Goal: Task Accomplishment & Management: Complete application form

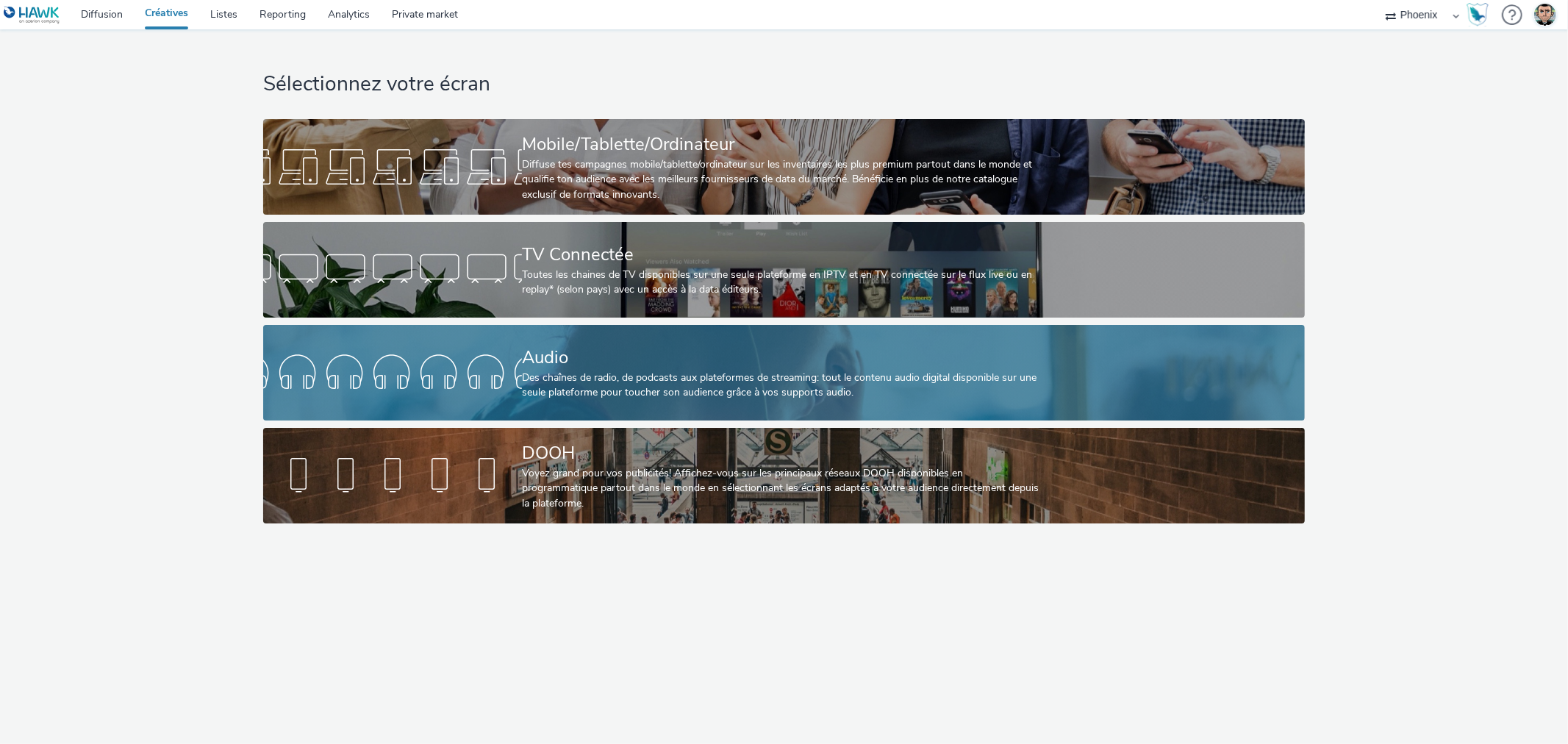
click at [592, 384] on div "Des chaînes de radio, de podcasts aux plateformes de streaming: tout le contenu…" at bounding box center [781, 386] width 518 height 30
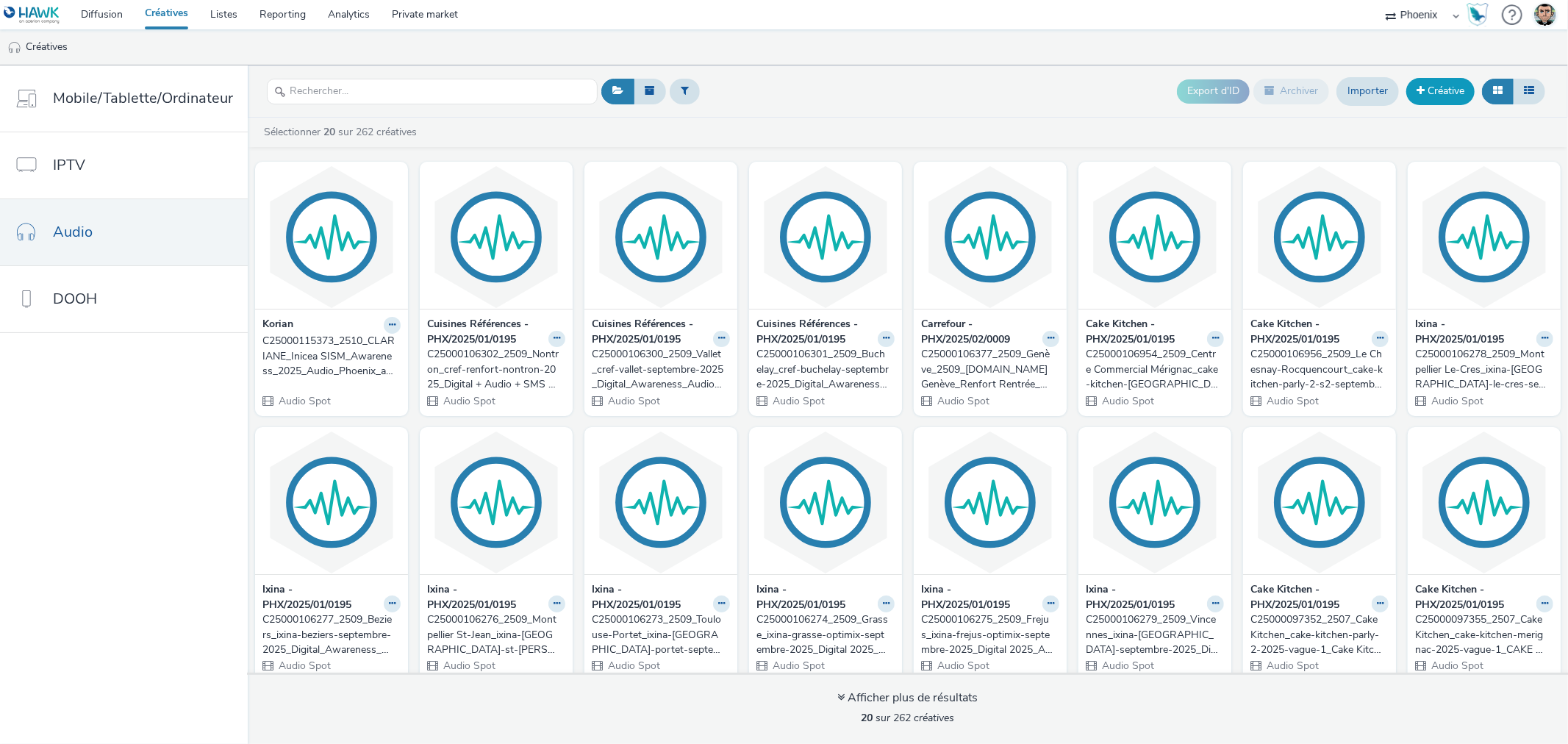
click at [1440, 90] on link "Créative" at bounding box center [1440, 91] width 68 height 26
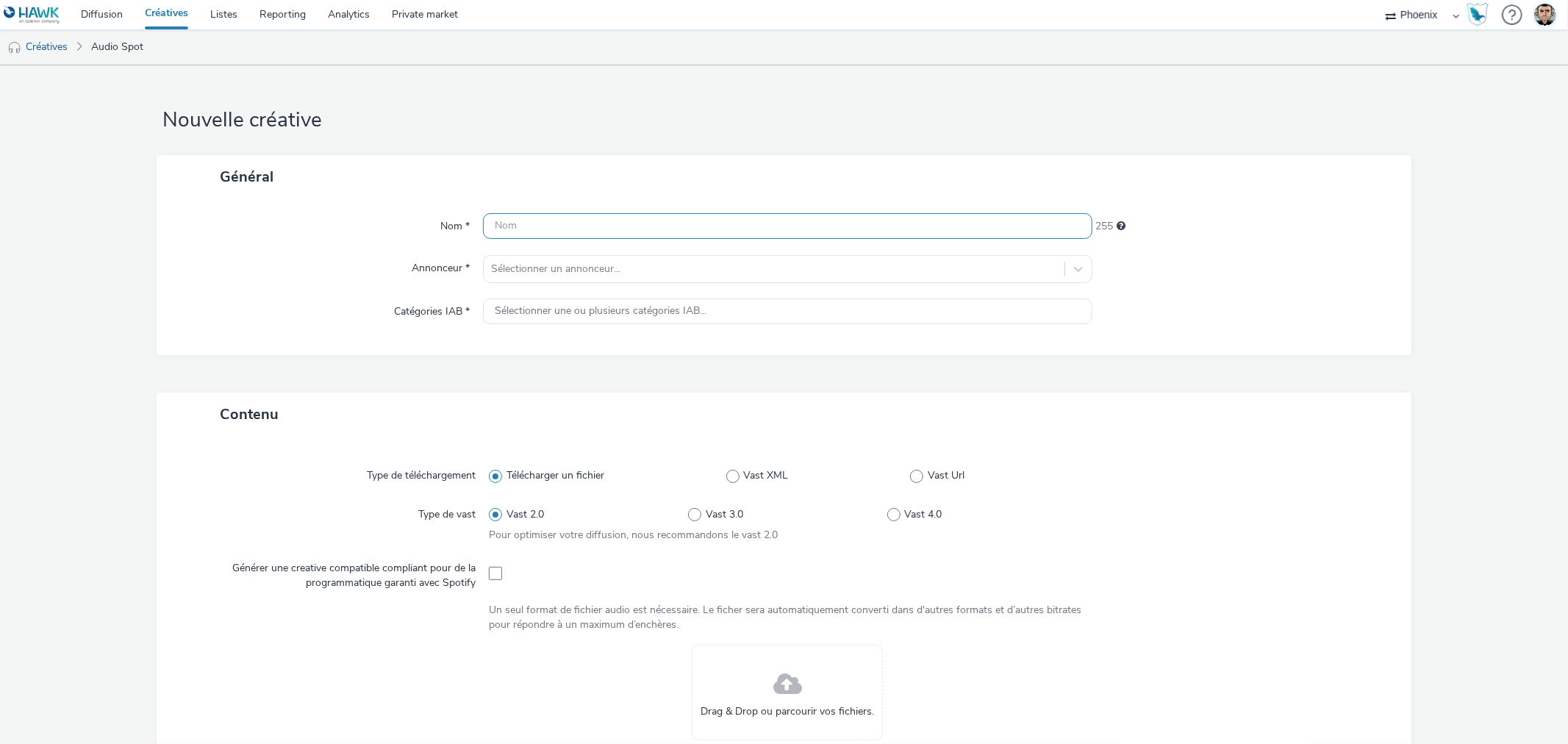
click at [575, 219] on input "text" at bounding box center [787, 226] width 608 height 26
paste input "C25000115491_2510_Frejus_ixina-frejus-optimix-octobre-2025_Digital 2025_Awarene…"
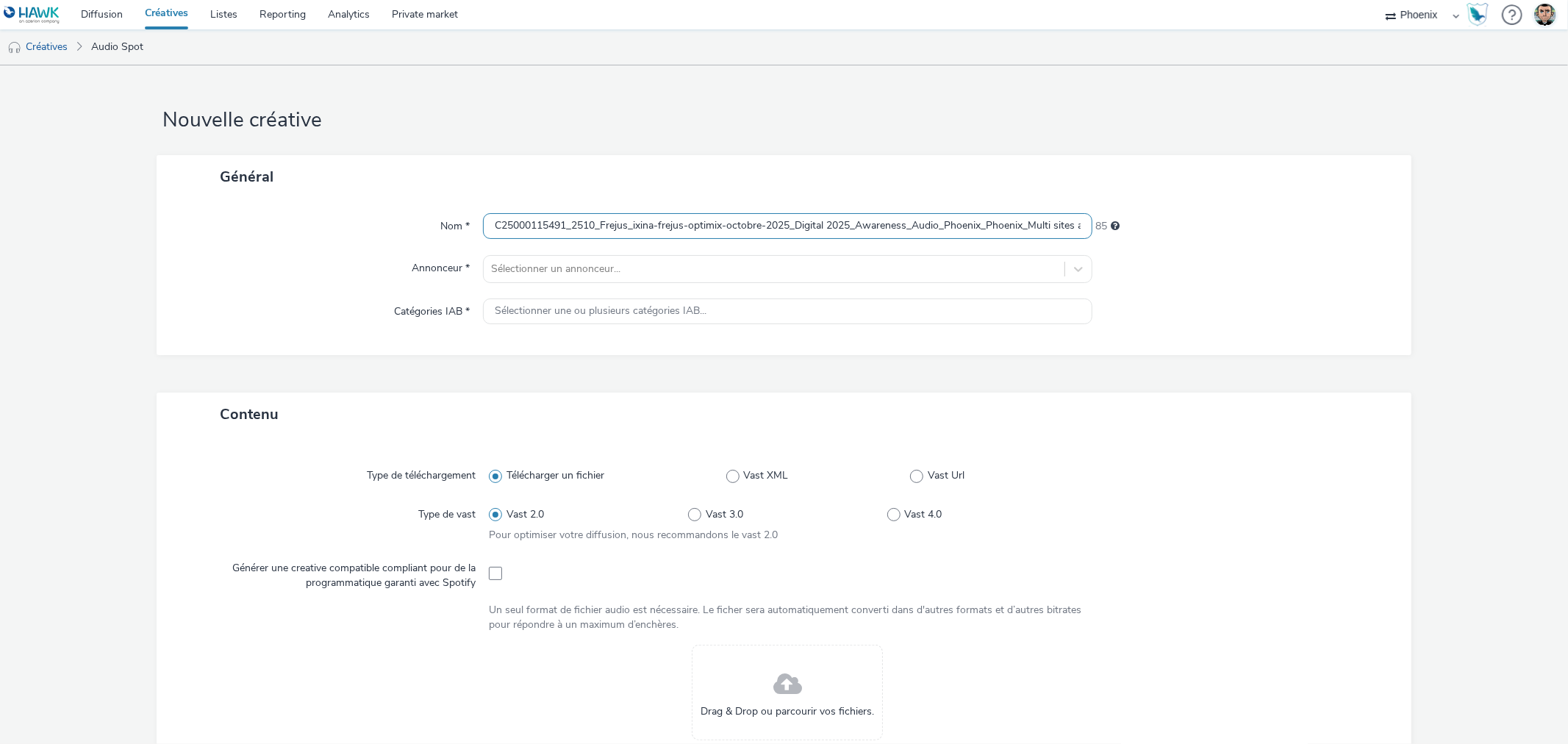
scroll to position [0, 298]
type input "C25000115491_2510_Frejus_ixina-frejus-optimix-octobre-2025_Digital 2025_Awarene…"
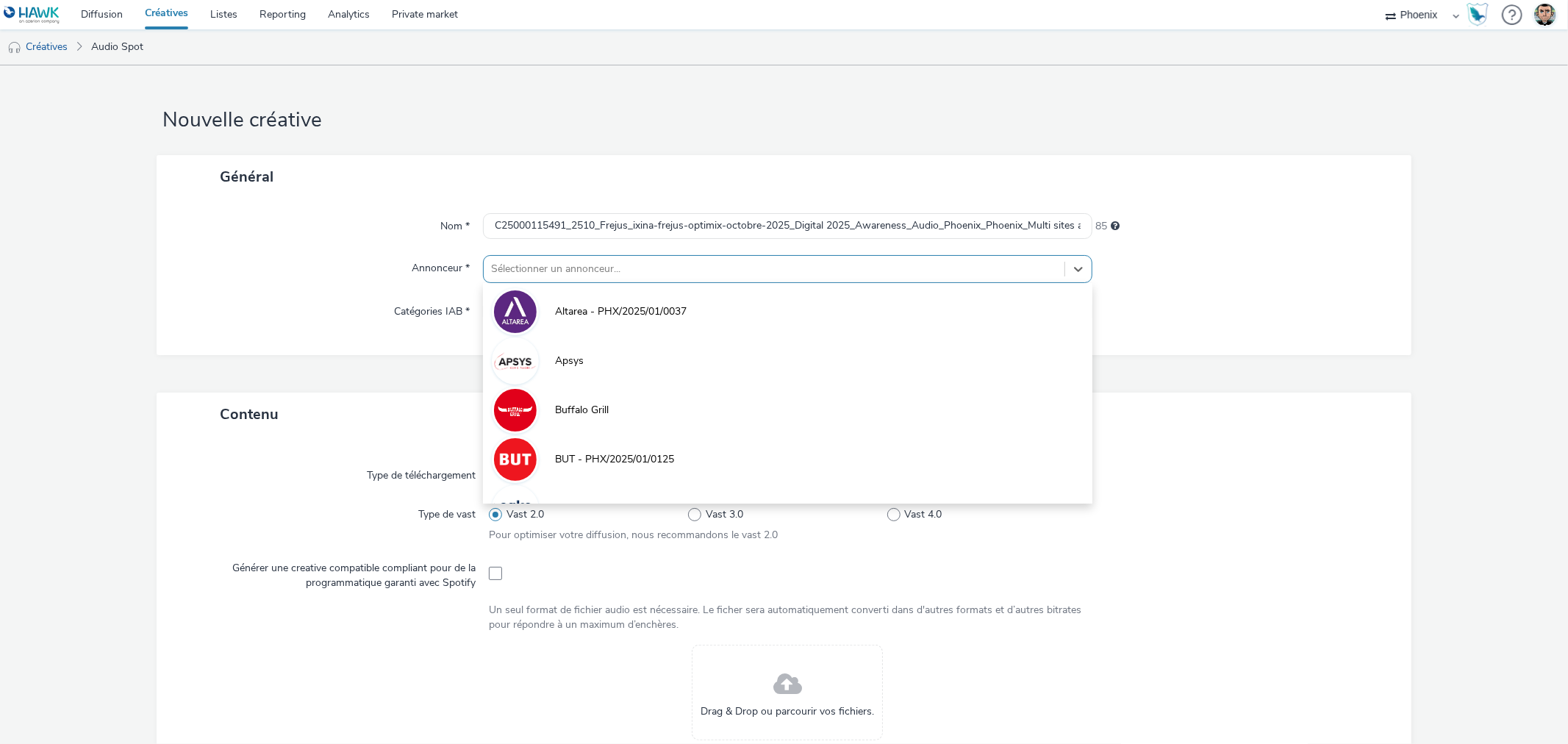
click at [675, 268] on div at bounding box center [774, 269] width 566 height 18
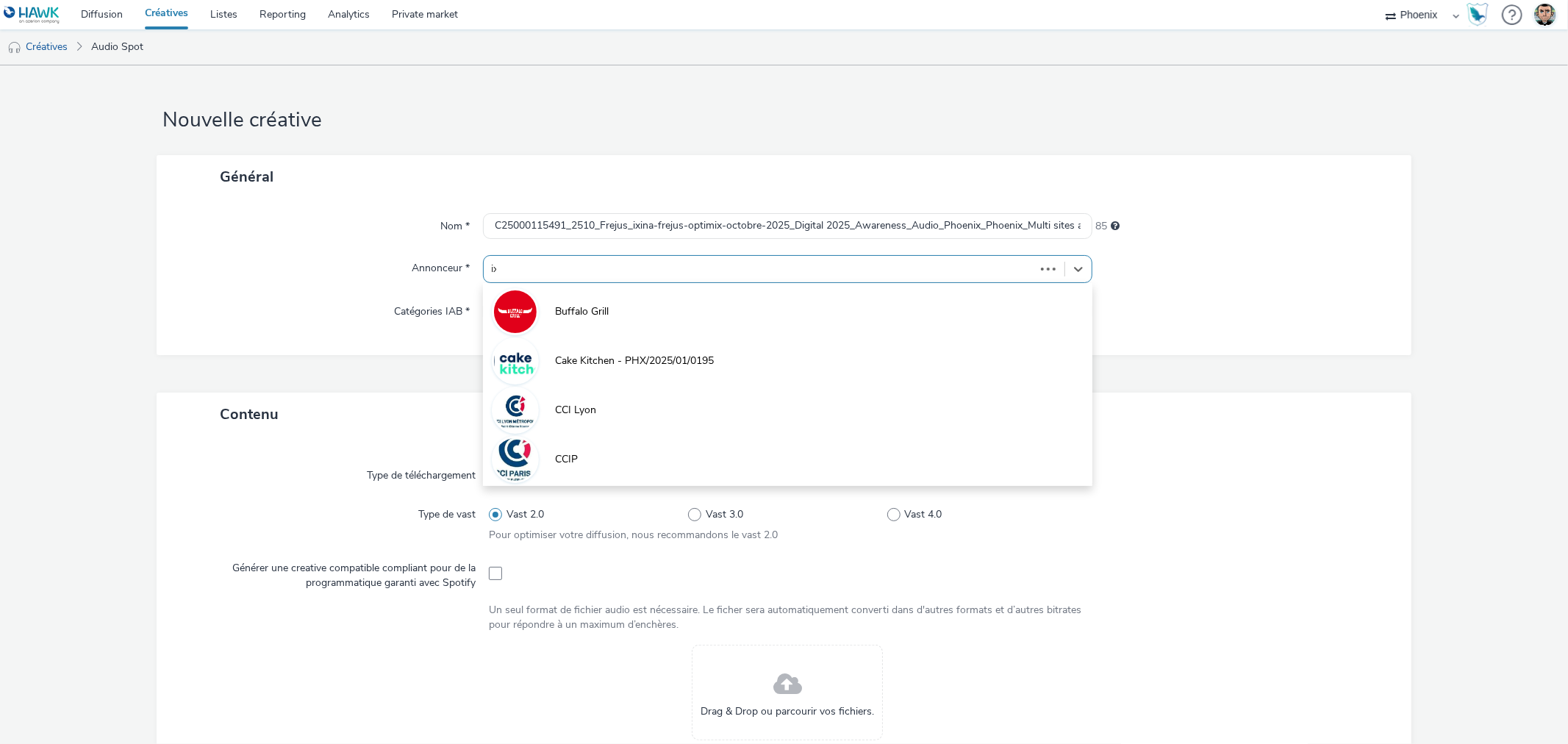
type input "ixi"
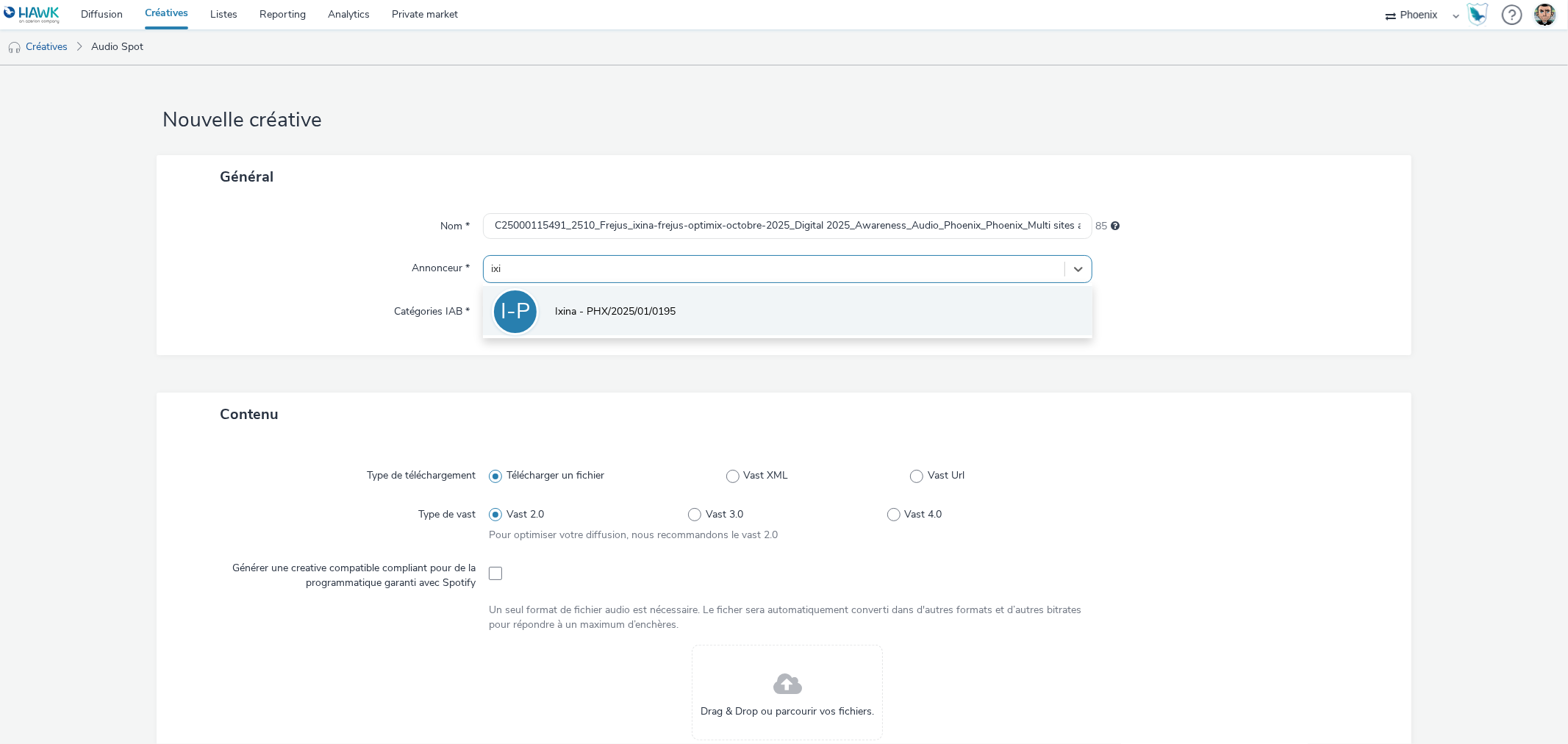
click at [695, 318] on li "I-P Ixina - PHX/2025/01/0195" at bounding box center [787, 310] width 608 height 50
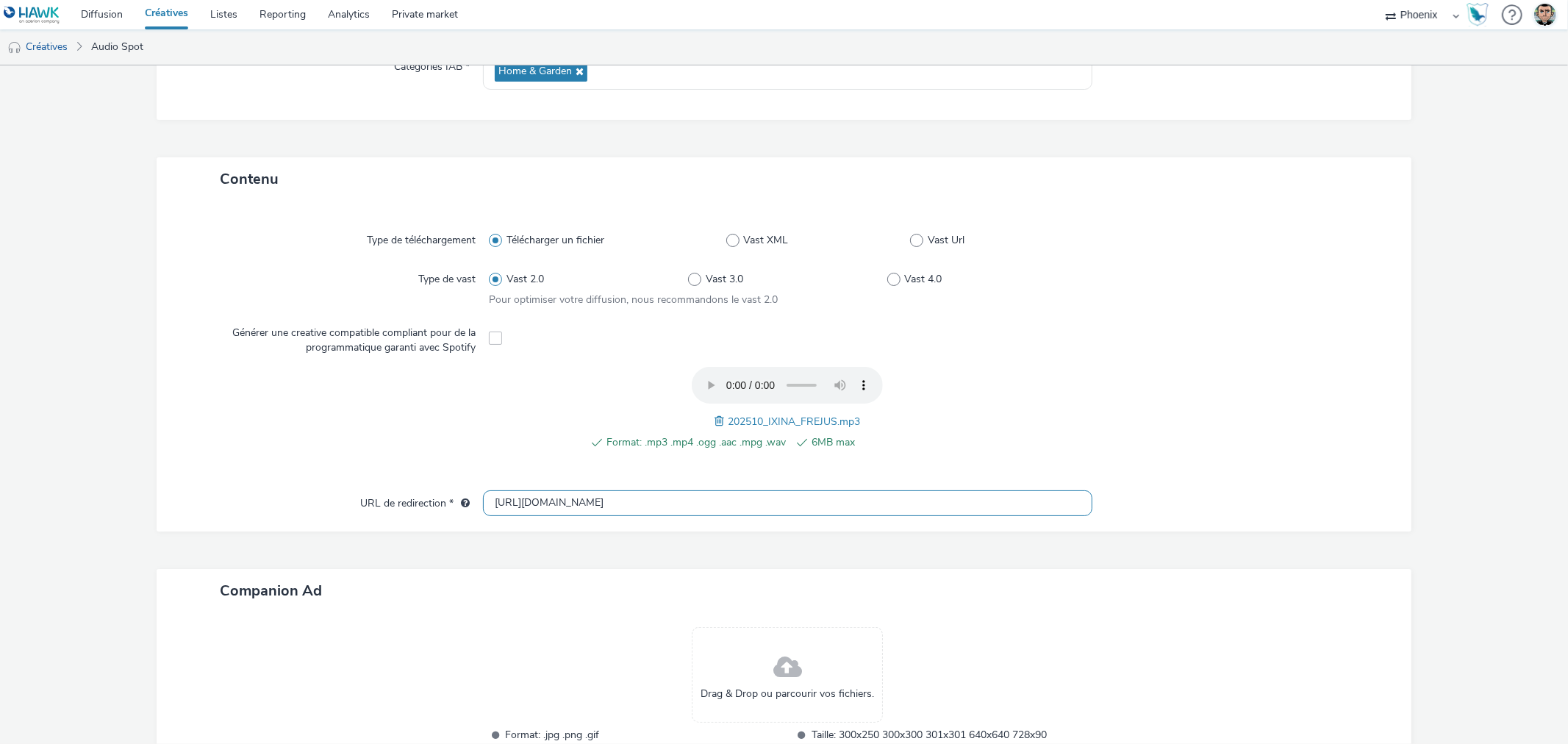
scroll to position [1, 0]
drag, startPoint x: 638, startPoint y: 500, endPoint x: 371, endPoint y: 512, distance: 267.3
click at [371, 512] on div "URL de redirection * http://ixina.fr" at bounding box center [783, 503] width 1225 height 26
paste input "s://www.ixina.fr/prendre-rendez-vous?store=IXFR8302&utm_medium=local_paid&utm_s…"
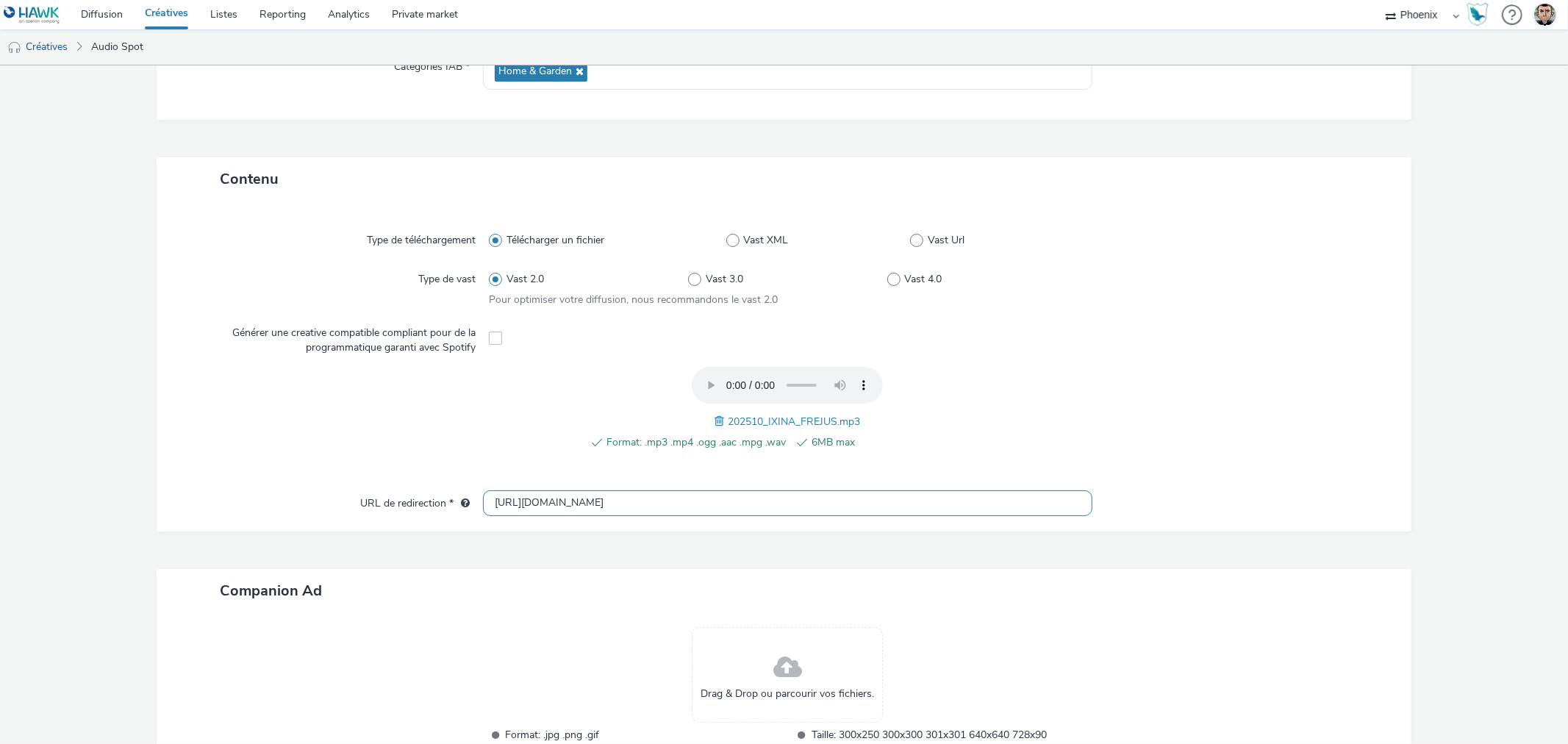
type input "https://www.ixina.fr/prendre-rendez-vous?store=IXFR8302&utm_medium=local_paid&u…"
click at [552, 544] on div "Contenu Type de téléchargement Télécharger un fichier Vast XML Vast Url Type de…" at bounding box center [784, 494] width 1254 height 674
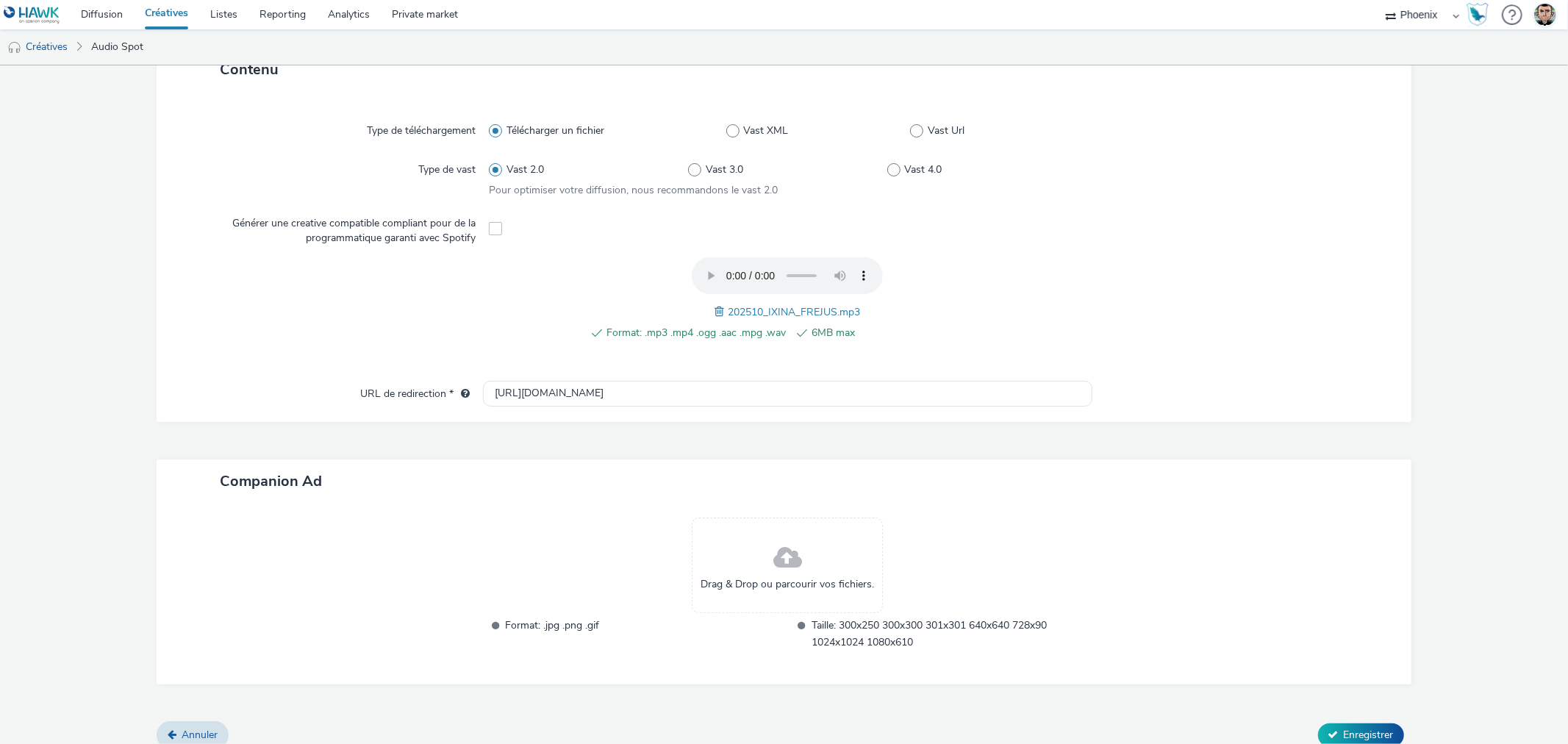
scroll to position [368, 0]
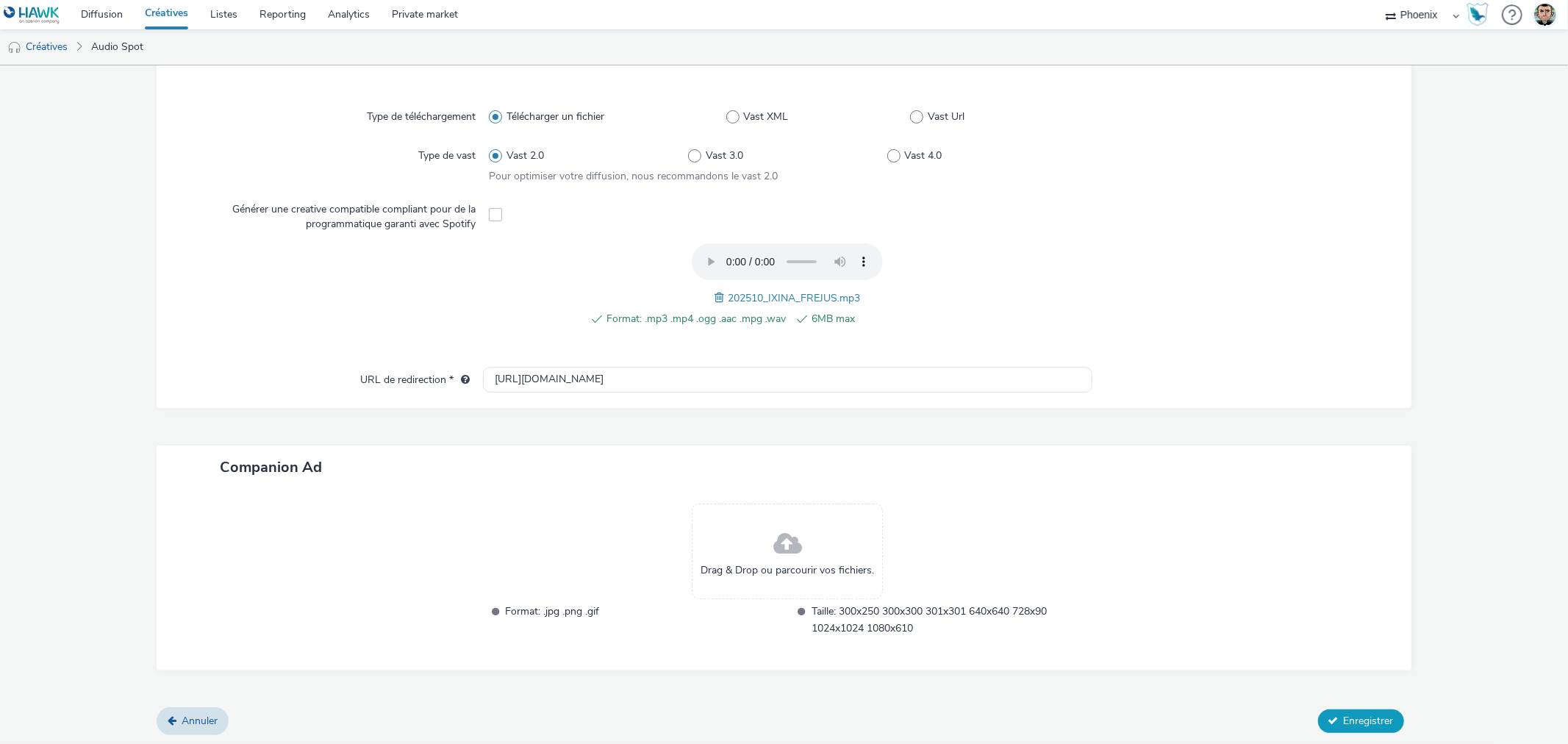
click at [1362, 718] on span "Enregistrer" at bounding box center [1368, 720] width 50 height 14
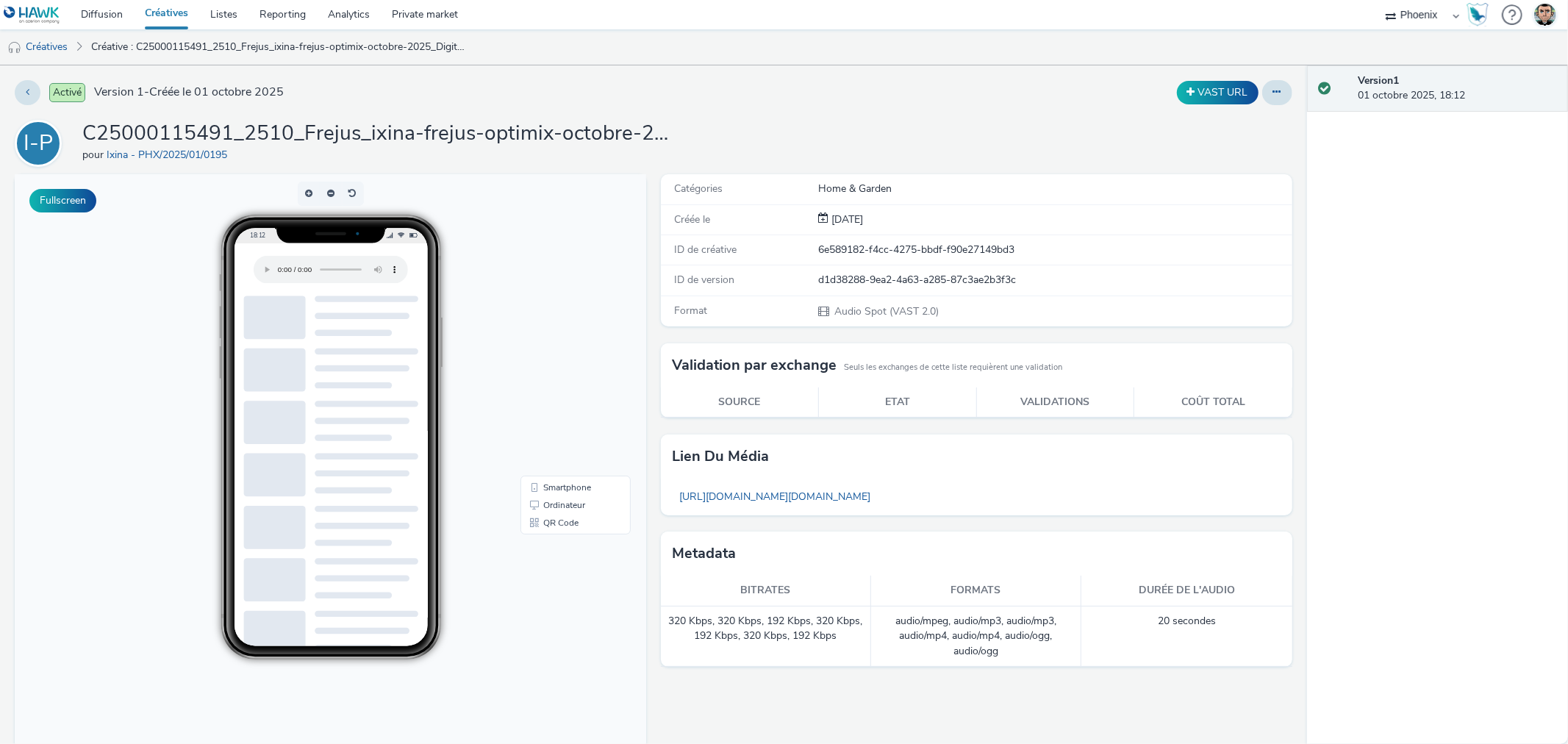
click at [175, 17] on link "Créatives" at bounding box center [166, 14] width 65 height 29
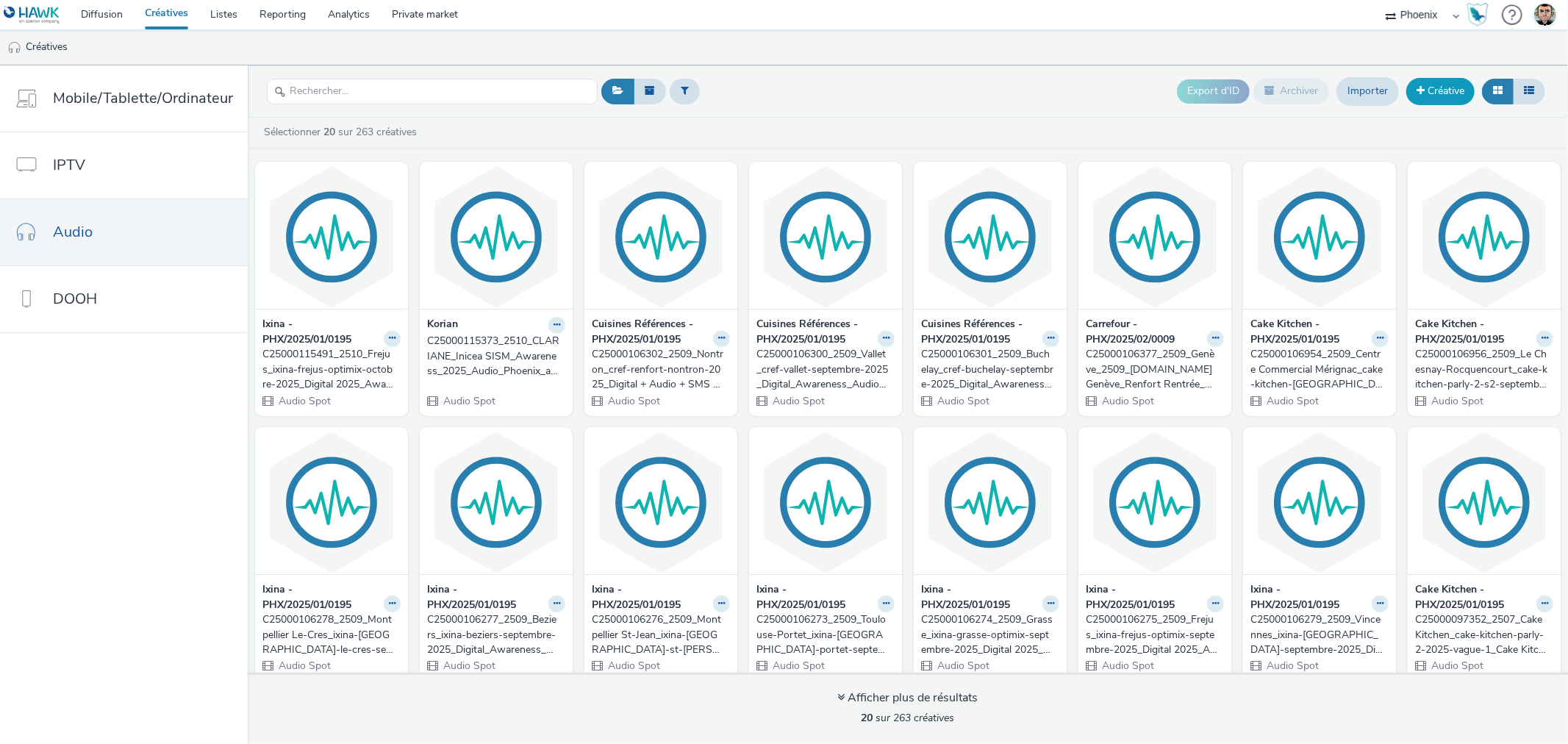
click at [1443, 84] on link "Créative" at bounding box center [1440, 91] width 68 height 26
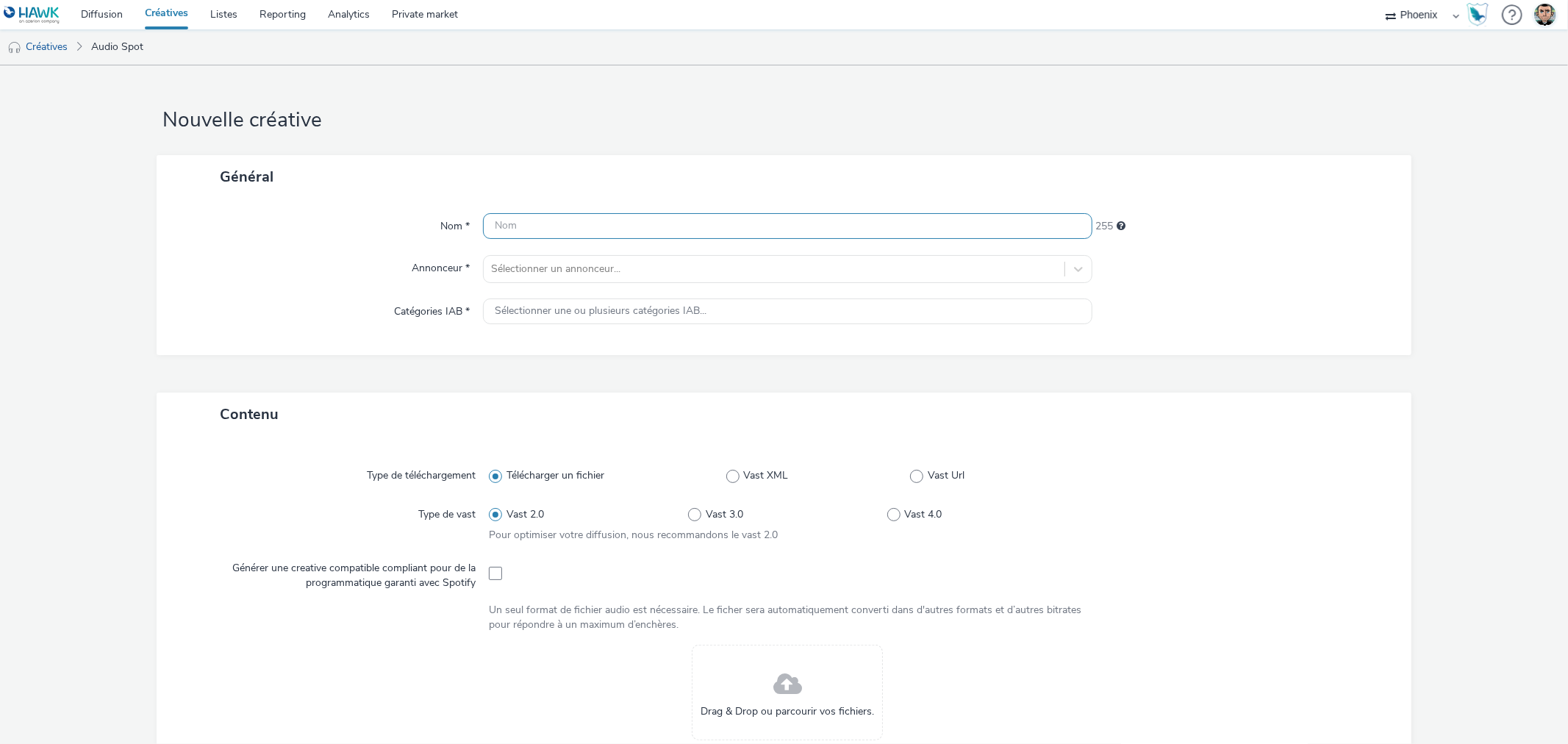
click at [594, 220] on input "text" at bounding box center [787, 226] width 608 height 26
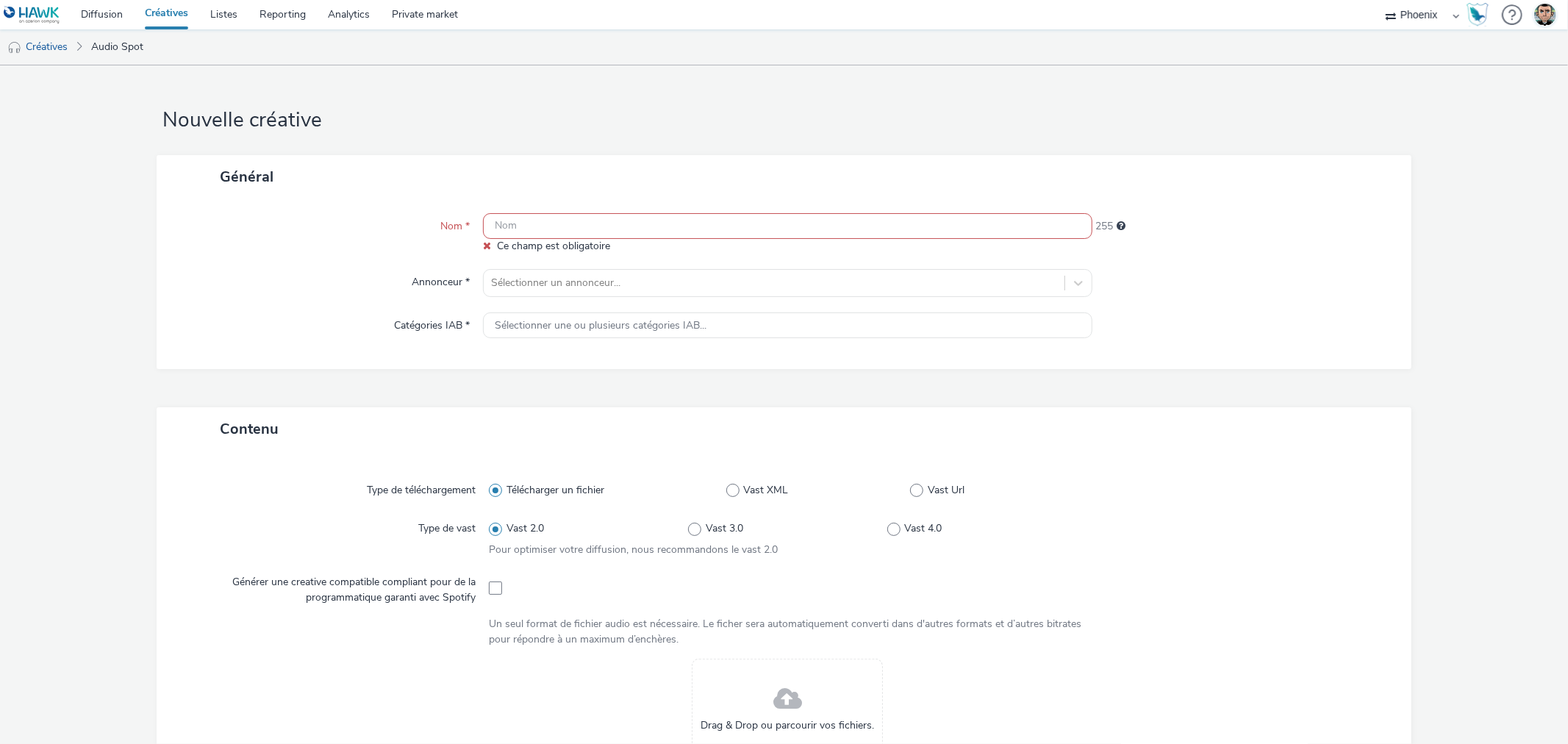
click at [531, 230] on input "text" at bounding box center [787, 226] width 608 height 26
paste input "C25000115486_2510_Montpellier Le-Cres_ixina-[GEOGRAPHIC_DATA]-le-cres-octobre-2…"
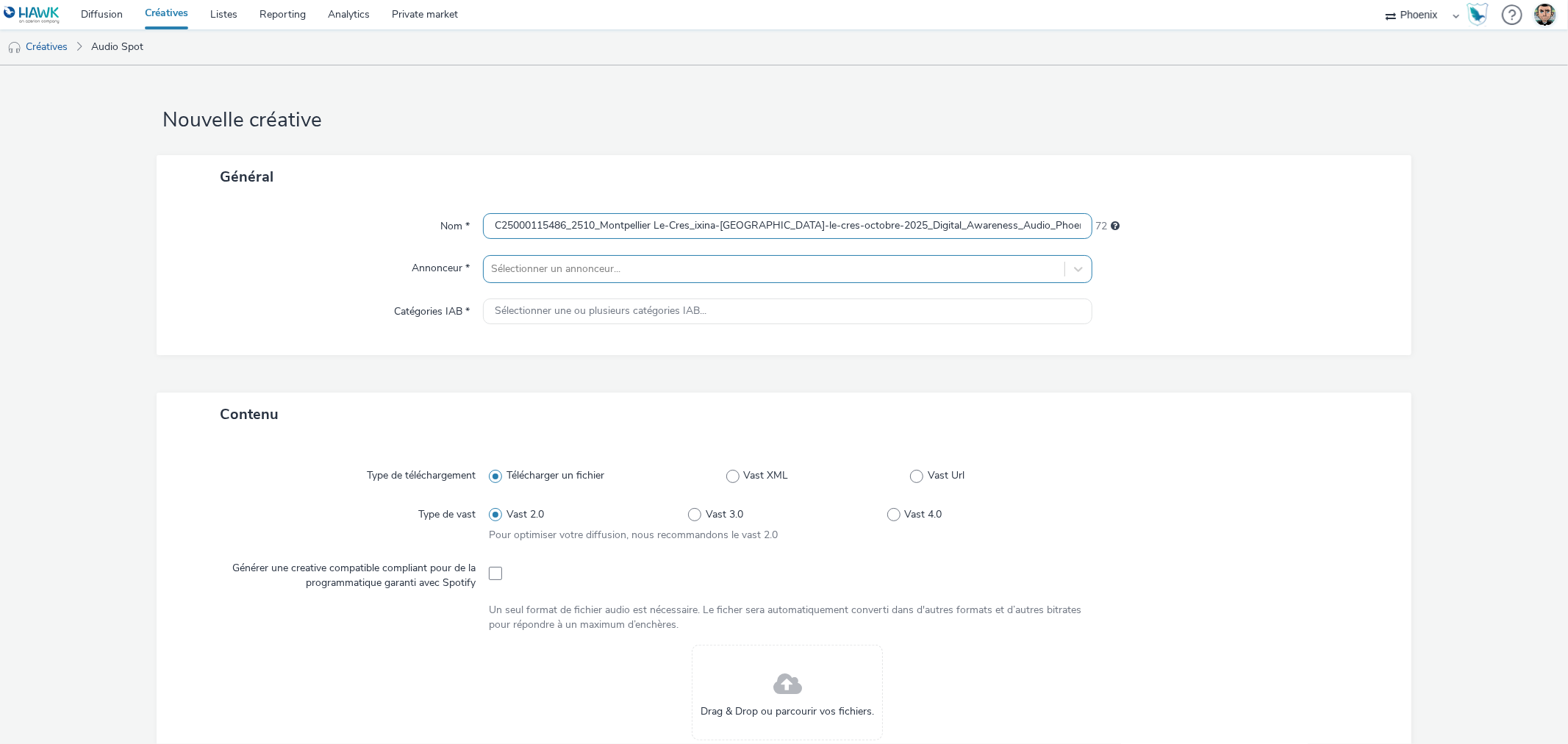
scroll to position [0, 356]
type input "C25000115486_2510_Montpellier Le-Cres_ixina-[GEOGRAPHIC_DATA]-le-cres-octobre-2…"
click at [554, 261] on div at bounding box center [774, 269] width 566 height 18
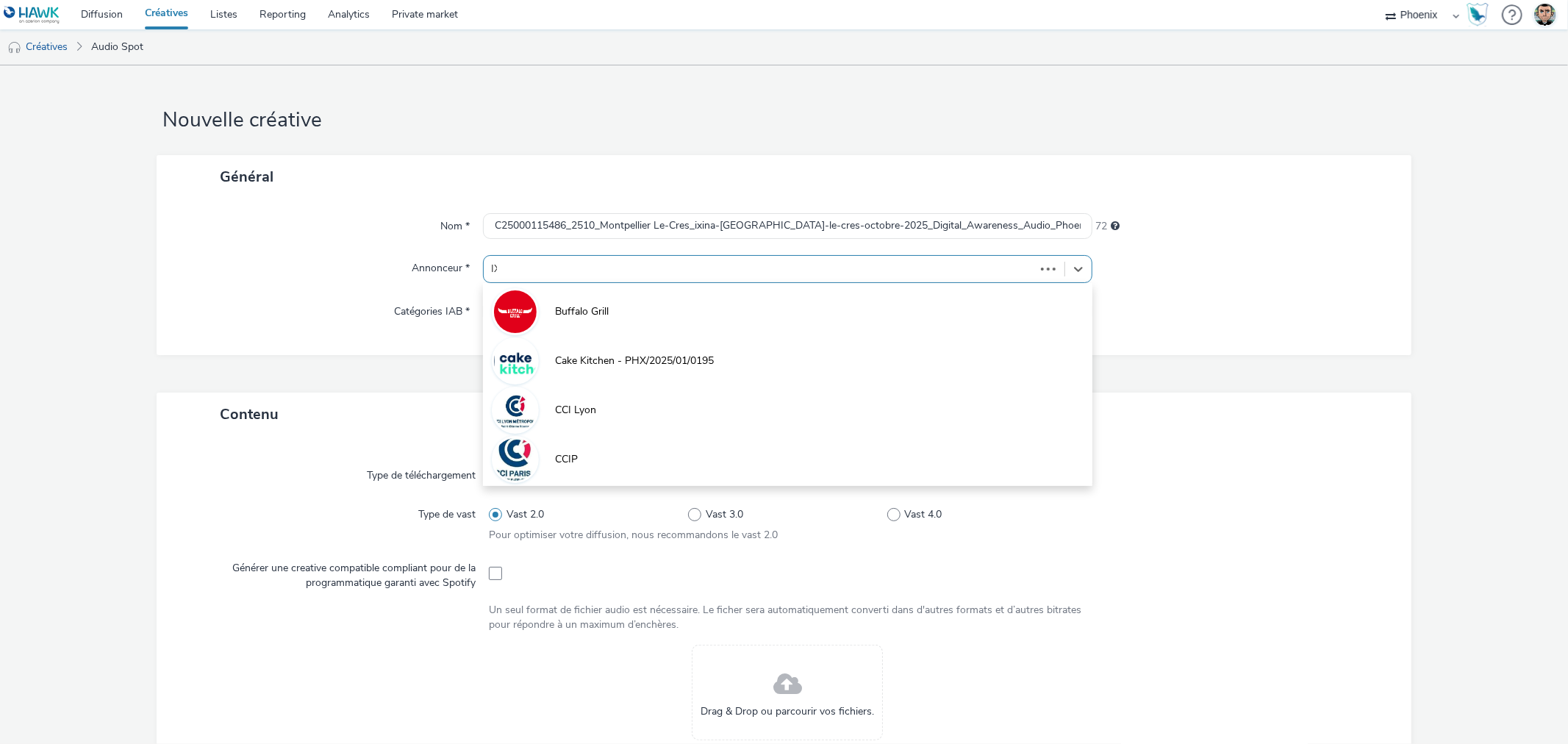
type input "IXI"
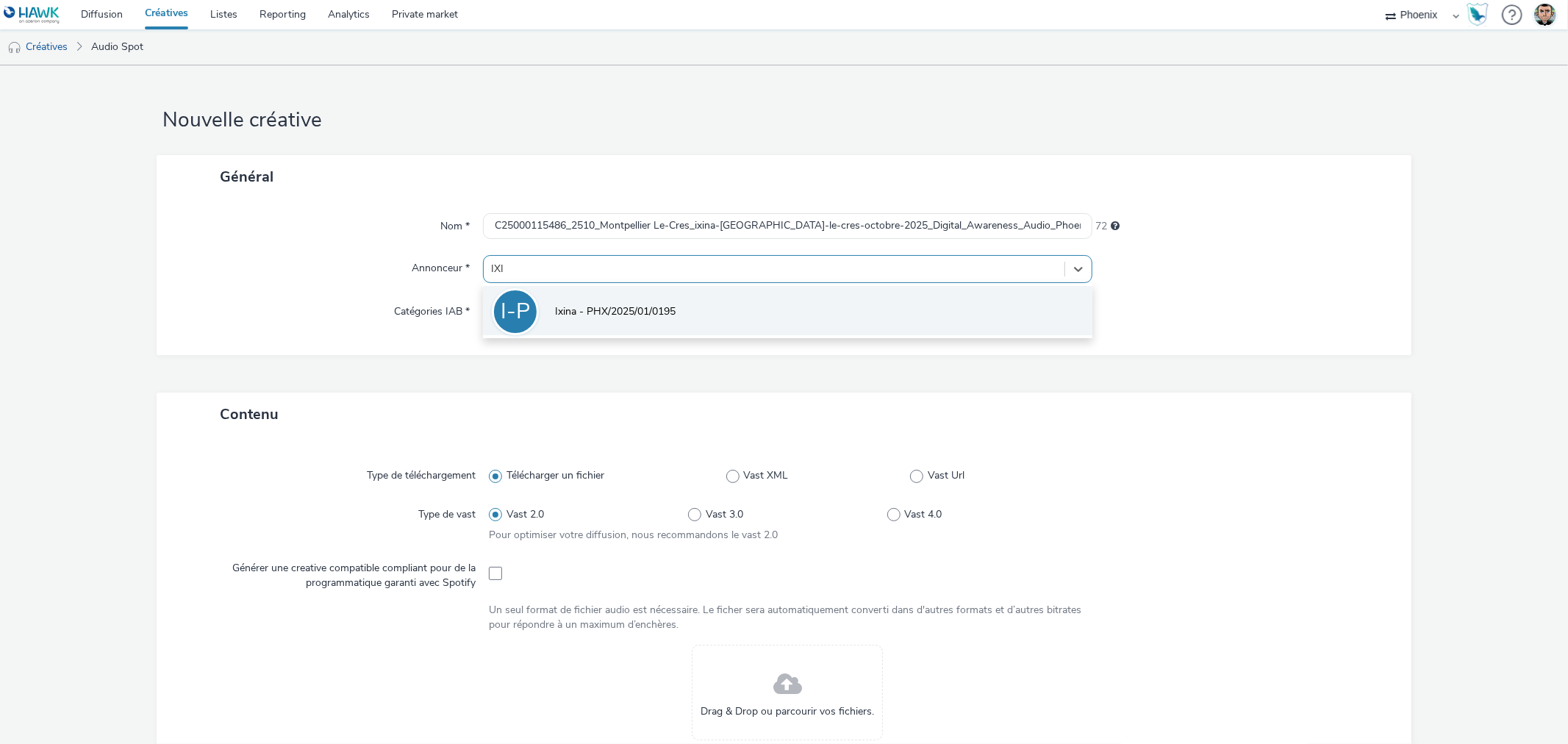
click at [581, 309] on span "Ixina - PHX/2025/01/0195" at bounding box center [615, 312] width 121 height 15
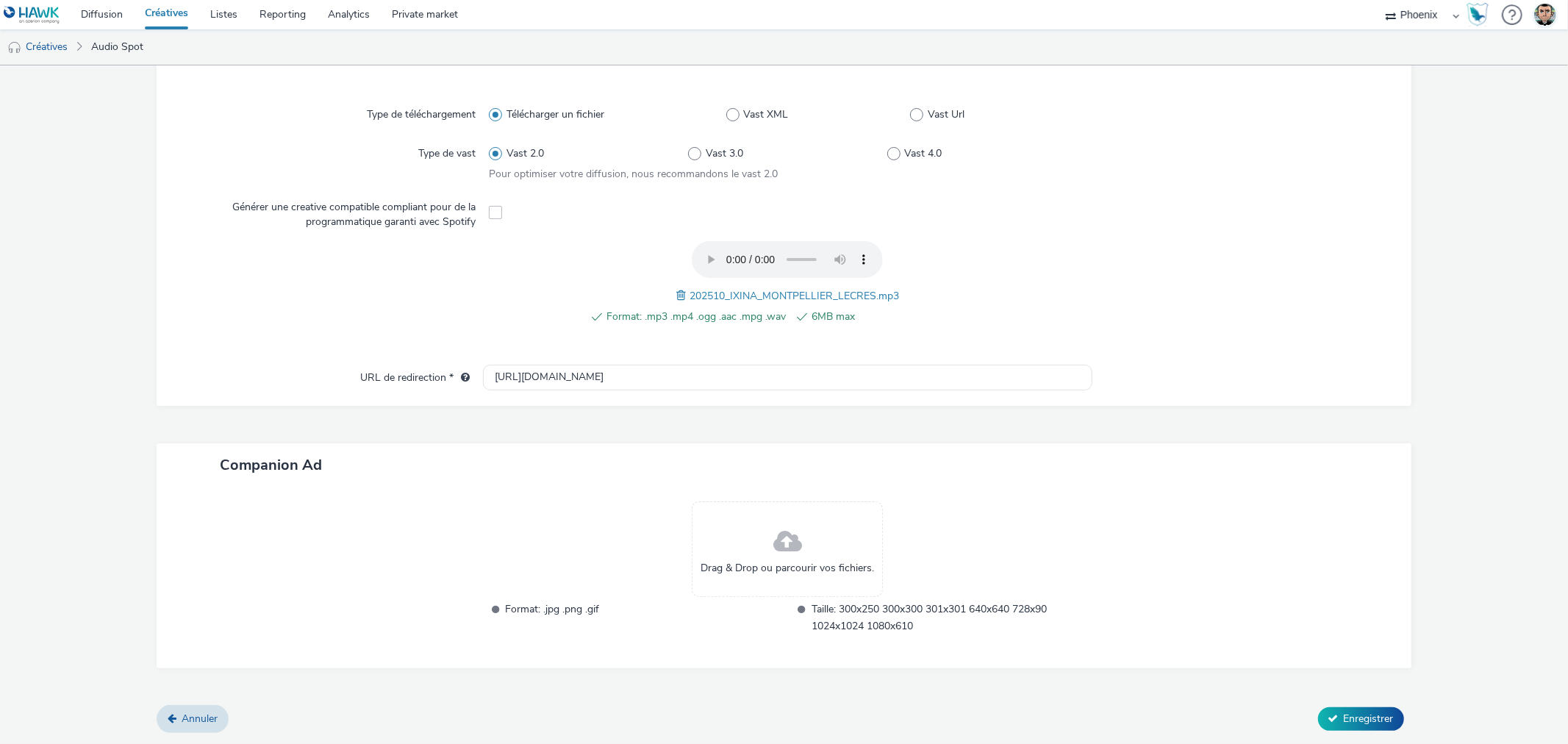
scroll to position [368, 0]
drag, startPoint x: 545, startPoint y: 378, endPoint x: 478, endPoint y: 376, distance: 67.0
click at [478, 376] on div "URL de redirection * http://ixina.fr" at bounding box center [783, 380] width 1225 height 26
paste input "s://www.ixina.fr/prendre-rendez-vous?store=IXFR3403&utm_medium=local_paid&utm_s…"
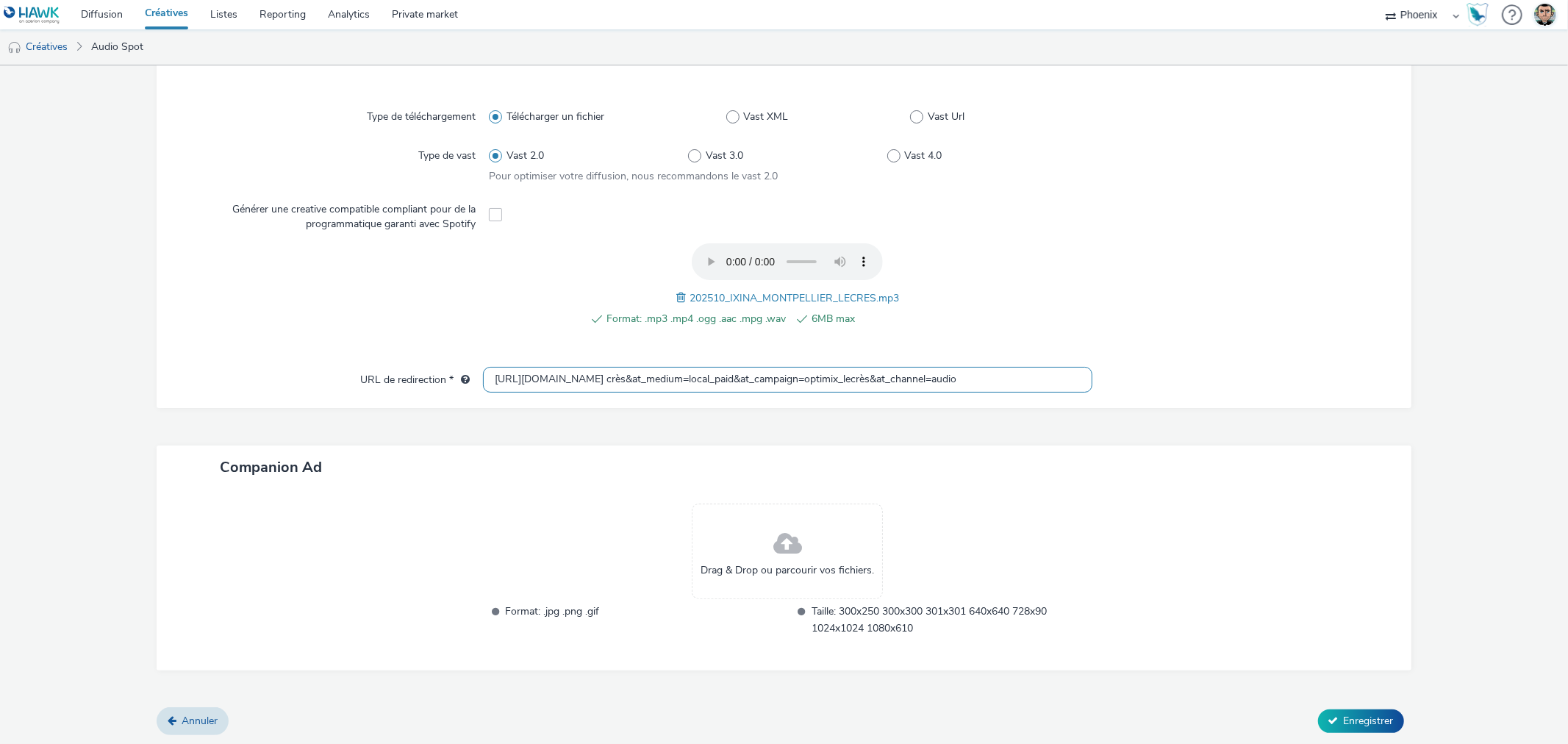
scroll to position [0, 386]
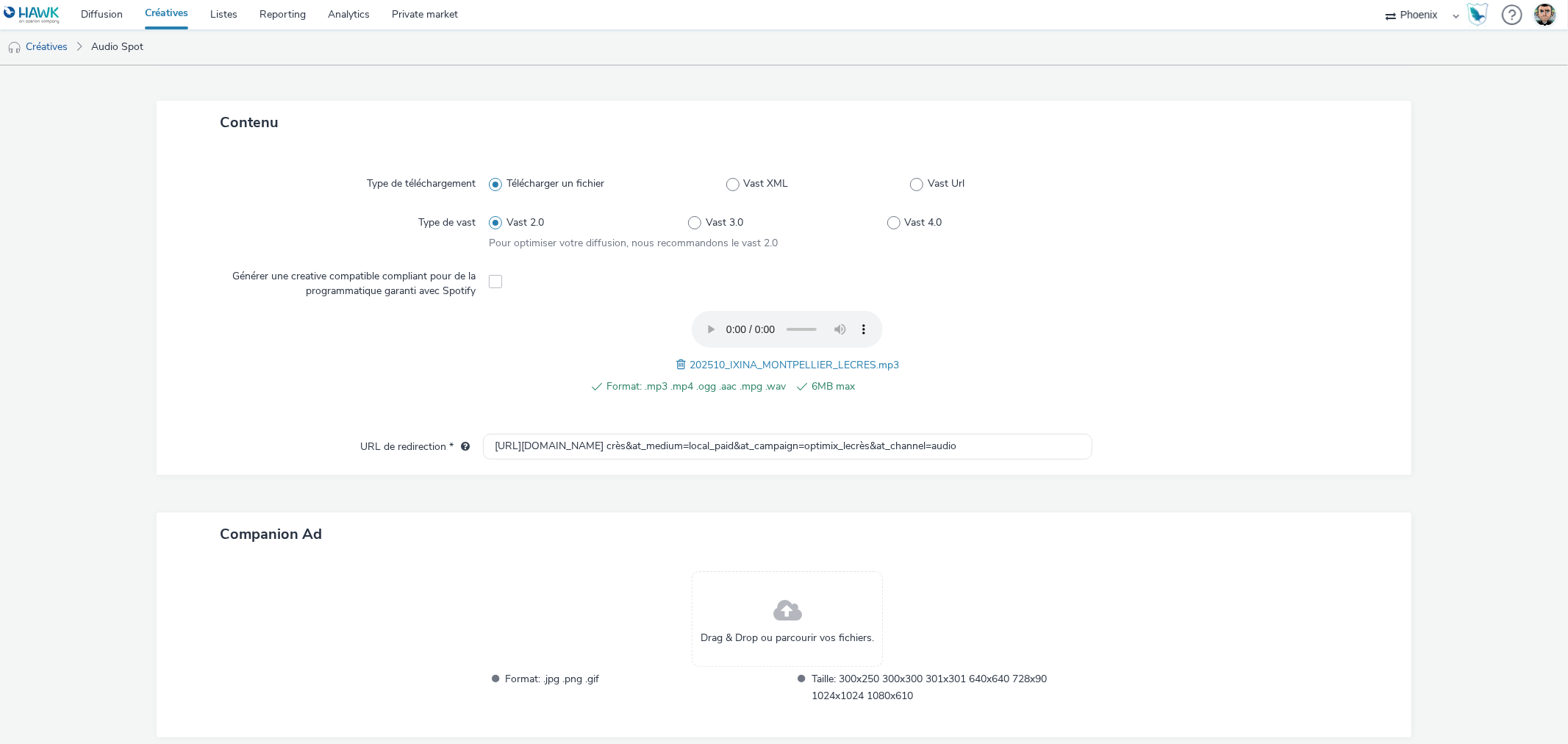
click at [593, 441] on form "Nouvelle créative Erreur undefined : undefined must be a valid URL Général Nom …" at bounding box center [784, 255] width 1568 height 1116
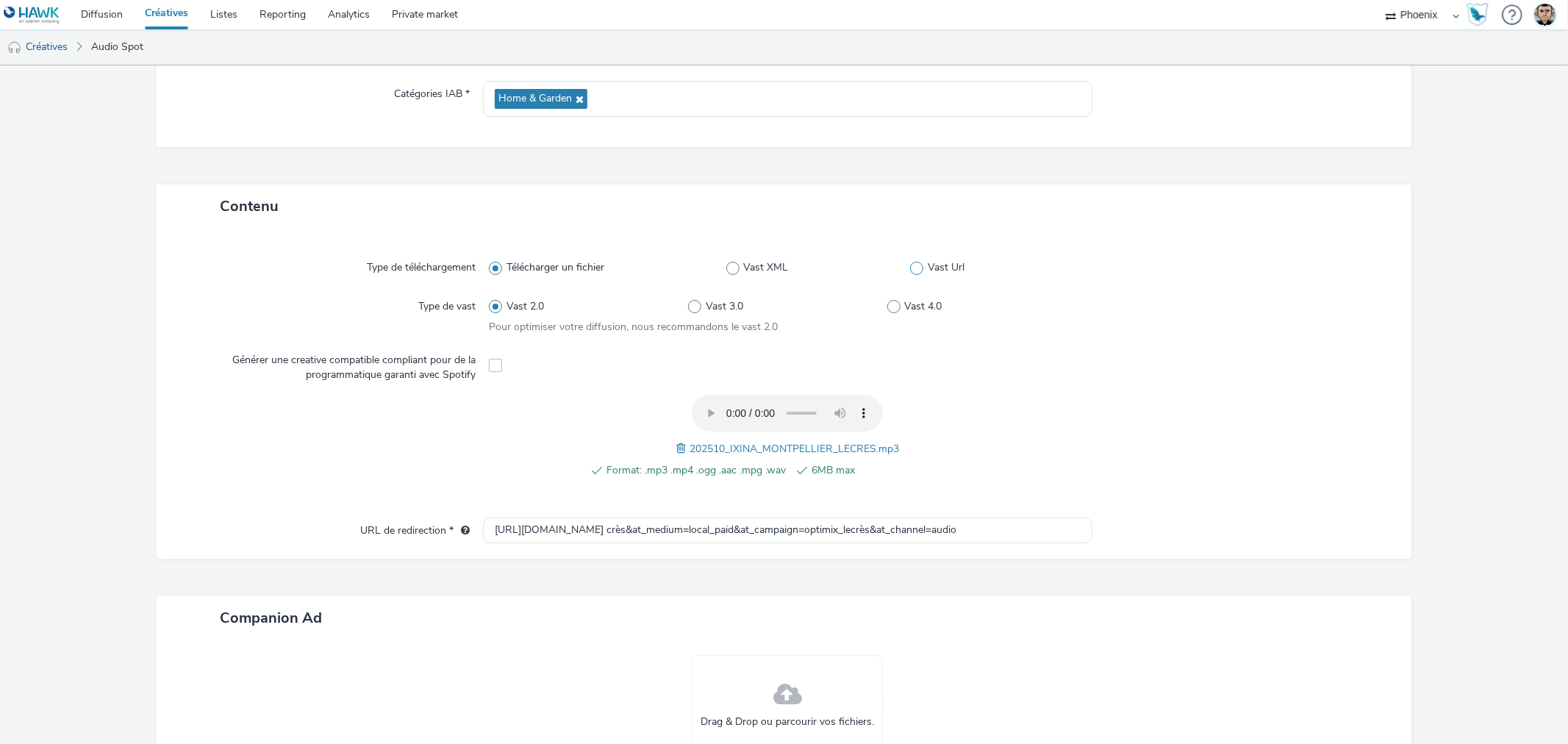
scroll to position [408, 0]
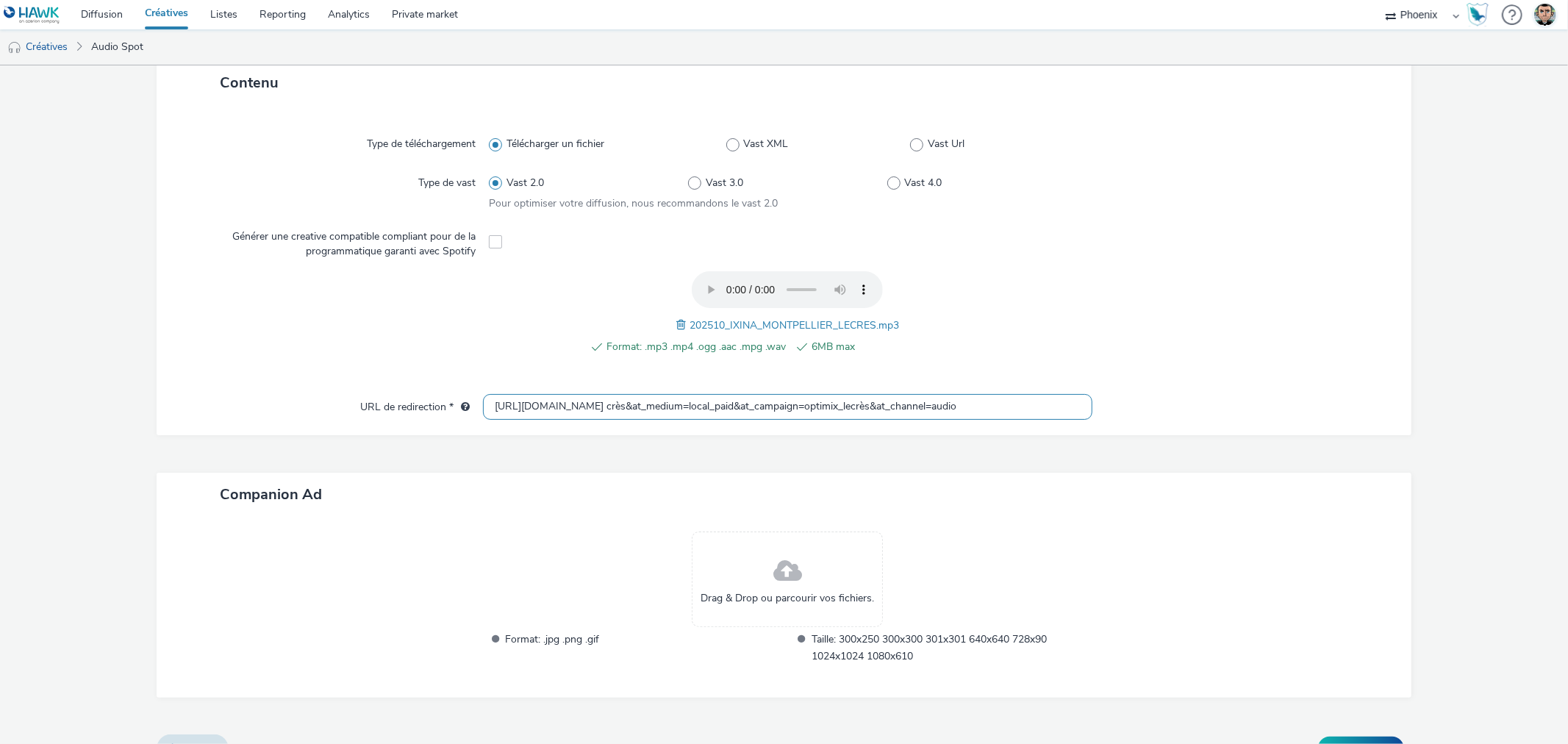
click at [724, 403] on input "https://www.ixina.fr/prendre-rendez-vous?store=IXFR3403&utm_medium=local_paid&u…" at bounding box center [787, 406] width 608 height 26
paste input "%20cr%C3%A8s&at_medium=local_paid&at_campaign=optimix_lecr%C3%A8"
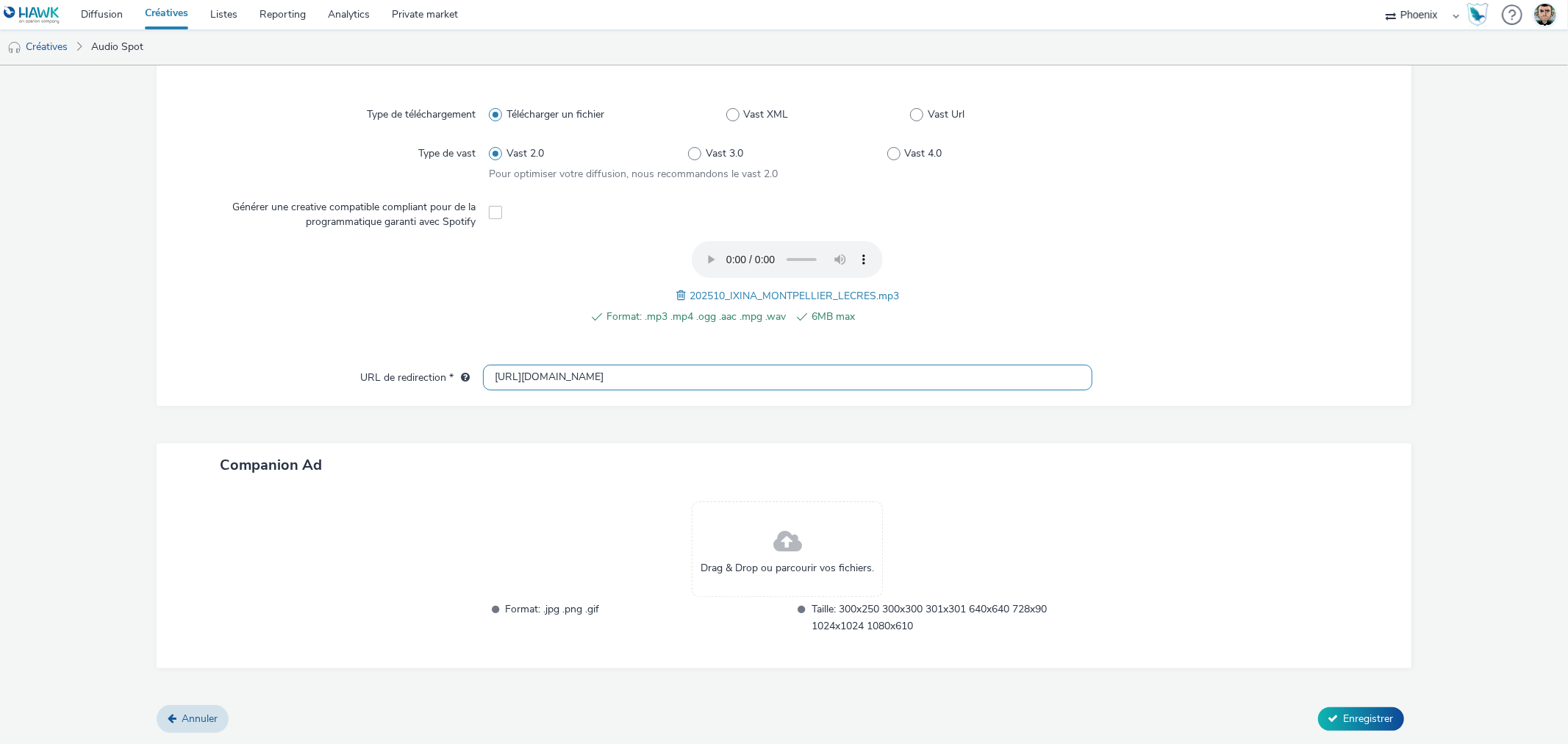
scroll to position [342, 0]
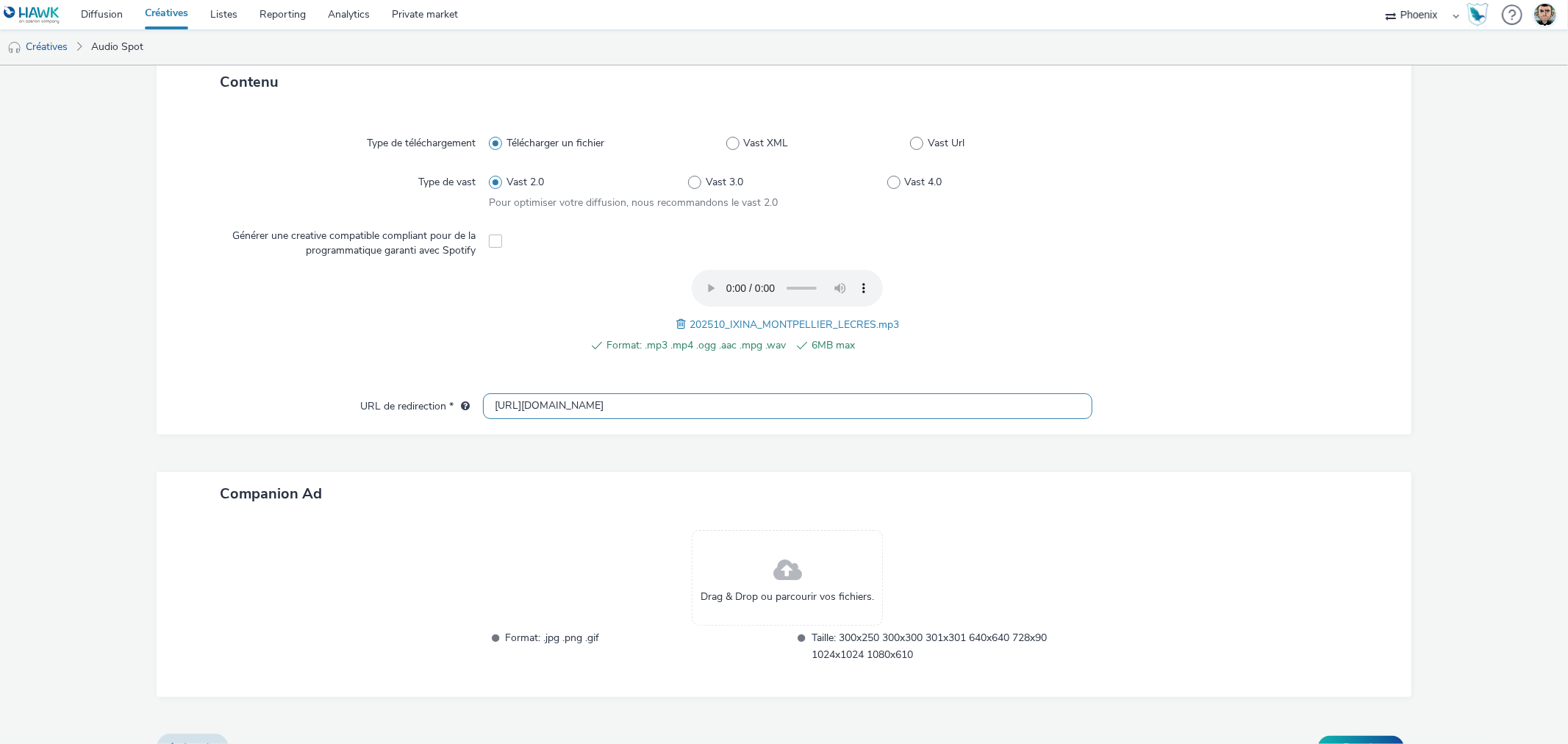
type input "https://www.ixina.fr/prendre-rendez-vous?store=IXFR3403&utm_medium=local_paid&u…"
click at [873, 486] on div "Companion Ad" at bounding box center [784, 494] width 1254 height 44
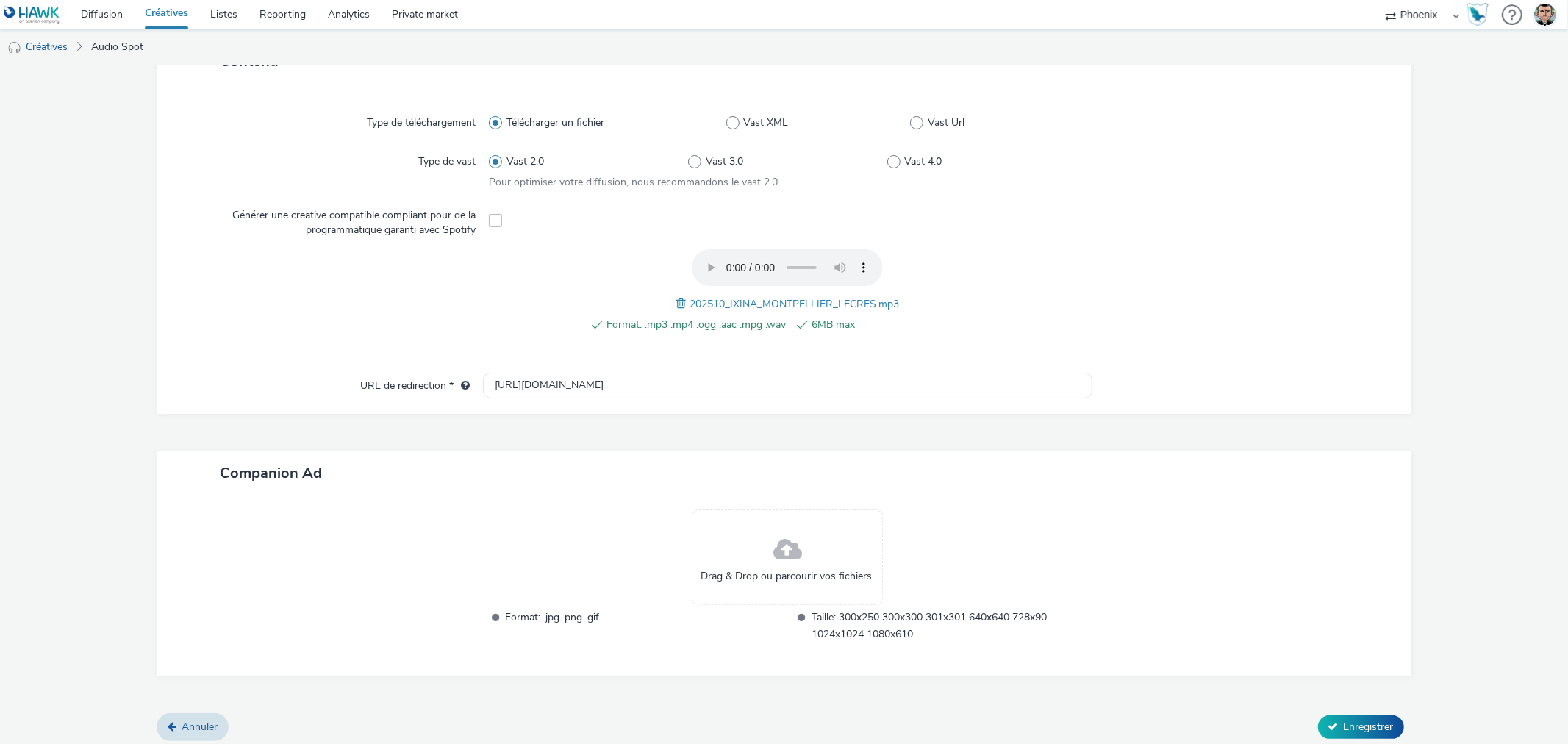
scroll to position [368, 0]
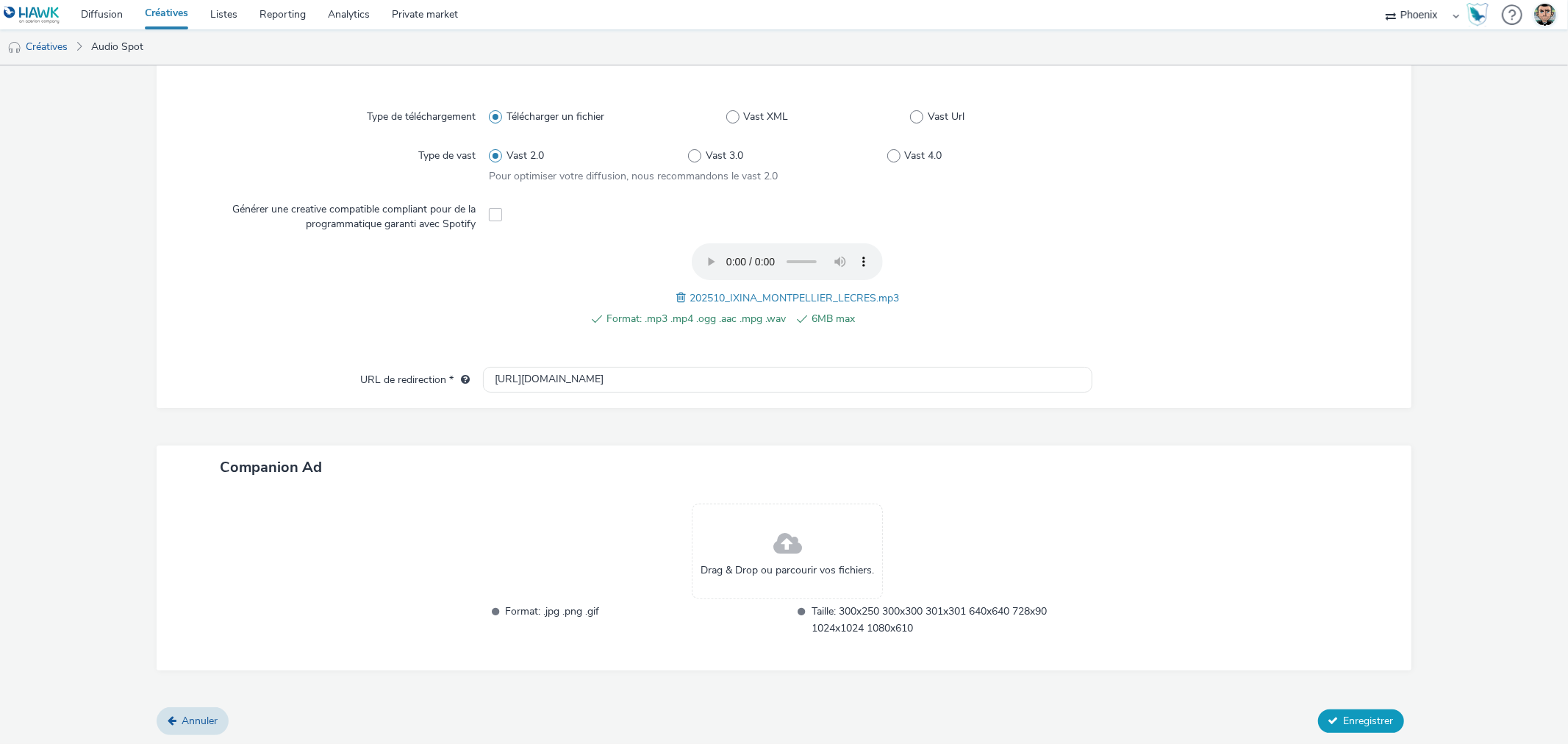
click at [1356, 715] on span "Enregistrer" at bounding box center [1368, 720] width 50 height 14
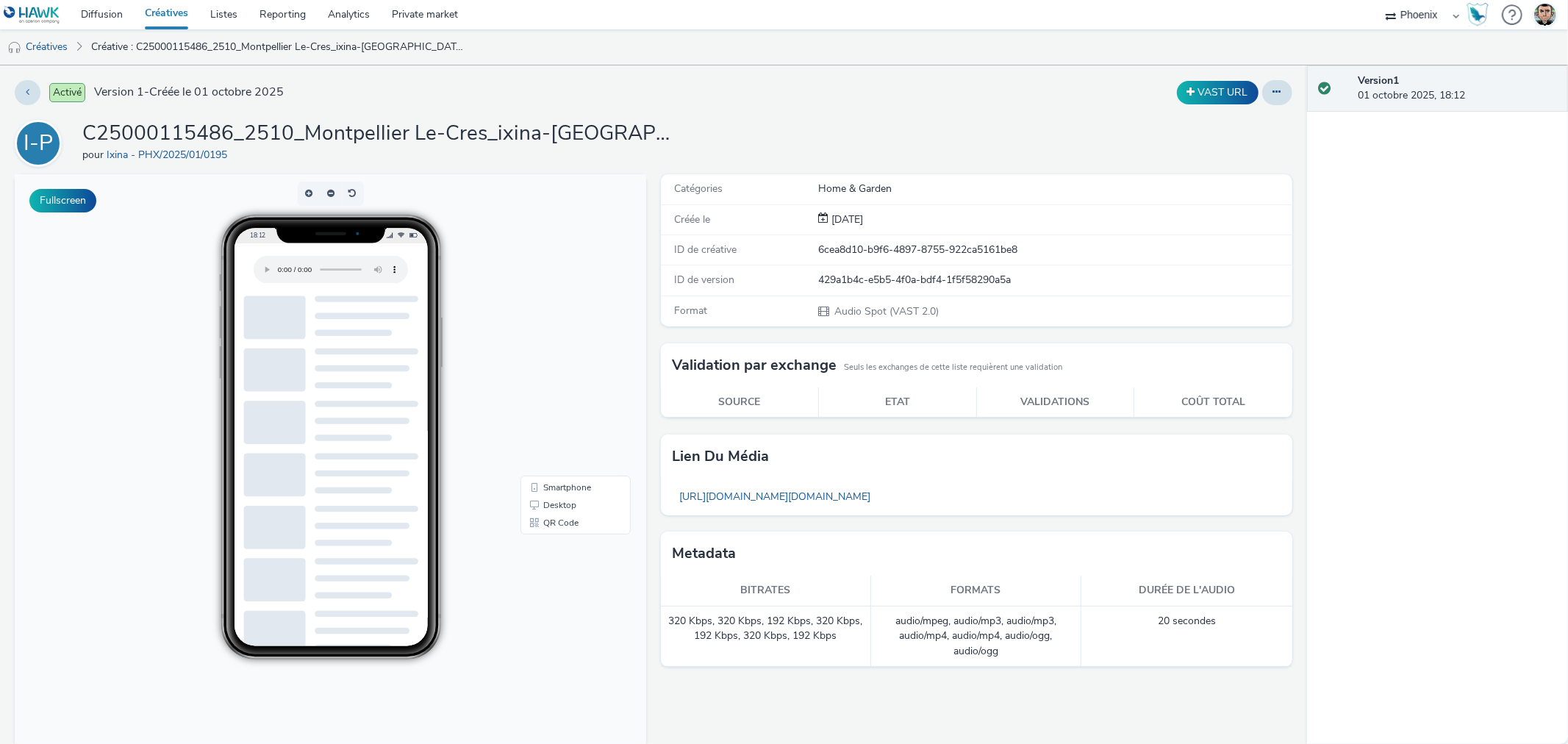
click at [178, 13] on link "Créatives" at bounding box center [166, 14] width 65 height 29
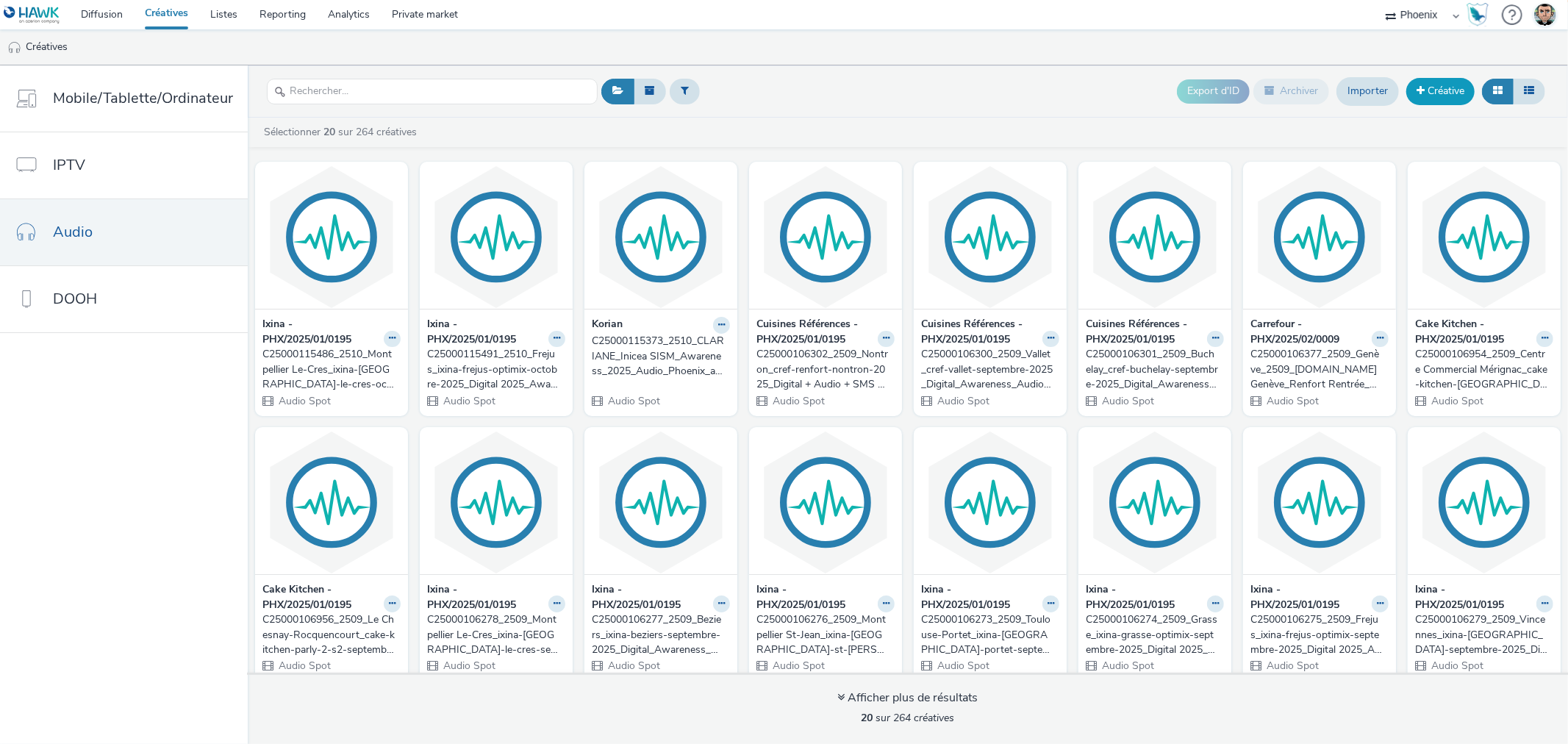
click at [1432, 84] on link "Créative" at bounding box center [1440, 91] width 68 height 26
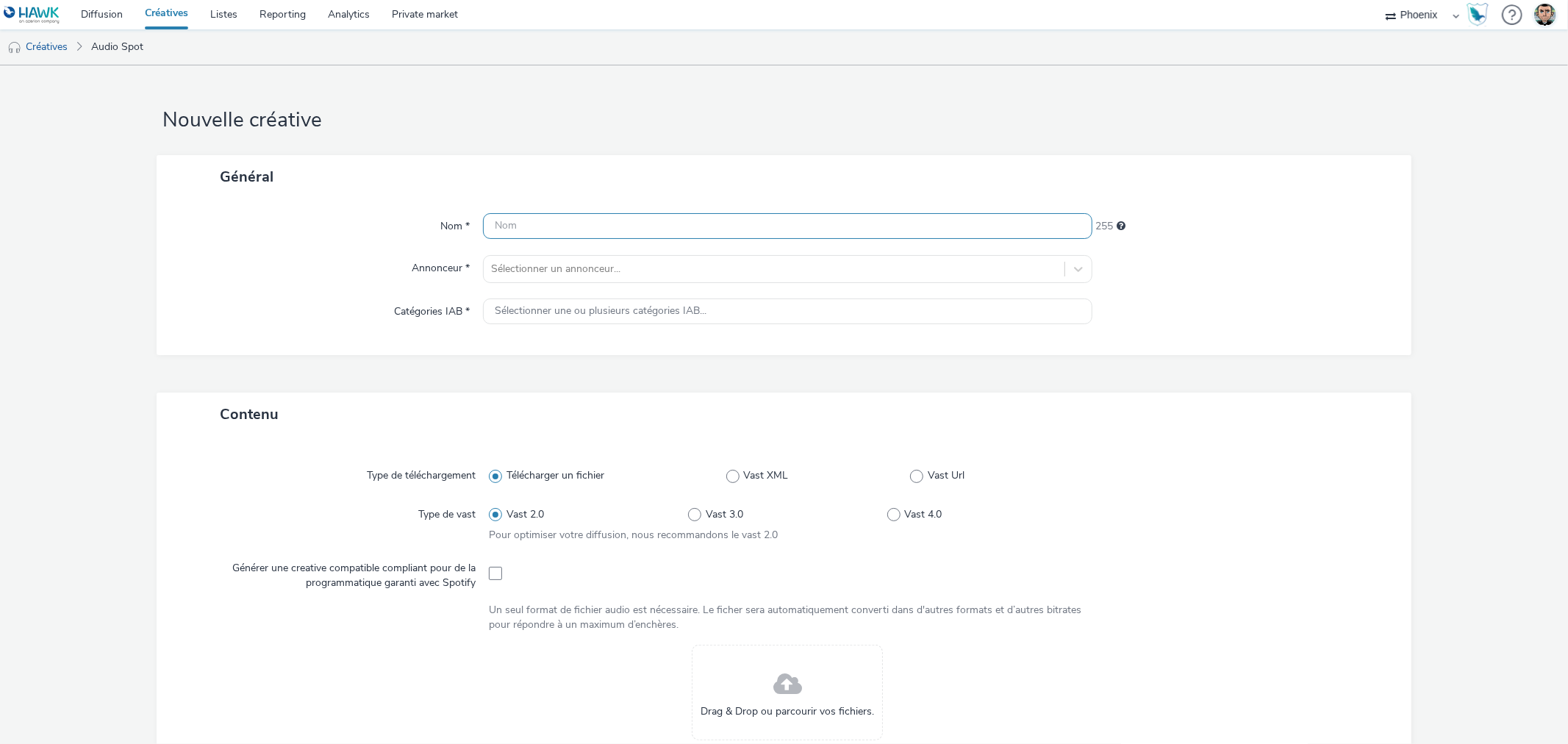
click at [598, 215] on input "text" at bounding box center [787, 226] width 608 height 26
paste input "C25000115488_2510_Vincennes_ixina-[GEOGRAPHIC_DATA]-octobre-2025_Digital_Awaren…"
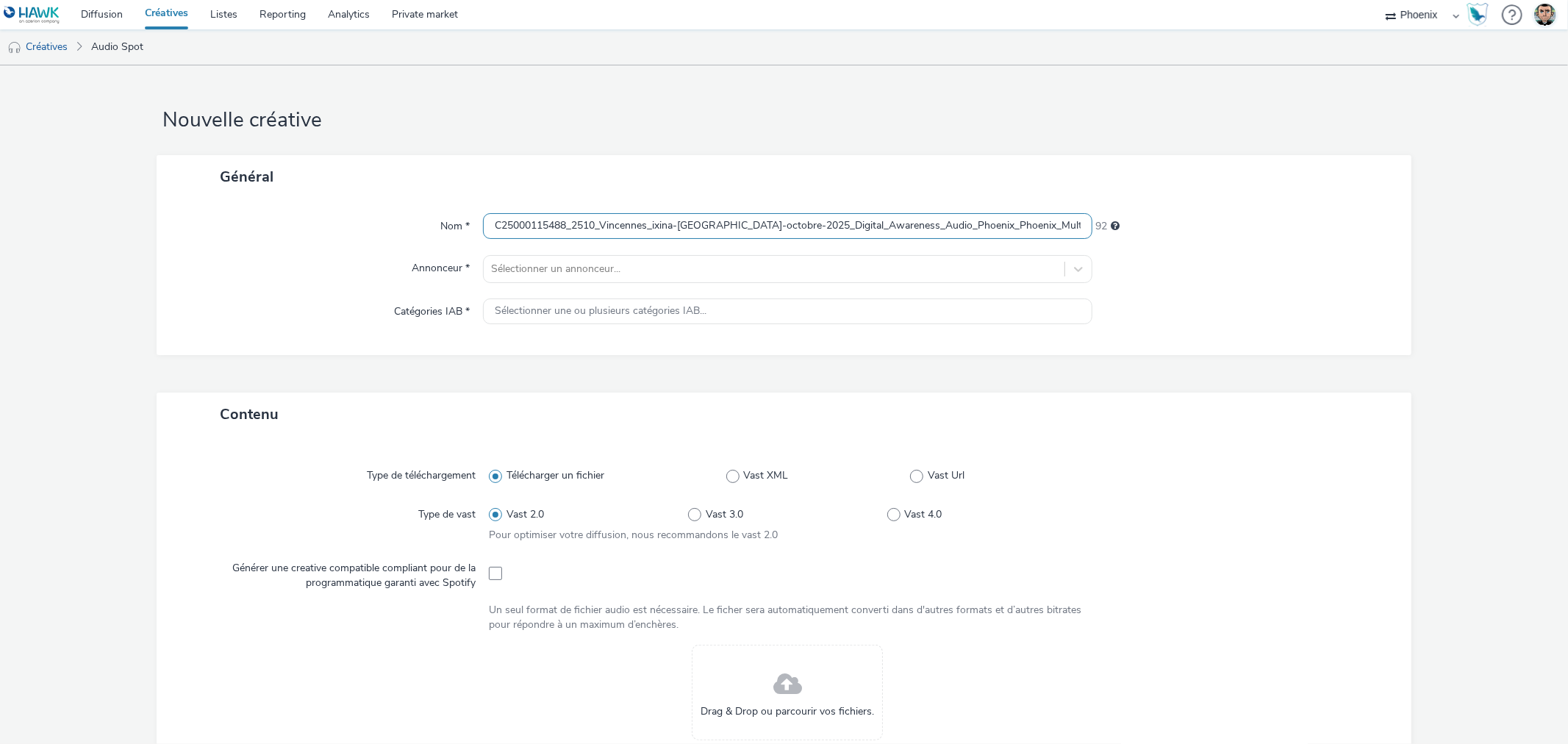
scroll to position [0, 272]
type input "C25000115488_2510_Vincennes_ixina-[GEOGRAPHIC_DATA]-octobre-2025_Digital_Awaren…"
click at [640, 272] on div at bounding box center [774, 269] width 566 height 18
type input "IXI"
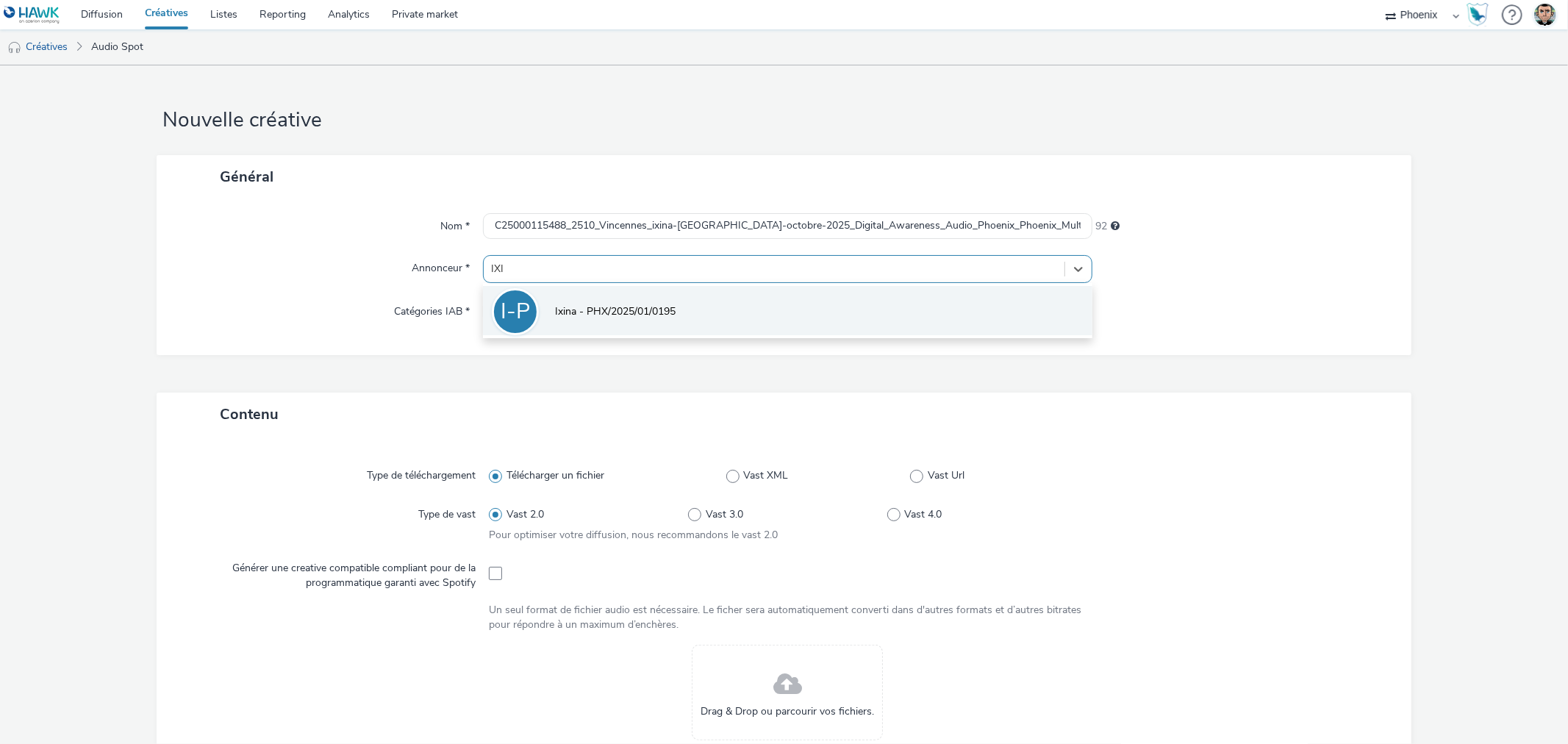
click at [630, 310] on span "Ixina - PHX/2025/01/0195" at bounding box center [615, 312] width 121 height 15
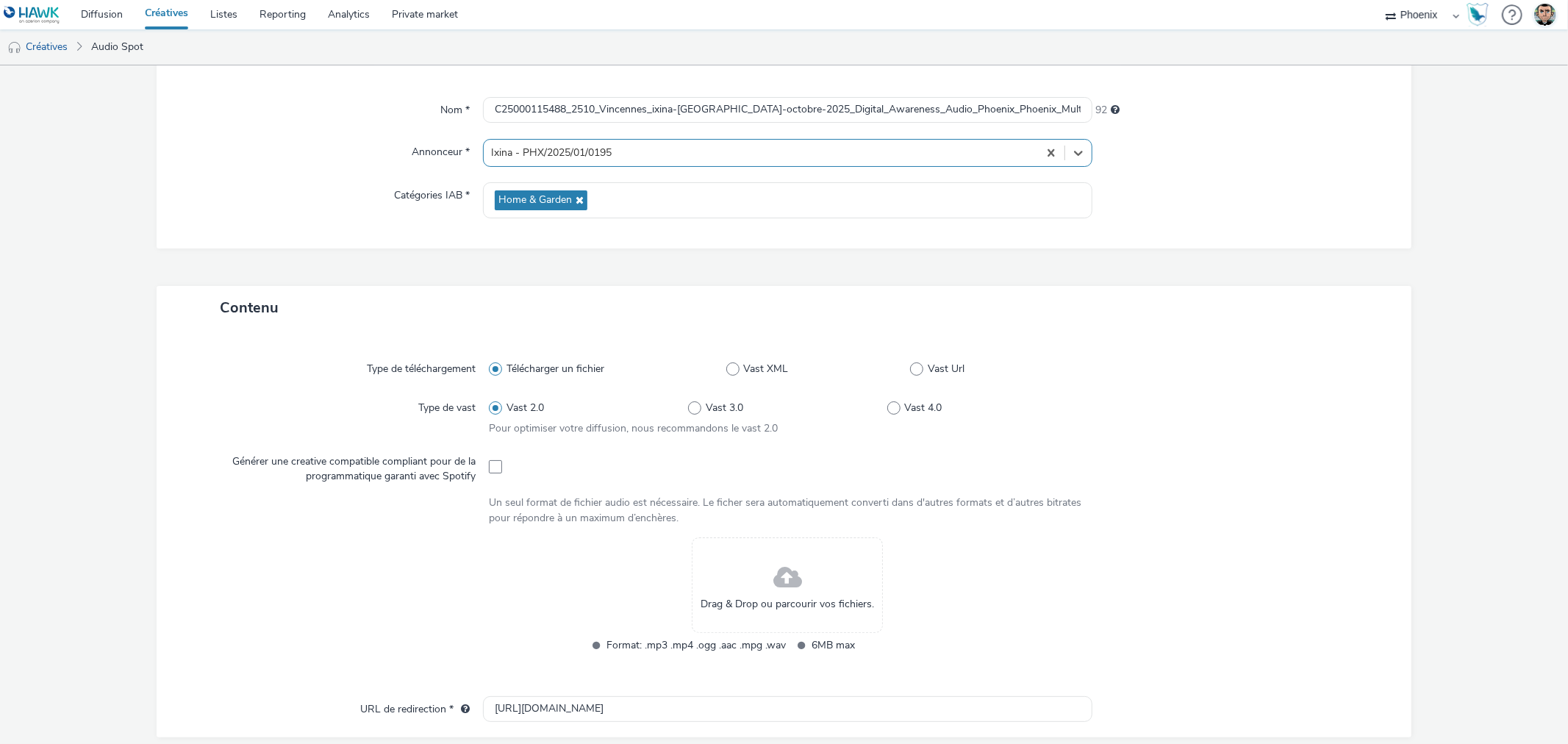
scroll to position [326, 0]
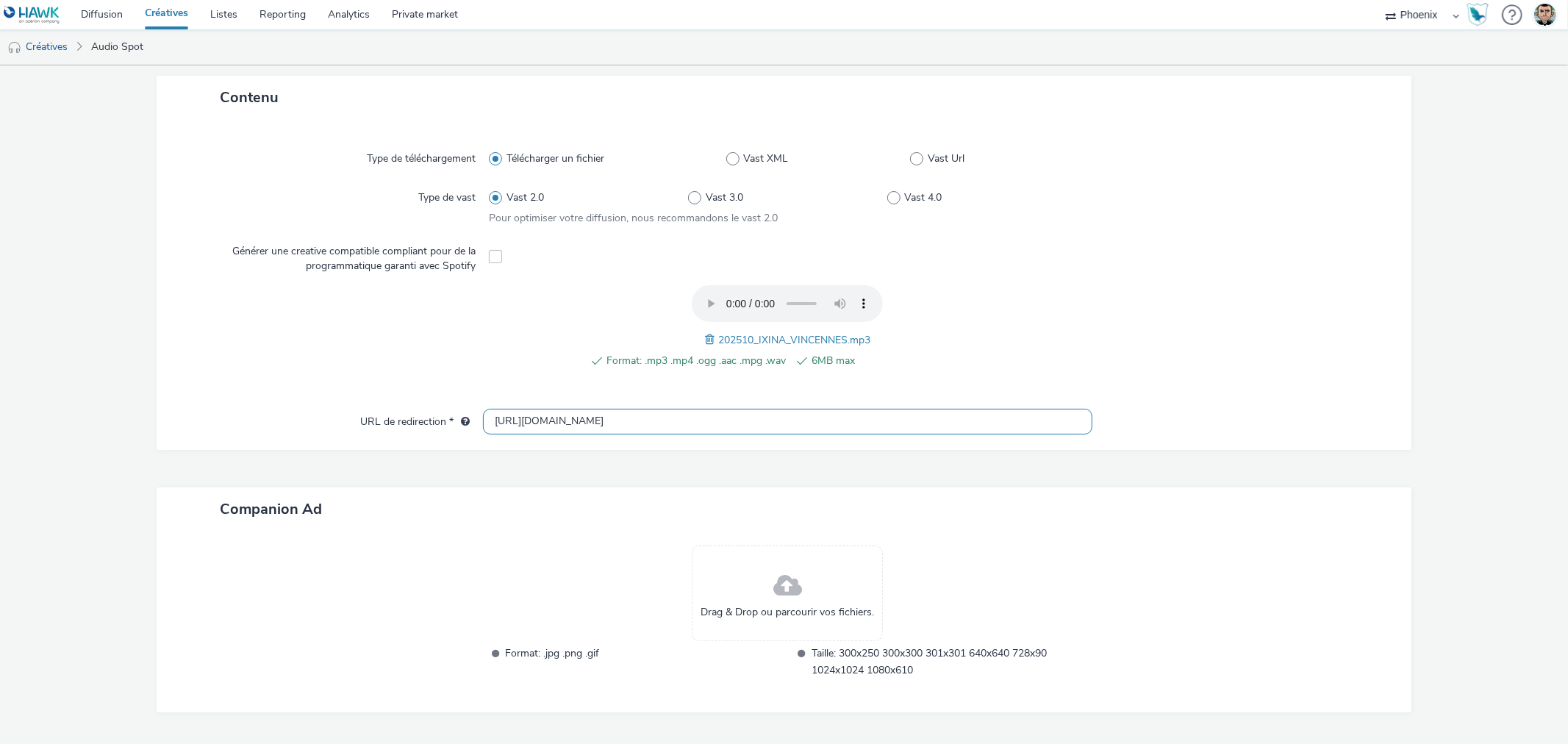
drag, startPoint x: 560, startPoint y: 422, endPoint x: 439, endPoint y: 426, distance: 121.1
click at [439, 426] on div "URL de redirection * http://ixina.fr" at bounding box center [783, 422] width 1225 height 26
paste input "s://www.ixina.fr/prendre-rendez-vous?store=IXFR9404&utm_medium=local_paid&utm_s…"
type input "https://www.ixina.fr/prendre-rendez-vous?store=IXFR9404&utm_medium=local_paid&u…"
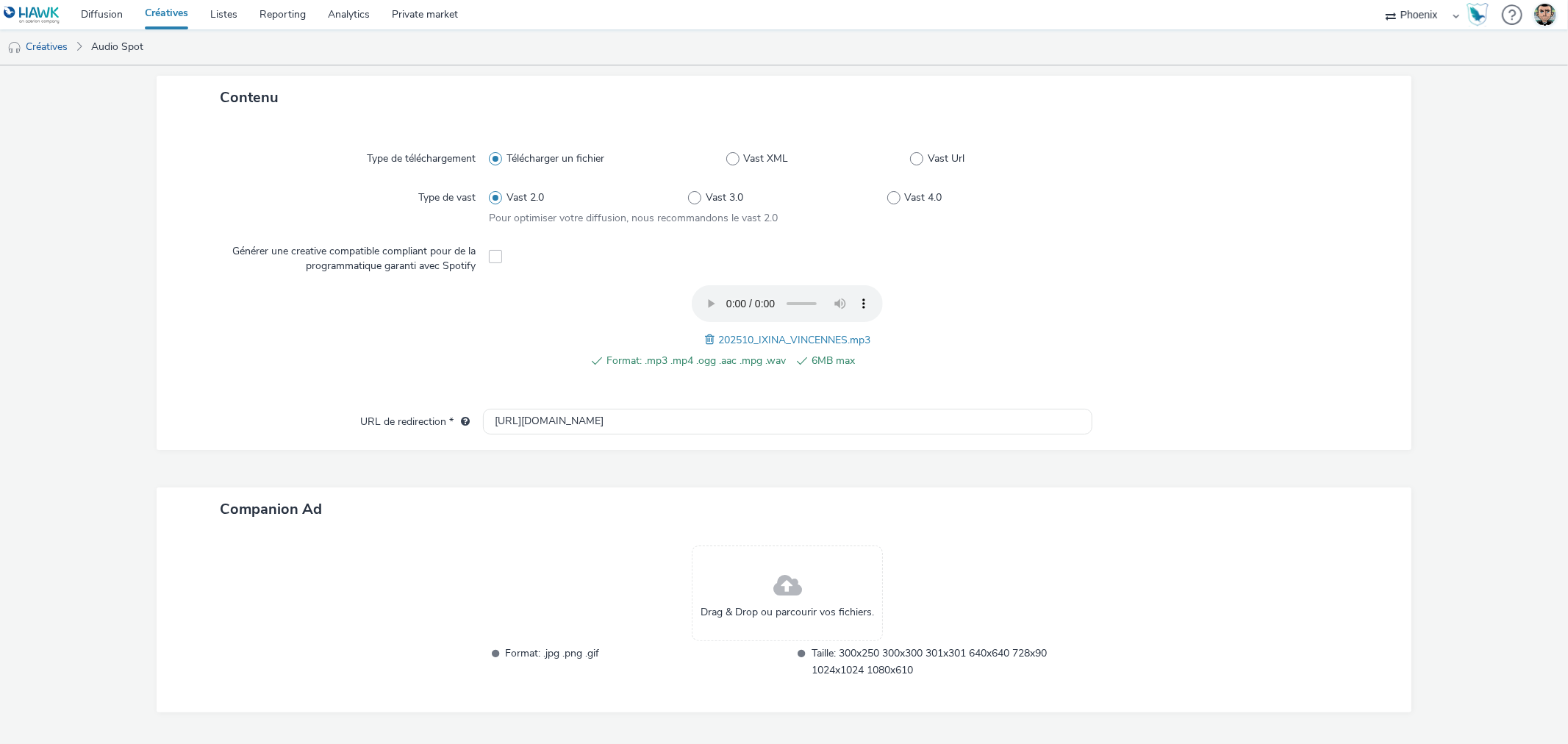
click at [570, 505] on div "Companion Ad" at bounding box center [784, 509] width 1254 height 44
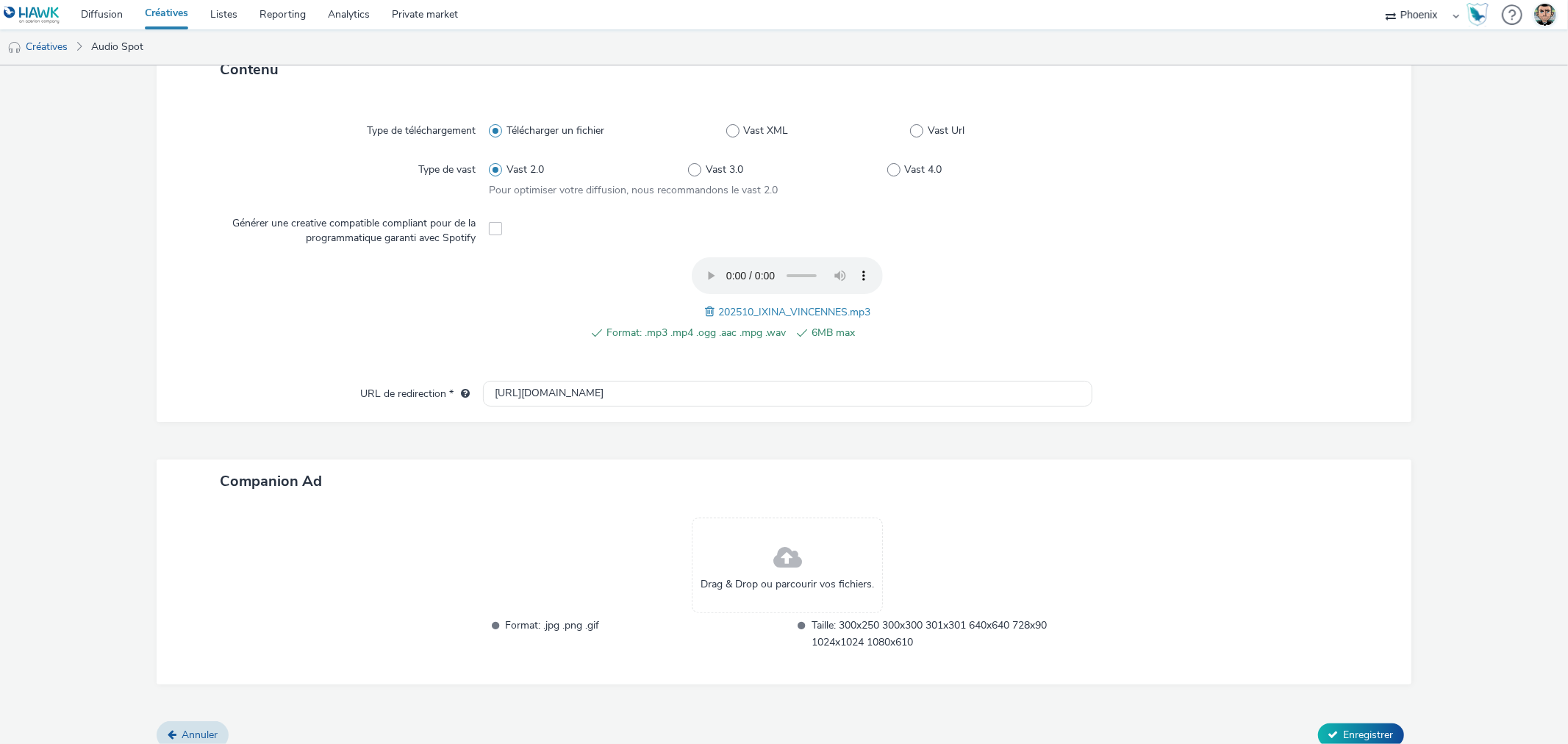
scroll to position [368, 0]
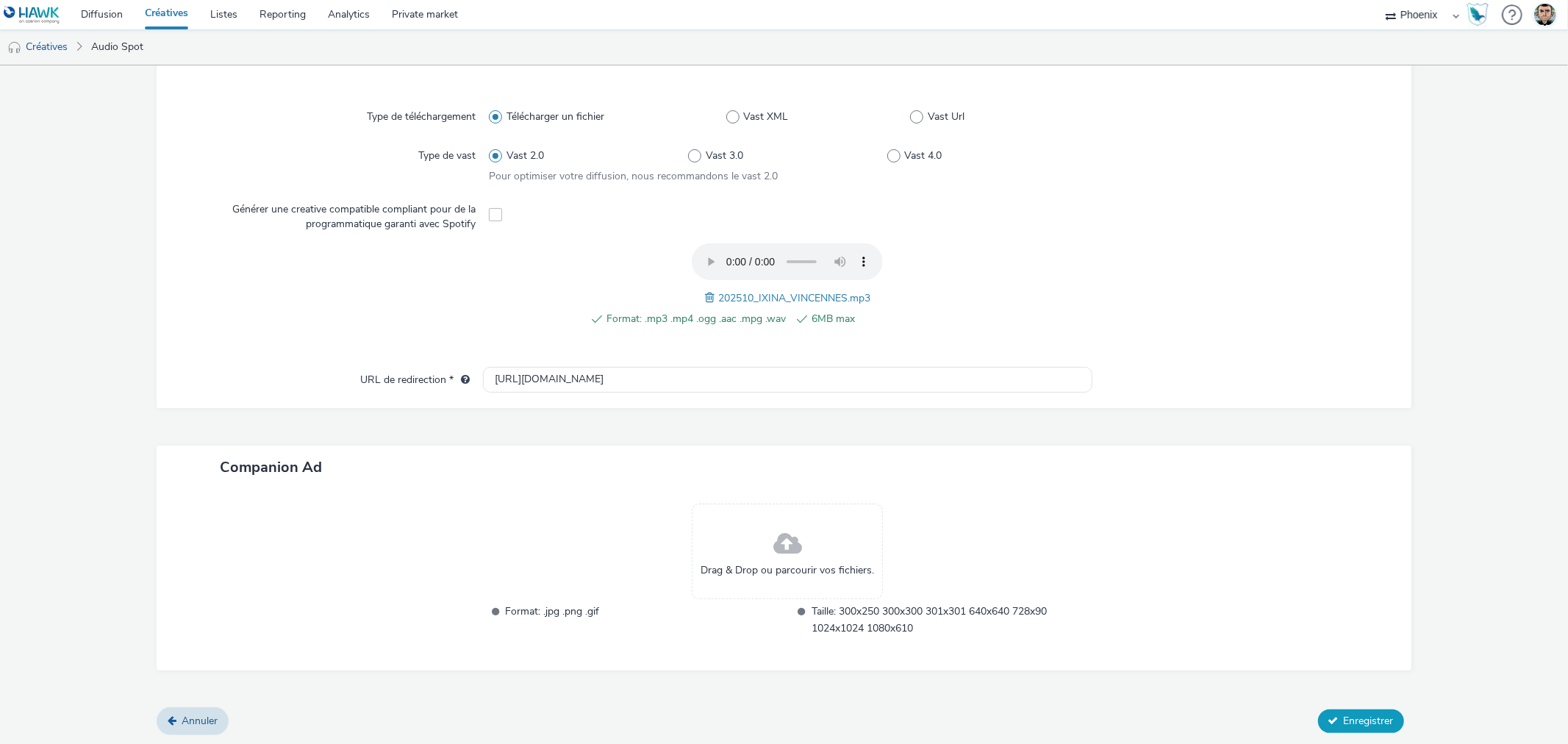
click at [1355, 710] on button "Enregistrer" at bounding box center [1361, 721] width 86 height 23
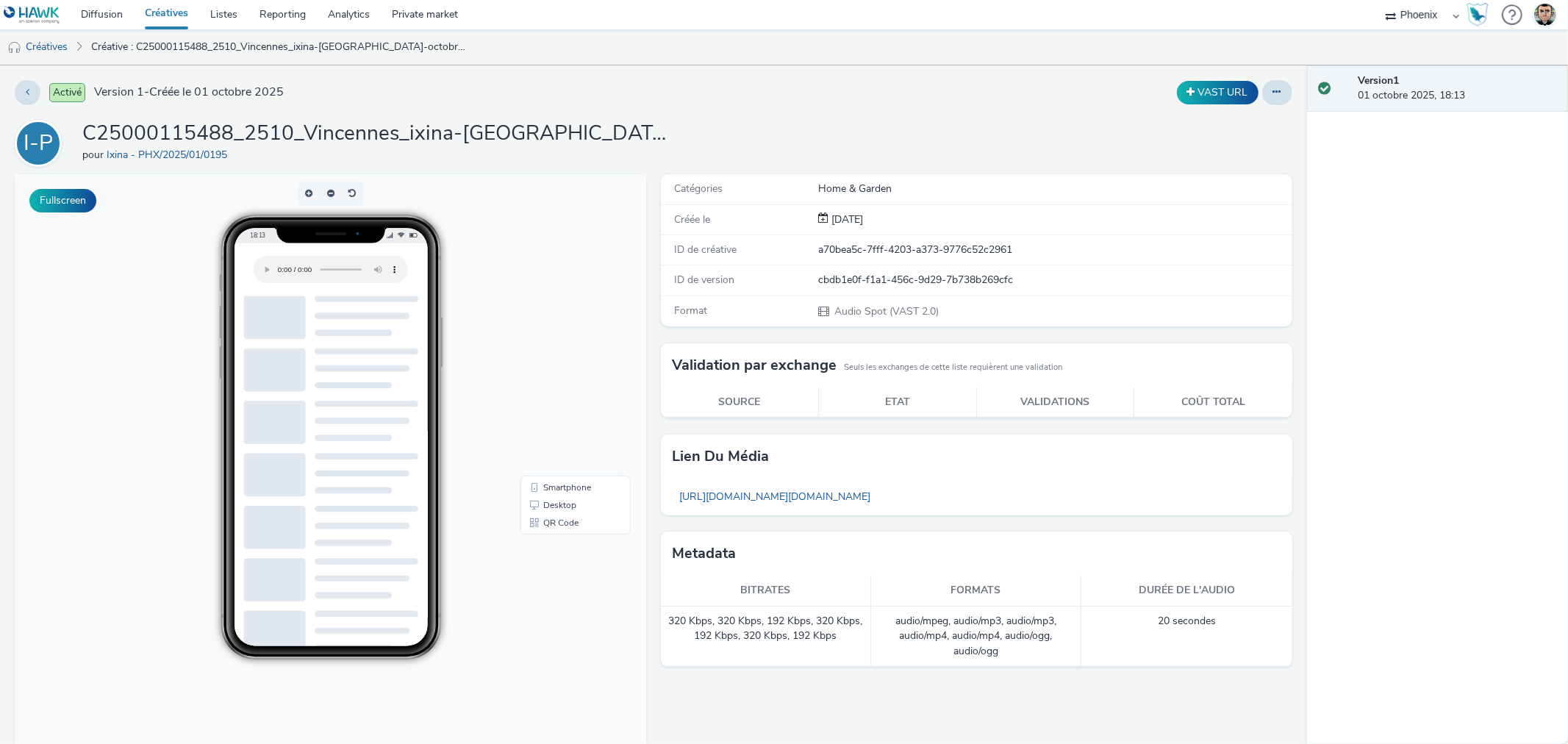
click at [149, 15] on link "Créatives" at bounding box center [166, 14] width 65 height 29
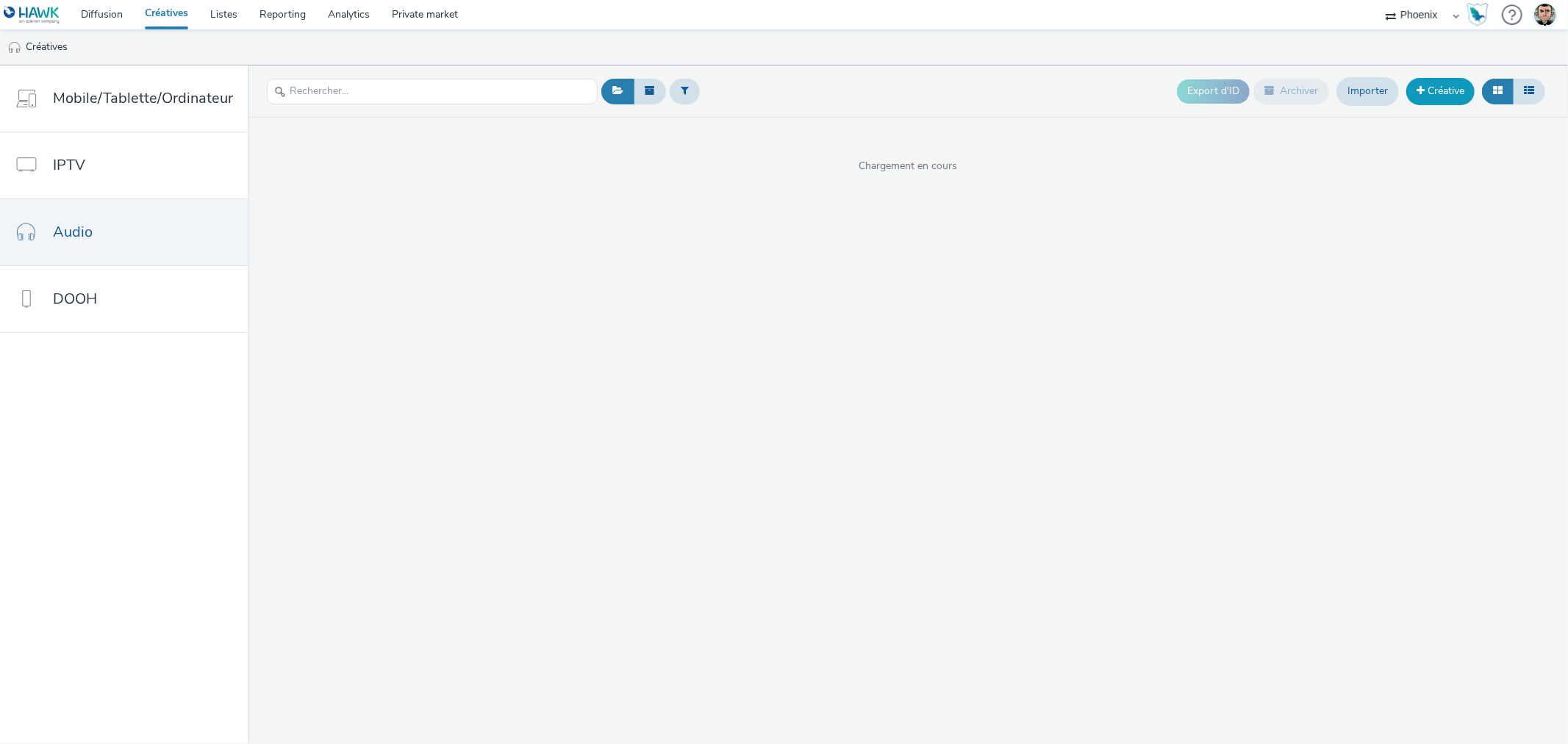
click at [1449, 96] on link "Créative" at bounding box center [1440, 91] width 68 height 26
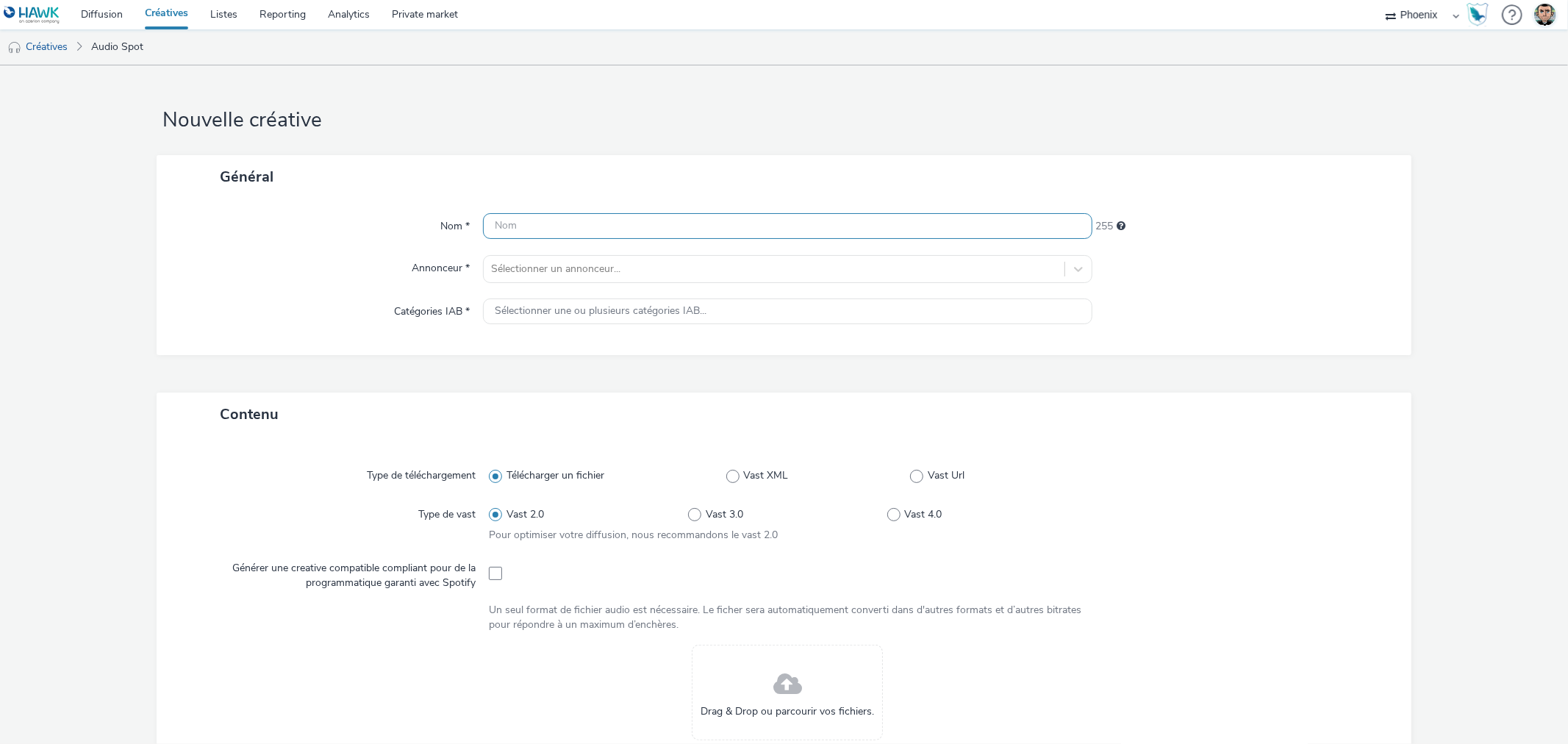
click at [533, 215] on input "text" at bounding box center [787, 226] width 608 height 26
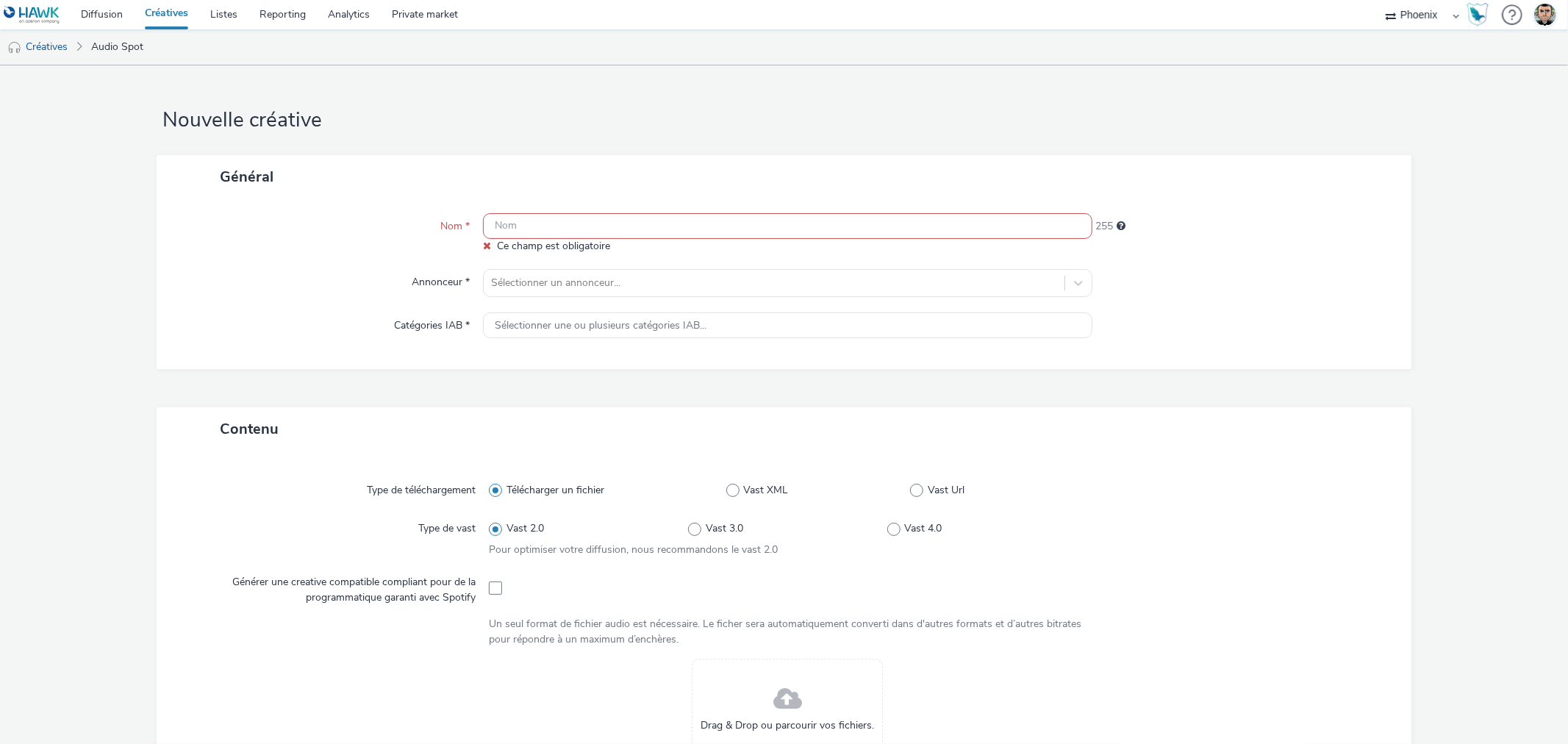
click at [588, 230] on input "text" at bounding box center [787, 226] width 608 height 26
click at [681, 222] on input "text" at bounding box center [787, 226] width 608 height 26
click at [561, 226] on input "text" at bounding box center [787, 226] width 608 height 26
paste input "C25000115490_2510_Montpellier St-Jean_ixina-[GEOGRAPHIC_DATA]-st-[PERSON_NAME]-…"
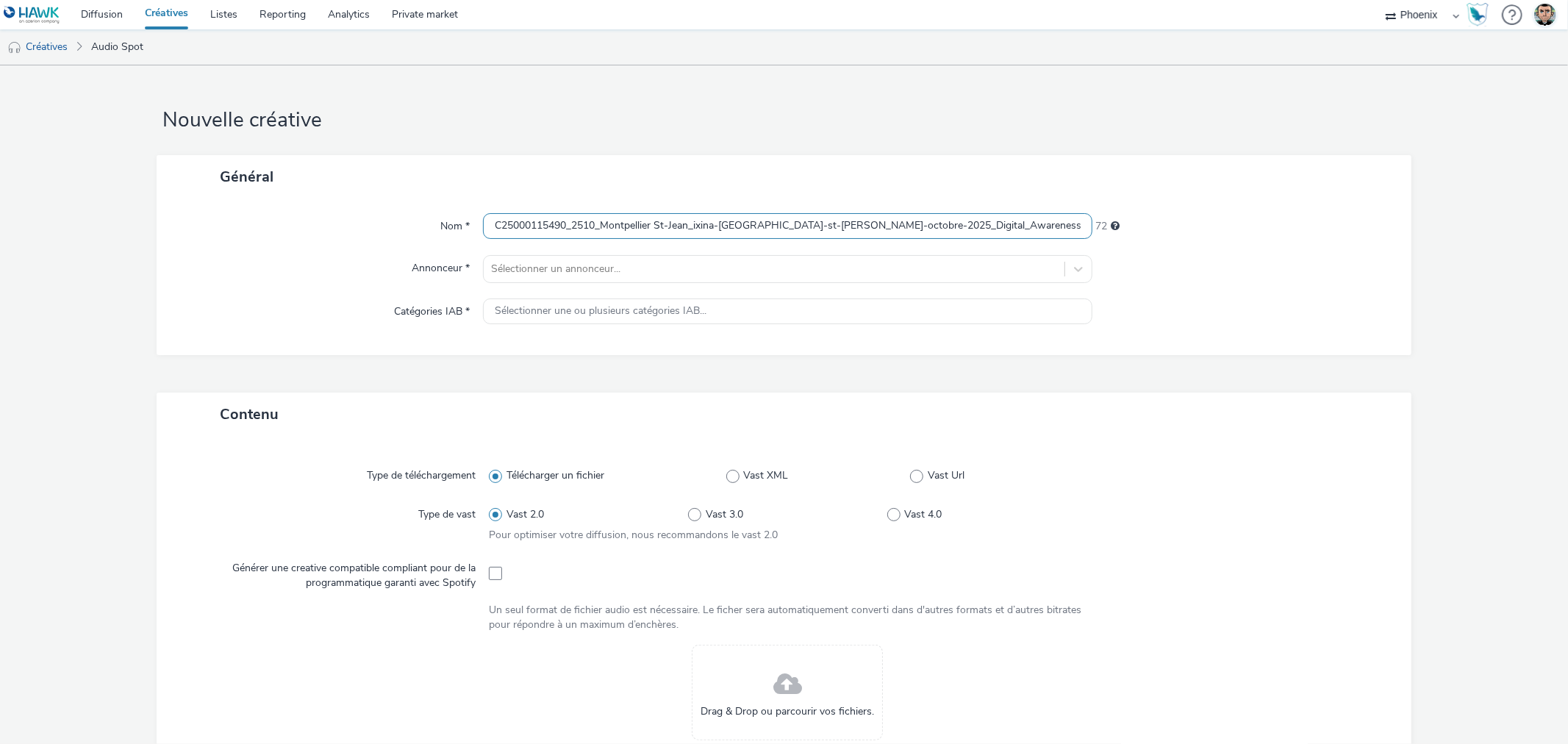
scroll to position [0, 354]
type input "C25000115490_2510_Montpellier St-Jean_ixina-[GEOGRAPHIC_DATA]-st-[PERSON_NAME]-…"
click at [1181, 316] on div at bounding box center [1245, 311] width 305 height 26
click at [644, 268] on div at bounding box center [774, 269] width 566 height 18
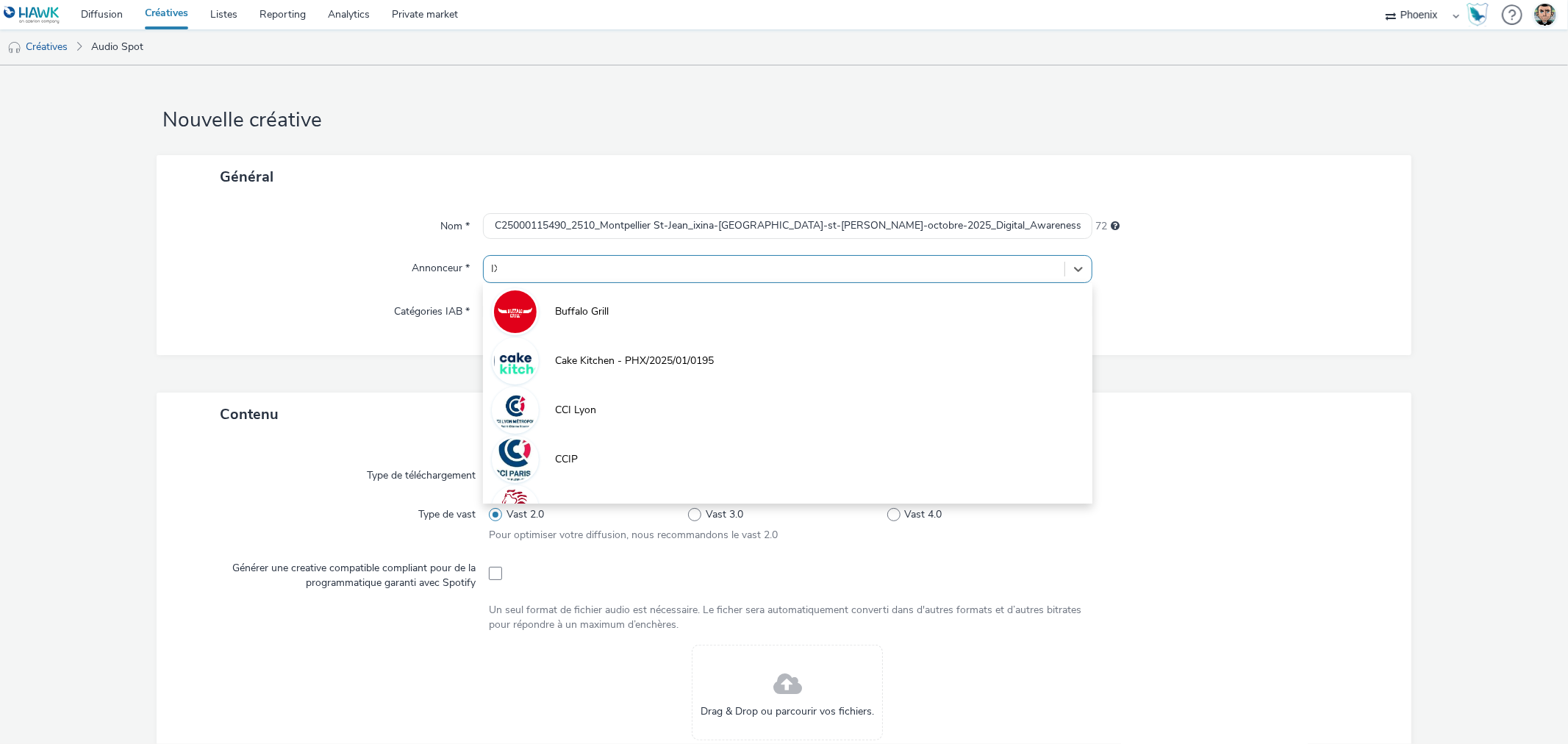
type input "IXI"
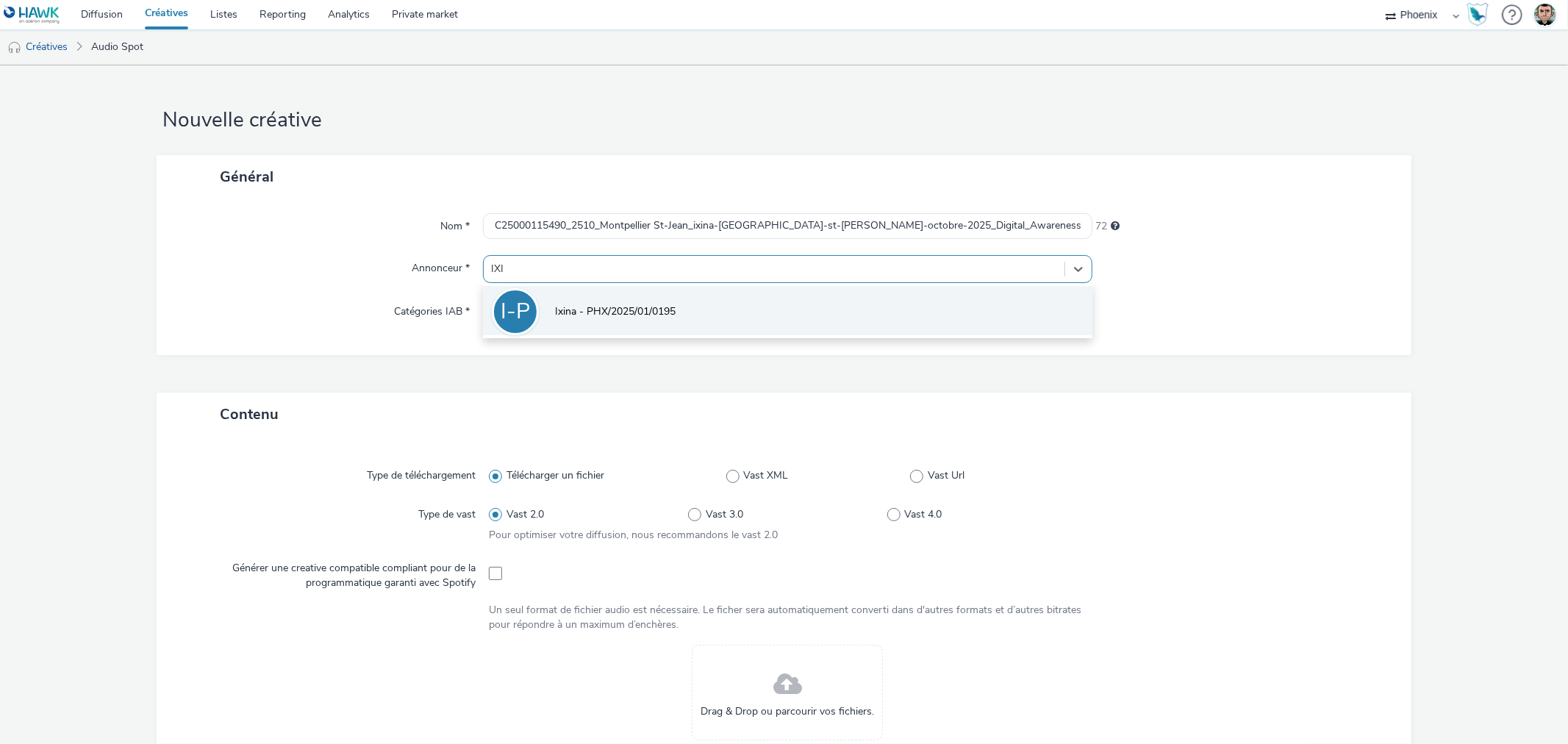
click at [650, 298] on li "I-P Ixina - PHX/2025/01/0195" at bounding box center [787, 310] width 608 height 50
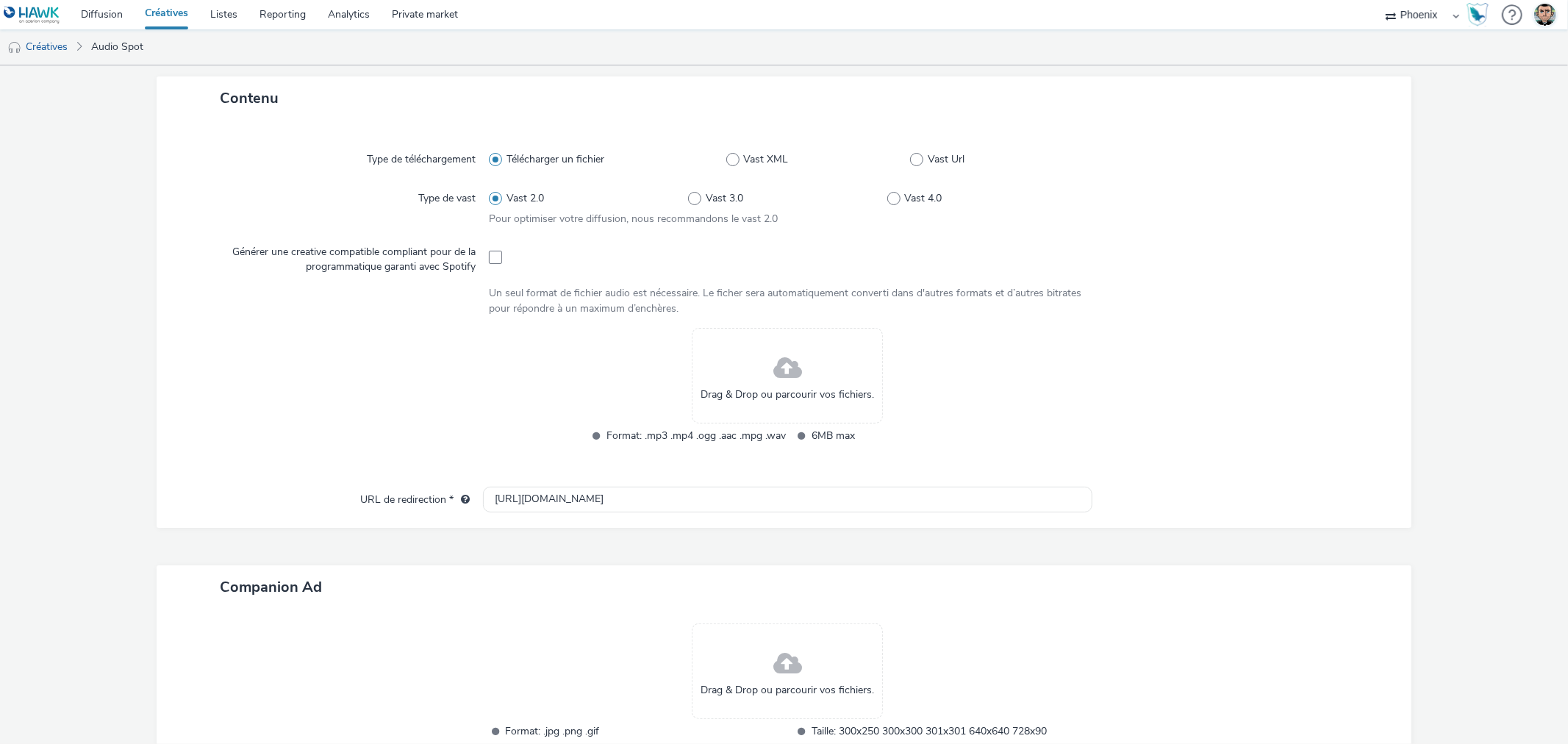
scroll to position [326, 0]
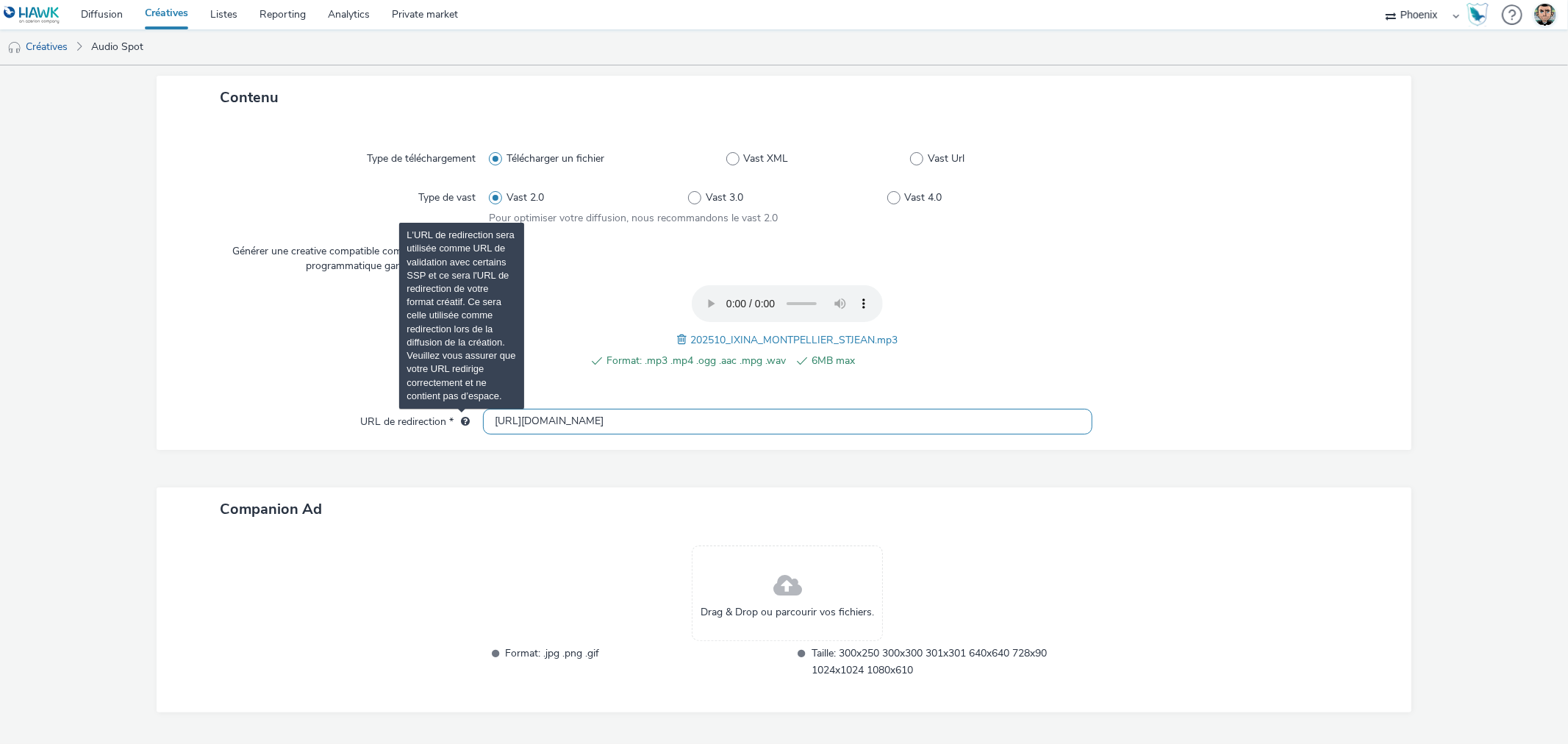
drag, startPoint x: 578, startPoint y: 417, endPoint x: 463, endPoint y: 414, distance: 115.0
click at [463, 414] on div "URL de redirection * http://ixina.fr" at bounding box center [783, 422] width 1225 height 26
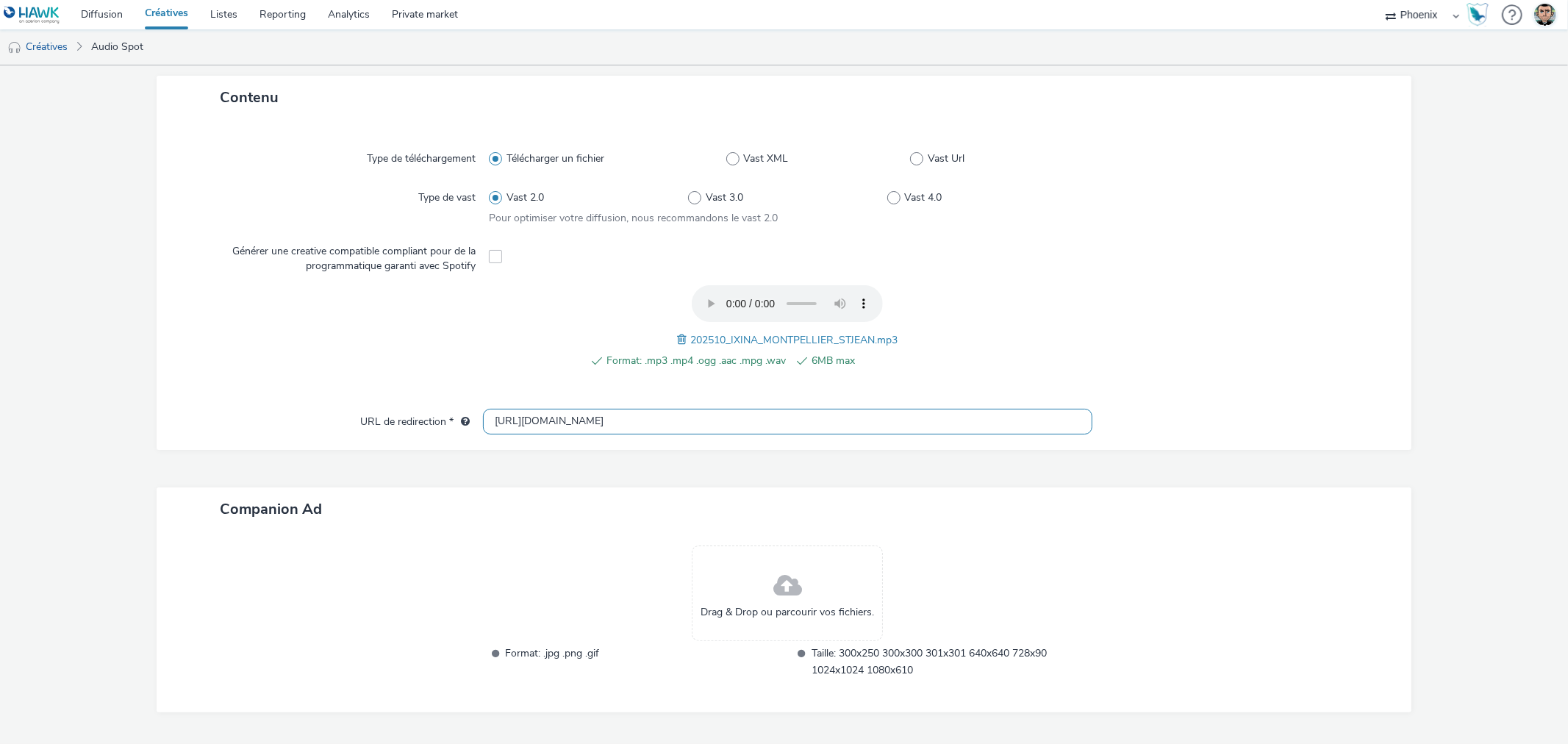
paste input "s://www.ixina.fr/prendre-rendez-vous?store=IXFR3401&utm_medium=local_paid&utm_s…"
type input "https://www.ixina.fr/prendre-rendez-vous?store=IXFR3401&utm_medium=local_paid&u…"
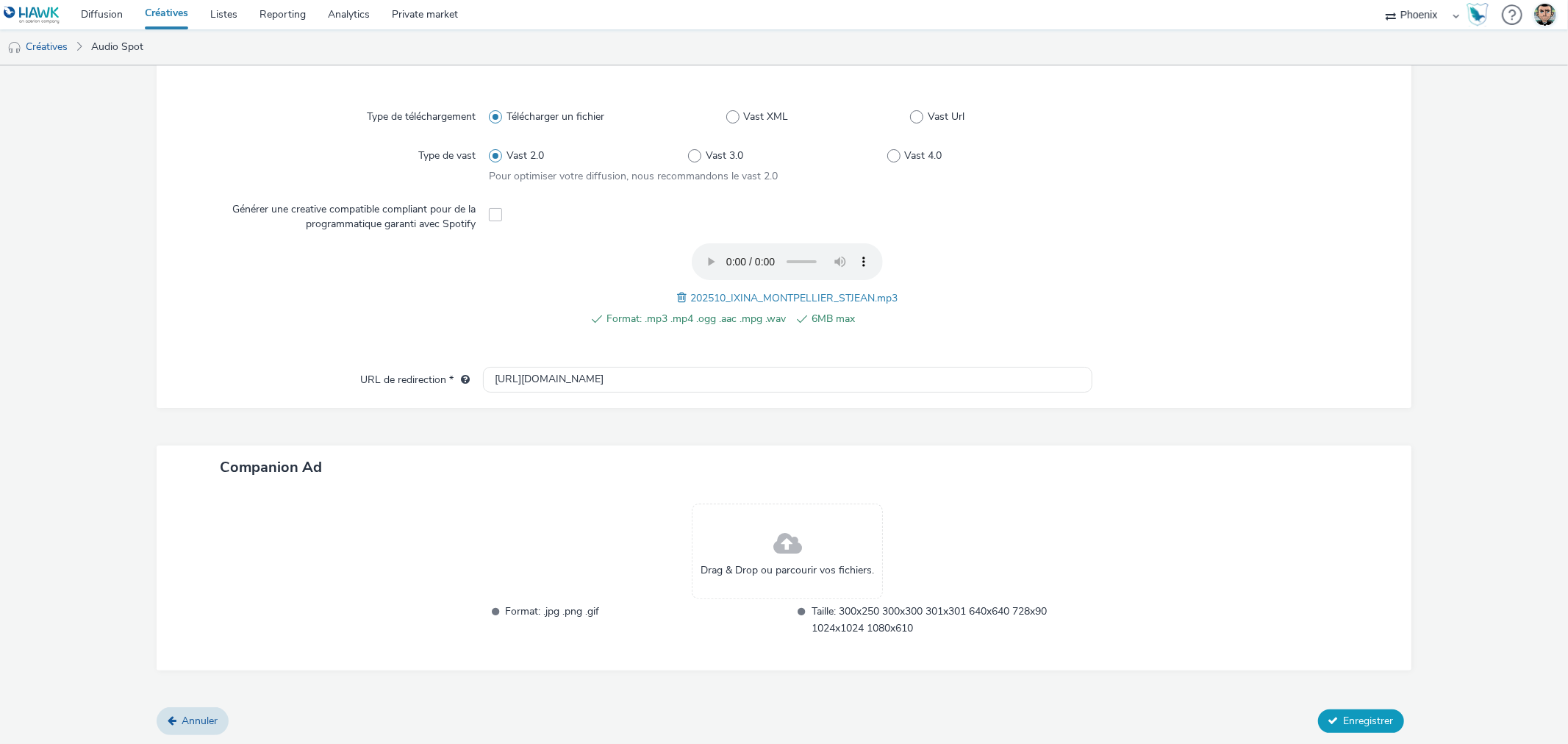
click at [1364, 715] on span "Enregistrer" at bounding box center [1368, 720] width 50 height 14
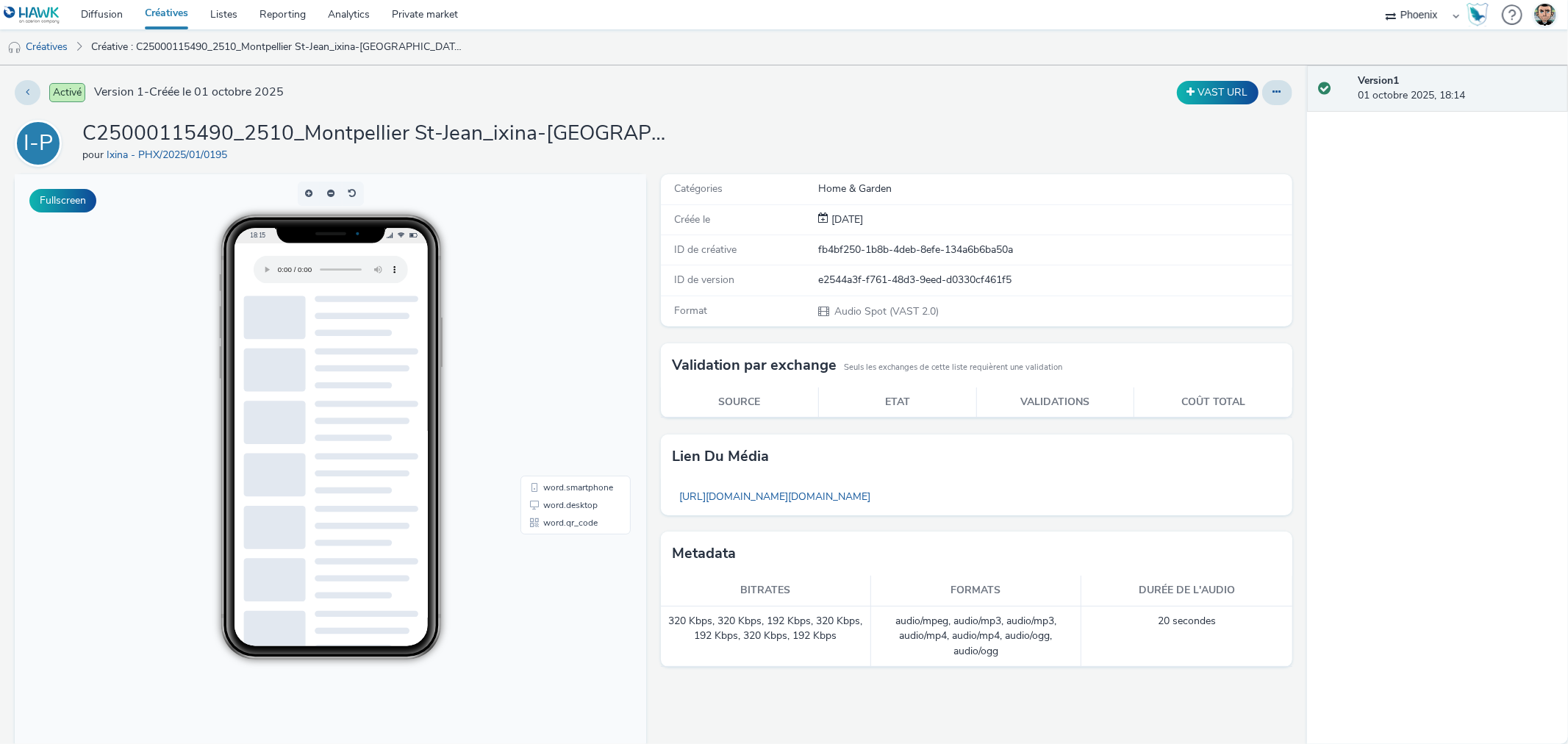
drag, startPoint x: 173, startPoint y: 11, endPoint x: 469, endPoint y: 22, distance: 296.2
click at [173, 11] on link "Créatives" at bounding box center [166, 14] width 65 height 29
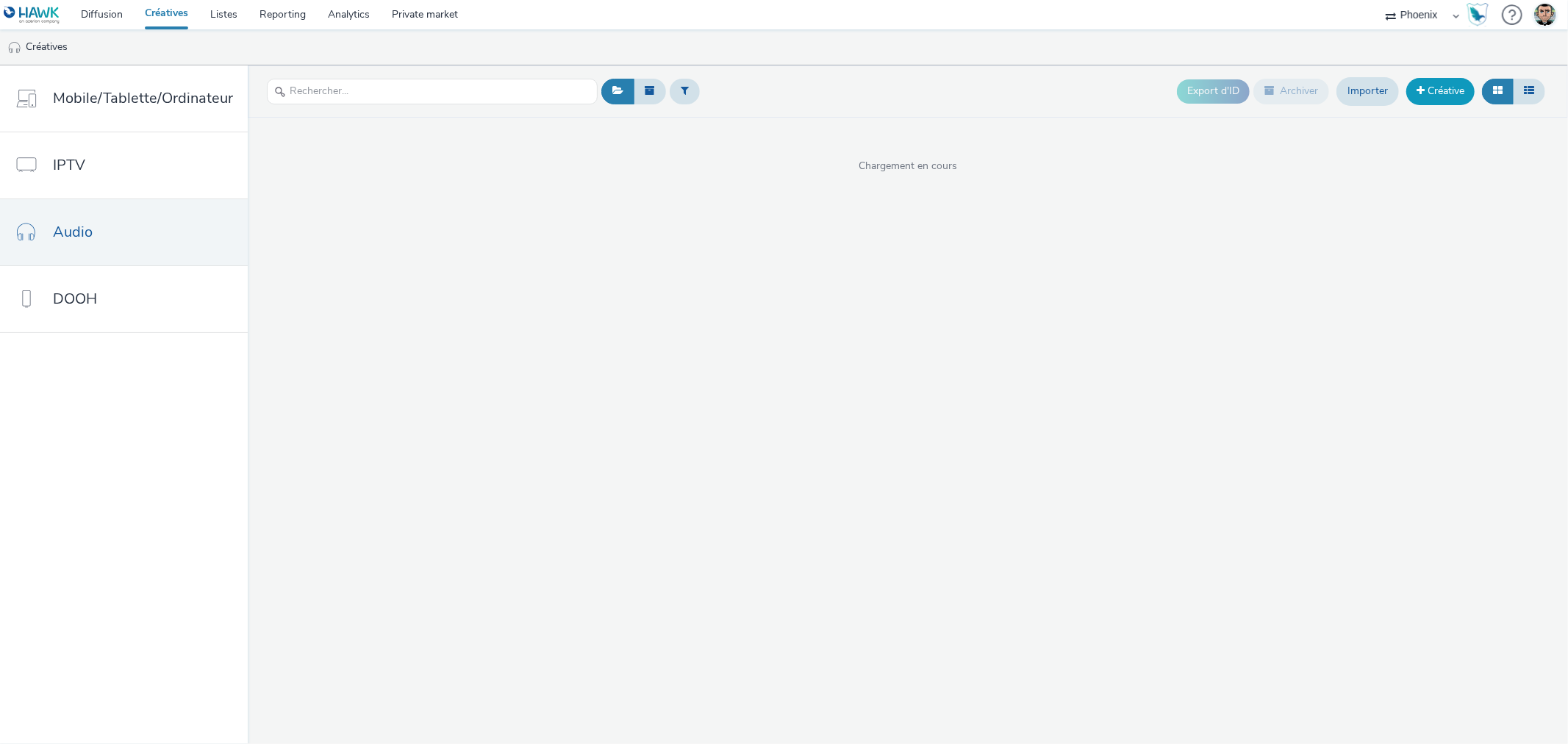
click at [1435, 94] on link "Créative" at bounding box center [1440, 91] width 68 height 26
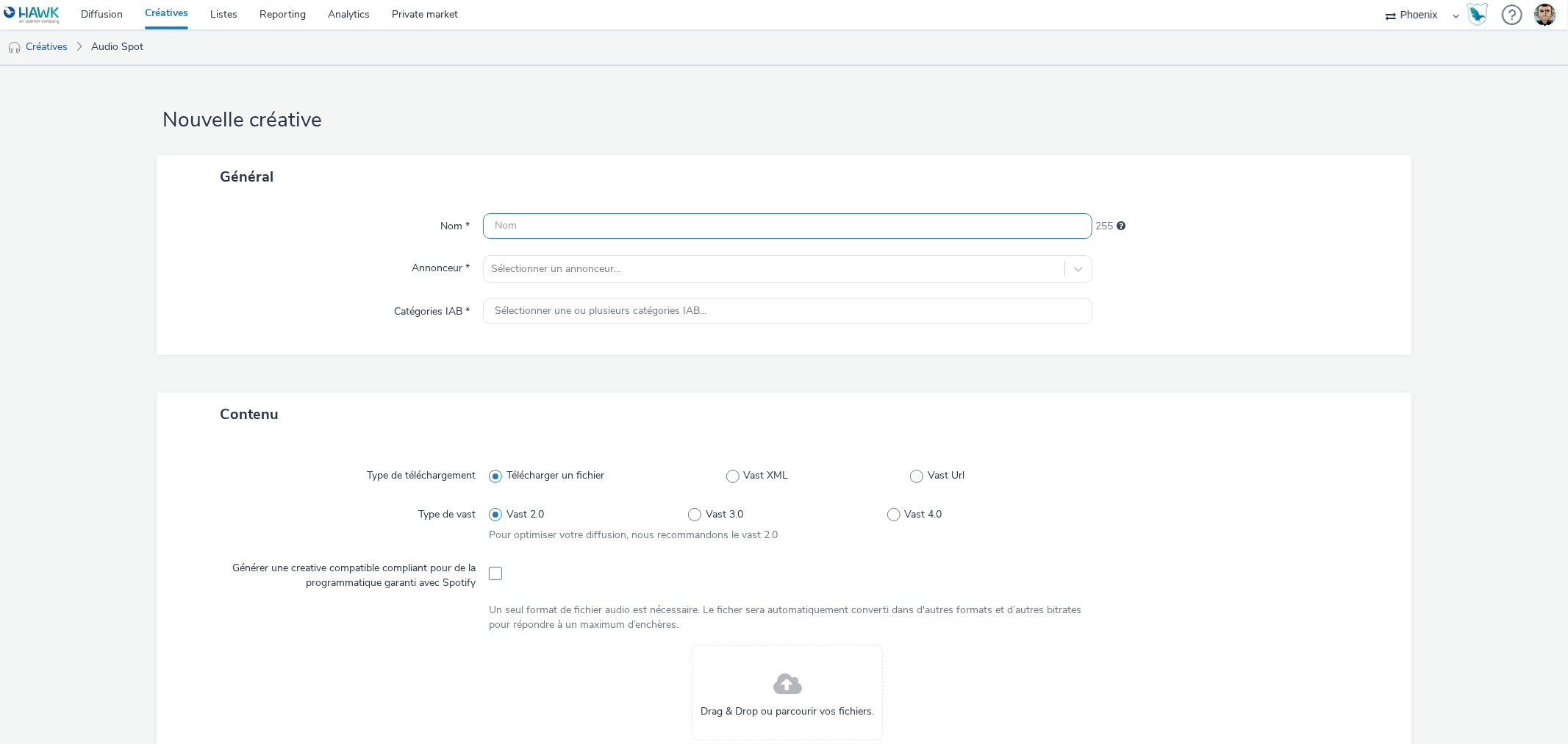
click at [626, 224] on input "text" at bounding box center [787, 226] width 608 height 26
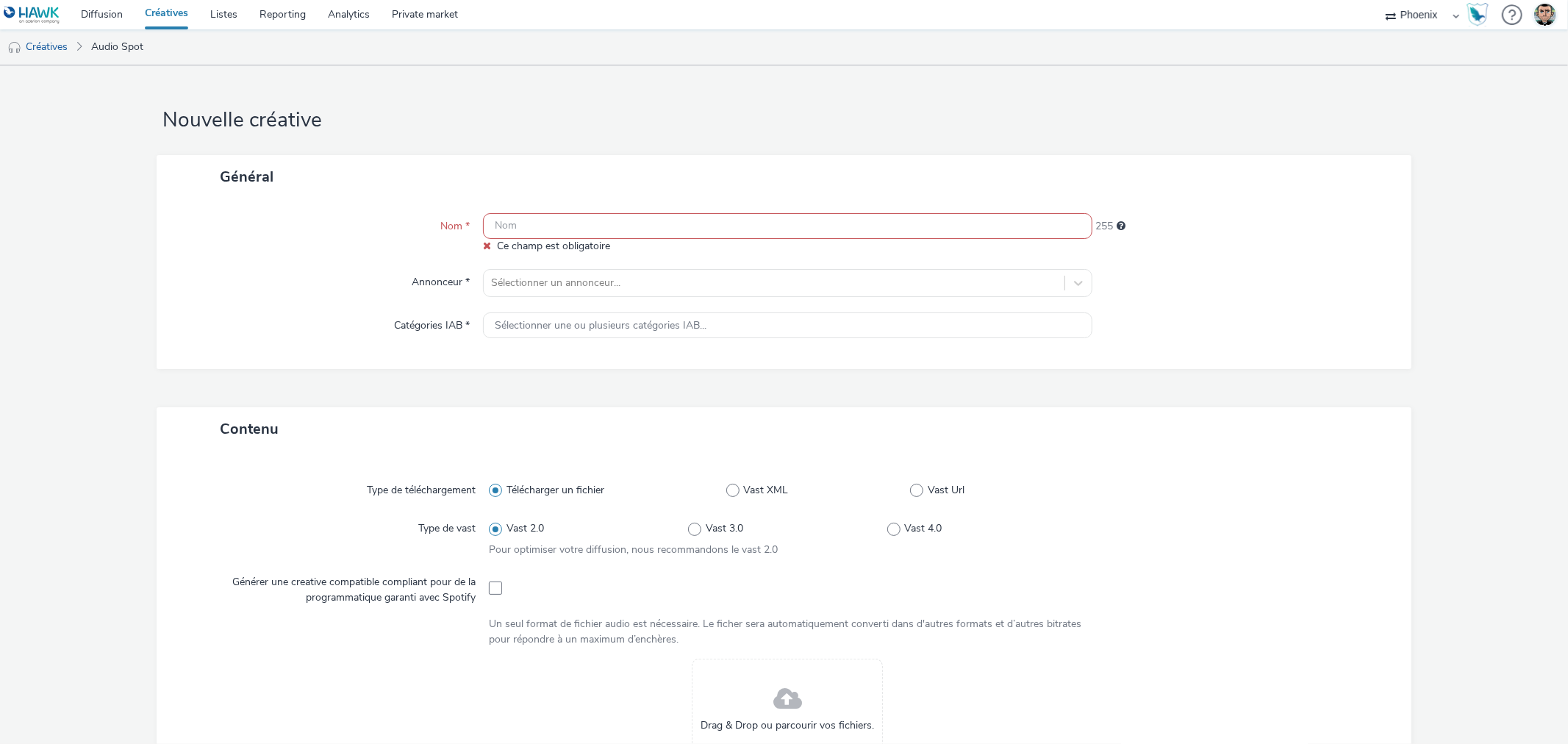
click at [561, 225] on input "text" at bounding box center [787, 226] width 608 height 26
paste input "C25000115489_2510_Grasse_ixina-grasse-optimix-octobre-2025_Digital 2025_Awarene…"
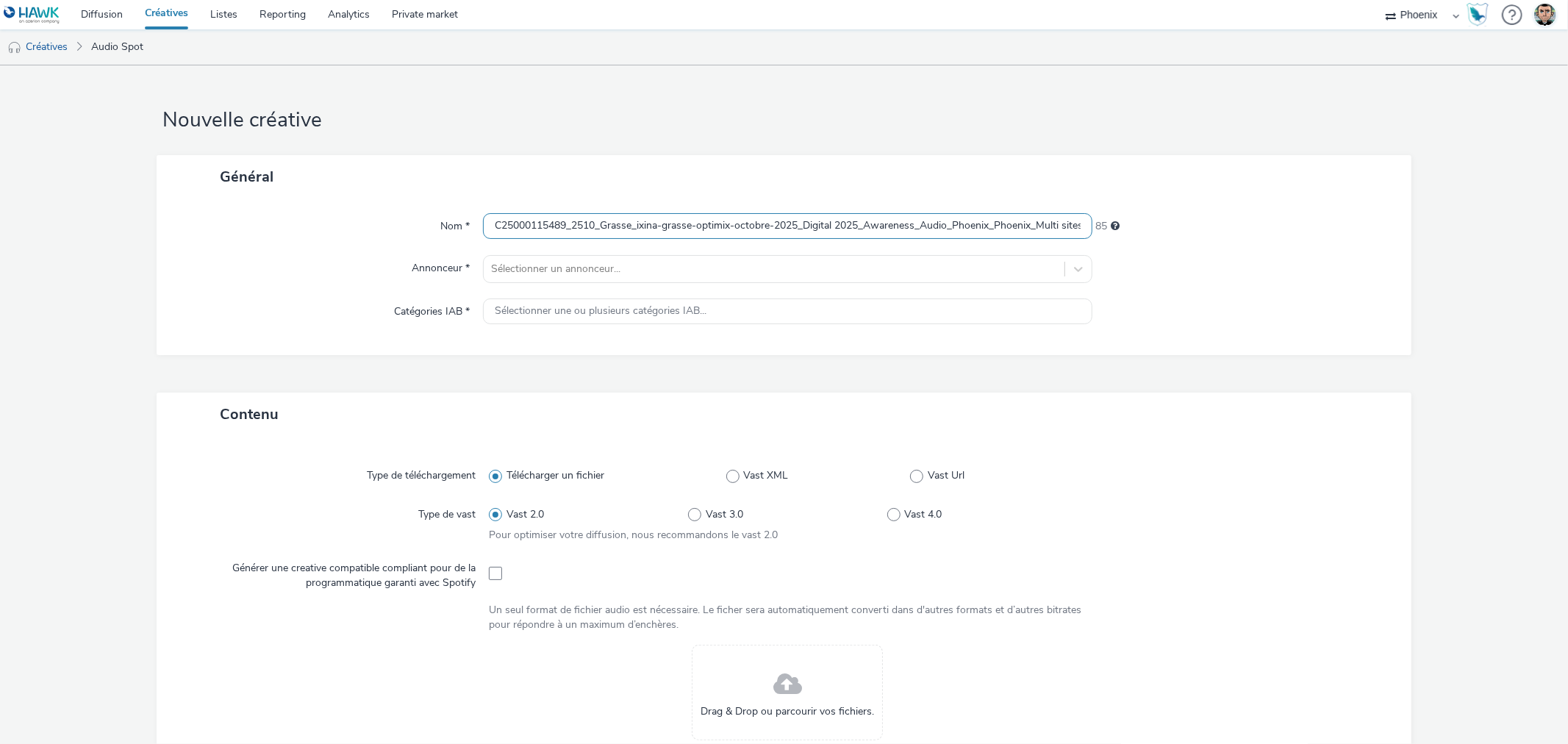
scroll to position [0, 307]
type input "C25000115489_2510_Grasse_ixina-grasse-optimix-octobre-2025_Digital 2025_Awarene…"
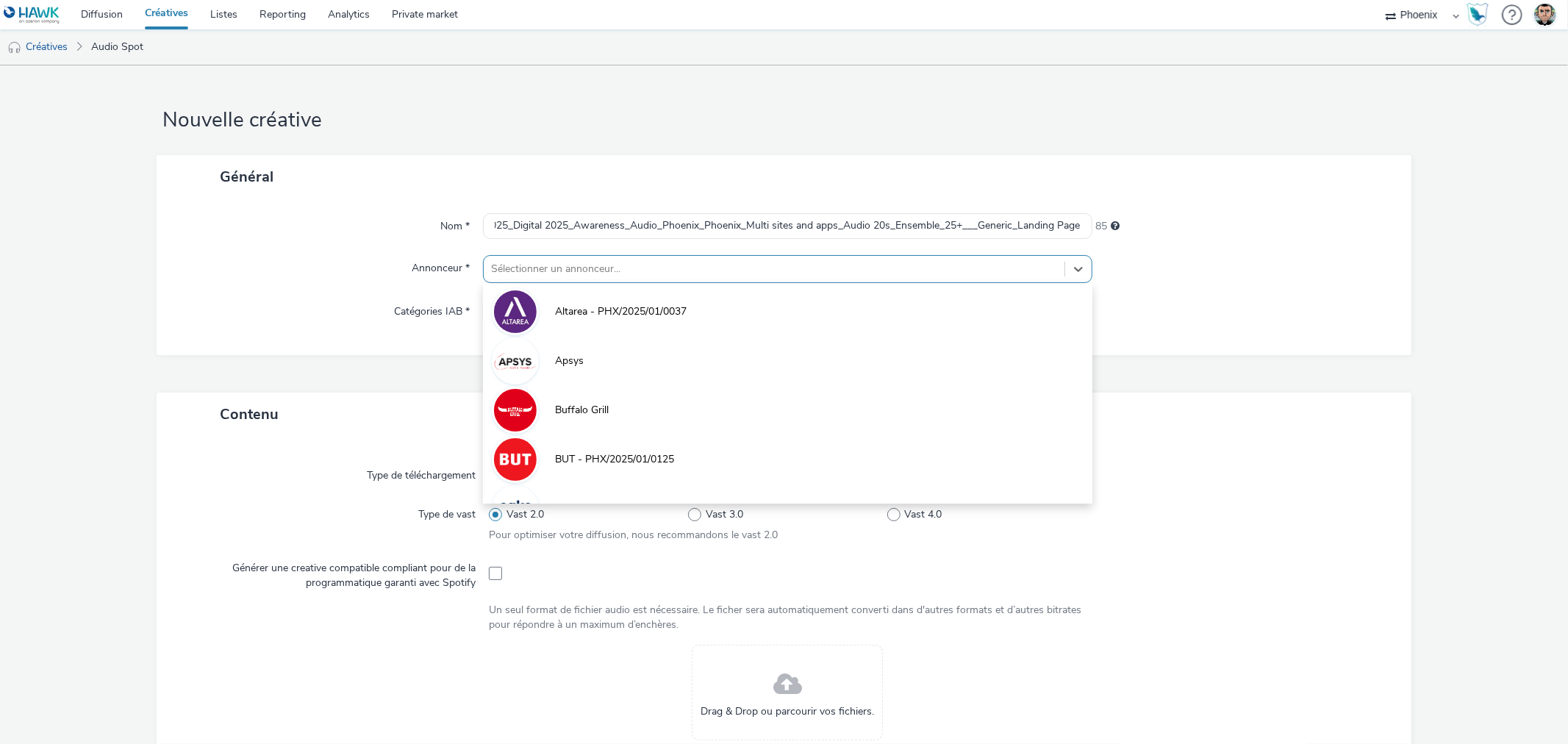
click at [607, 273] on div at bounding box center [774, 269] width 566 height 18
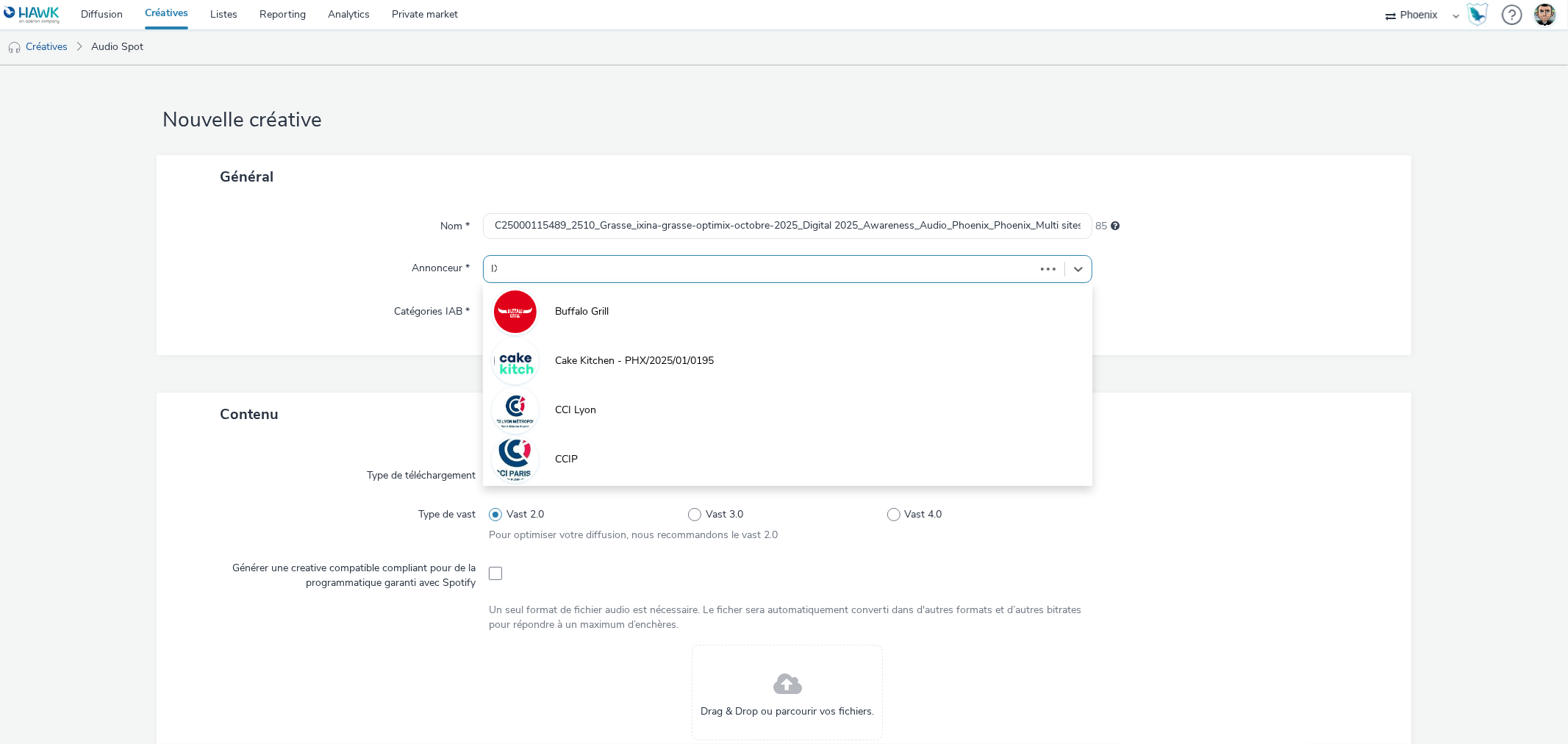
type input "IXI"
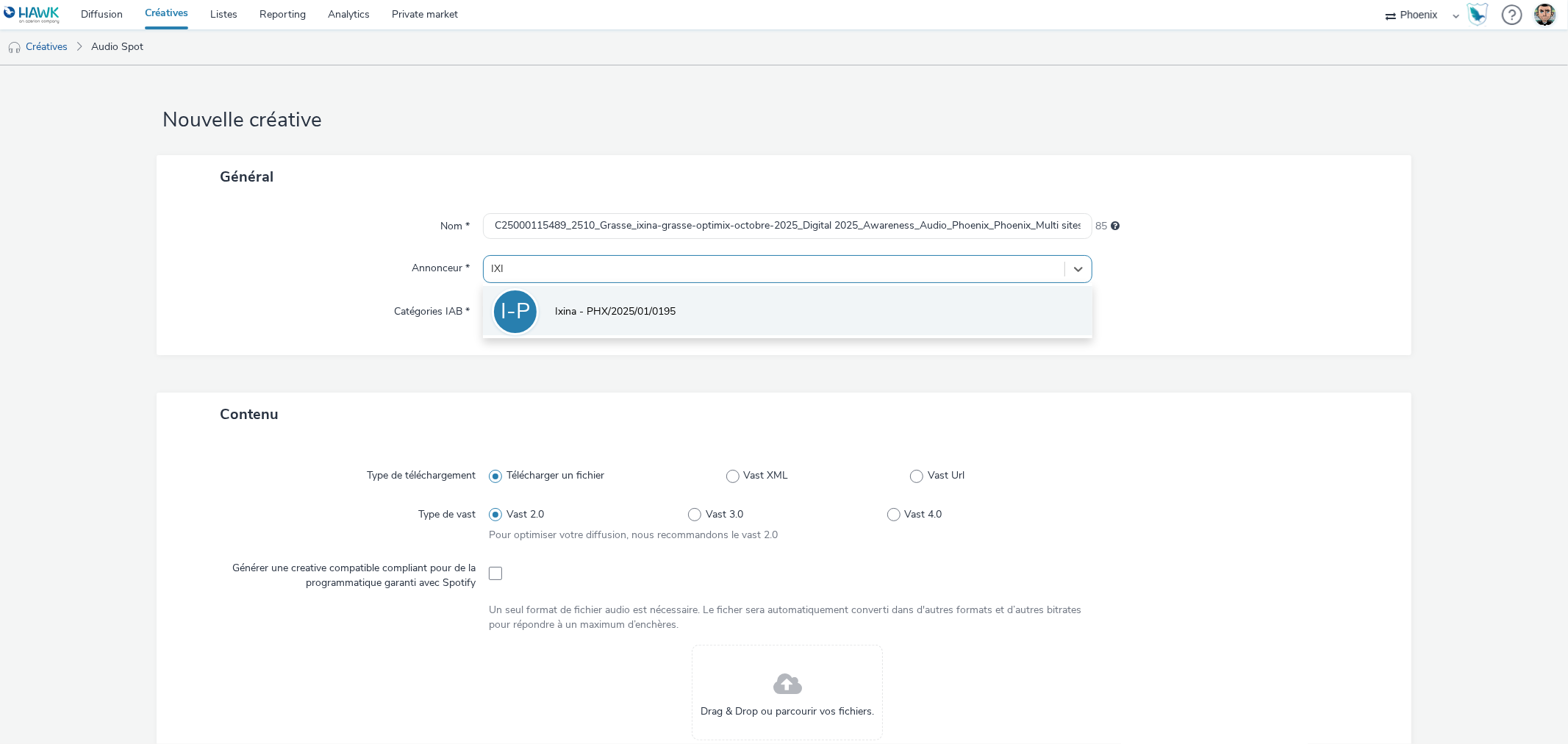
click at [616, 299] on li "I-P Ixina - PHX/2025/01/0195" at bounding box center [787, 310] width 608 height 50
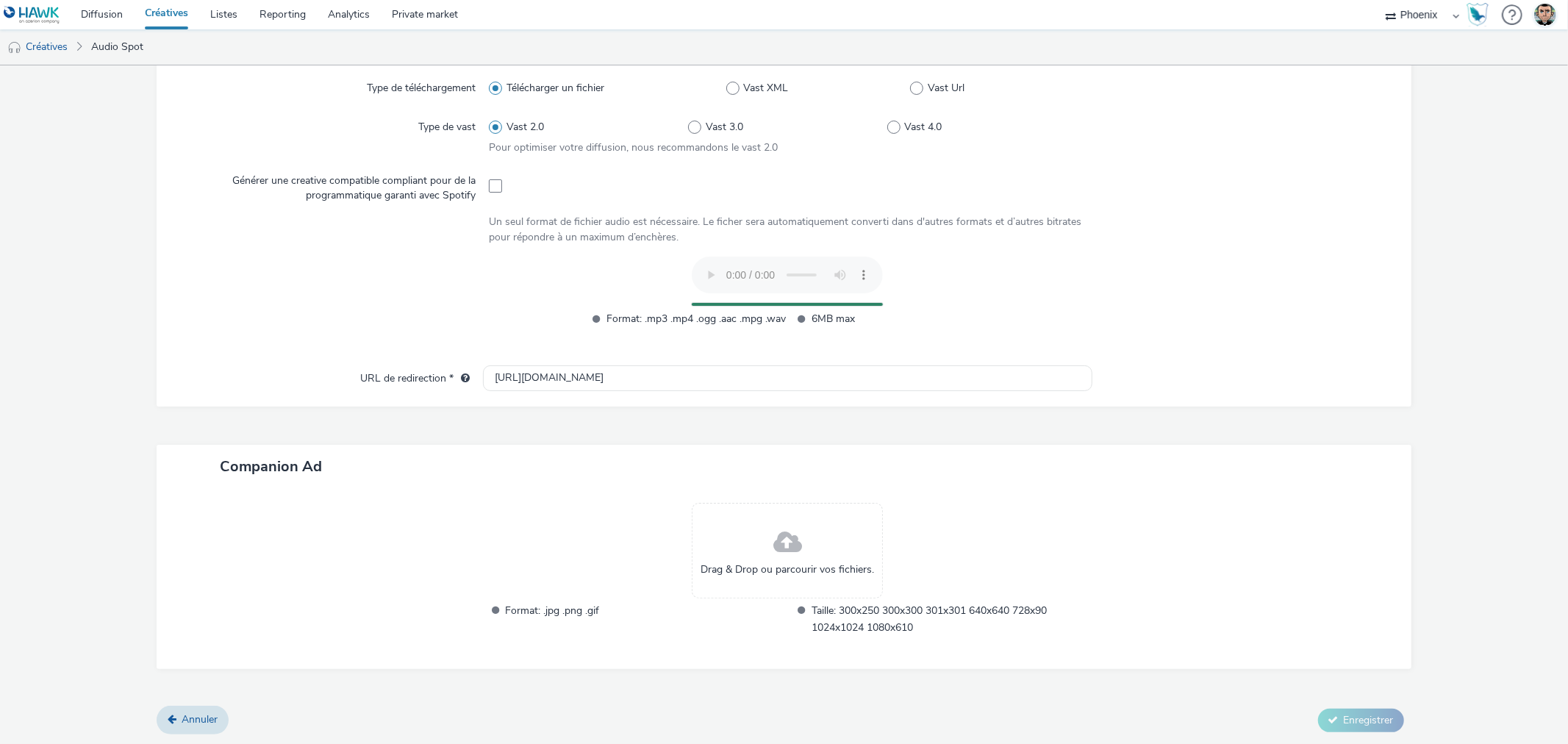
scroll to position [368, 0]
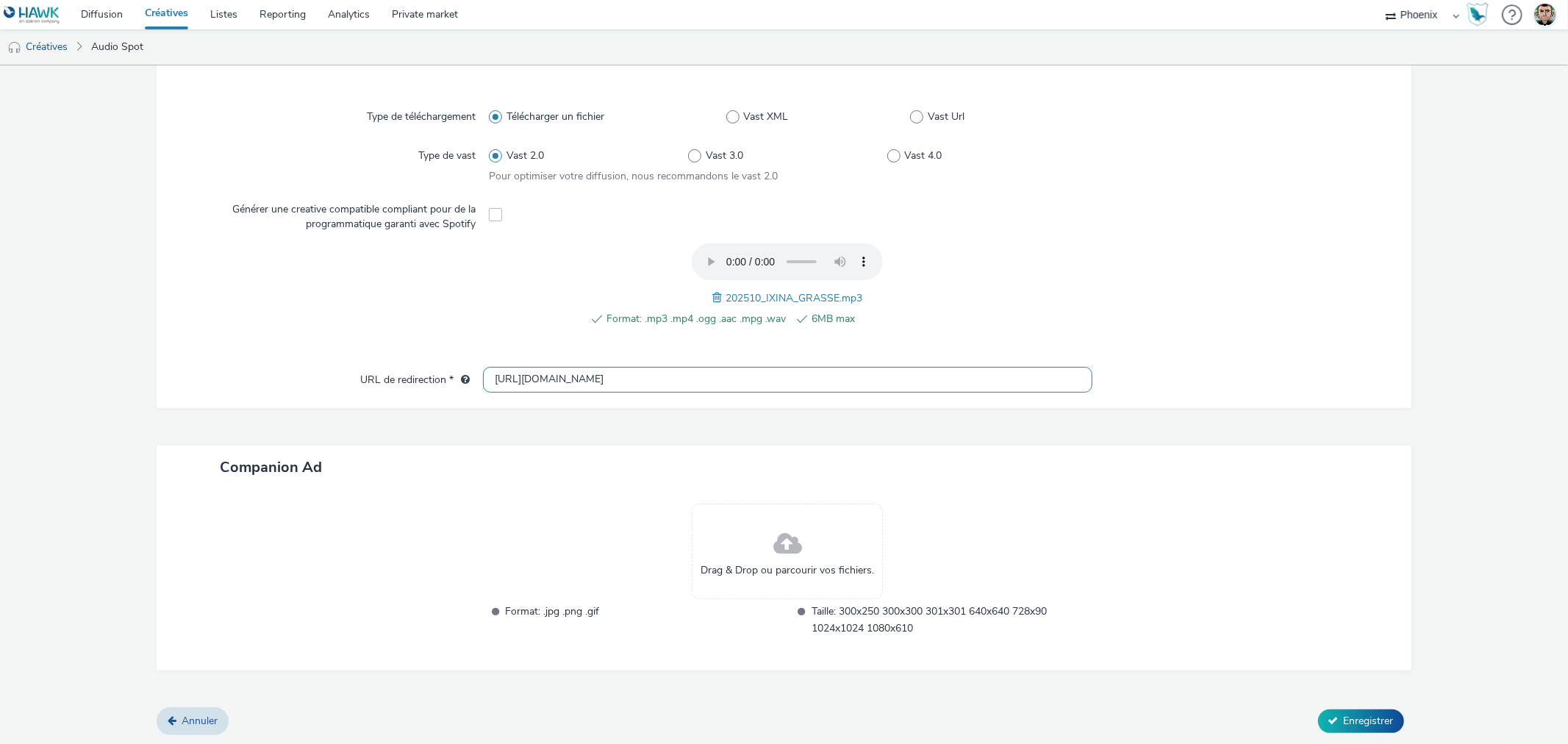
drag, startPoint x: 565, startPoint y: 379, endPoint x: 371, endPoint y: 378, distance: 194.0
click at [371, 378] on div "URL de redirection * http://ixina.fr" at bounding box center [783, 380] width 1225 height 26
paste input "s://www.ixina.fr/prendre-rendez-vous?store=IXFR0604&utm_medium=local_paid&utm_s…"
type input "https://www.ixina.fr/prendre-rendez-vous?store=IXFR0604&utm_medium=local_paid&u…"
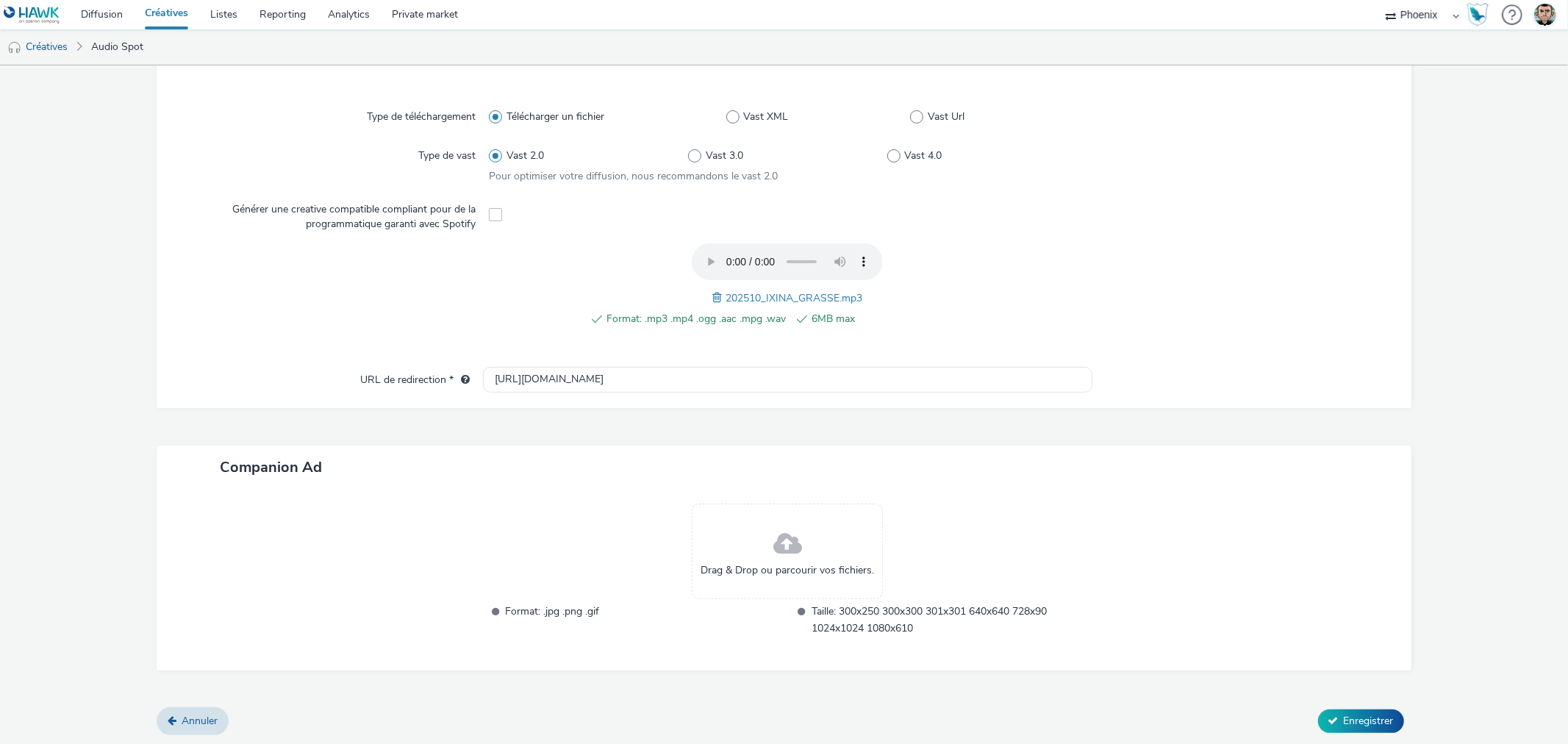
click at [1020, 459] on div "Companion Ad" at bounding box center [784, 467] width 1254 height 44
click at [1344, 722] on span "Enregistrer" at bounding box center [1368, 720] width 50 height 14
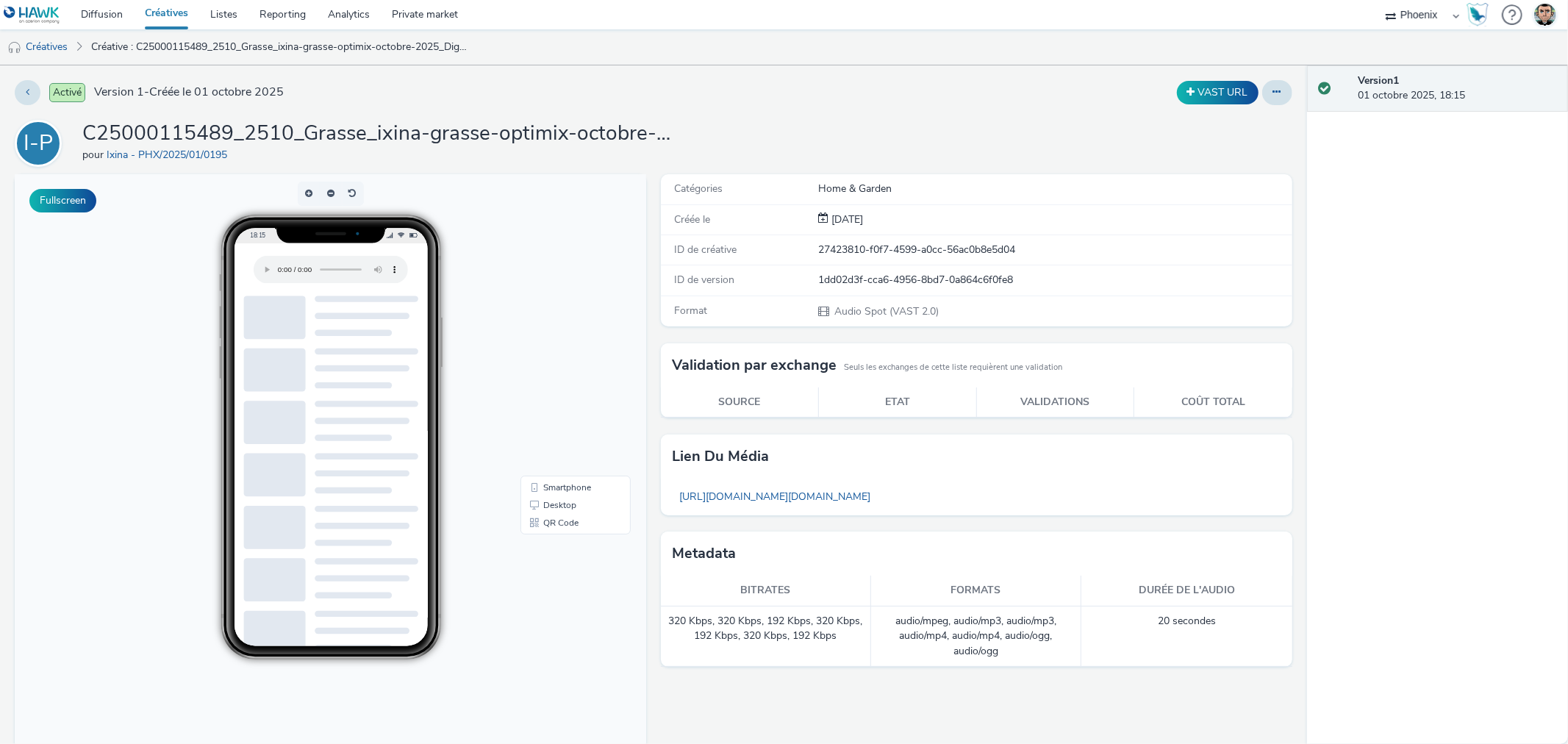
click at [178, 9] on link "Créatives" at bounding box center [166, 14] width 65 height 29
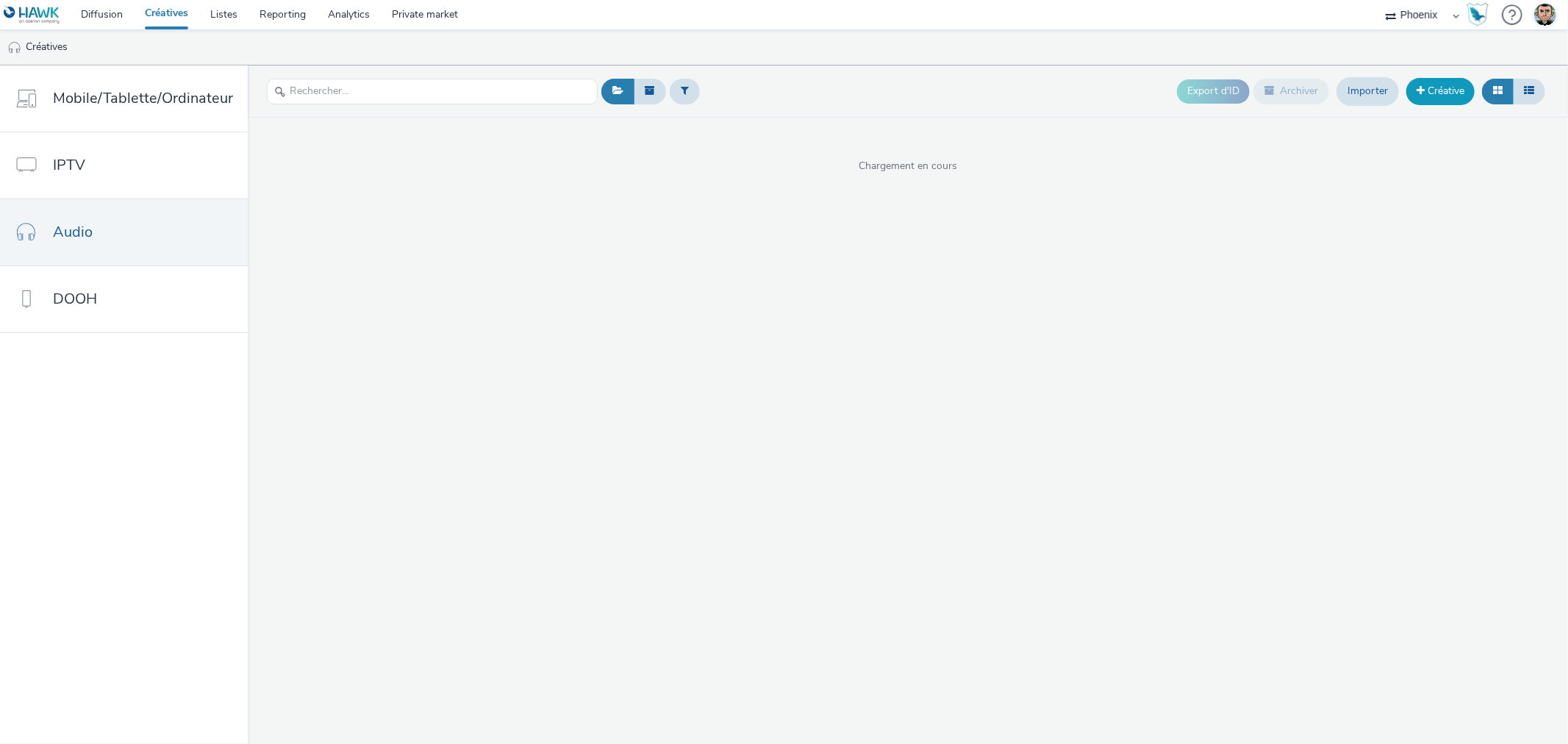
click at [1422, 92] on span at bounding box center [1420, 91] width 8 height 10
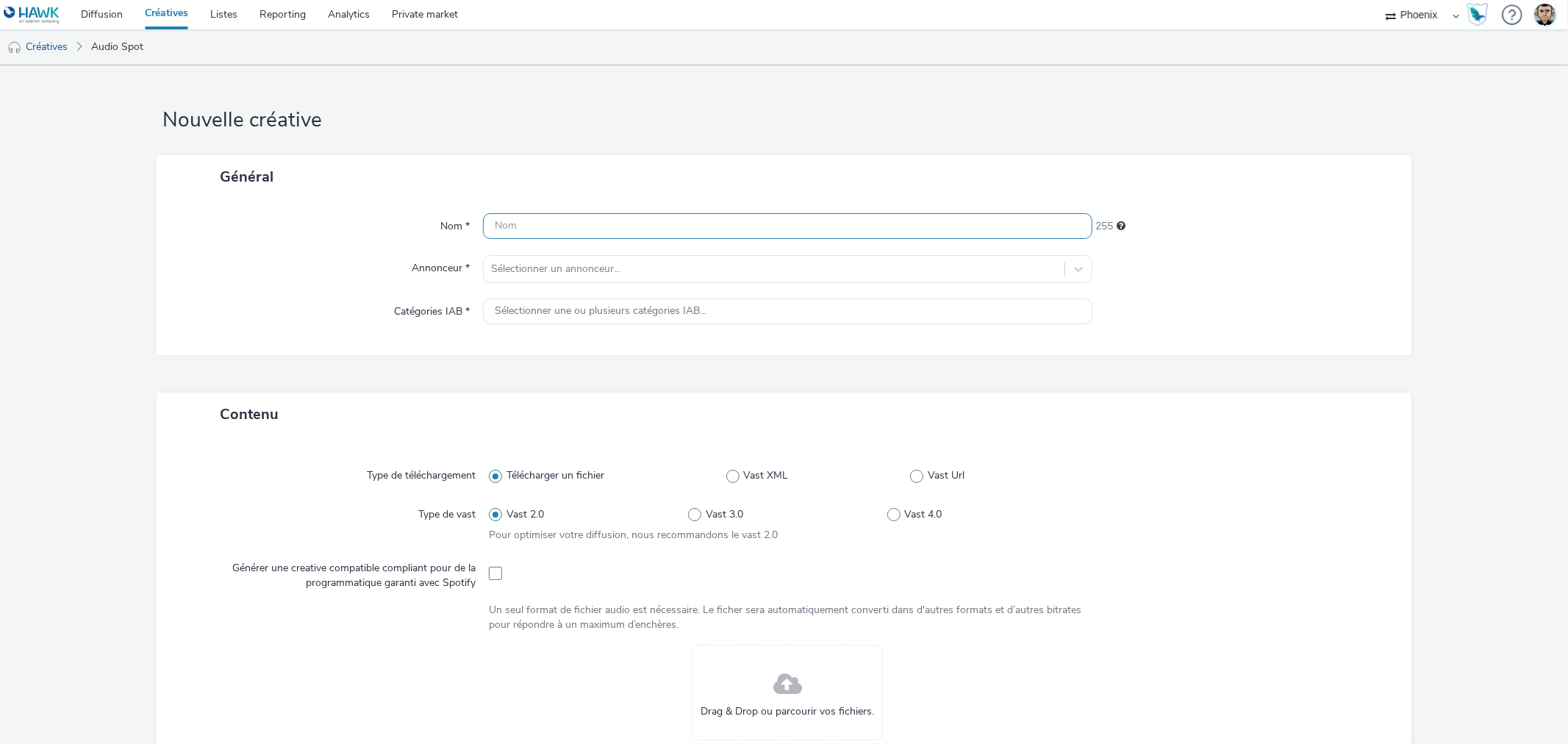
click at [575, 226] on input "text" at bounding box center [787, 226] width 608 height 26
paste input "C25000115487_2510_Orleans_ixina-[GEOGRAPHIC_DATA]-[GEOGRAPHIC_DATA]-octobre-202…"
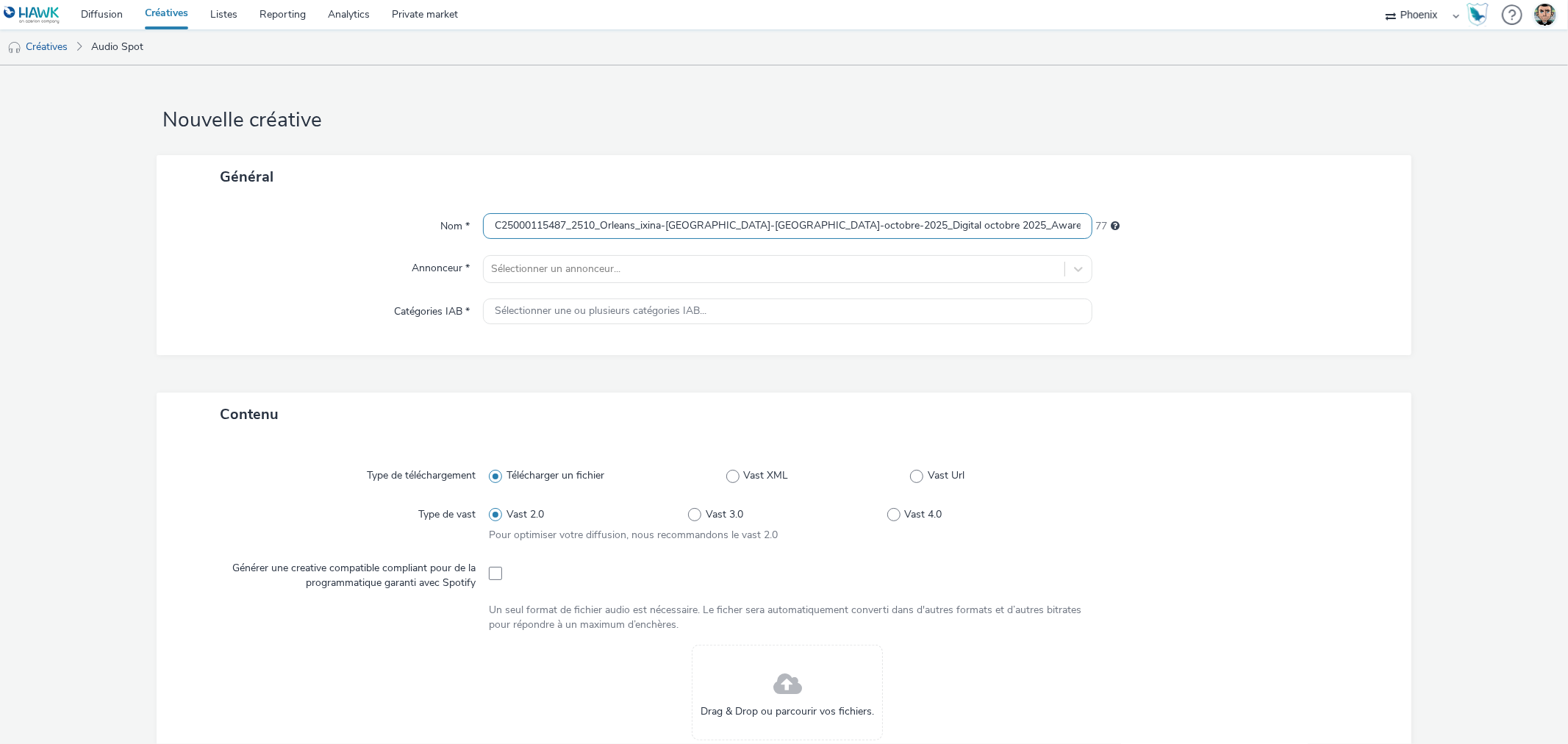
scroll to position [0, 342]
type input "C25000115487_2510_Orleans_ixina-[GEOGRAPHIC_DATA]-[GEOGRAPHIC_DATA]-octobre-202…"
click at [612, 268] on div at bounding box center [774, 269] width 566 height 18
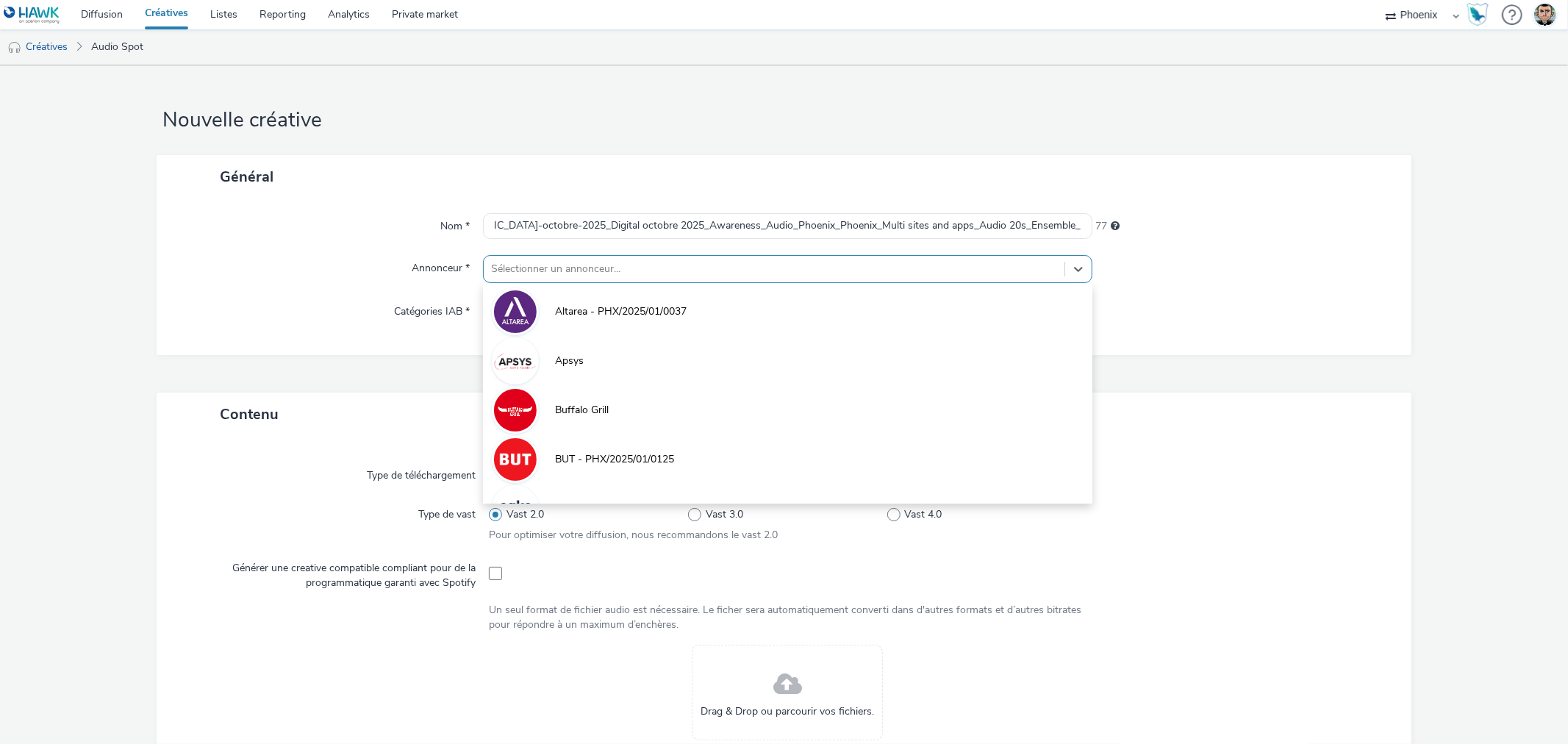
scroll to position [0, 0]
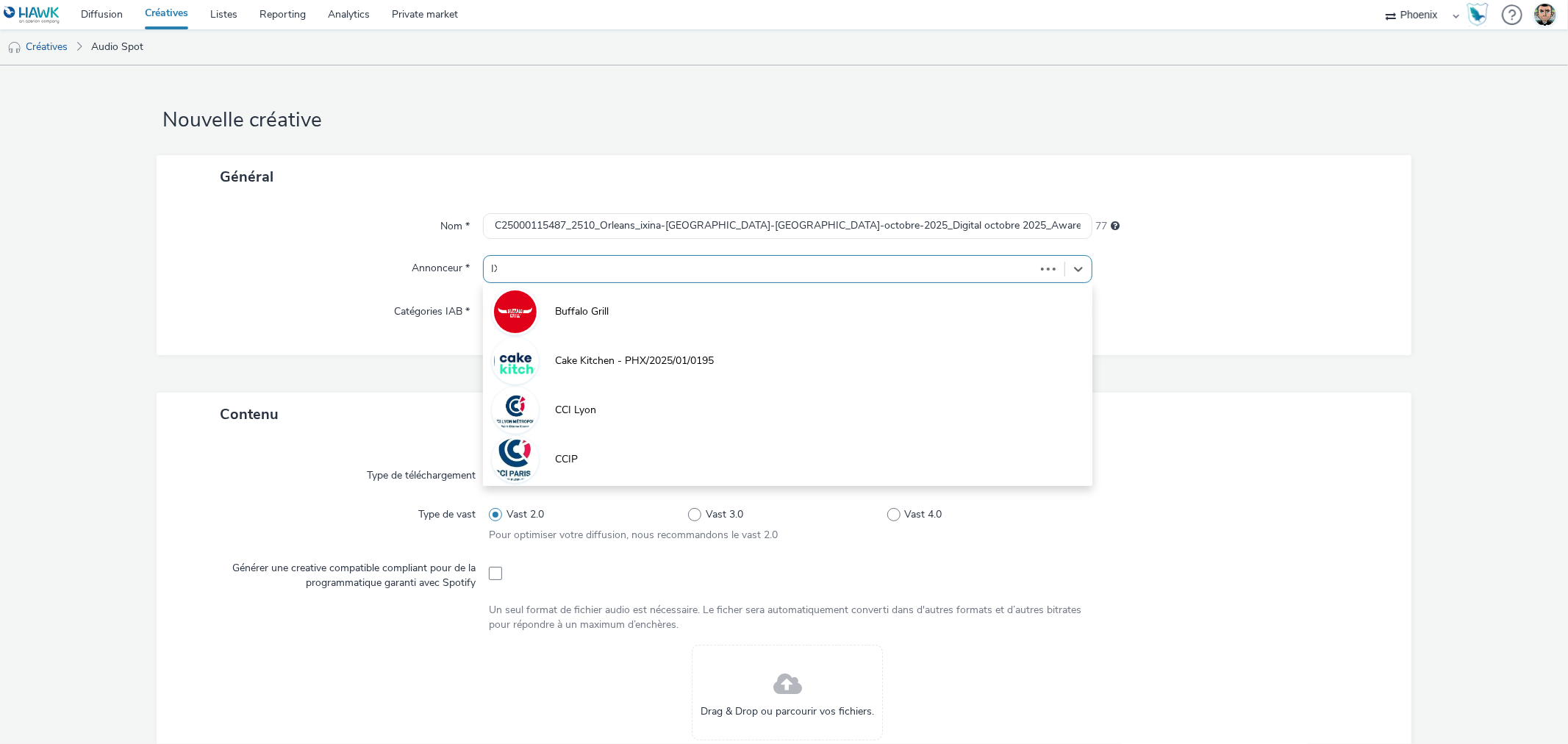
type input "IXI"
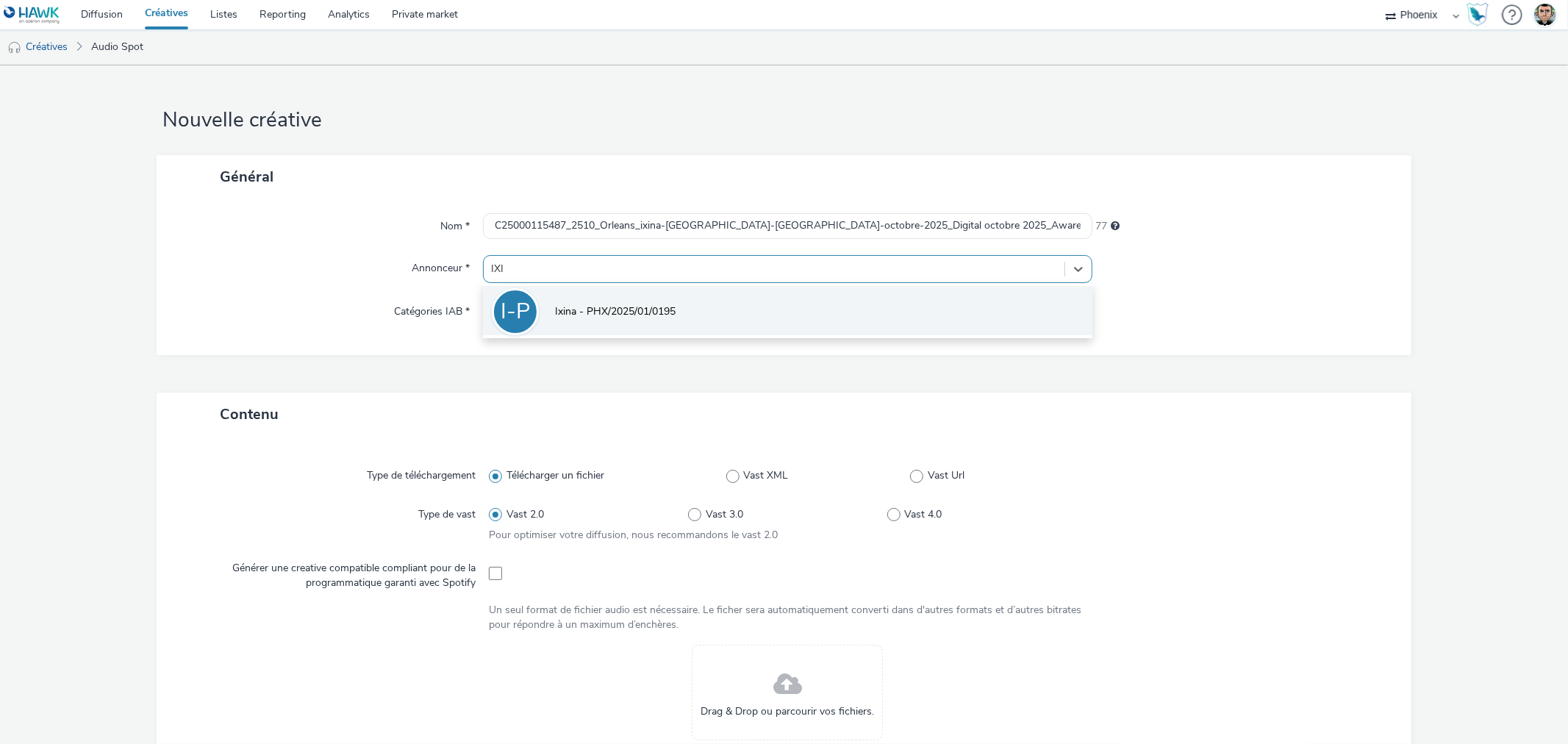
click at [613, 302] on li "I-P Ixina - PHX/2025/01/0195" at bounding box center [787, 310] width 608 height 50
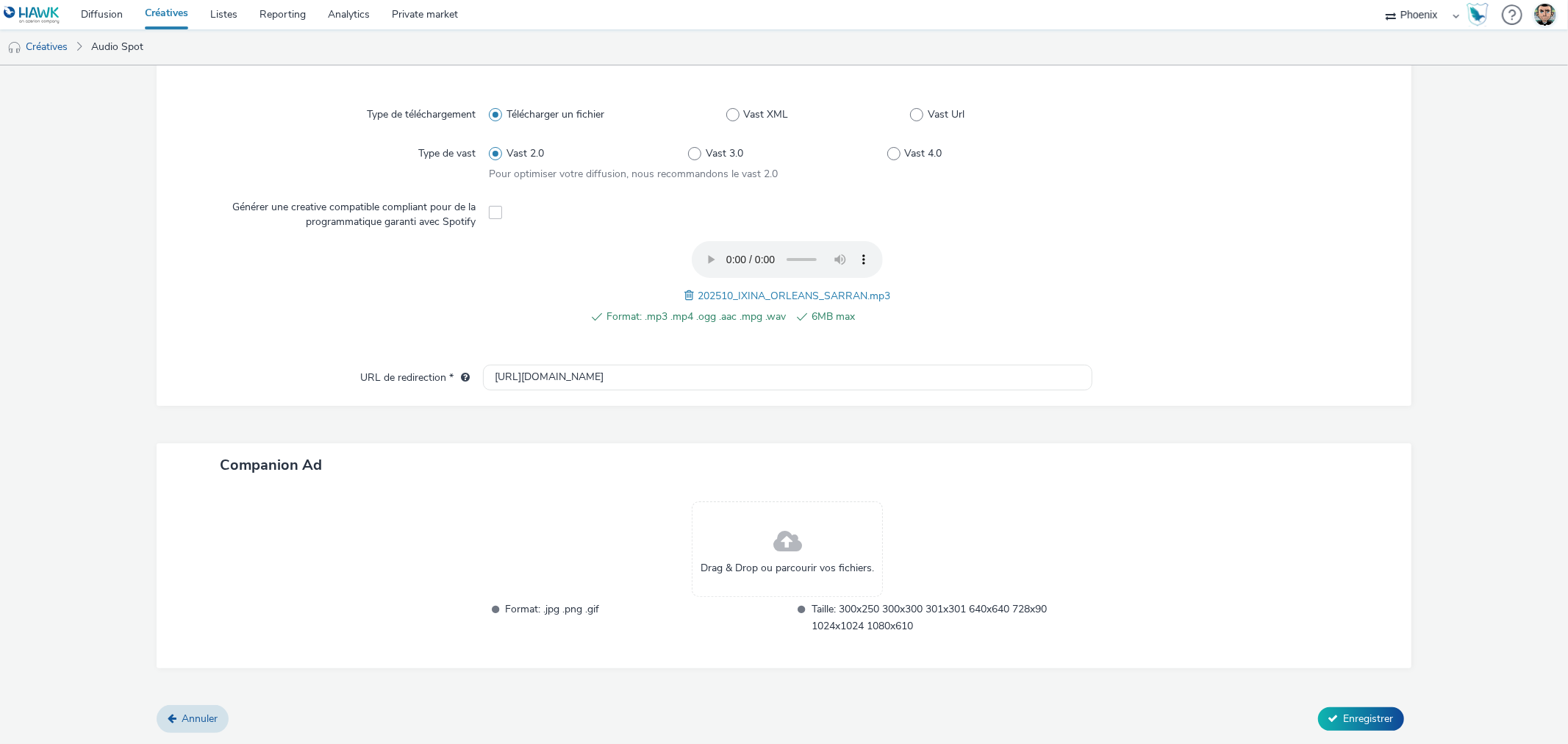
scroll to position [368, 0]
drag, startPoint x: 574, startPoint y: 380, endPoint x: 413, endPoint y: 380, distance: 161.0
click at [413, 380] on div "URL de redirection * http://ixina.fr" at bounding box center [783, 380] width 1225 height 26
paste input "s://www.ixina.fr/prendre-rendez-vous?store=IXFR4502&utm_medium=local_paid&utm_s…"
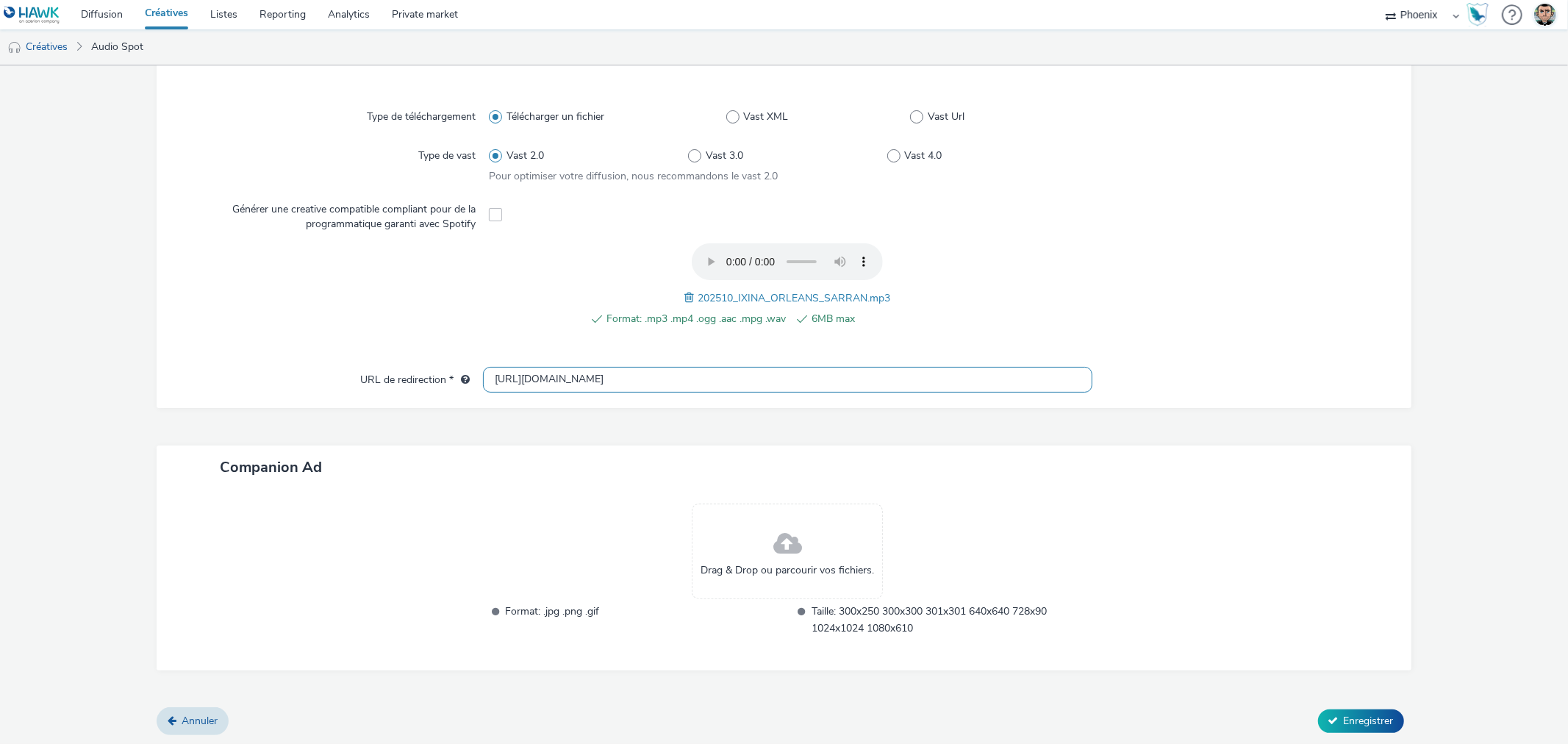
type input "https://www.ixina.fr/prendre-rendez-vous?store=IXFR4502&utm_medium=local_paid&u…"
drag, startPoint x: 616, startPoint y: 431, endPoint x: 637, endPoint y: 436, distance: 21.6
click at [617, 431] on div "Contenu Type de téléchargement Télécharger un fichier Vast XML Vast Url Type de…" at bounding box center [784, 370] width 1254 height 674
click at [1327, 712] on button "Enregistrer" at bounding box center [1361, 721] width 86 height 23
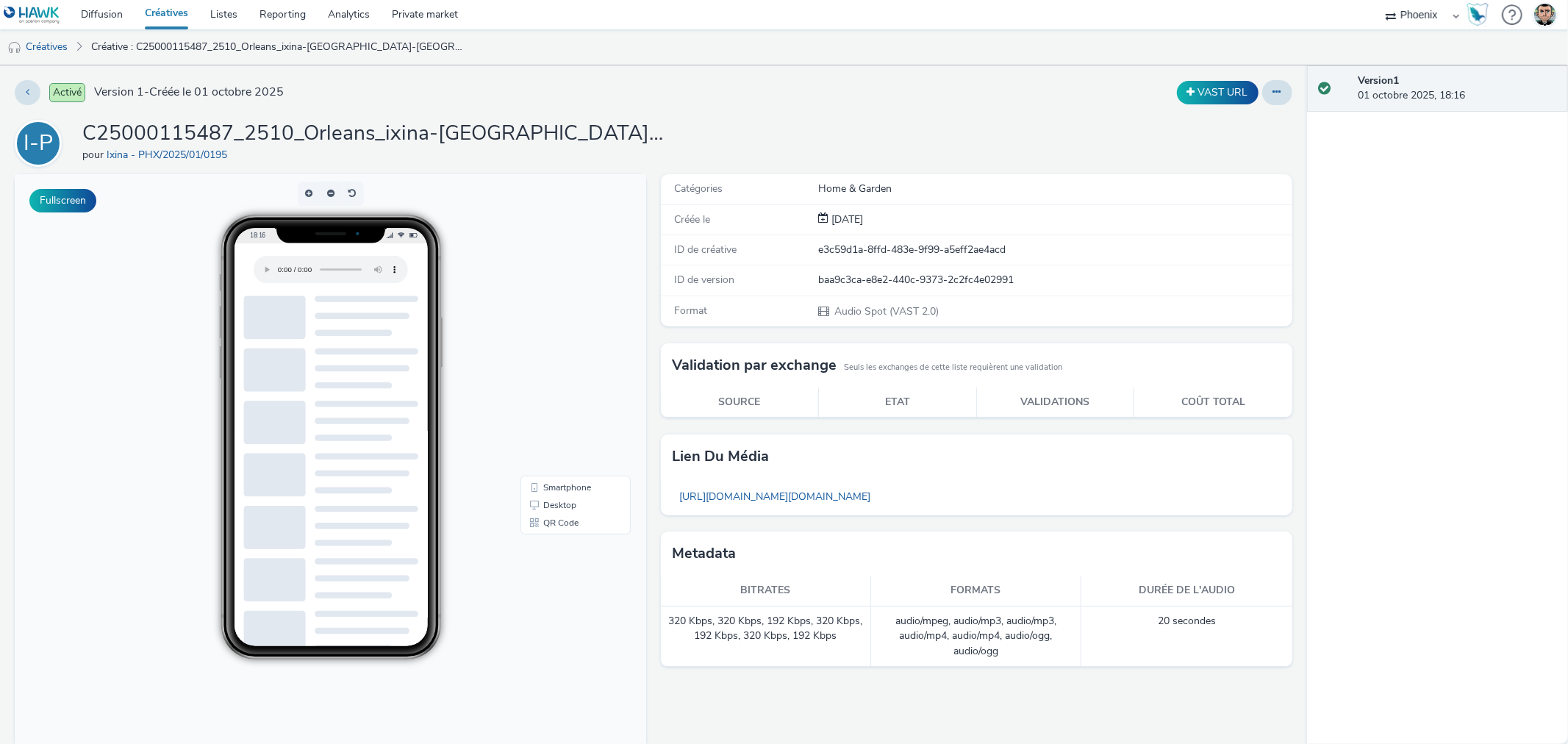
click at [175, 6] on link "Créatives" at bounding box center [166, 14] width 65 height 29
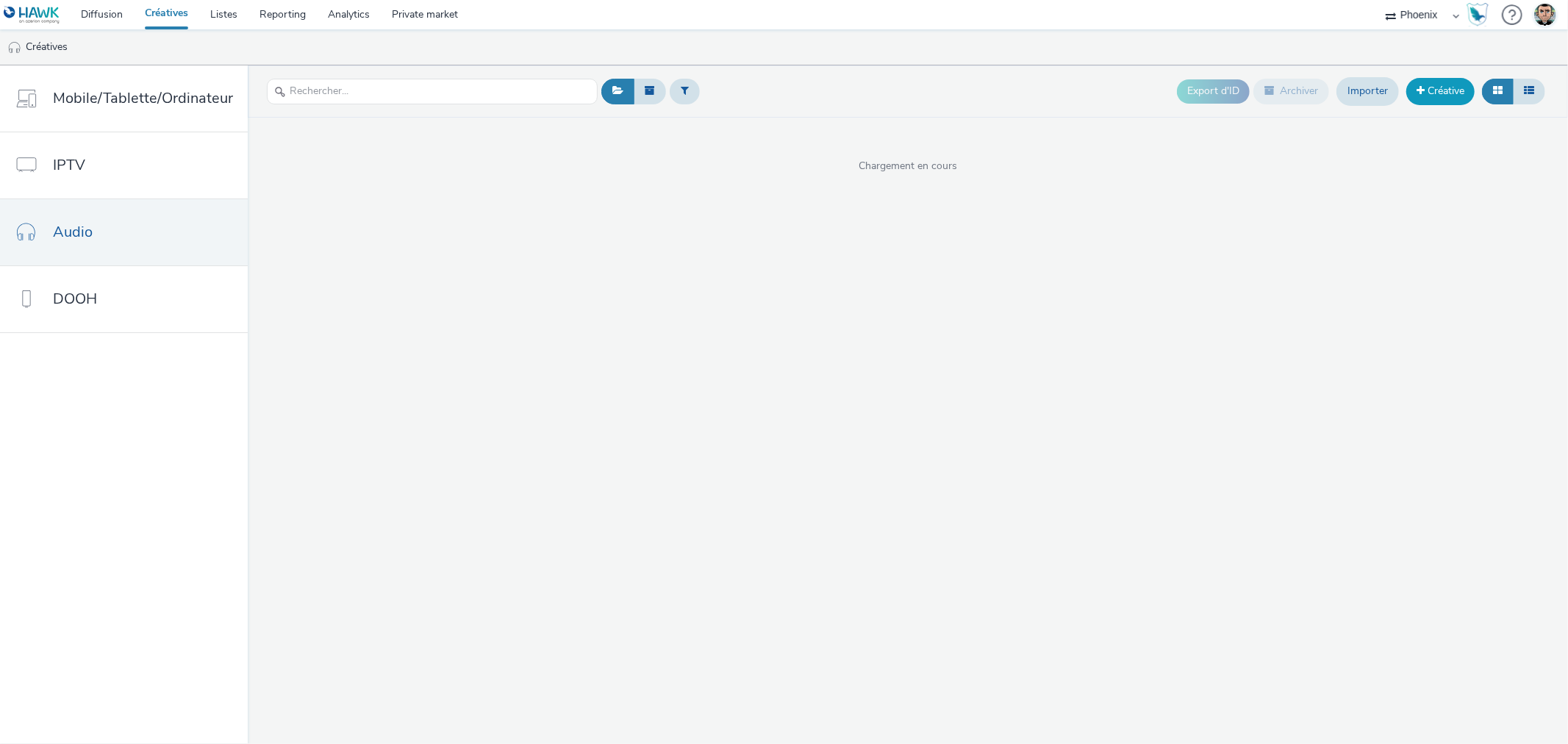
click at [1425, 90] on link "Créative" at bounding box center [1440, 91] width 68 height 26
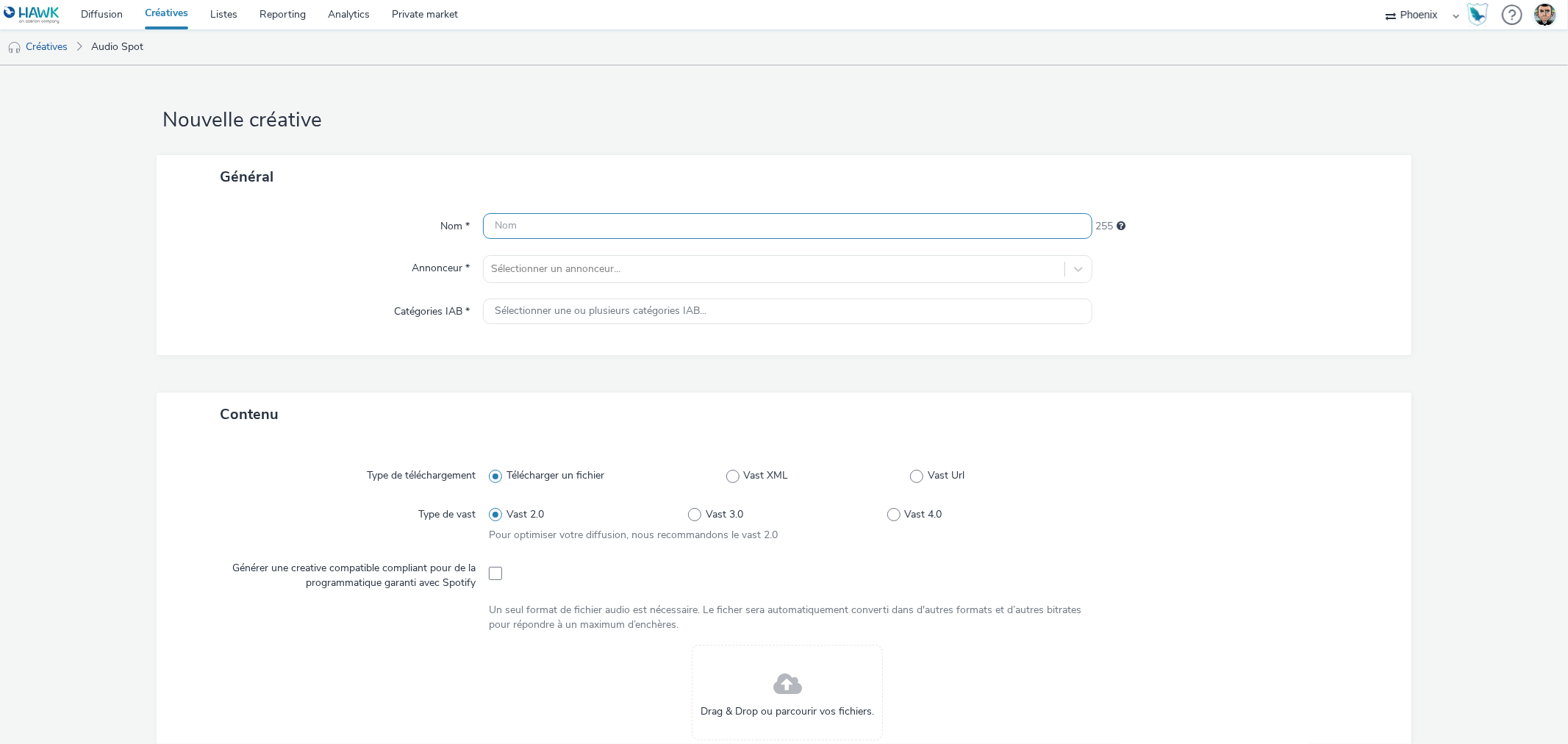
click at [570, 226] on input "text" at bounding box center [787, 226] width 608 height 26
paste input "C25000115492_2510_Orleans Sud_ixina-[GEOGRAPHIC_DATA]-sud-octobre-2025_Digital …"
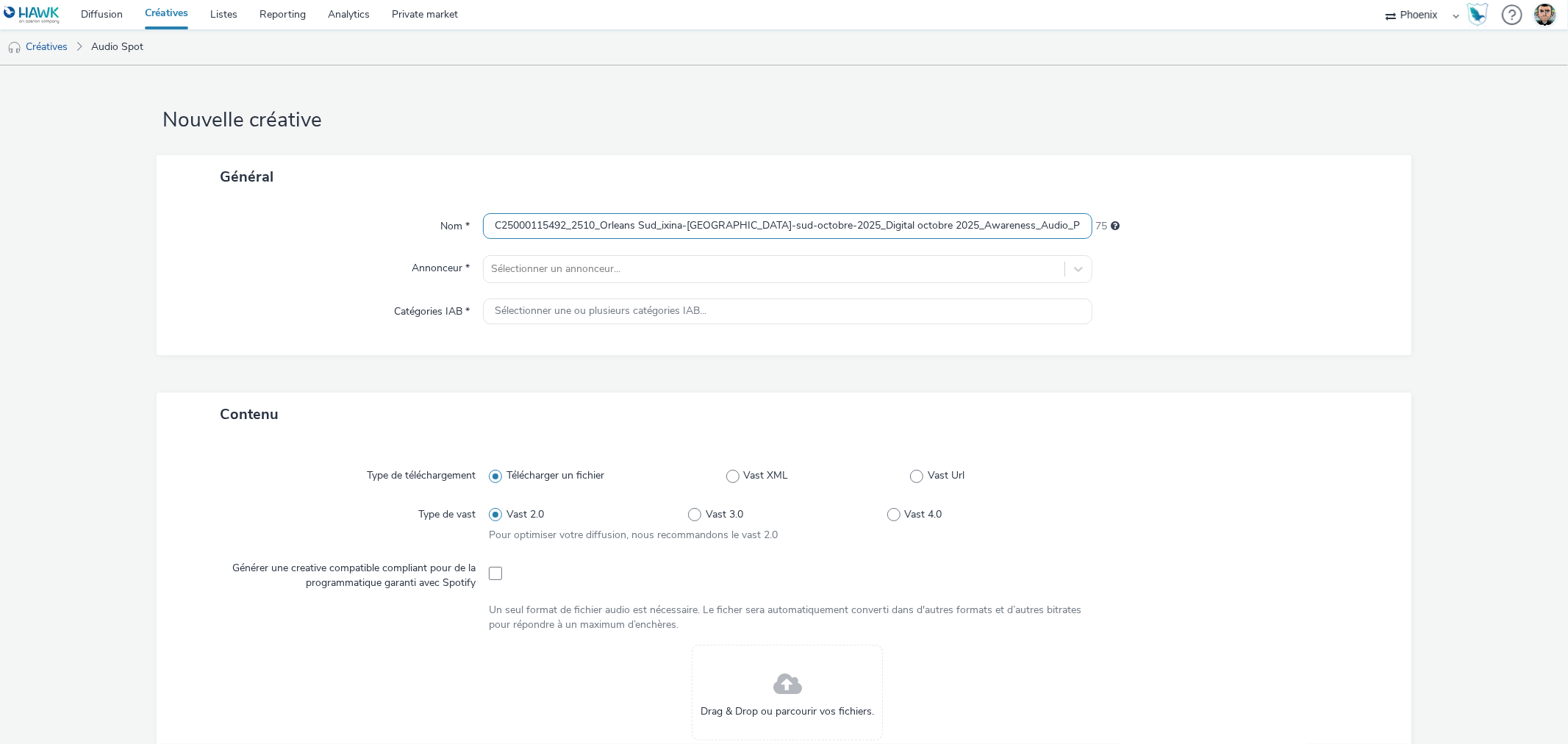
scroll to position [0, 354]
type input "C25000115492_2510_Orleans Sud_ixina-[GEOGRAPHIC_DATA]-sud-octobre-2025_Digital …"
click at [569, 266] on div at bounding box center [774, 269] width 566 height 18
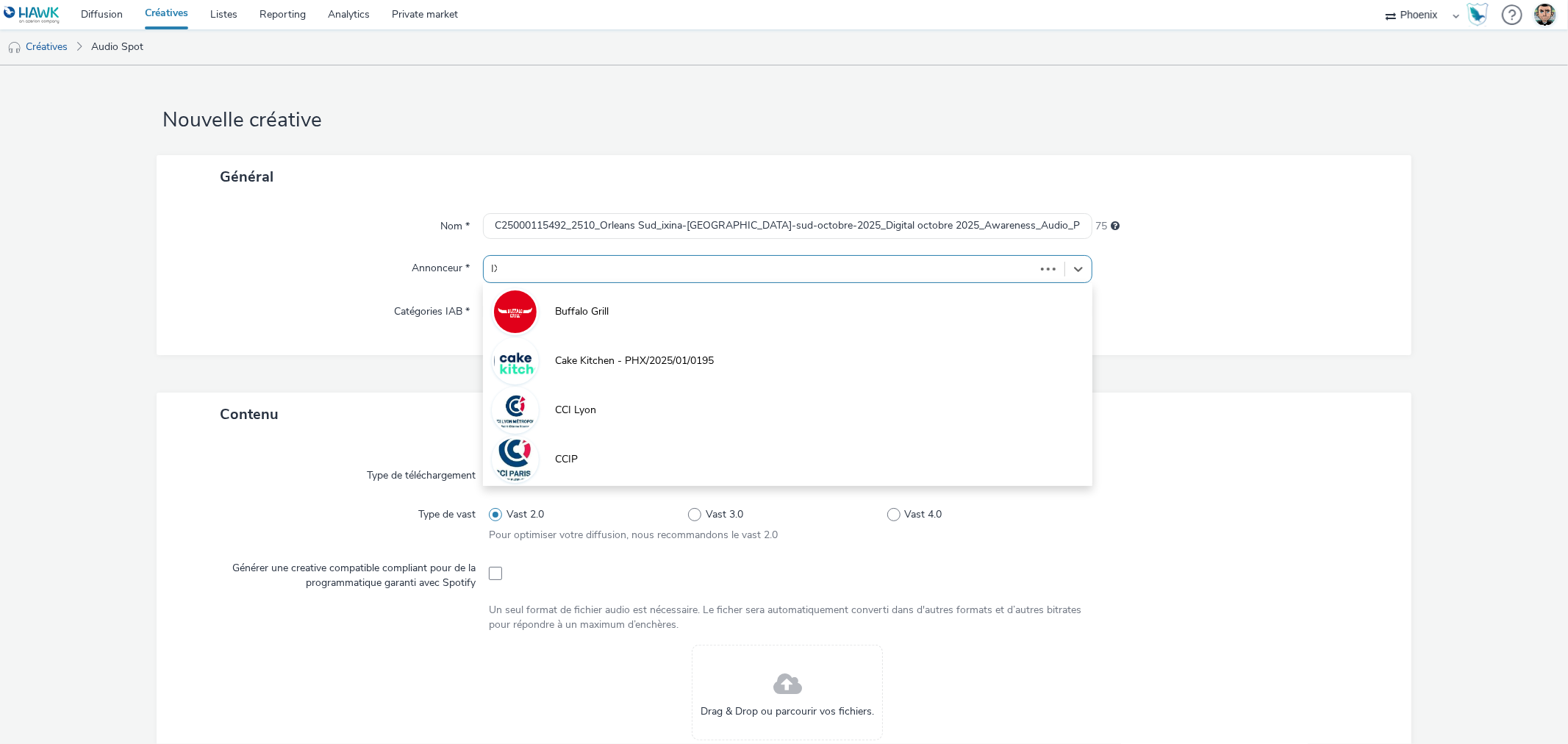
type input "IXI"
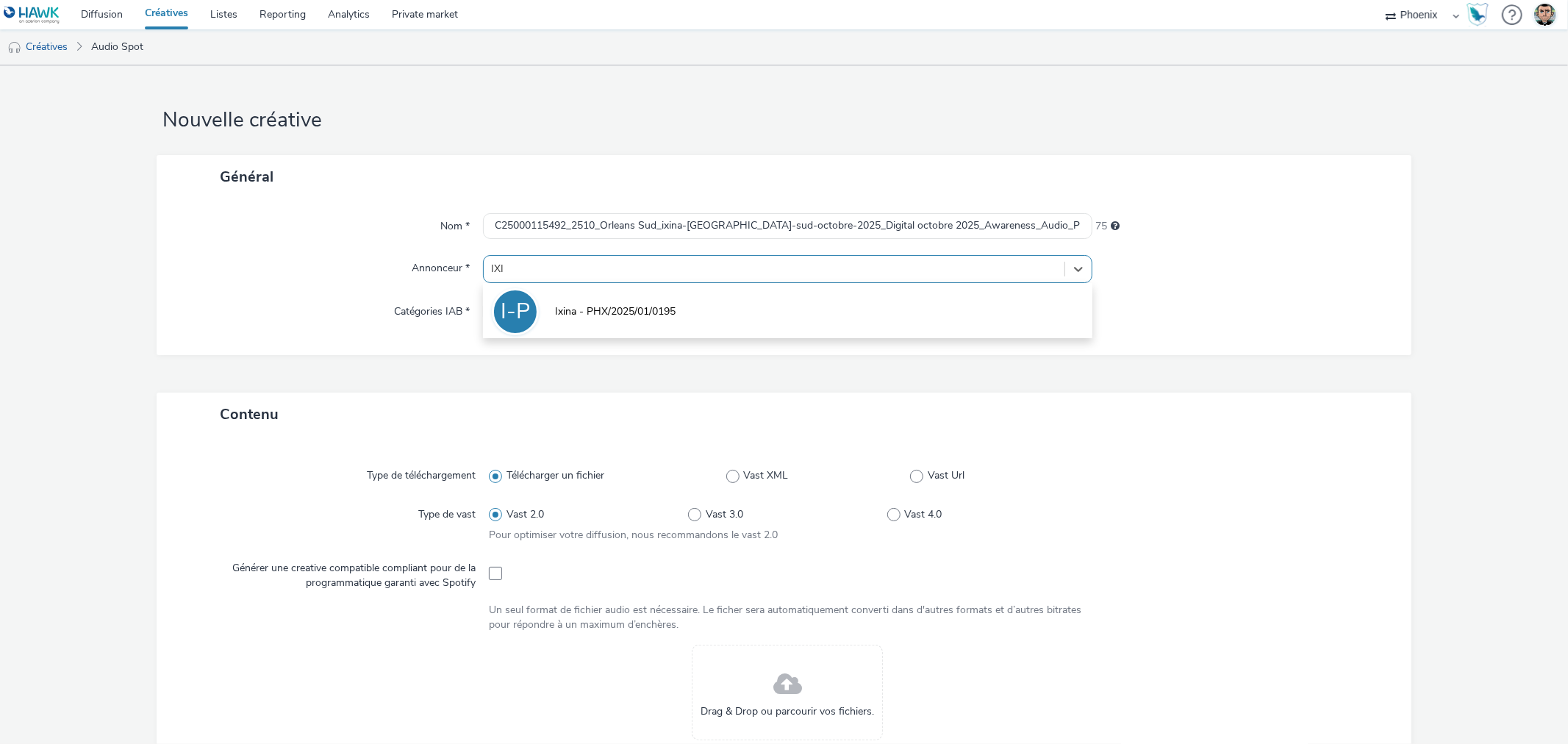
click at [593, 306] on span "Ixina - PHX/2025/01/0195" at bounding box center [615, 312] width 121 height 15
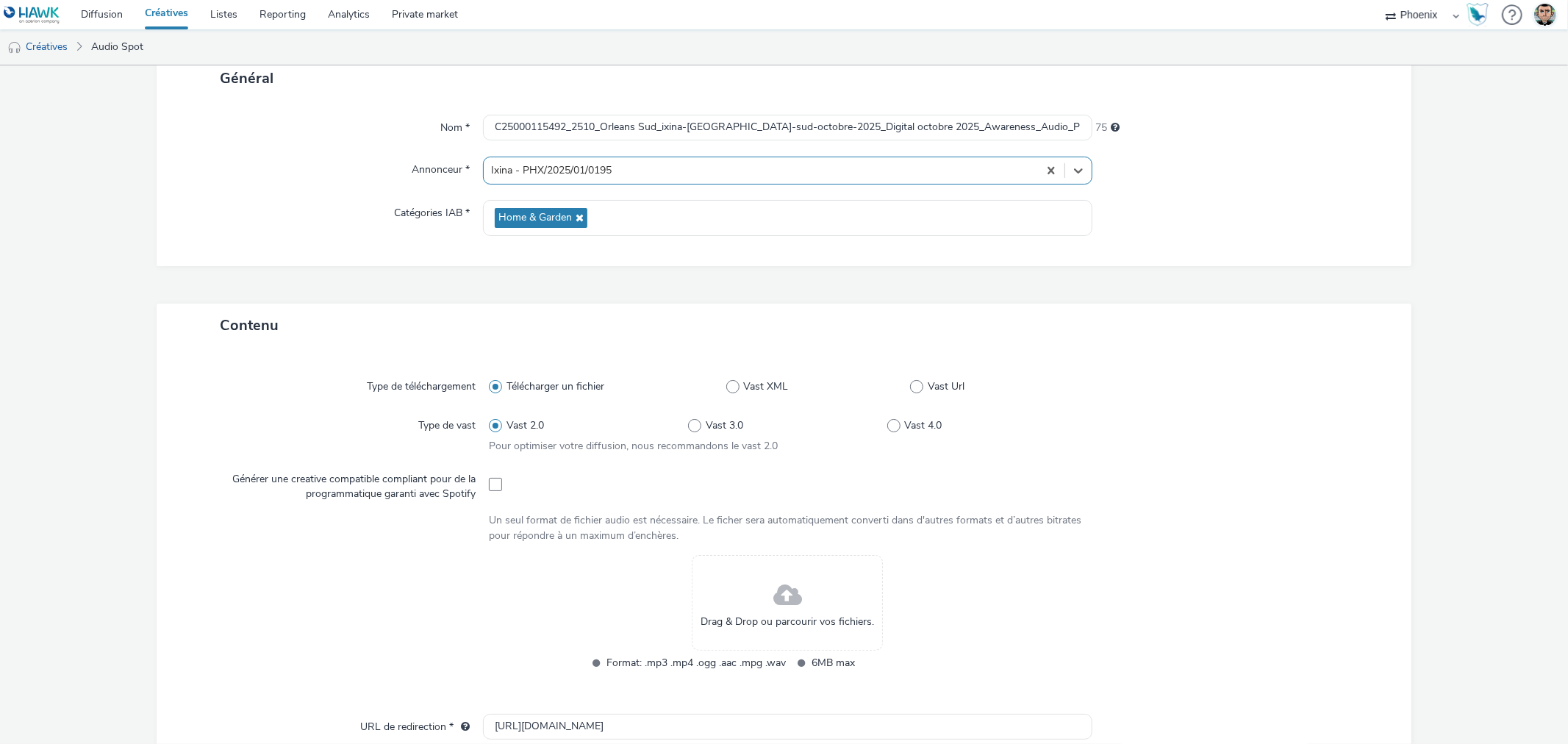
scroll to position [326, 0]
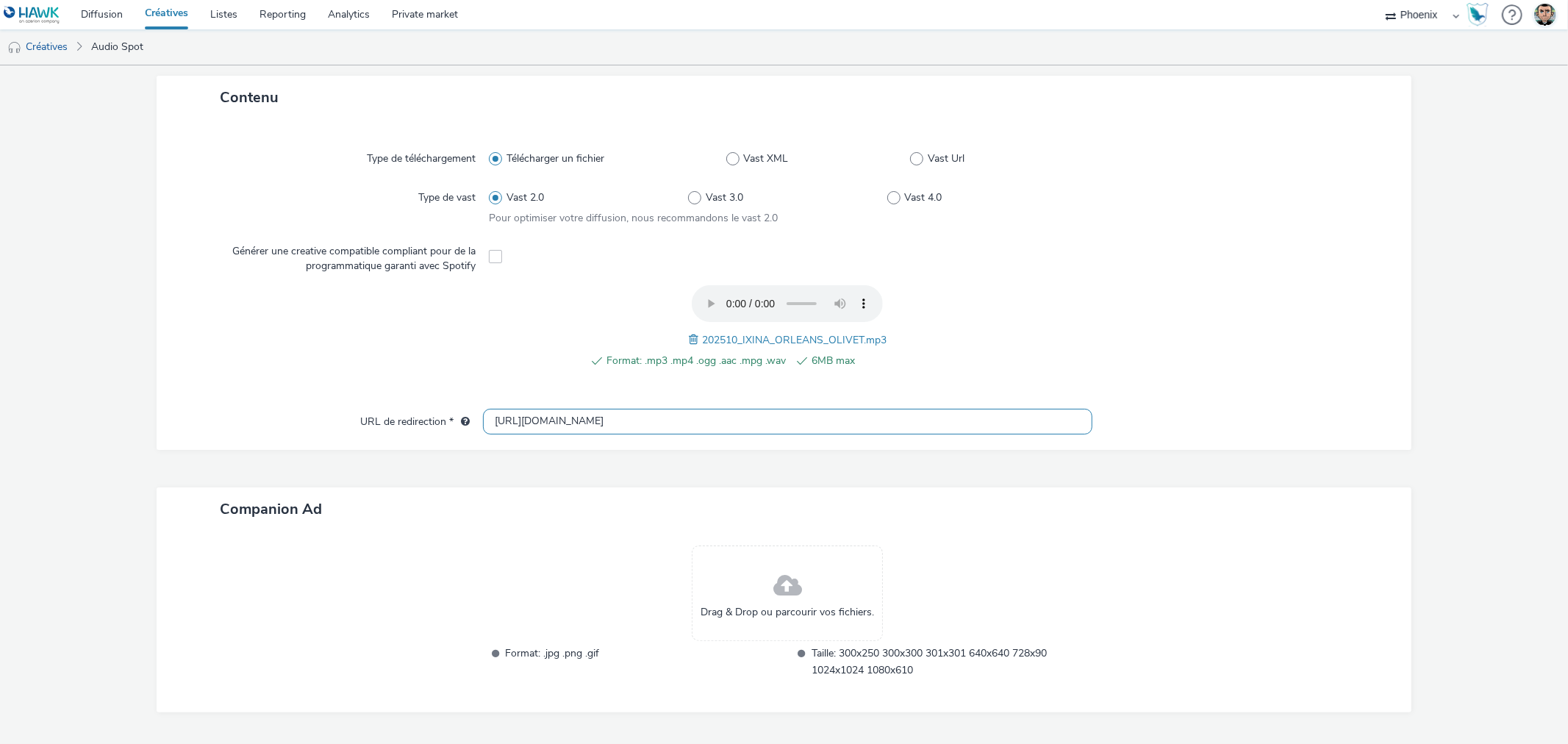
drag, startPoint x: 490, startPoint y: 419, endPoint x: 437, endPoint y: 415, distance: 53.2
click at [437, 415] on div "URL de redirection * http://ixina.fr" at bounding box center [783, 422] width 1225 height 26
paste input "s://www.ixina.fr/prendre-rendez-vous?store=IXFR4504&utm_medium=local_paid&utm_s…"
type input "https://www.ixina.fr/prendre-rendez-vous?store=IXFR4504&utm_medium=local_paid&u…"
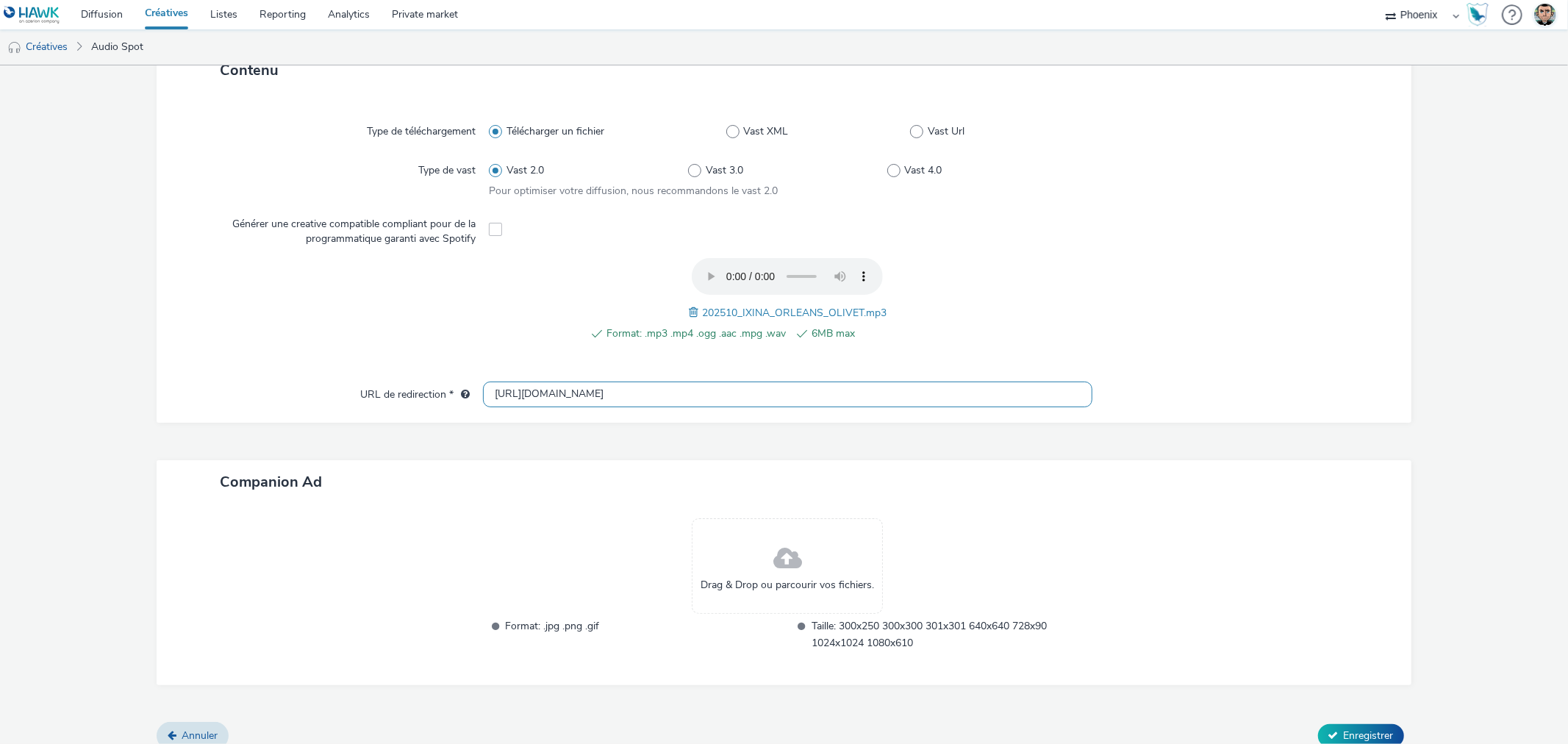
scroll to position [368, 0]
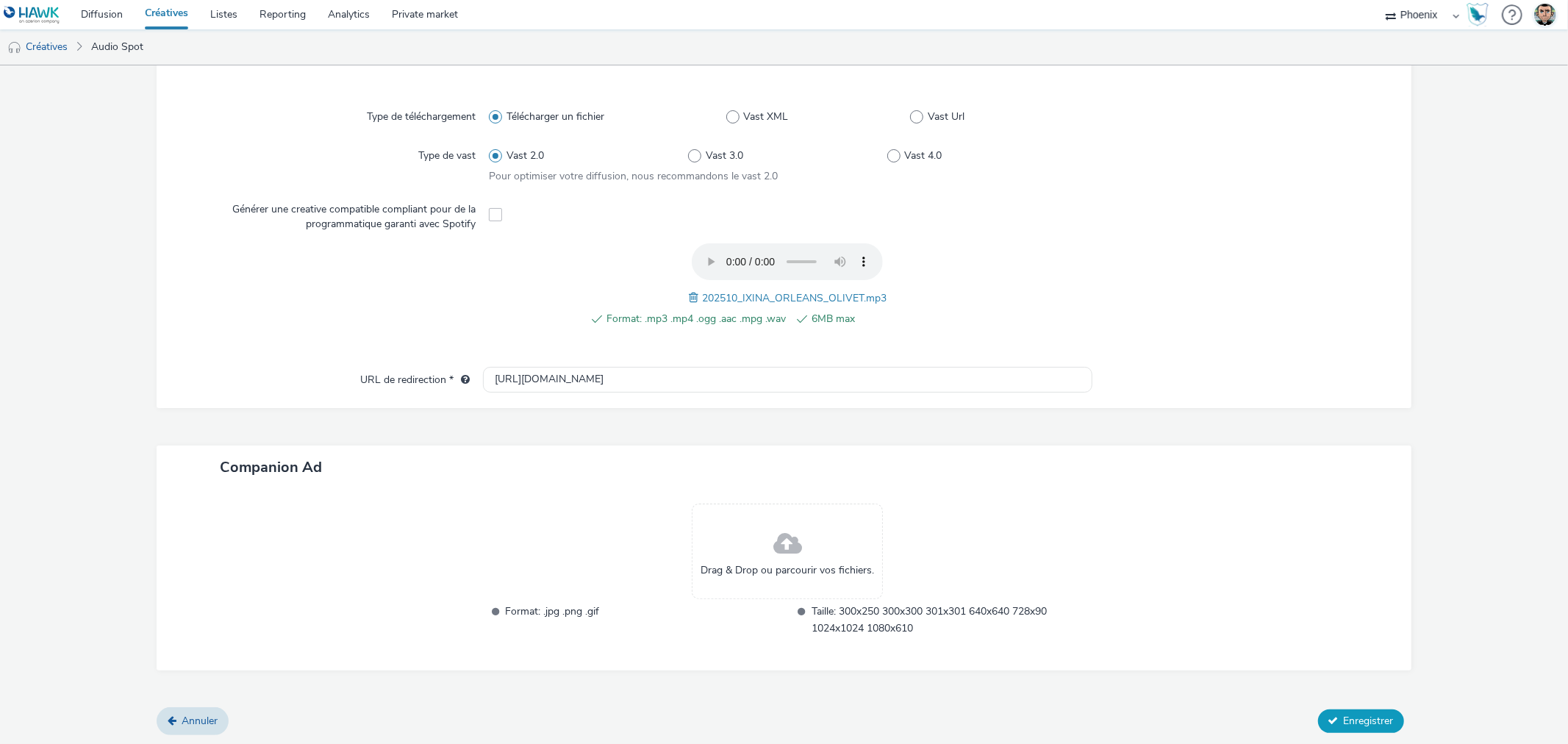
click at [1365, 721] on span "Enregistrer" at bounding box center [1368, 720] width 50 height 14
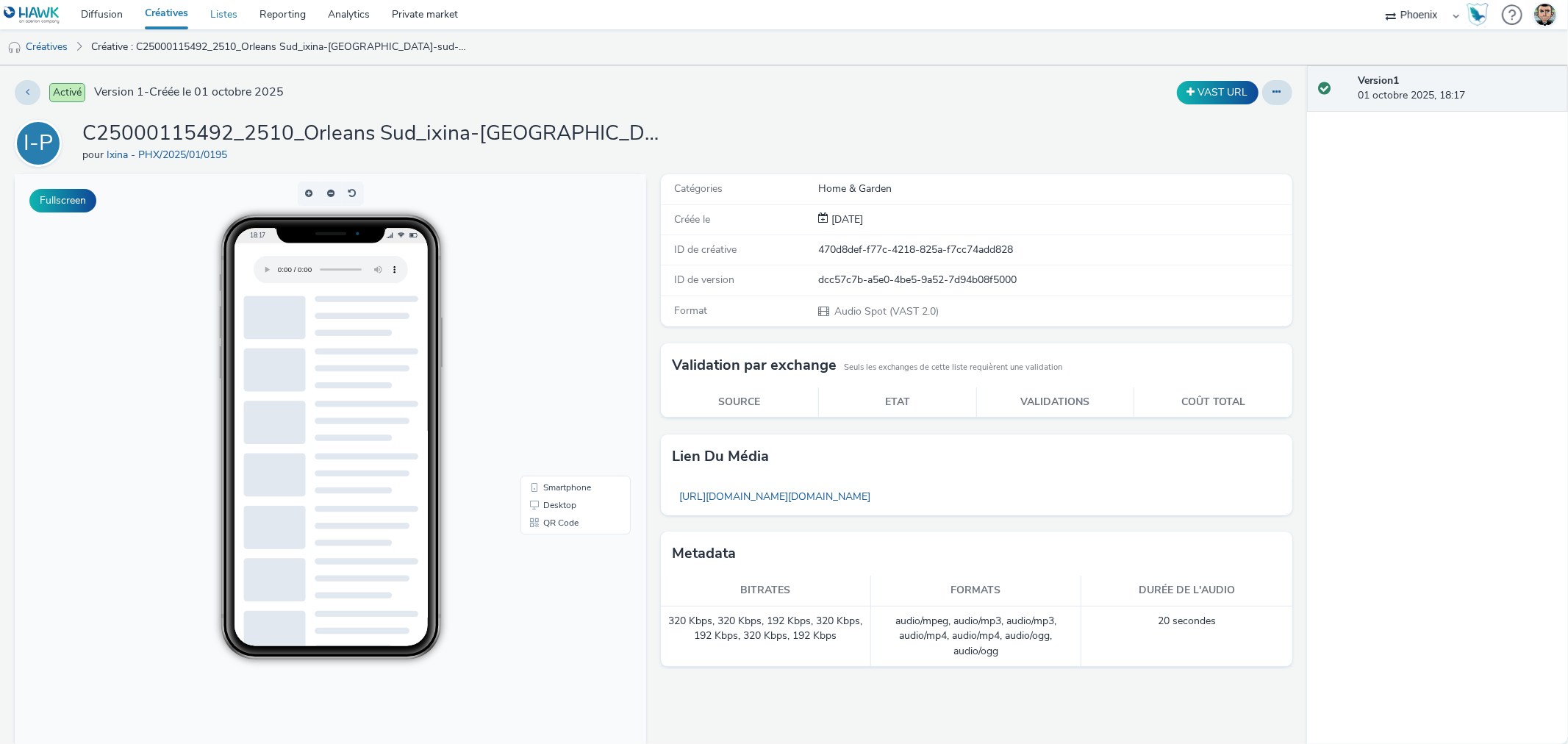
drag, startPoint x: 174, startPoint y: 16, endPoint x: 207, endPoint y: 22, distance: 33.5
click at [174, 16] on link "Créatives" at bounding box center [166, 14] width 65 height 29
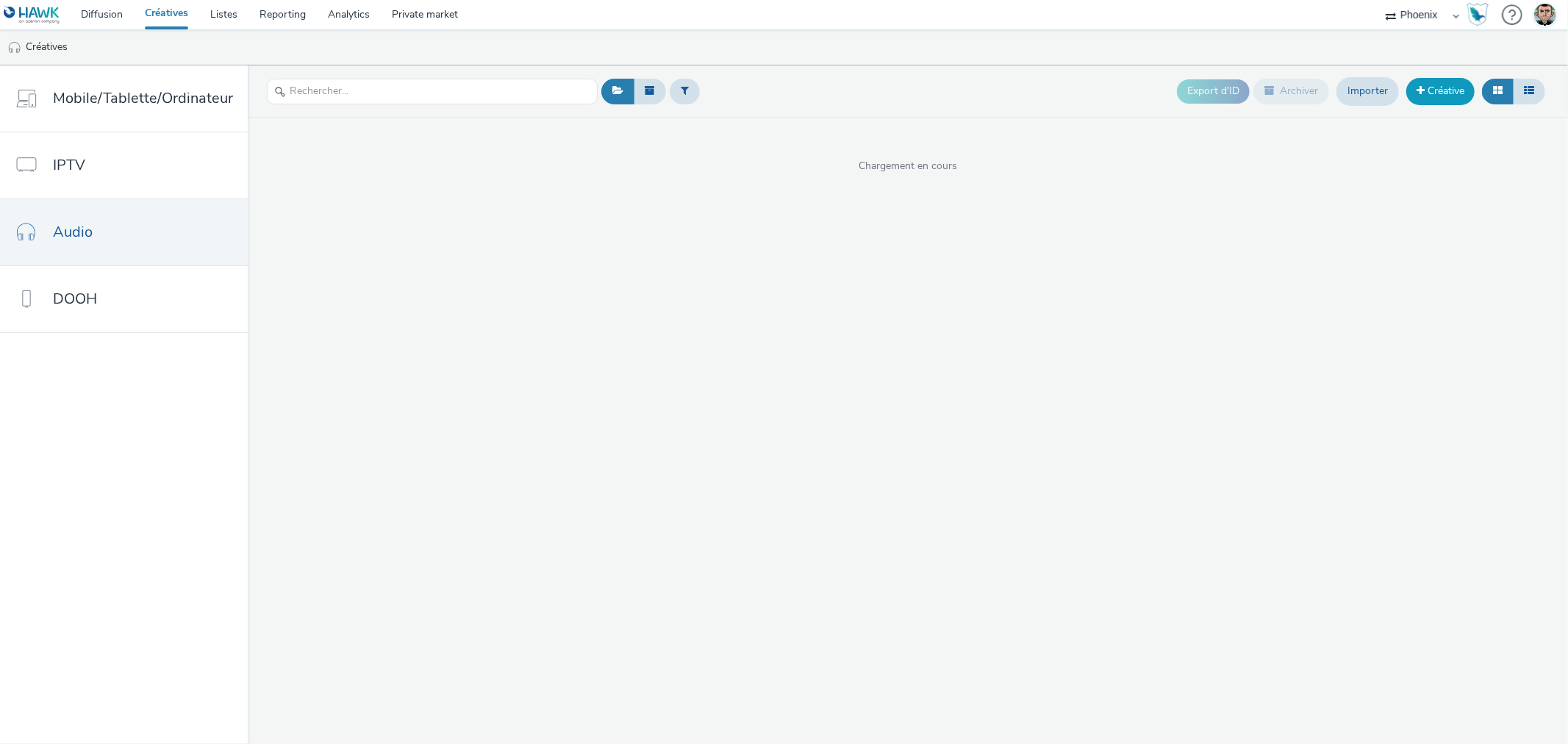
click at [1437, 86] on link "Créative" at bounding box center [1440, 91] width 68 height 26
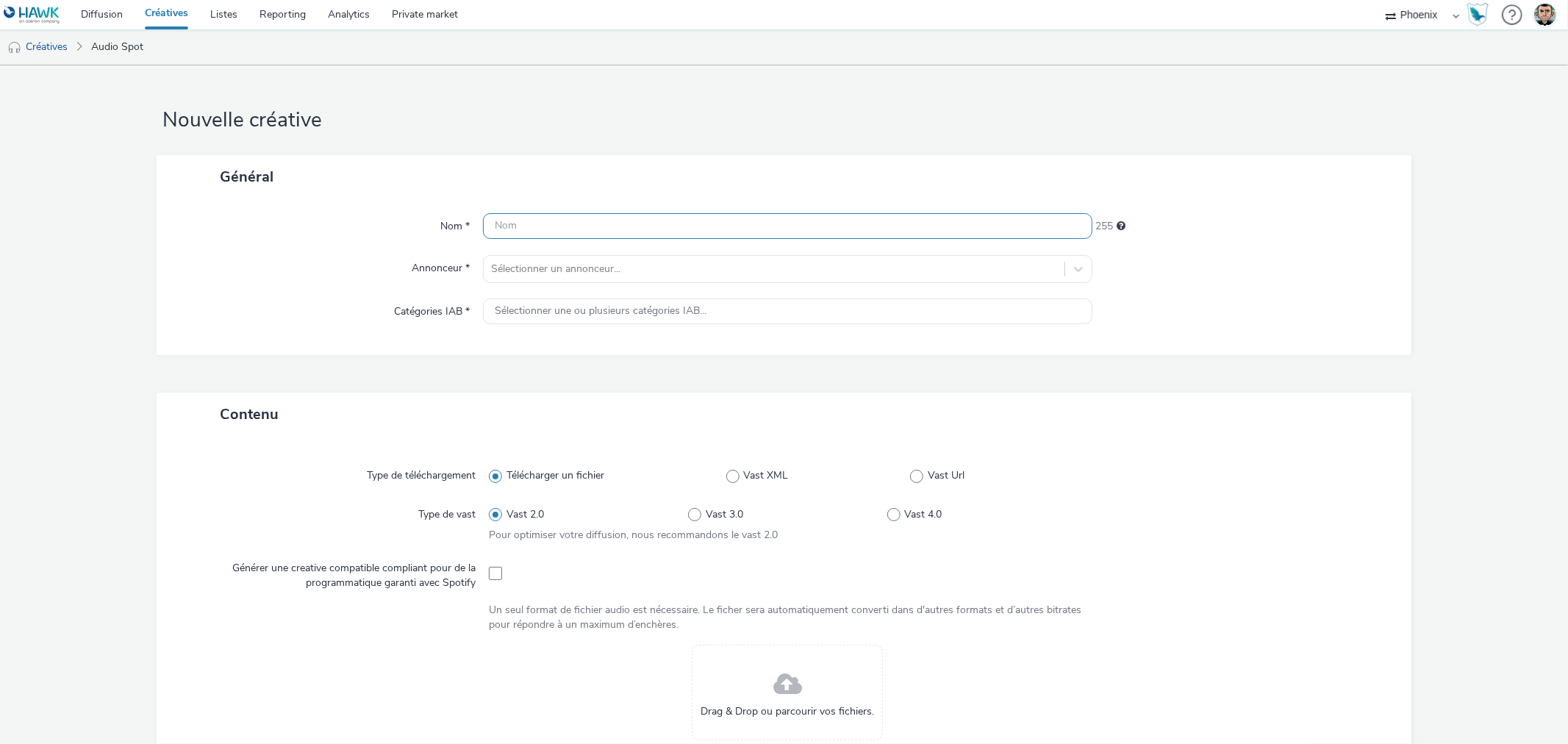
click at [581, 226] on input "text" at bounding box center [787, 226] width 608 height 26
paste input "C25000115494_2510_Chécy_ixina-checy-octobre-2025_Digital octobre 2025_Awareness…"
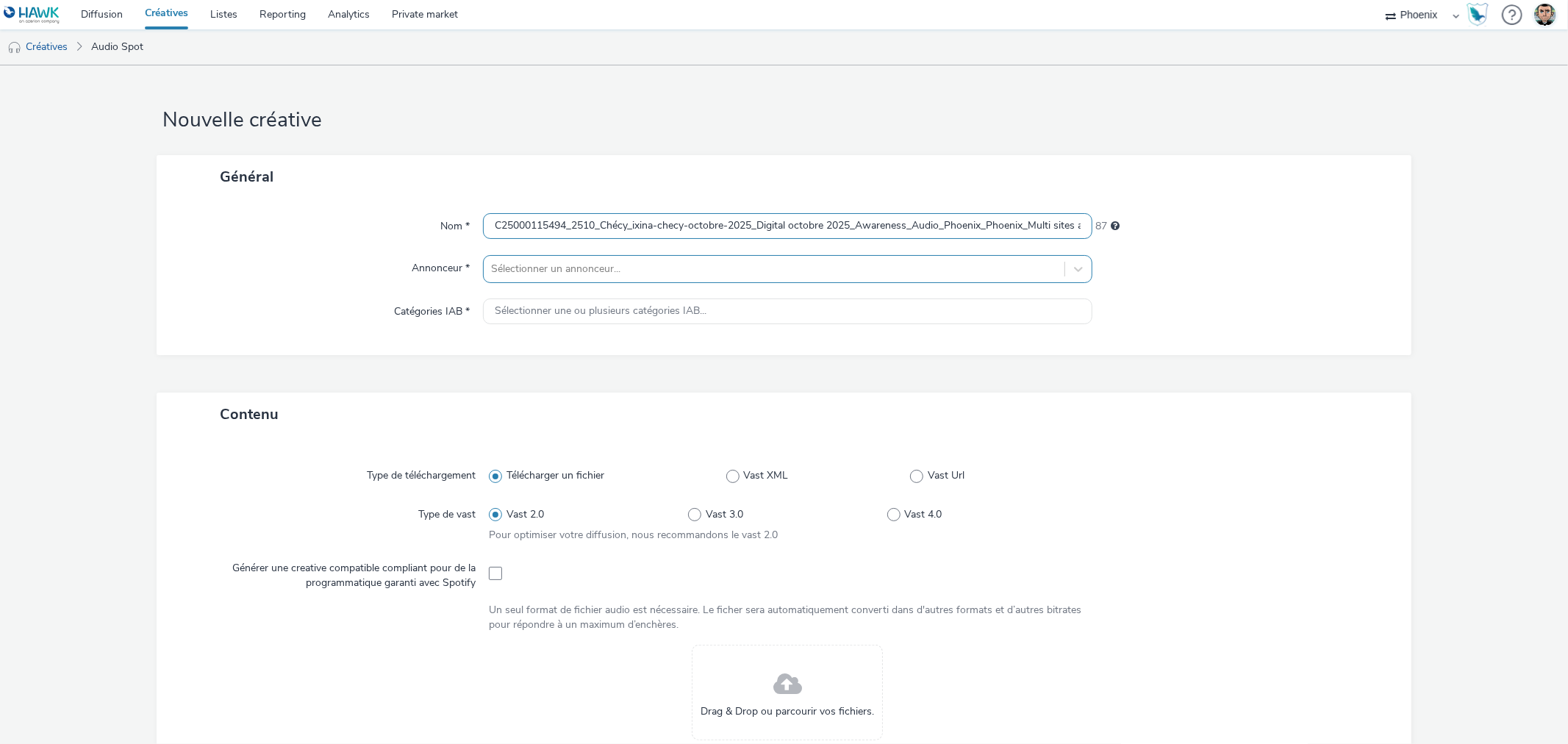
scroll to position [0, 298]
type input "C25000115494_2510_Chécy_ixina-checy-octobre-2025_Digital octobre 2025_Awareness…"
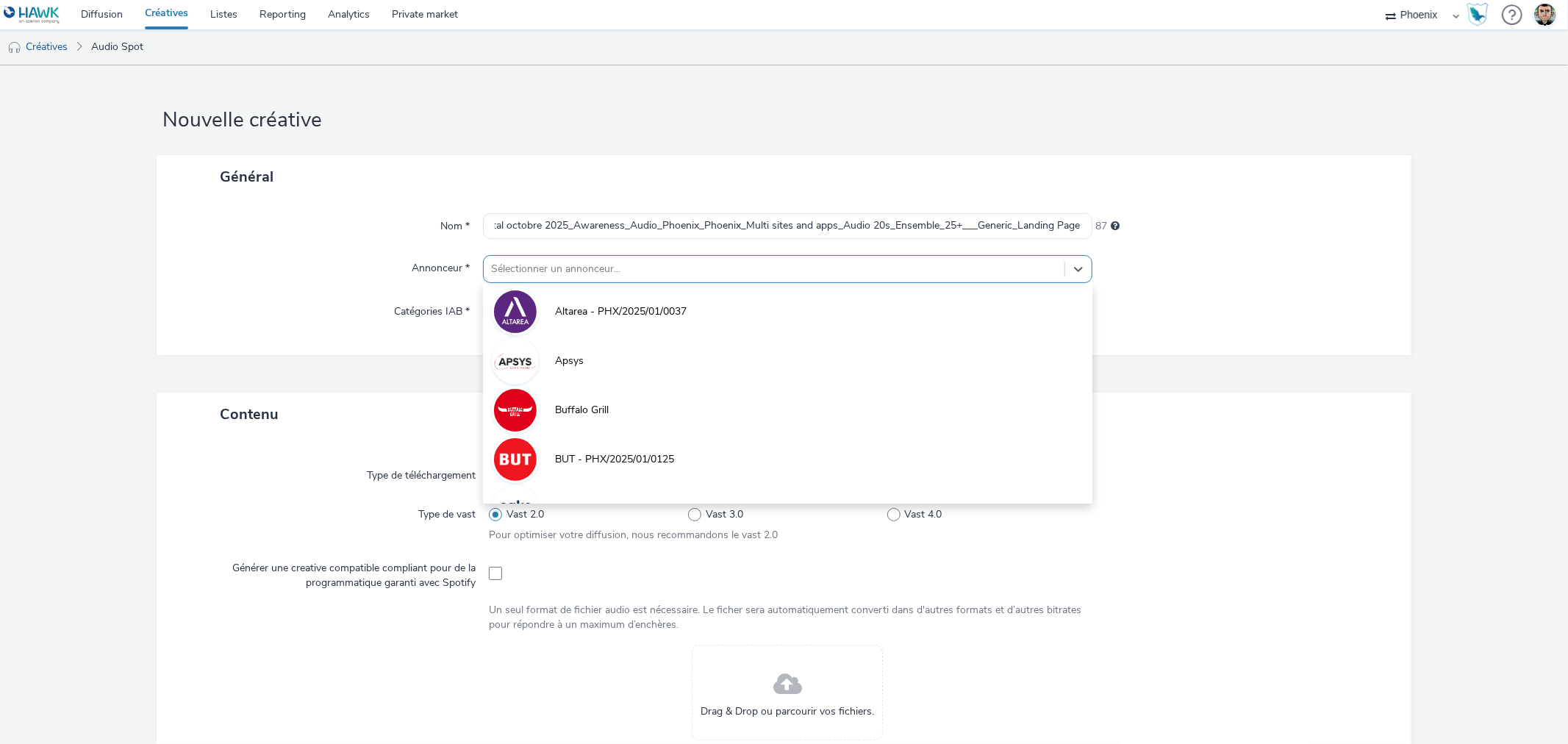
click at [575, 263] on div at bounding box center [774, 269] width 566 height 18
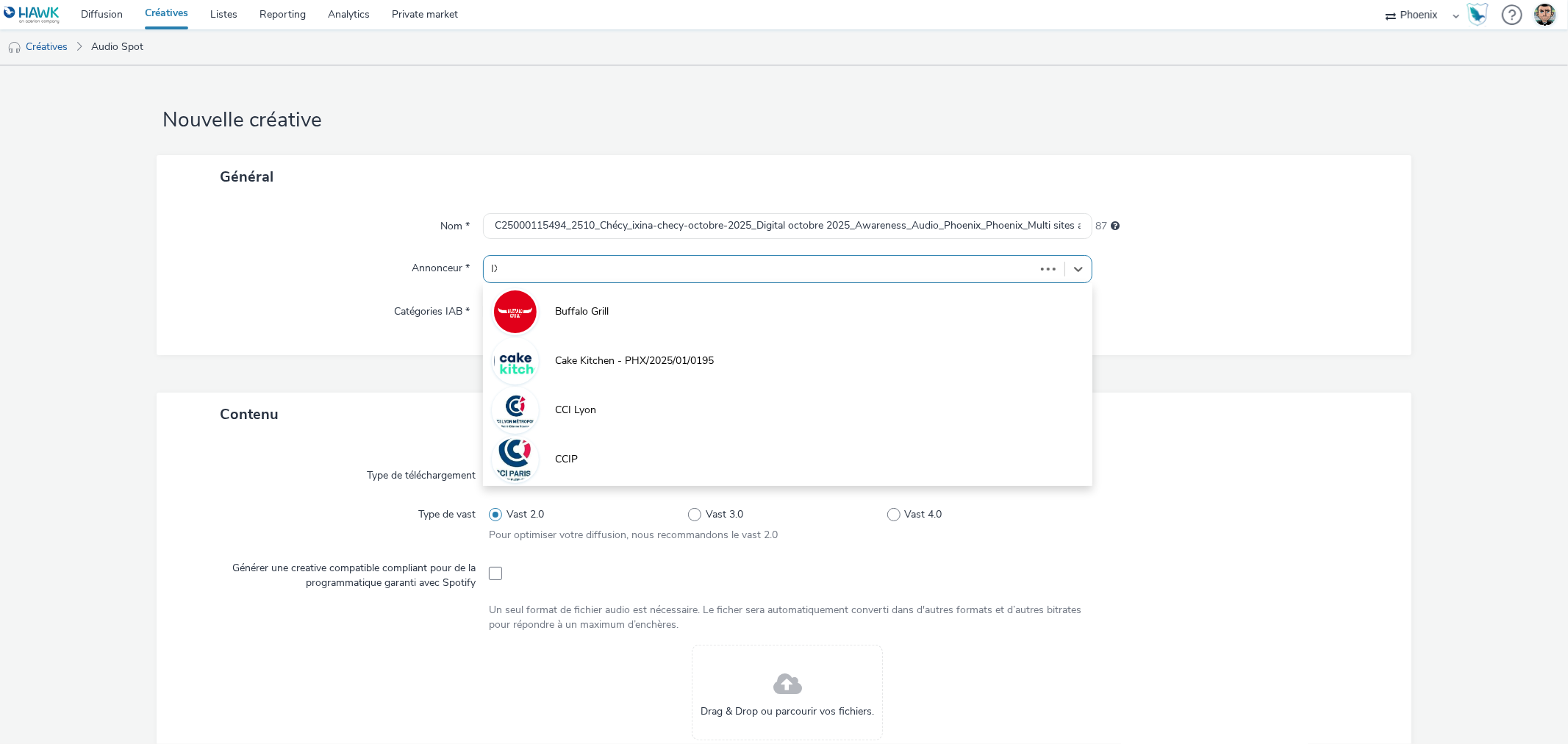
type input "IXI"
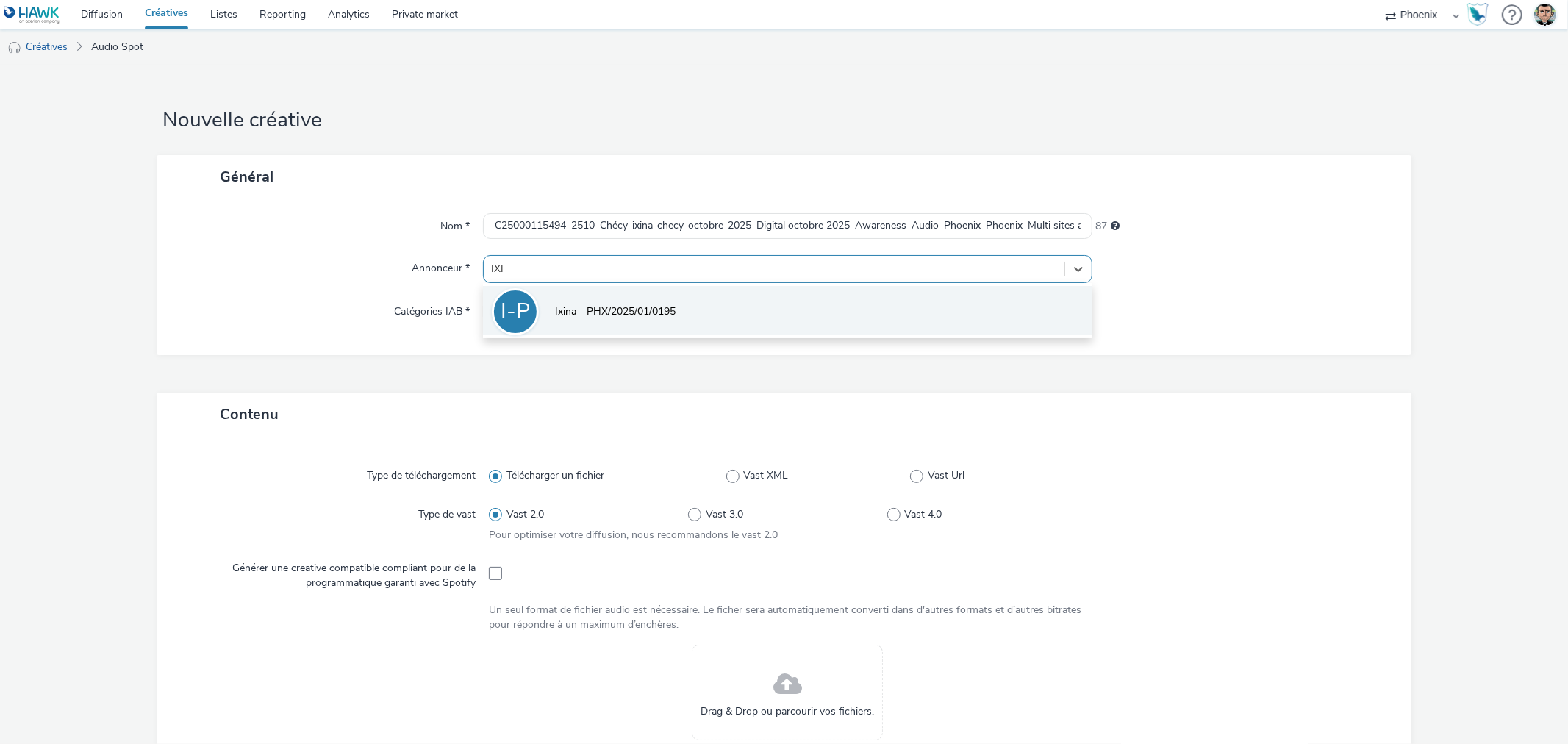
click at [610, 316] on span "Ixina - PHX/2025/01/0195" at bounding box center [615, 312] width 121 height 15
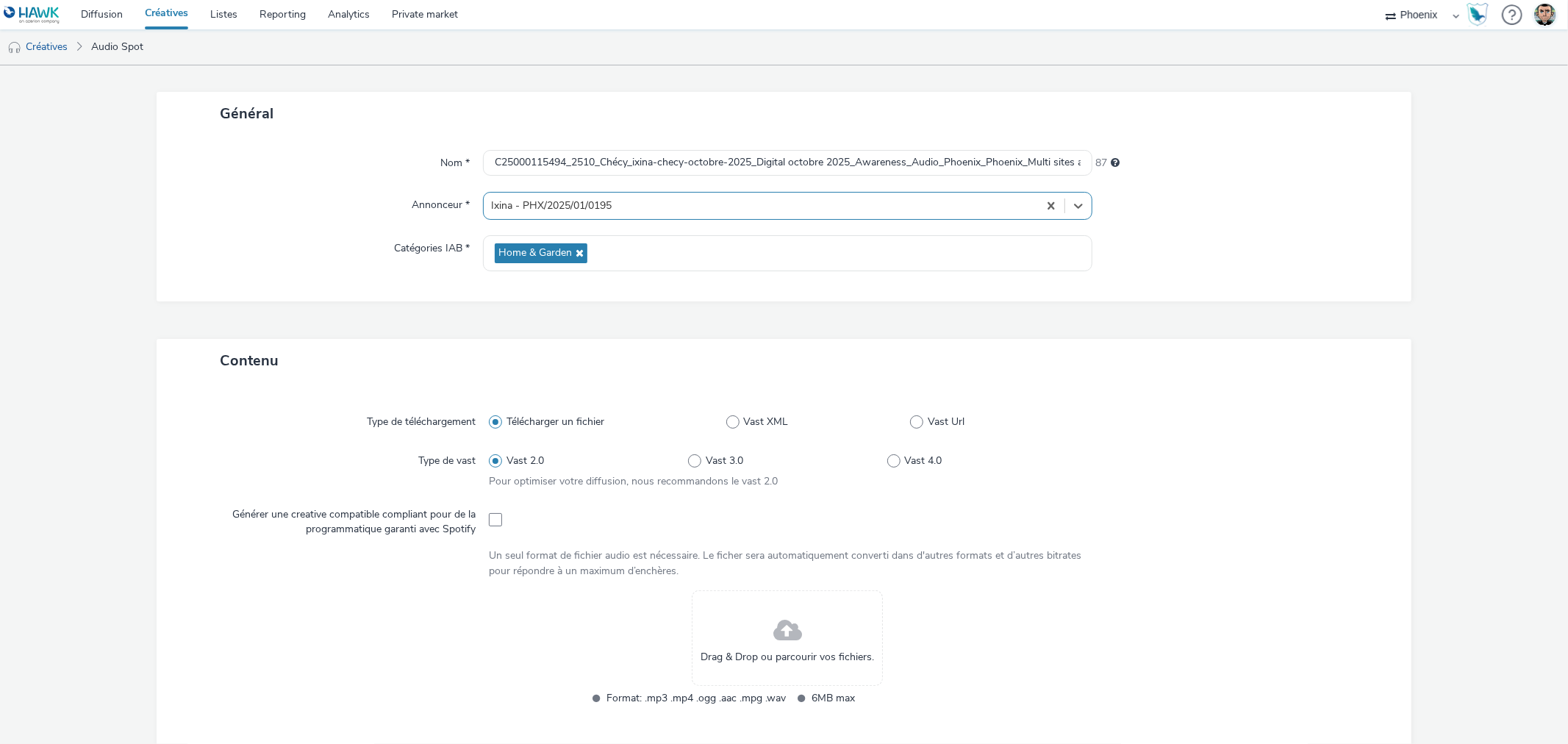
scroll to position [326, 0]
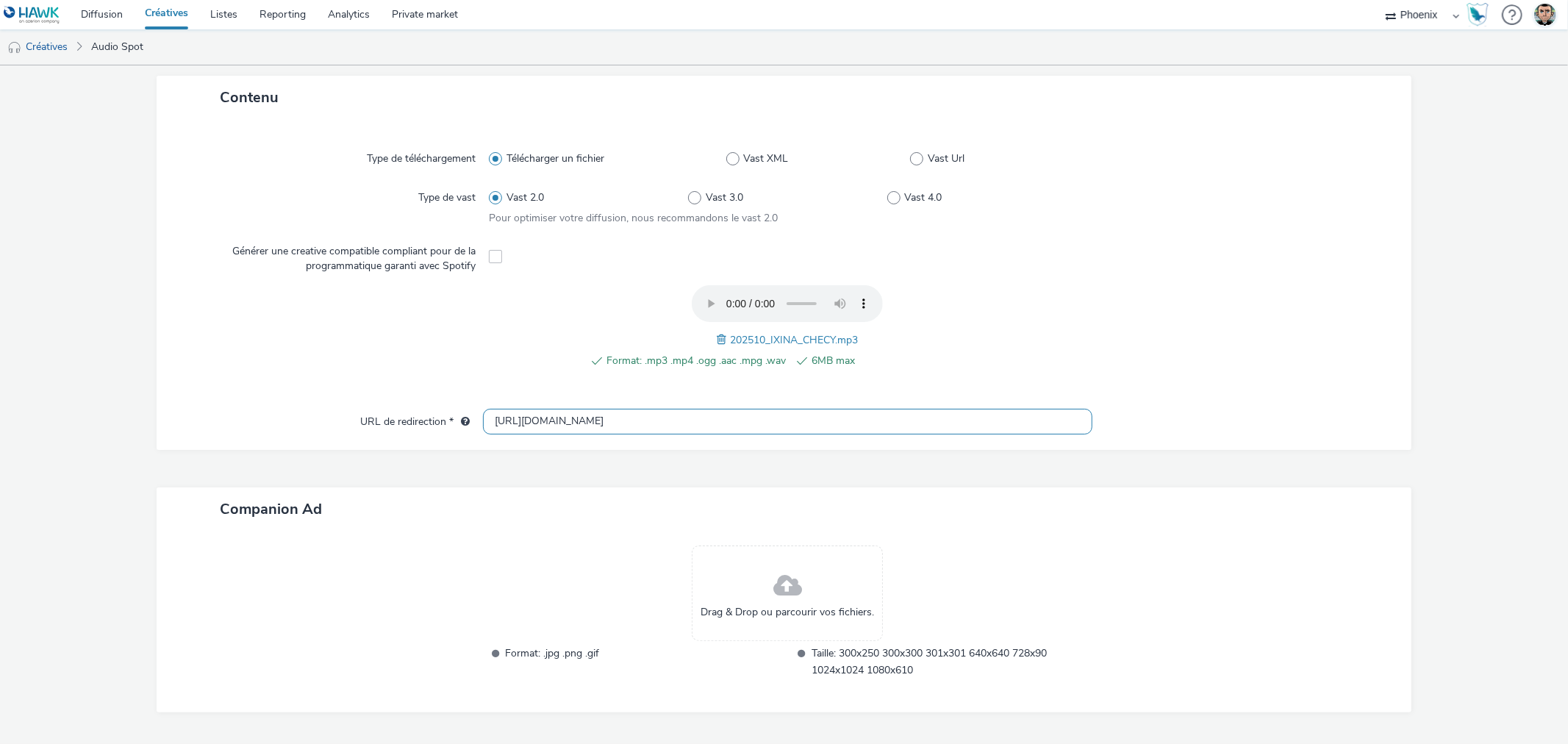
drag, startPoint x: 582, startPoint y: 417, endPoint x: 407, endPoint y: 406, distance: 175.3
click at [407, 406] on div "Type de téléchargement Télécharger un fichier Vast XML Vast Url Type de vast Va…" at bounding box center [784, 284] width 1254 height 331
paste input "s://www.ixina.fr/prendre-rendez-vous?store=IXFR4505&utm_medium=local_paid&utm_s…"
type input "https://www.ixina.fr/prendre-rendez-vous?store=IXFR4505&utm_medium=local_paid&u…"
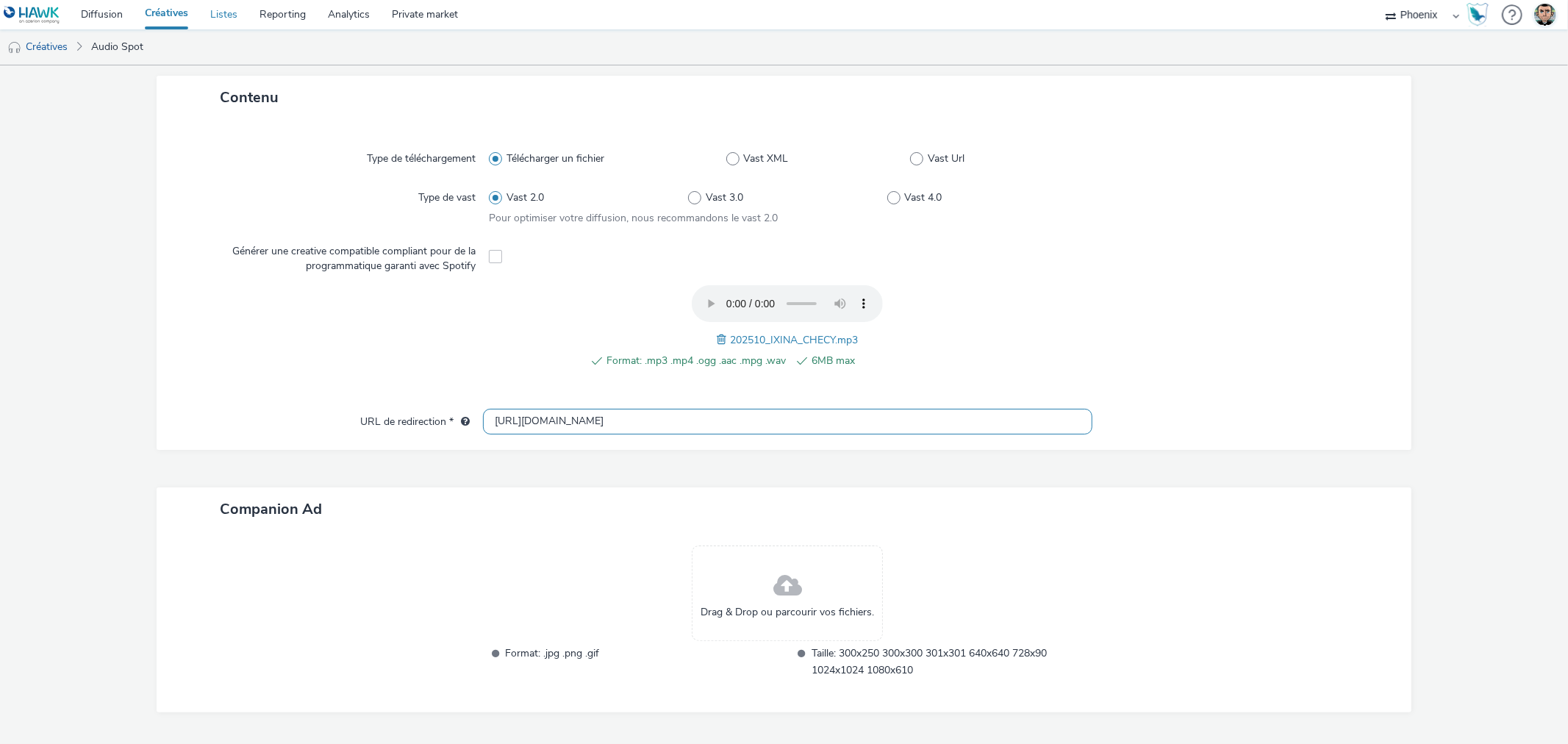
scroll to position [0, 0]
click at [1099, 501] on div "Companion Ad" at bounding box center [784, 509] width 1254 height 44
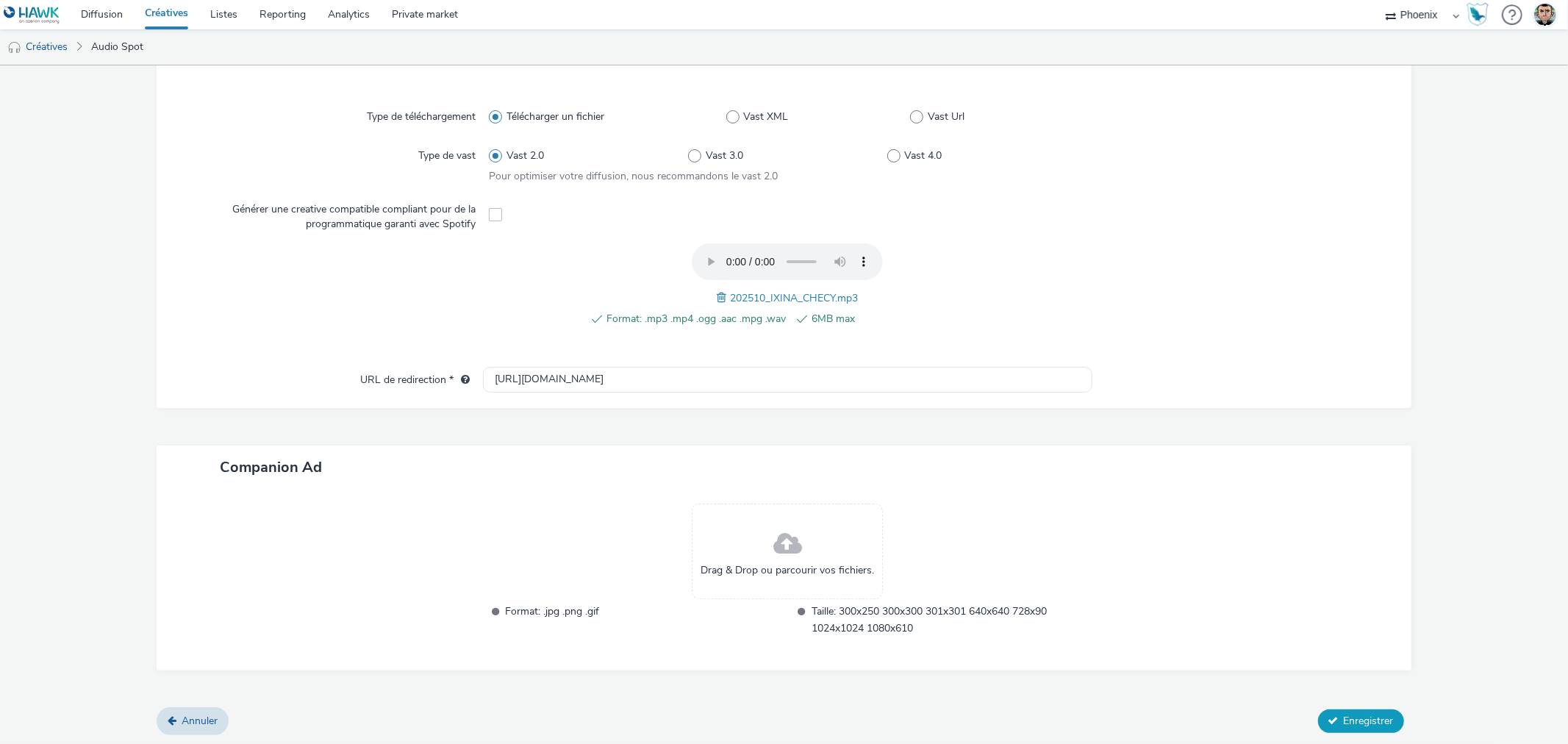
click at [1344, 721] on span "Enregistrer" at bounding box center [1368, 720] width 50 height 14
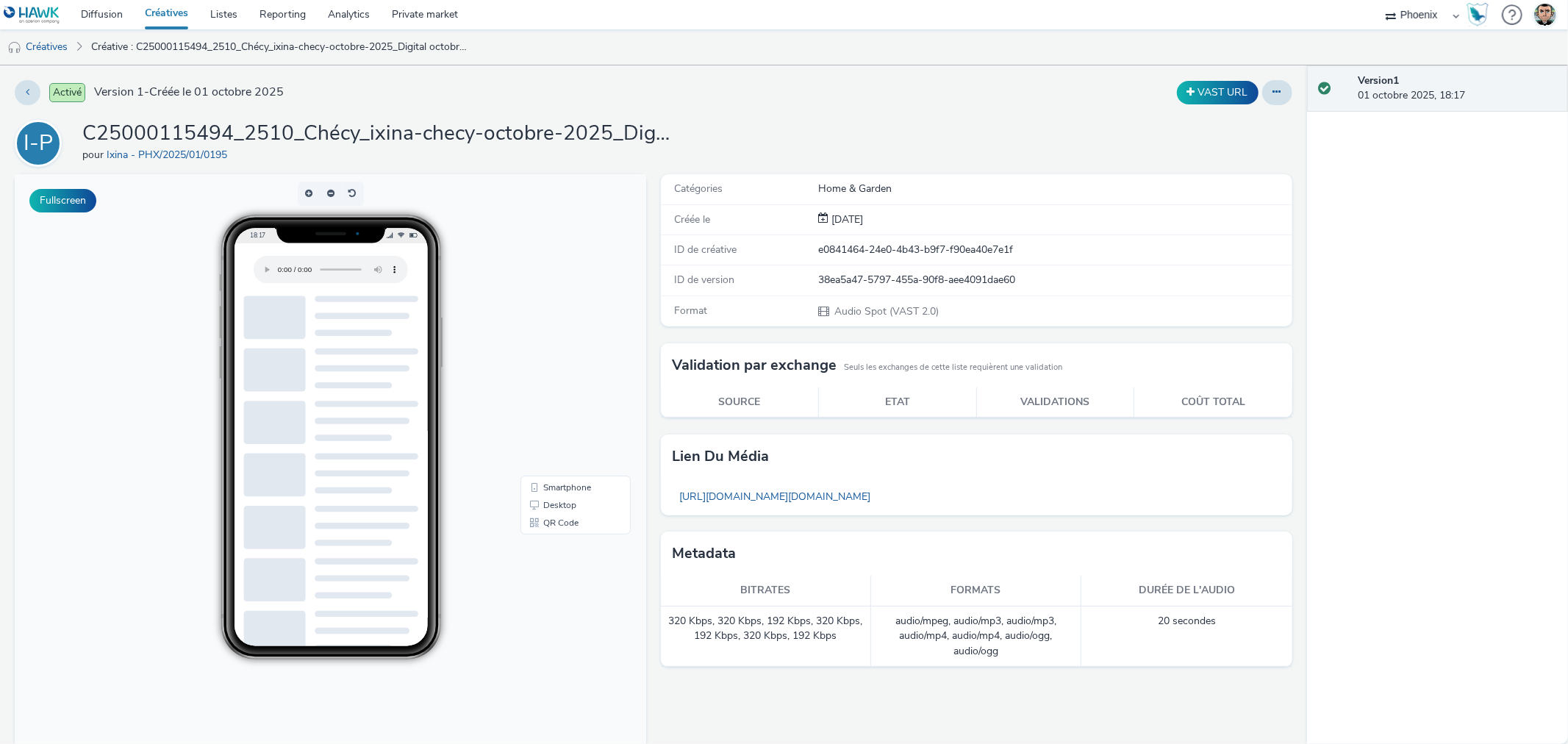
click at [177, 15] on link "Créatives" at bounding box center [166, 14] width 65 height 29
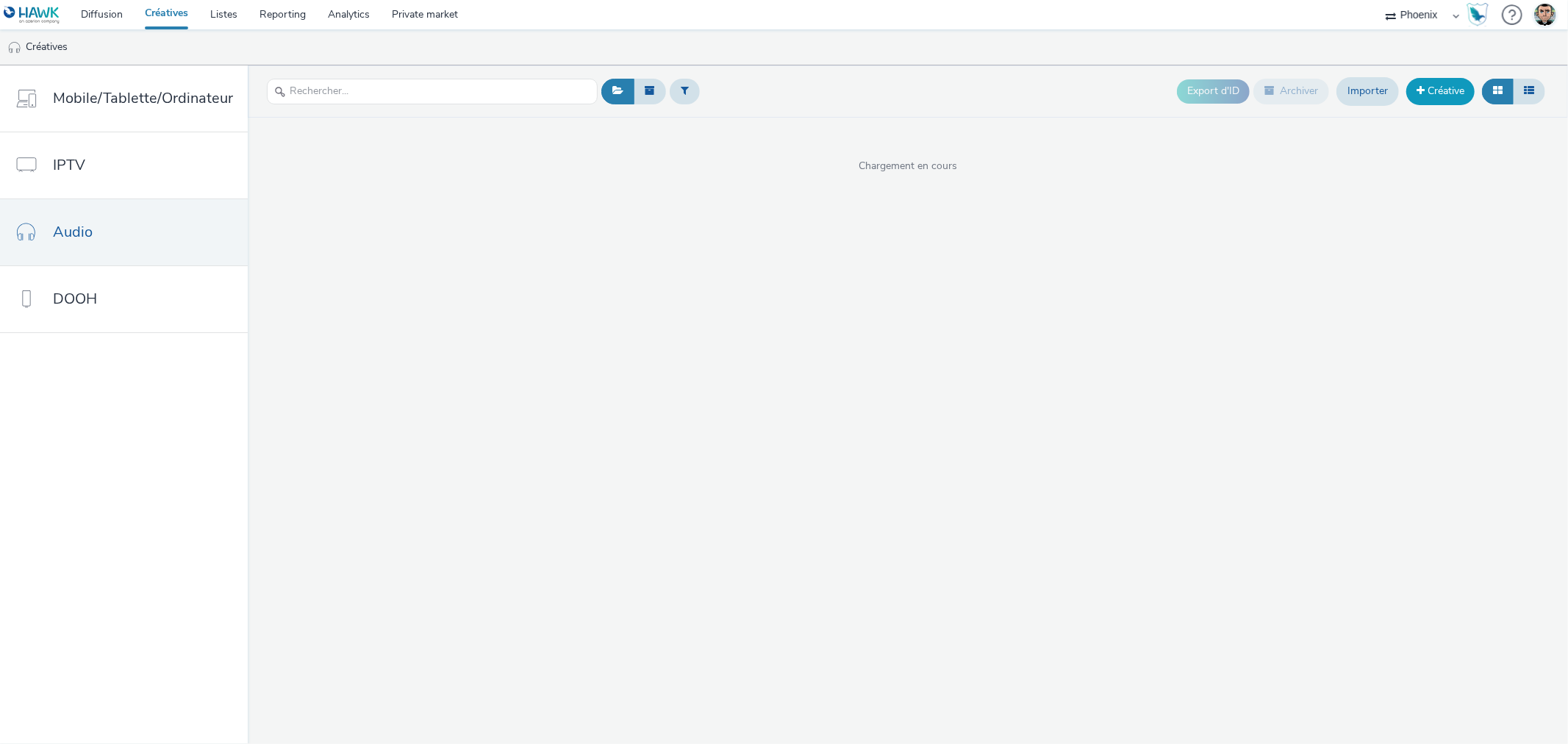
click at [1459, 85] on link "Créative" at bounding box center [1440, 91] width 68 height 26
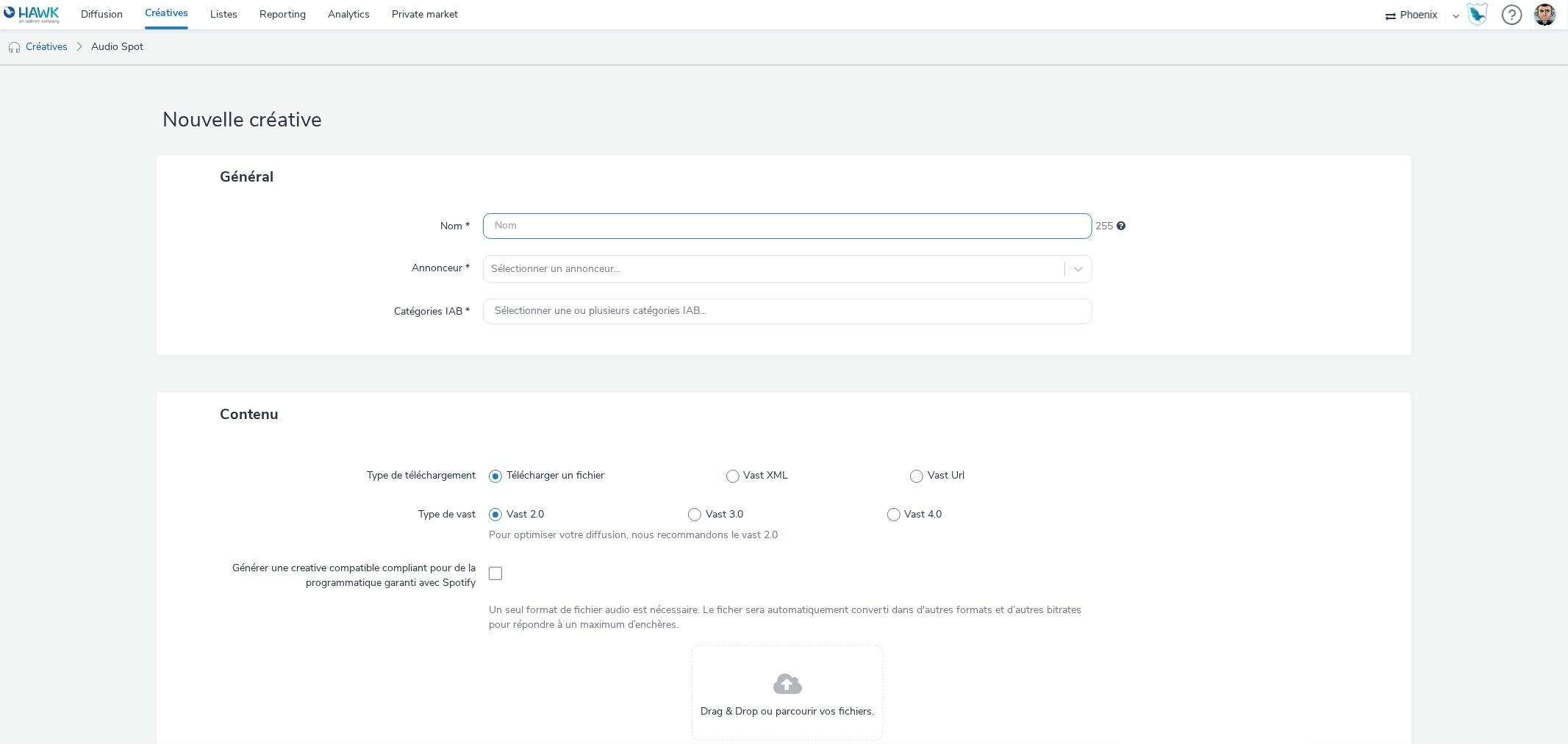
click at [597, 233] on input "text" at bounding box center [787, 226] width 608 height 26
paste input "C25000115493_2510_Beziers_ixina-beziers-octobre-2025_Digital_Awareness_Audio_Ph…"
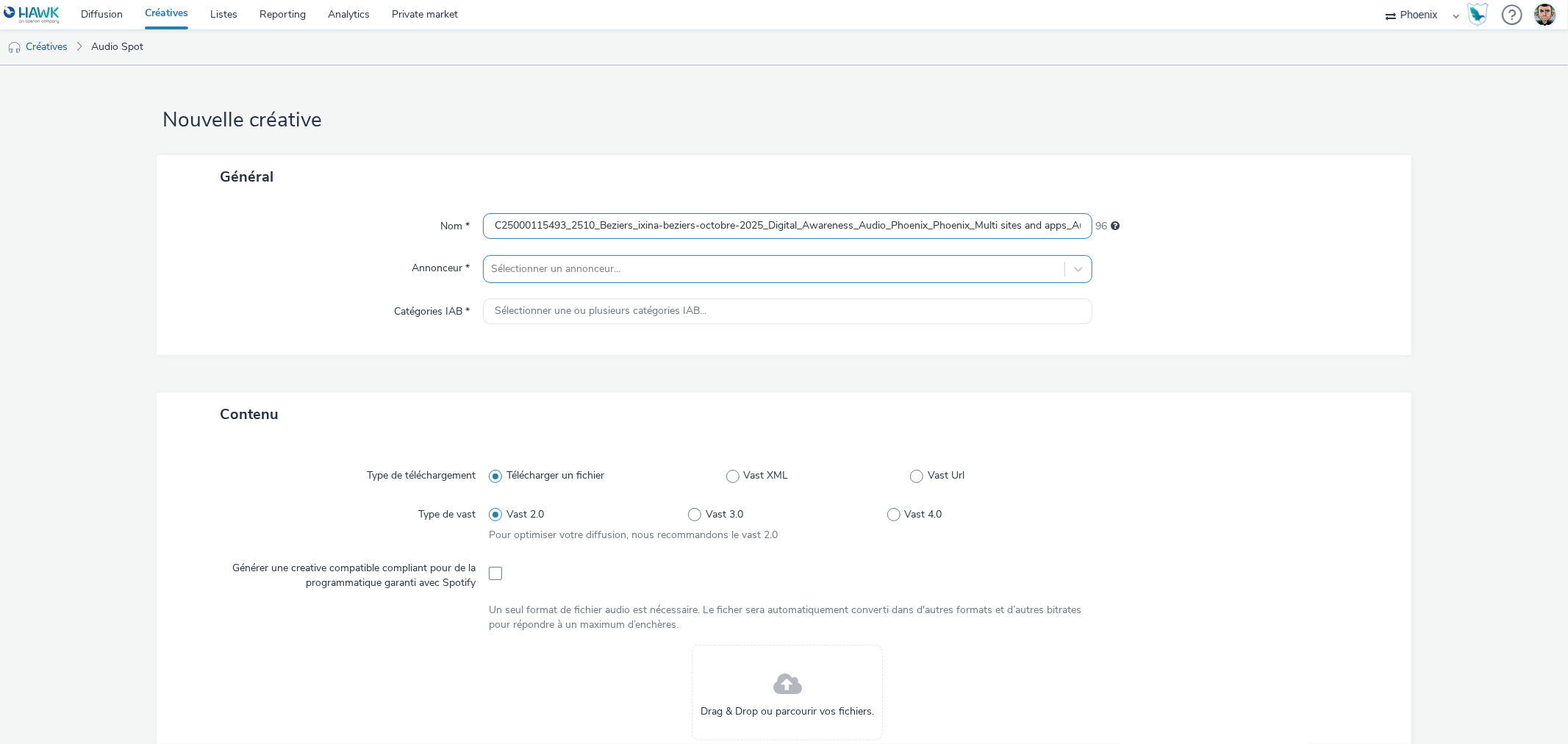
scroll to position [0, 245]
type input "C25000115493_2510_Beziers_ixina-beziers-octobre-2025_Digital_Awareness_Audio_Ph…"
click at [597, 266] on div at bounding box center [774, 269] width 566 height 18
type input "IXI"
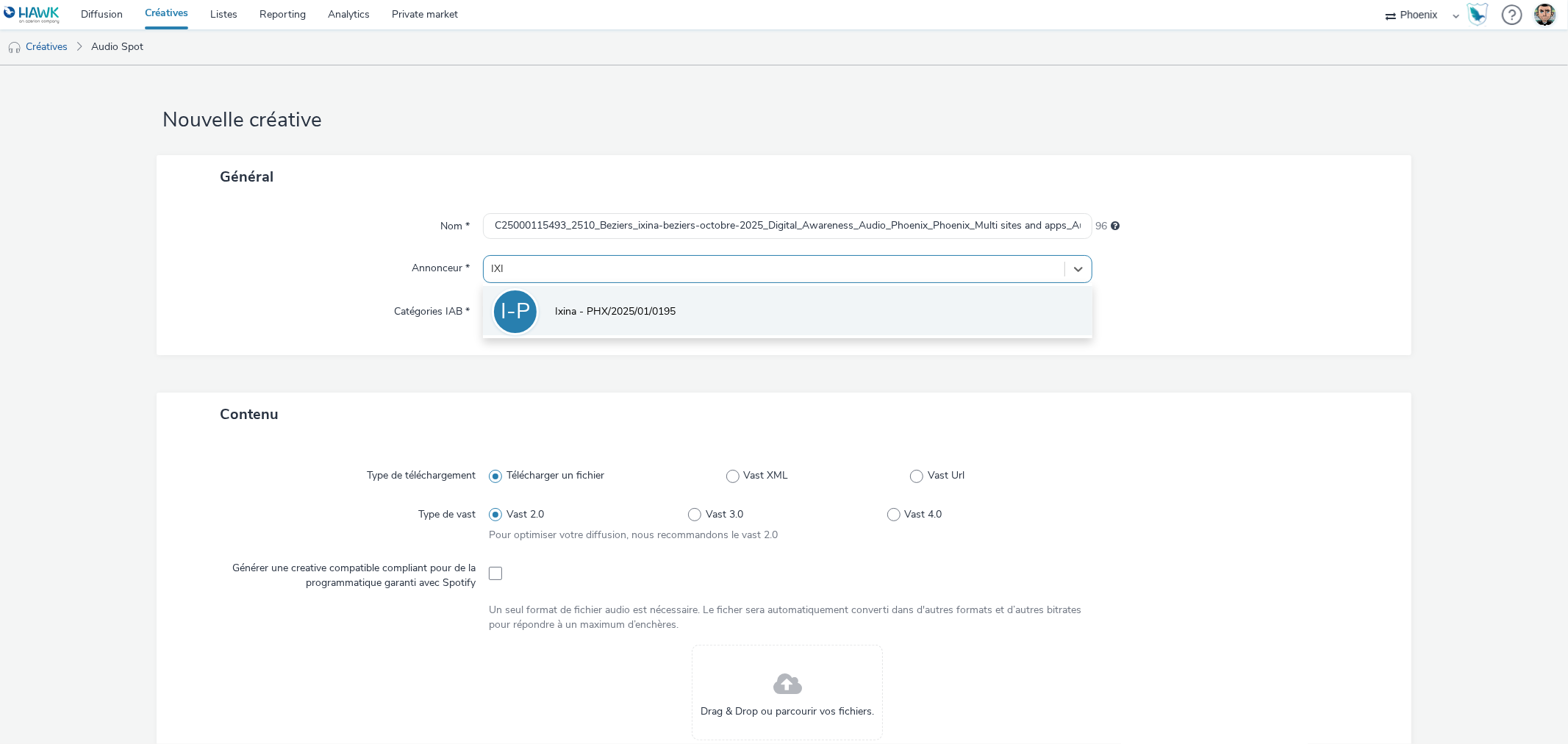
click at [613, 325] on li "I-P Ixina - PHX/2025/01/0195" at bounding box center [787, 310] width 608 height 50
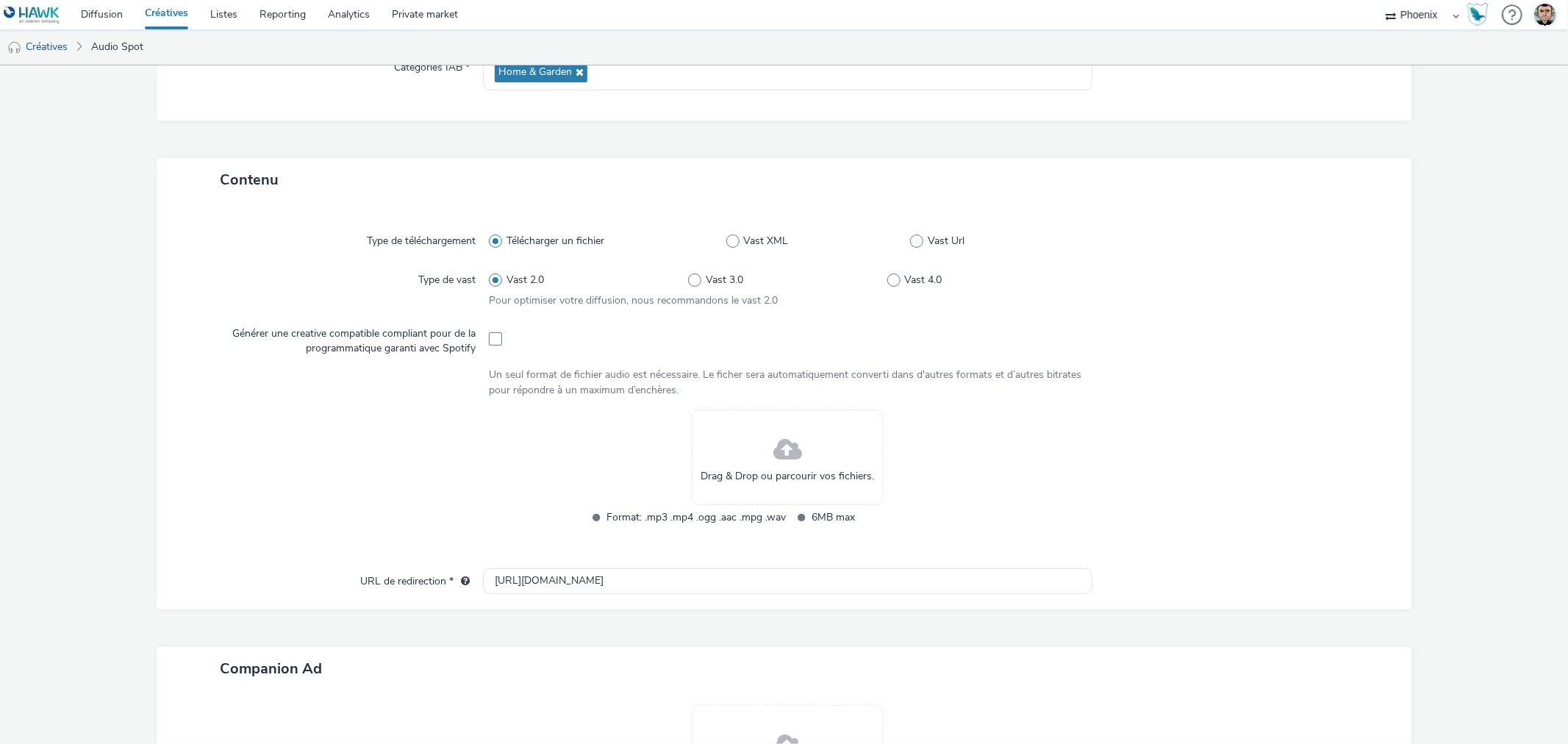
scroll to position [244, 0]
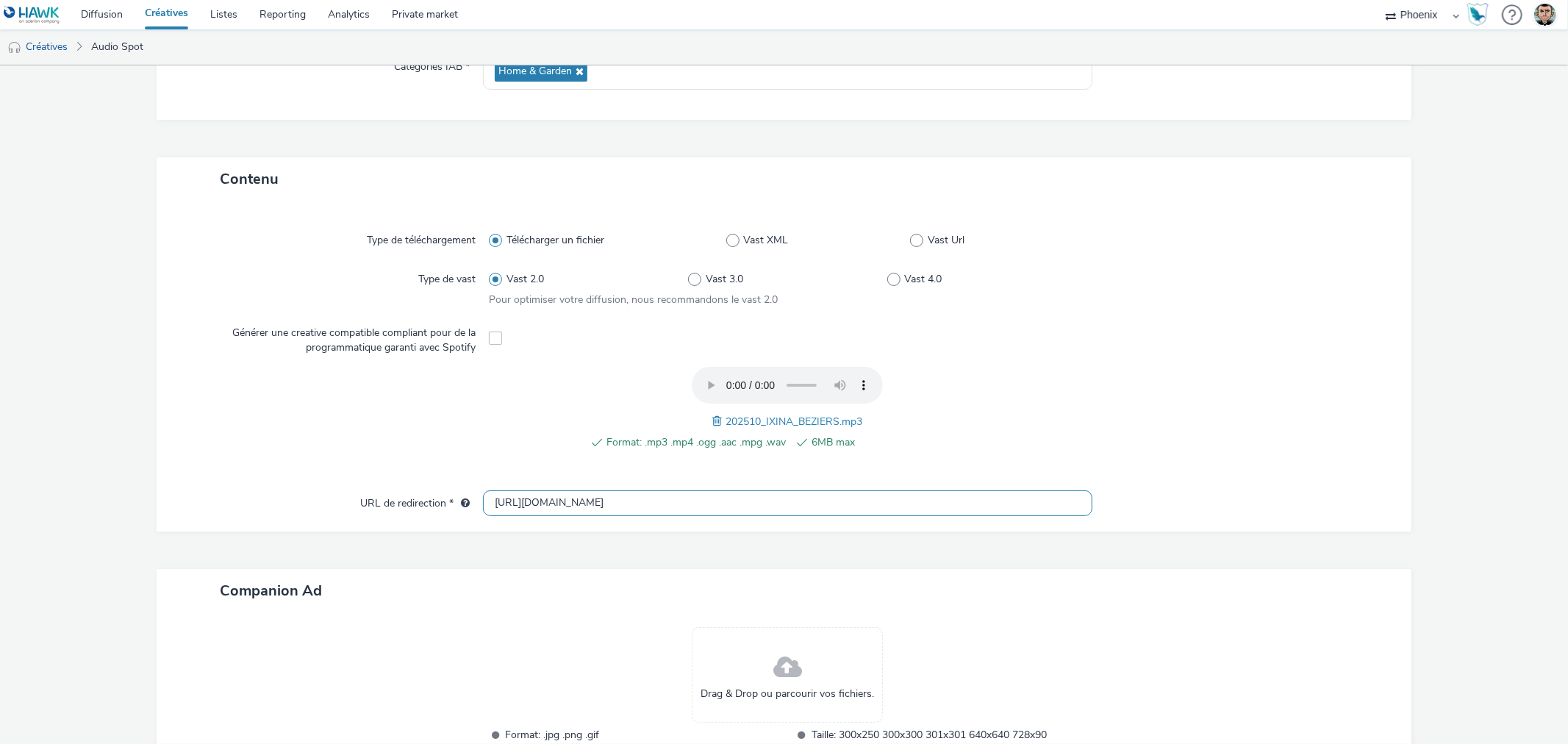
drag, startPoint x: 572, startPoint y: 498, endPoint x: 422, endPoint y: 498, distance: 150.0
click at [422, 498] on div "URL de redirection * http://ixina.fr" at bounding box center [783, 503] width 1225 height 26
paste input "s://www.ixina.fr/prendre-rendez-vous?store=IXFR3402&utm_medium=local_paid&utm_s…"
type input "https://www.ixina.fr/prendre-rendez-vous?store=IXFR3402&utm_medium=local_paid&u…"
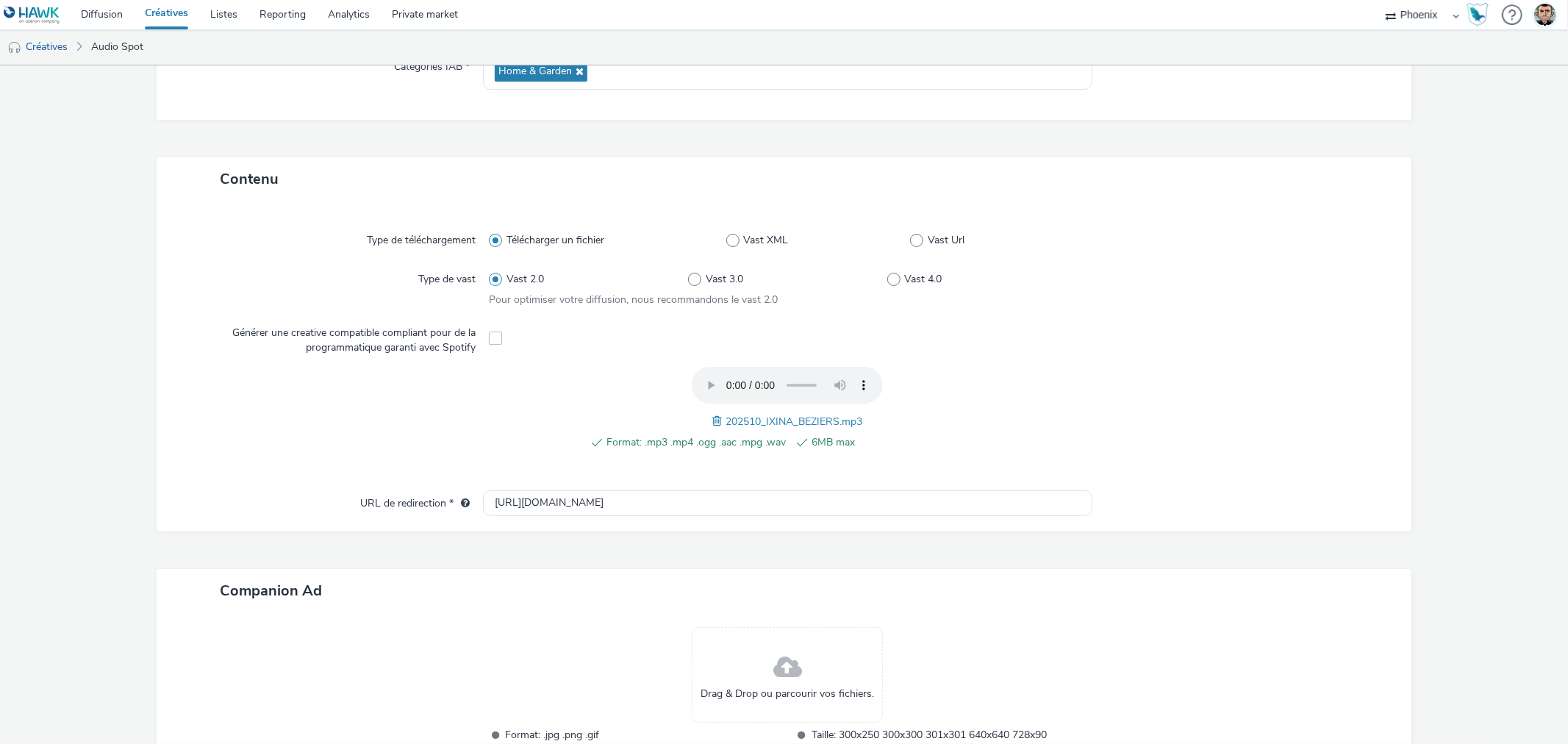
click at [730, 561] on div "Contenu Type de téléchargement Télécharger un fichier Vast XML Vast Url Type de…" at bounding box center [784, 494] width 1254 height 674
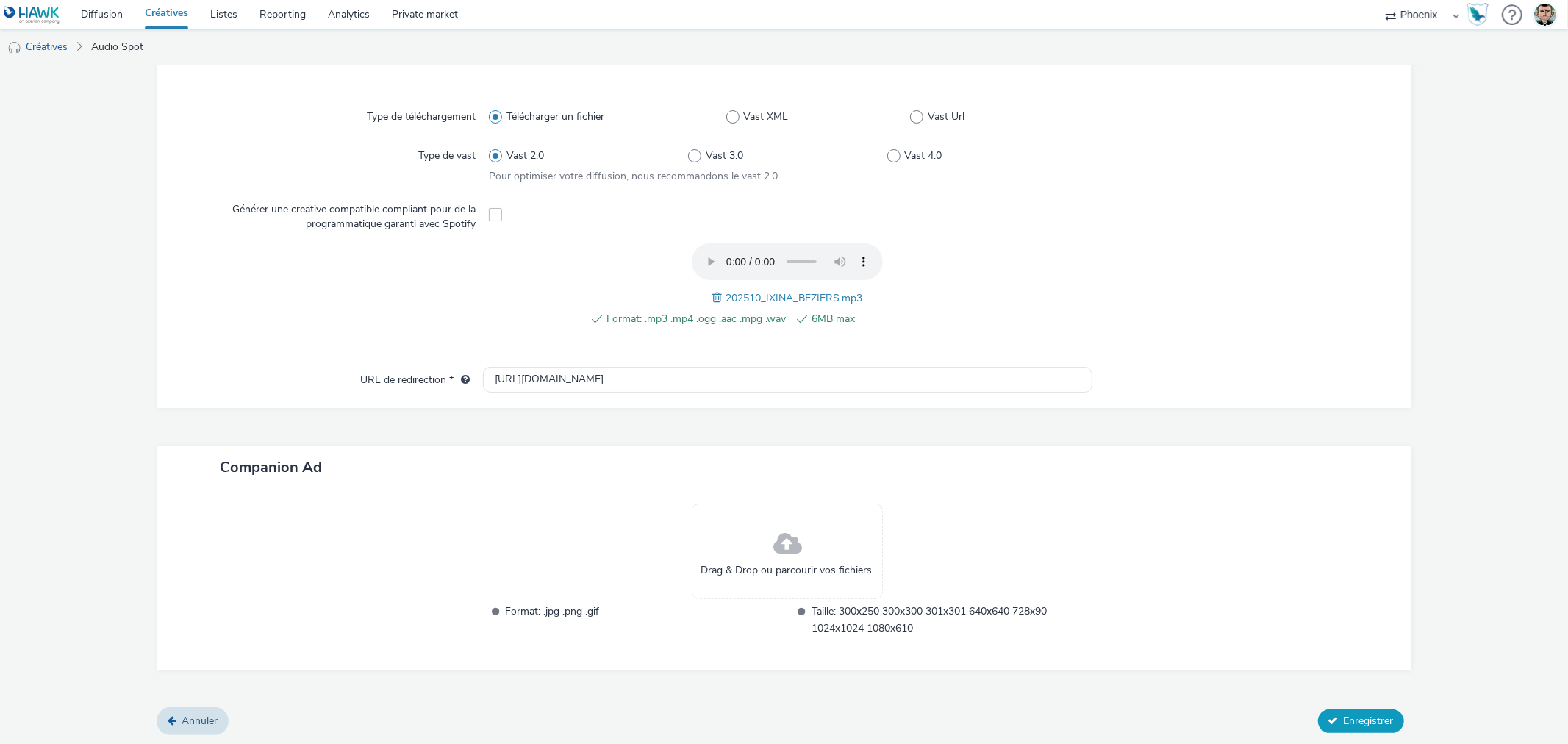
click at [1359, 710] on button "Enregistrer" at bounding box center [1361, 721] width 86 height 23
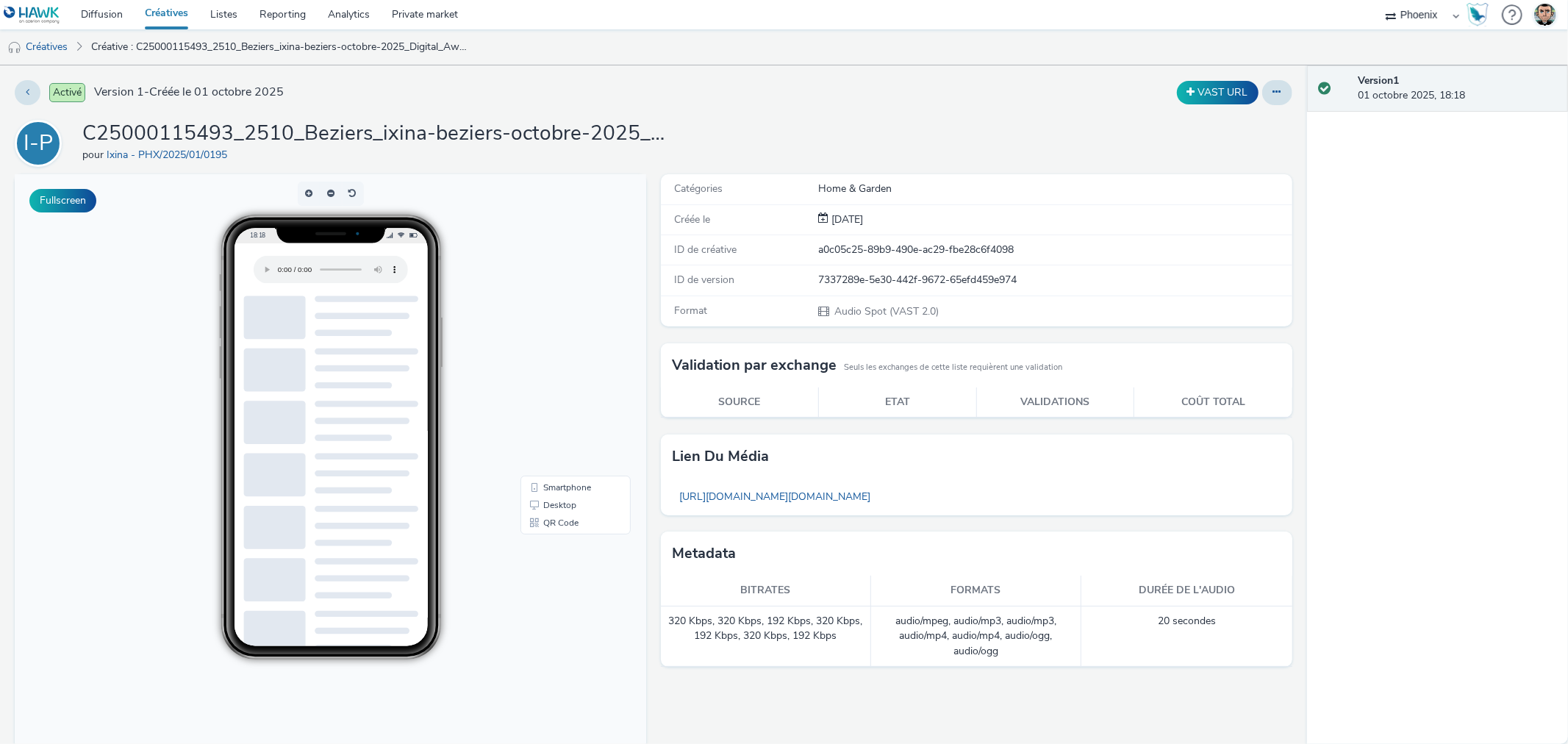
drag, startPoint x: 163, startPoint y: 12, endPoint x: 398, endPoint y: 53, distance: 238.5
click at [163, 12] on link "Créatives" at bounding box center [166, 14] width 65 height 29
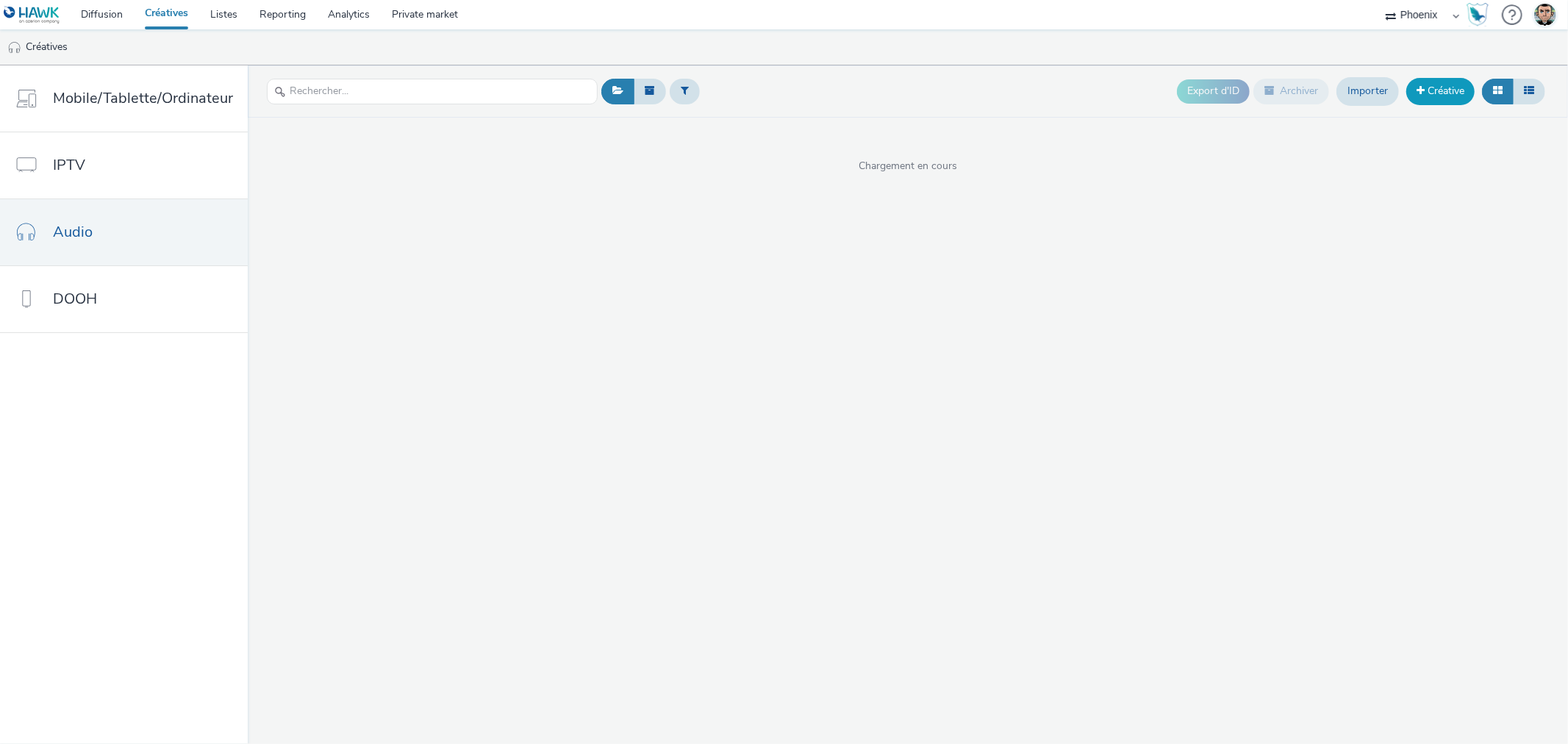
click at [1428, 87] on link "Créative" at bounding box center [1440, 91] width 68 height 26
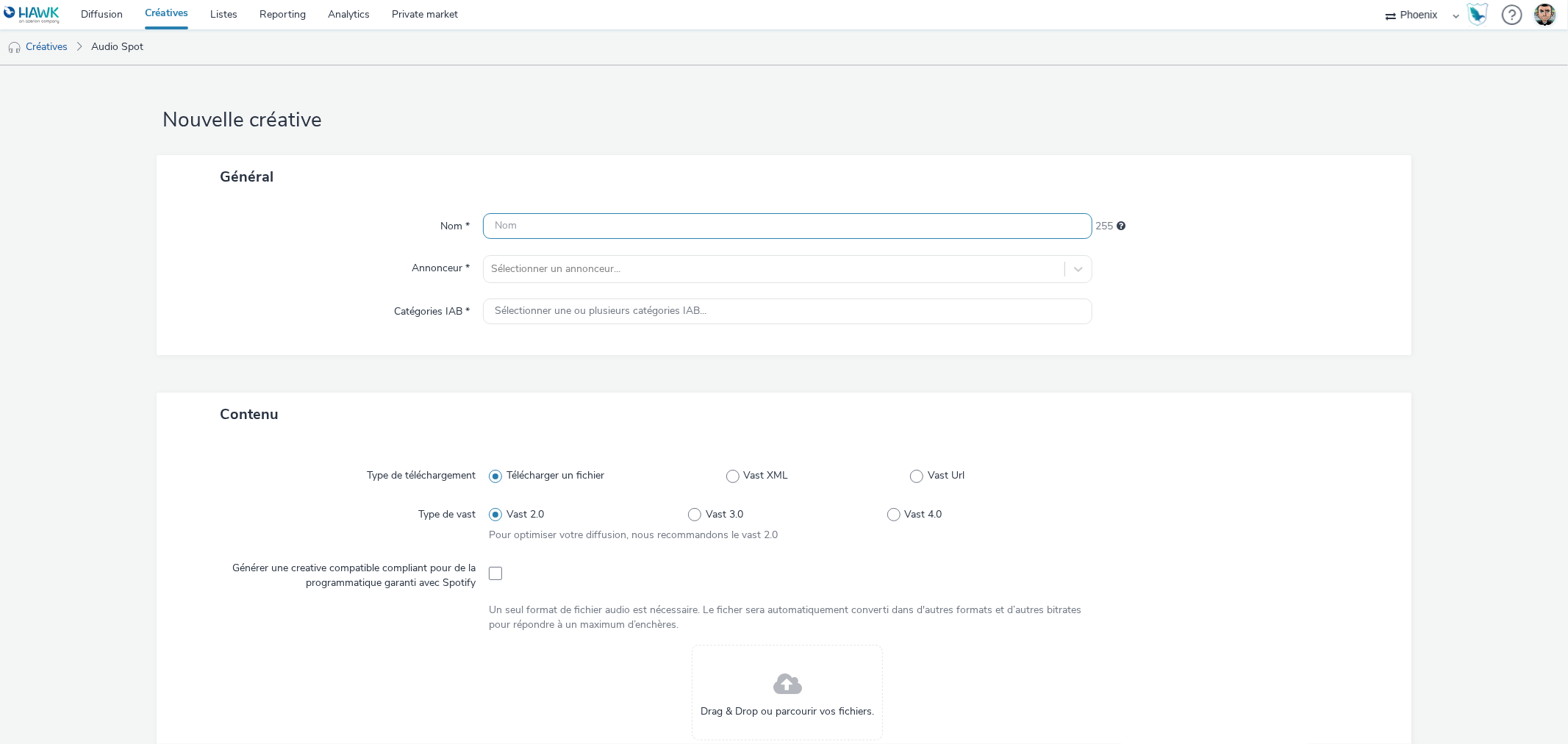
click at [590, 225] on input "text" at bounding box center [787, 226] width 608 height 26
paste input "C25000115497_2510_Toulouse-Portet_ixina-[GEOGRAPHIC_DATA]-portet-octobre-2025_D…"
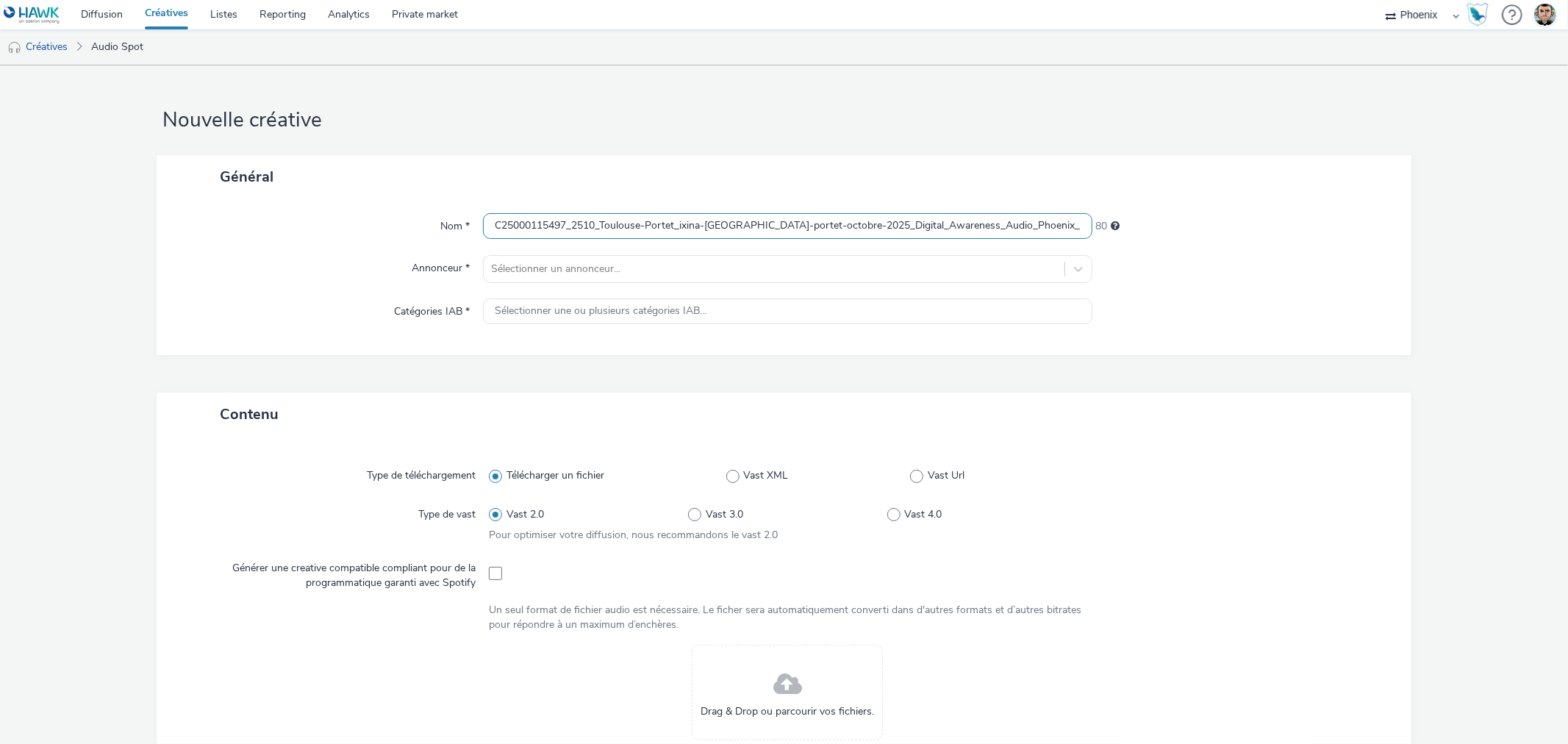
scroll to position [0, 324]
type input "C25000115497_2510_Toulouse-Portet_ixina-[GEOGRAPHIC_DATA]-portet-octobre-2025_D…"
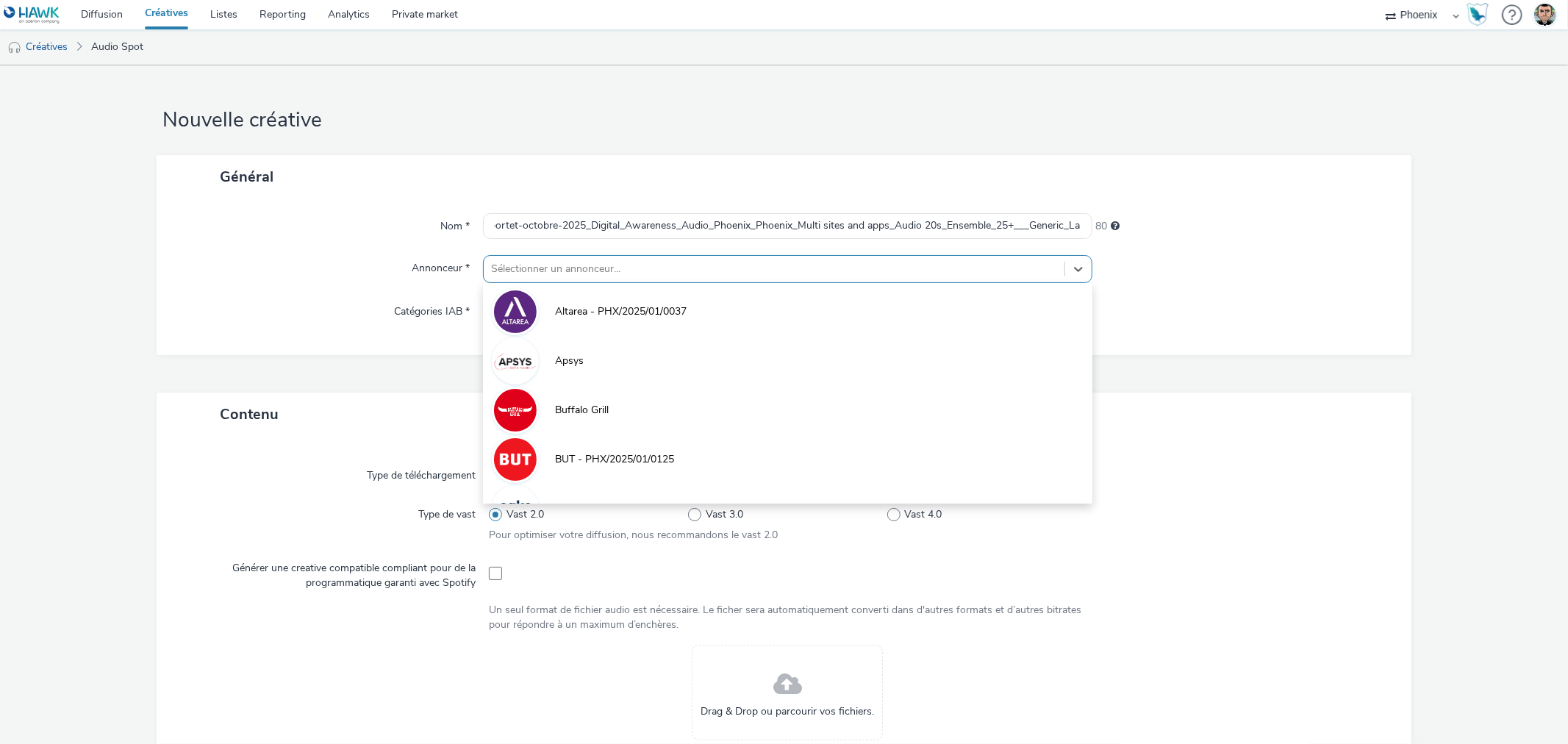
click at [667, 268] on div at bounding box center [774, 269] width 566 height 18
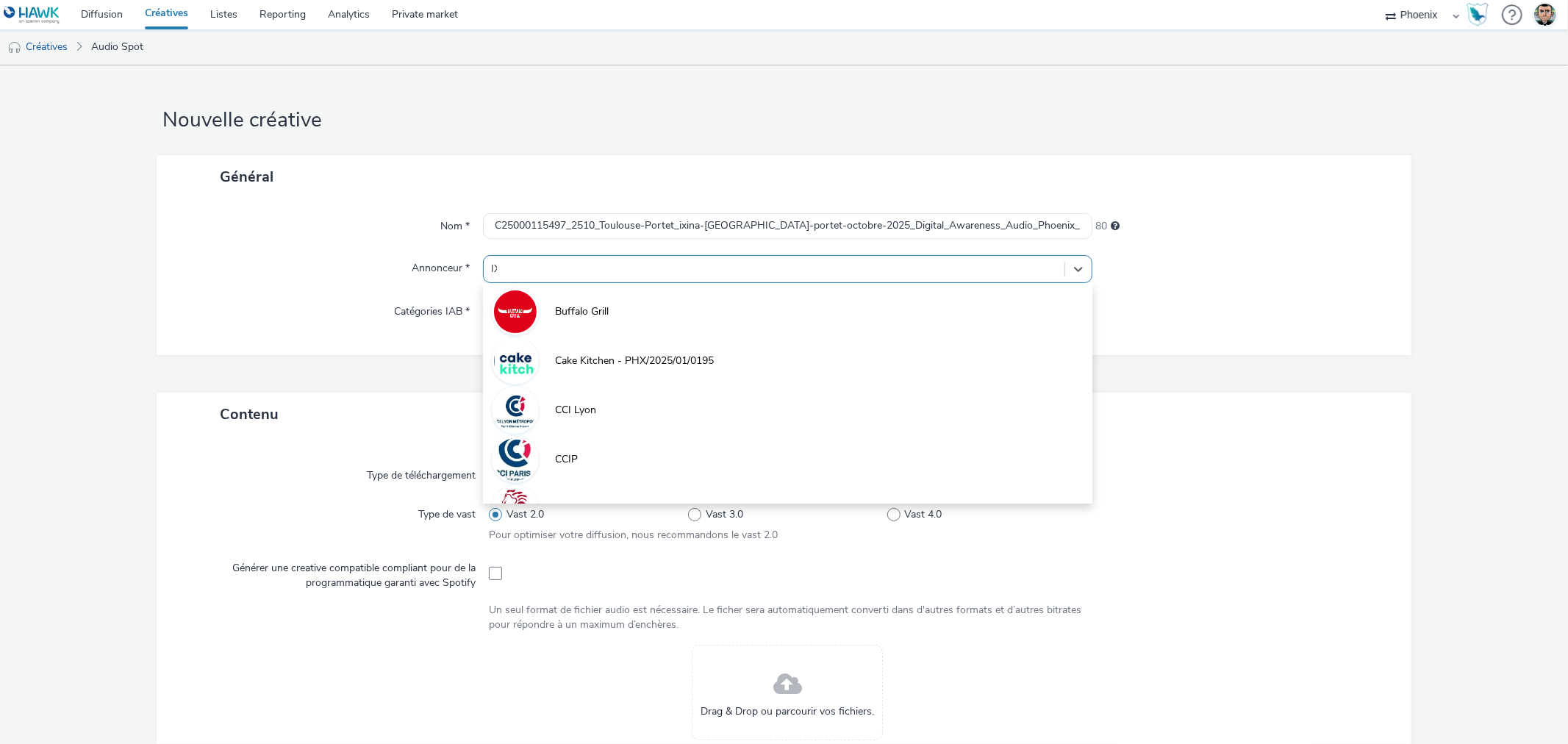
type input "IXI"
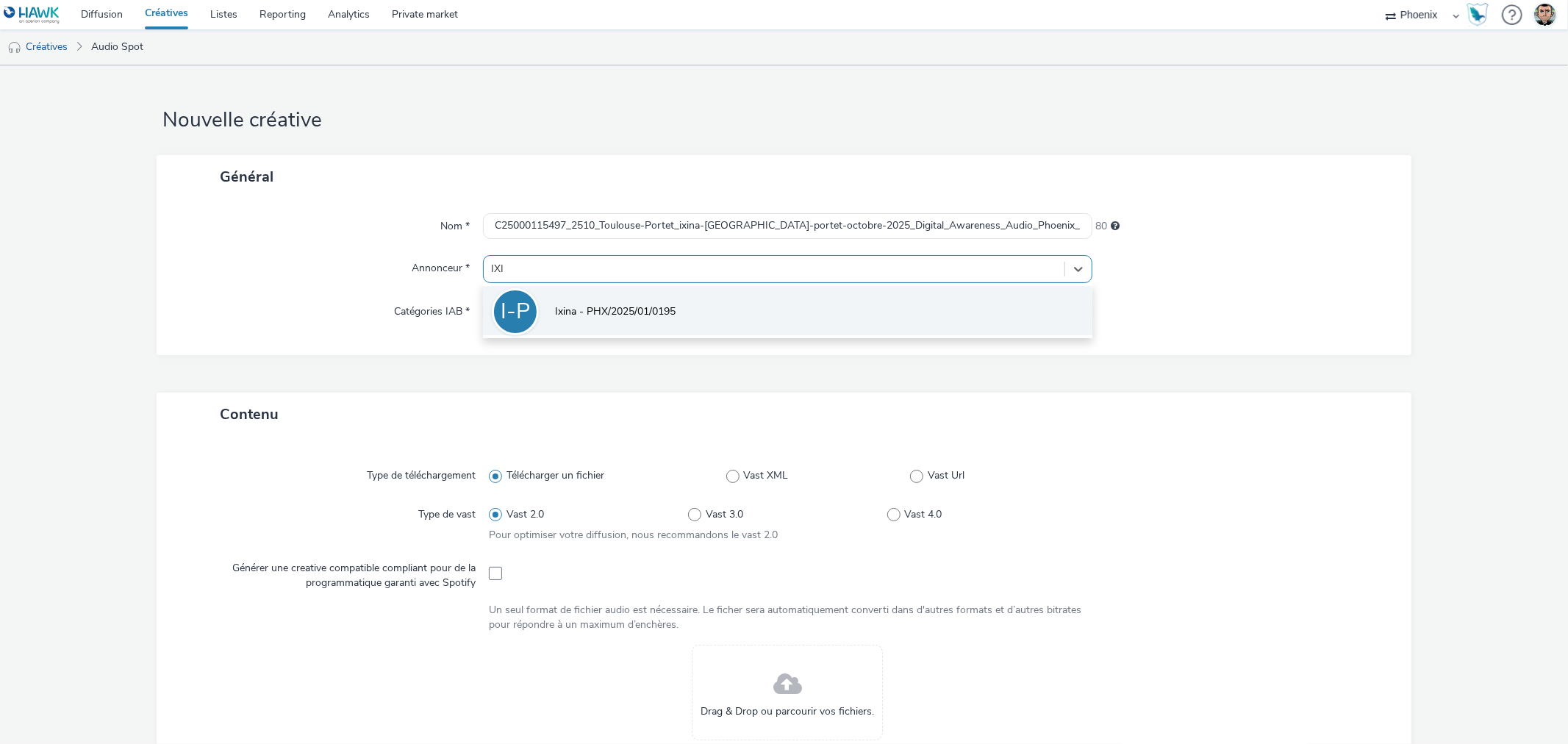
click at [671, 291] on li "I-P Ixina - PHX/2025/01/0195" at bounding box center [787, 310] width 608 height 50
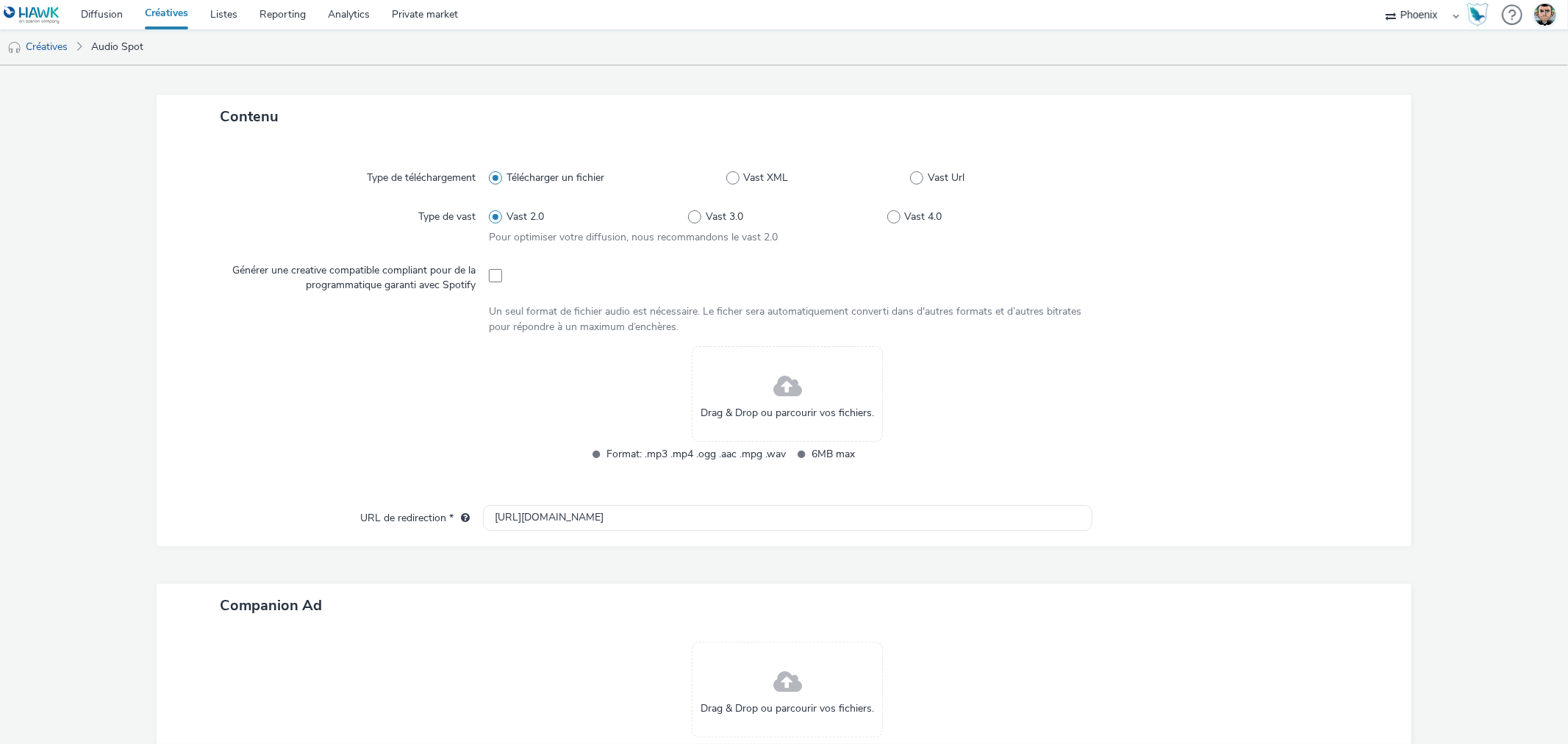
scroll to position [326, 0]
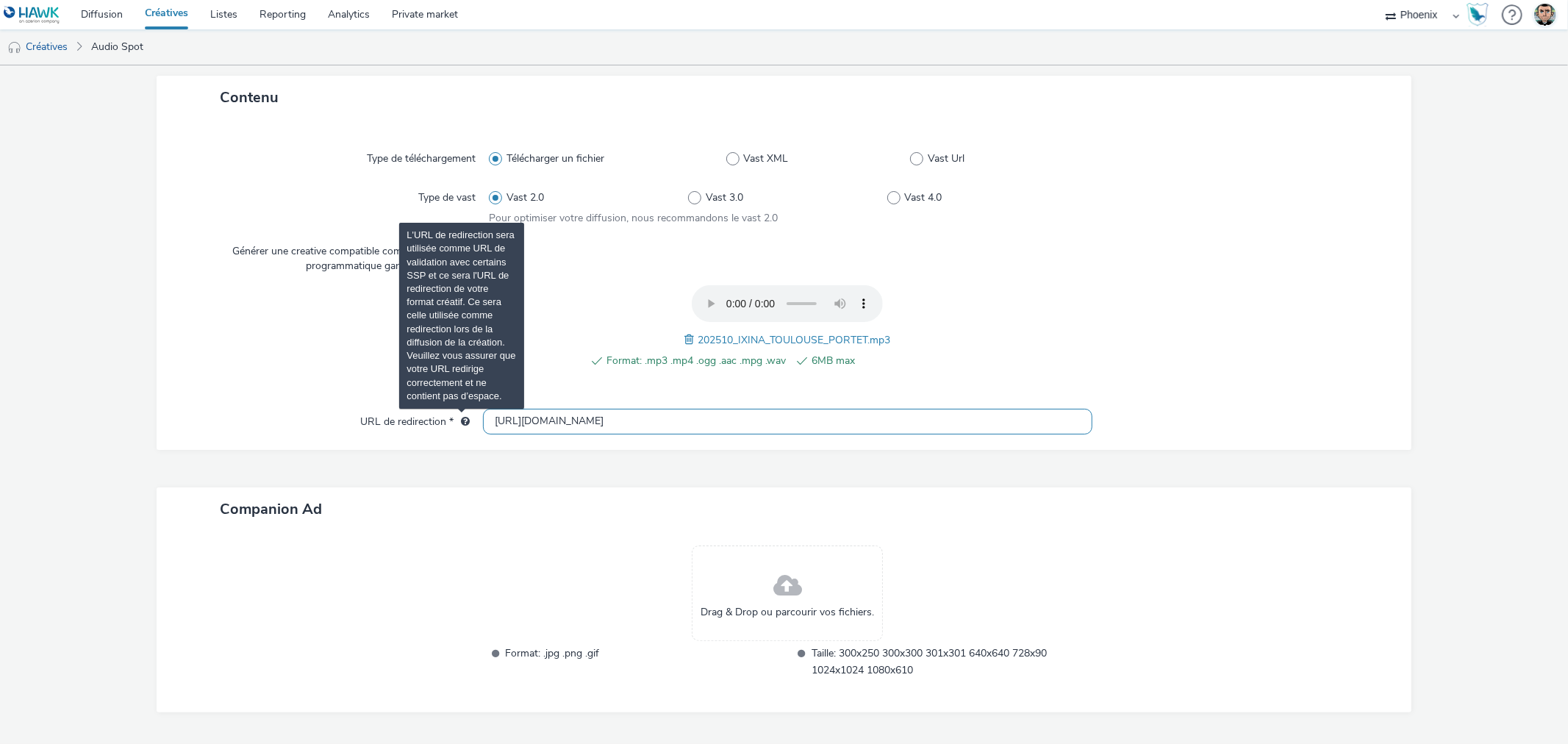
drag, startPoint x: 570, startPoint y: 422, endPoint x: 457, endPoint y: 416, distance: 113.2
click at [457, 416] on div "URL de redirection * http://ixina.fr" at bounding box center [783, 422] width 1225 height 26
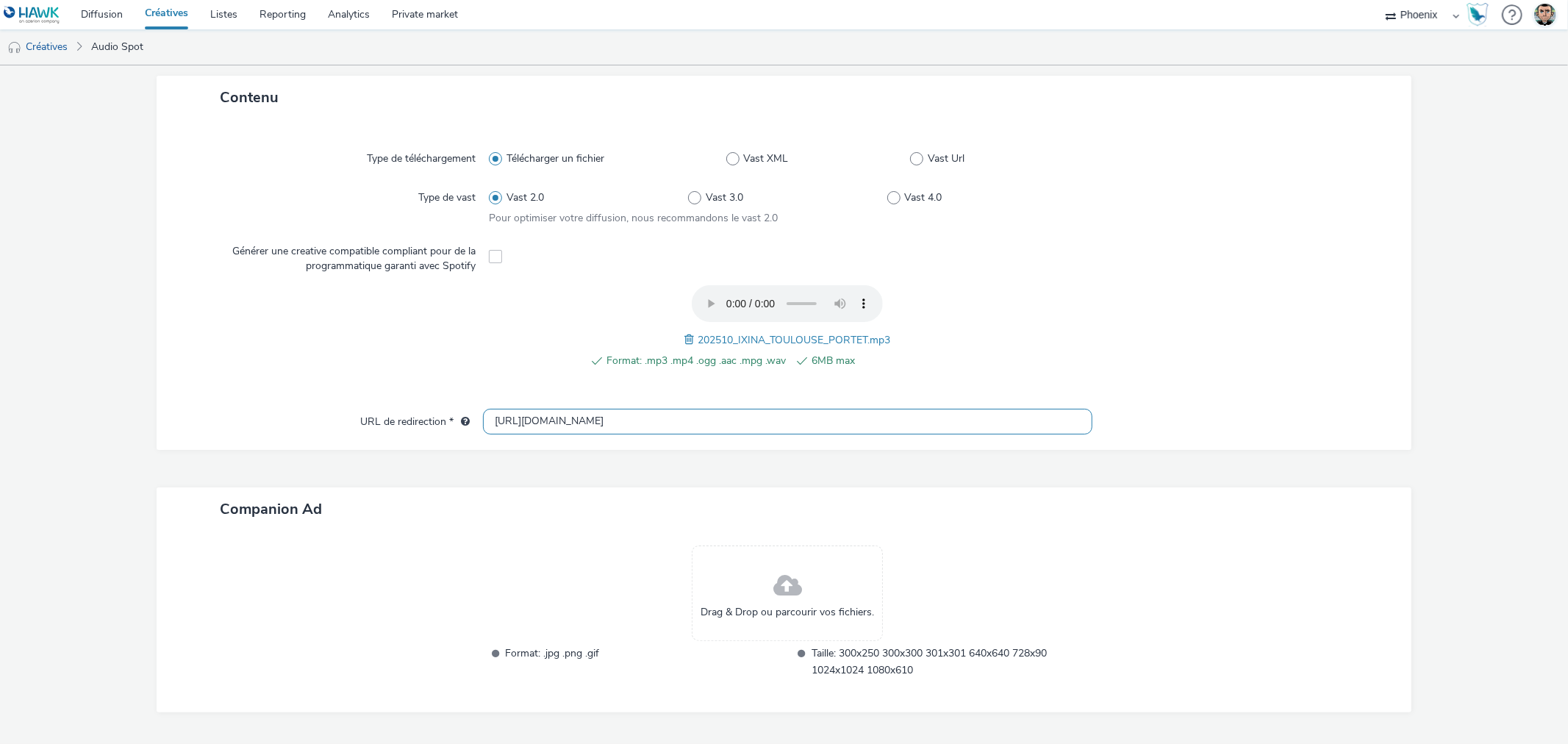
paste input "s://www.ixina.fr/prendre-rendez-vous?store=IXFR3101&utm_medium=local_paid&utm_s…"
type input "https://www.ixina.fr/prendre-rendez-vous?store=IXFR3101&utm_medium=local_paid&u…"
click at [656, 478] on div "Contenu Type de téléchargement Télécharger un fichier Vast XML Vast Url Type de…" at bounding box center [784, 412] width 1254 height 674
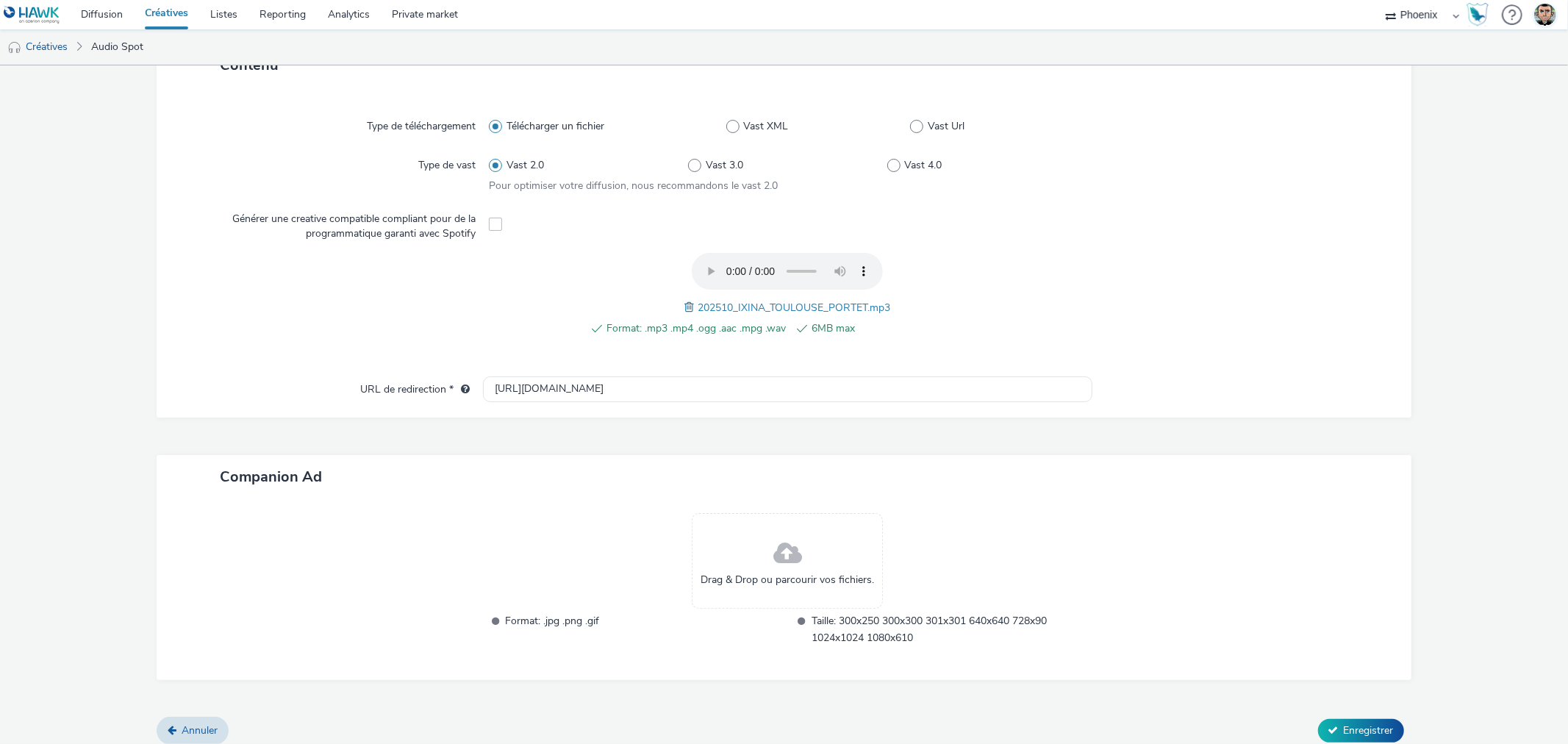
scroll to position [368, 0]
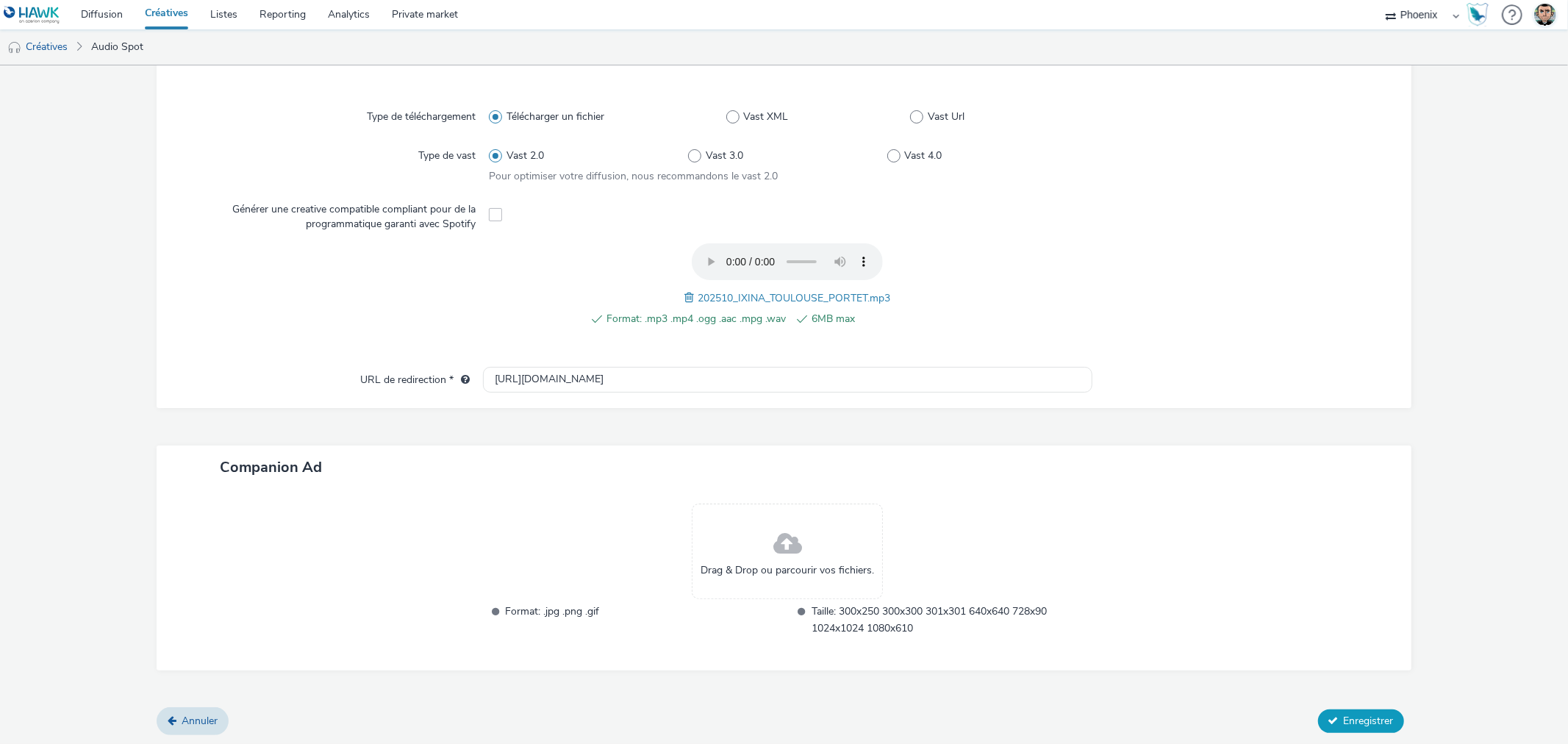
click at [1380, 713] on span "Enregistrer" at bounding box center [1368, 720] width 50 height 14
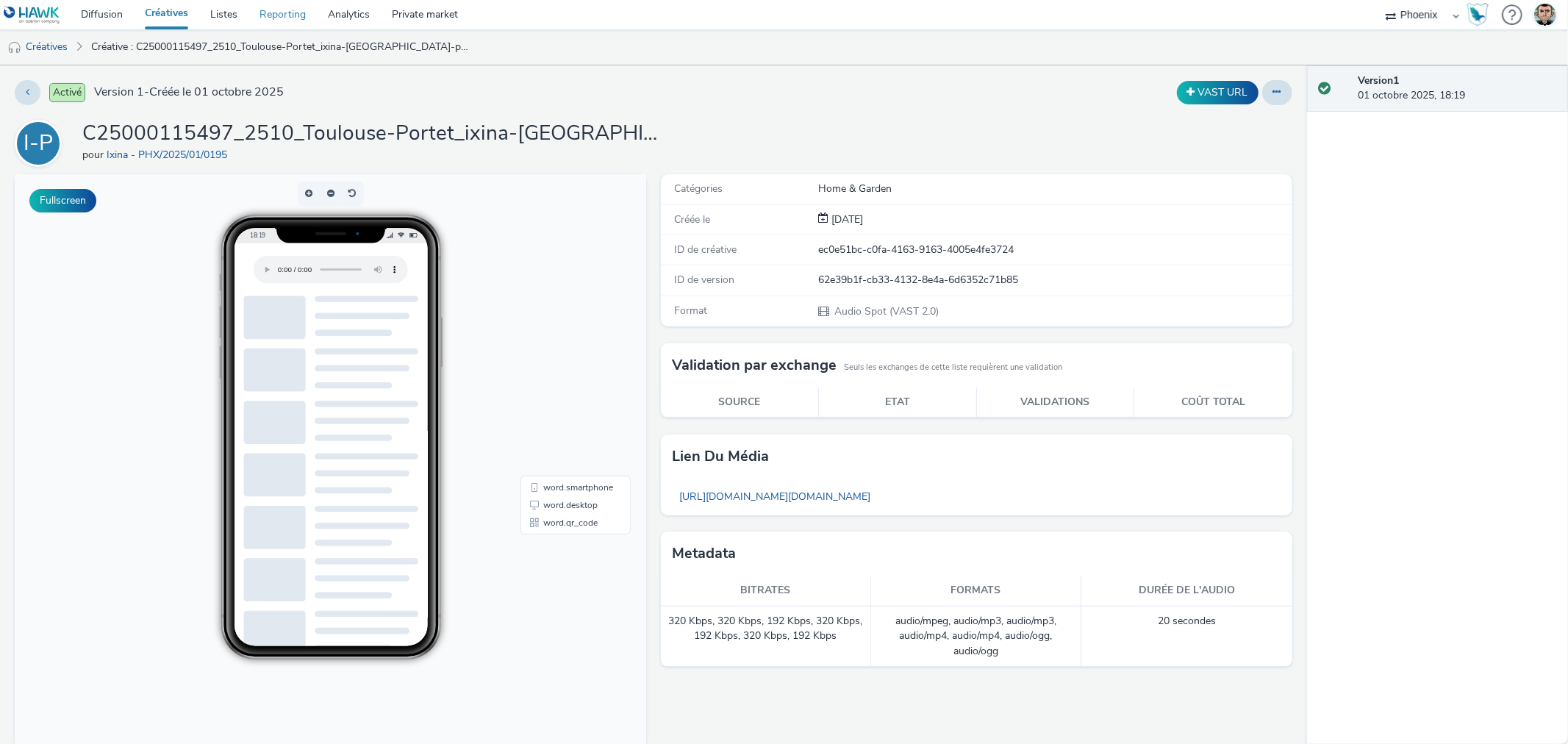
drag, startPoint x: 172, startPoint y: 16, endPoint x: 285, endPoint y: 26, distance: 113.4
click at [172, 16] on link "Créatives" at bounding box center [166, 14] width 65 height 29
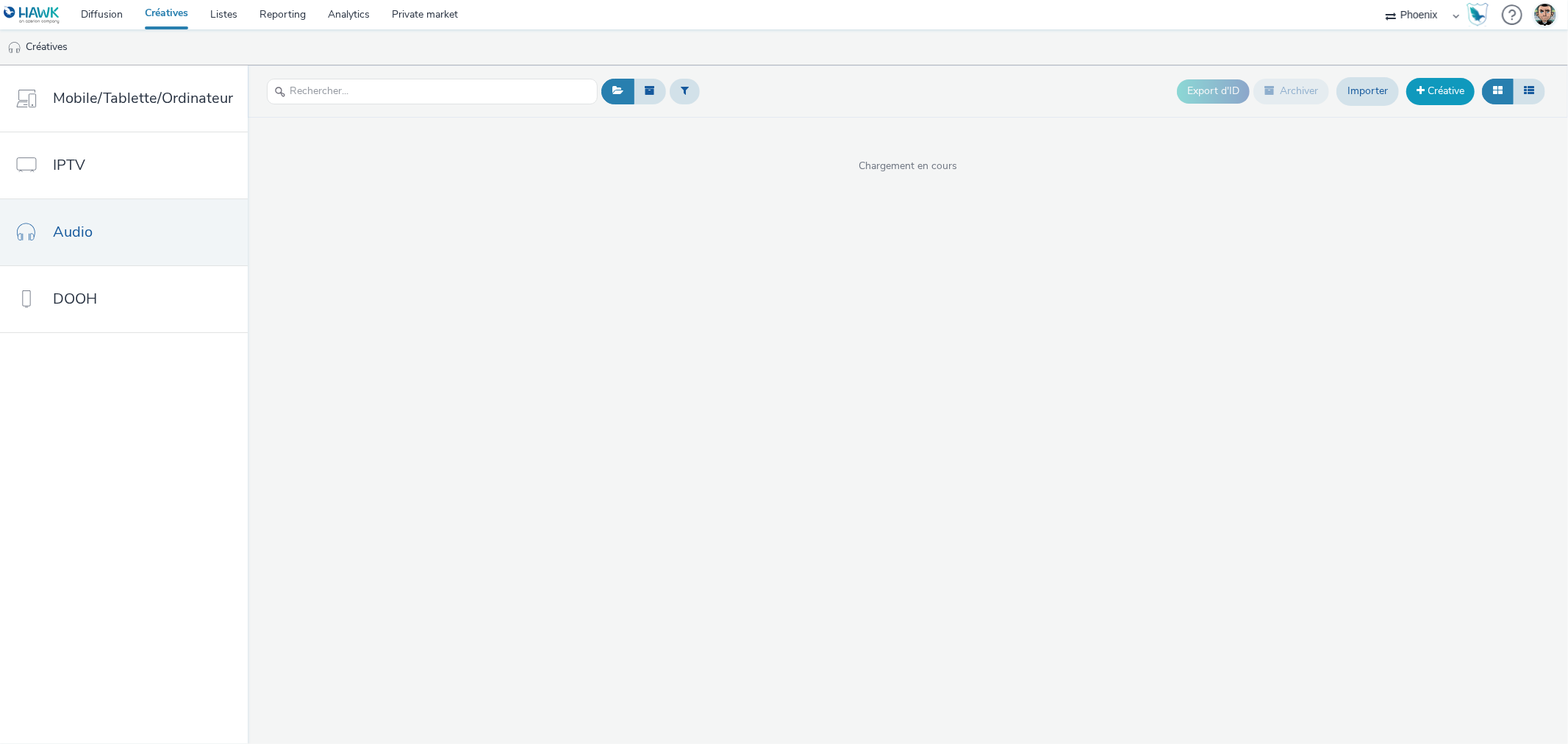
click at [1436, 89] on link "Créative" at bounding box center [1440, 91] width 68 height 26
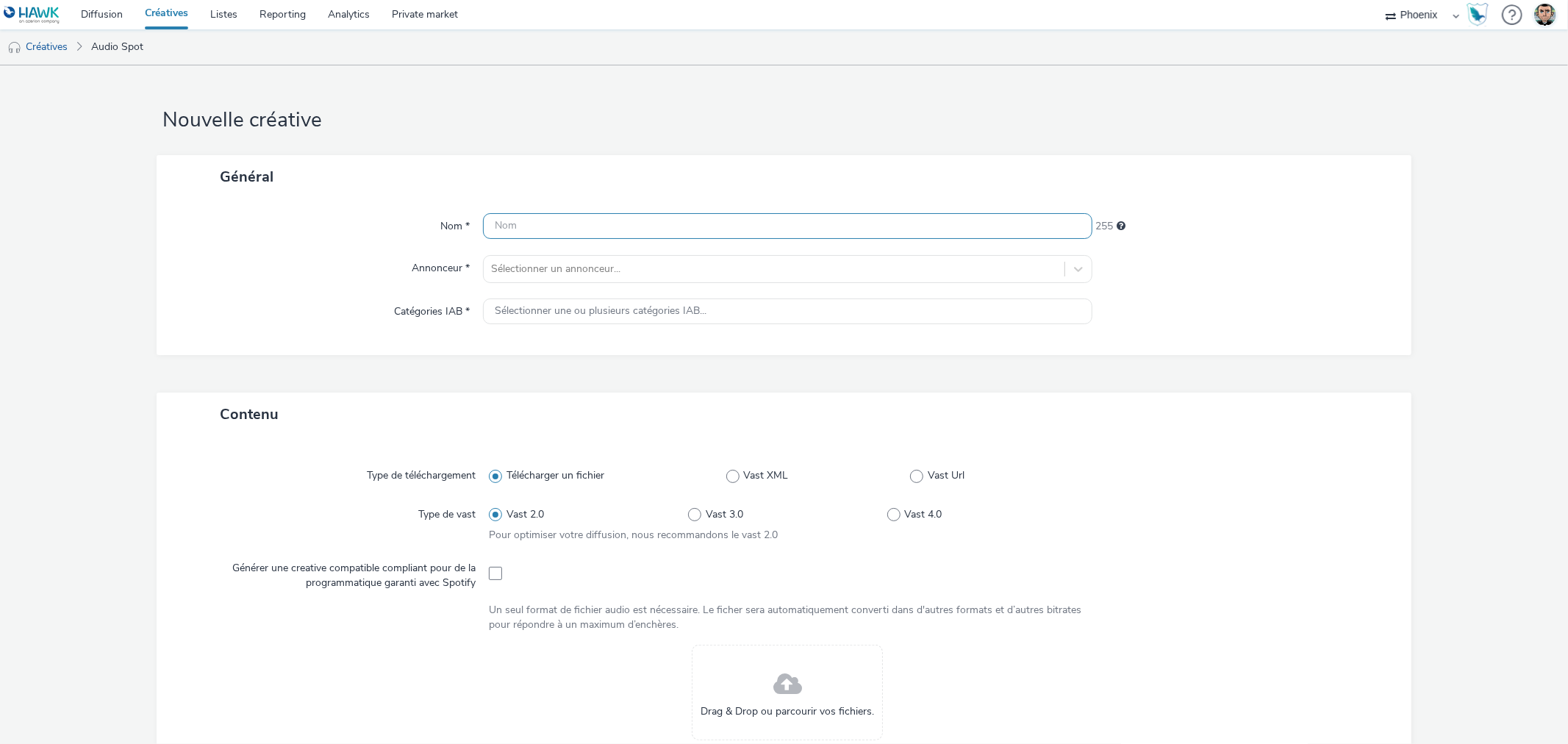
click at [581, 226] on input "text" at bounding box center [787, 226] width 608 height 26
paste input "C25000115496_2510_Velizy_ixina-velizy-septembre-2025_Digital + SMS + Audio_Awar…"
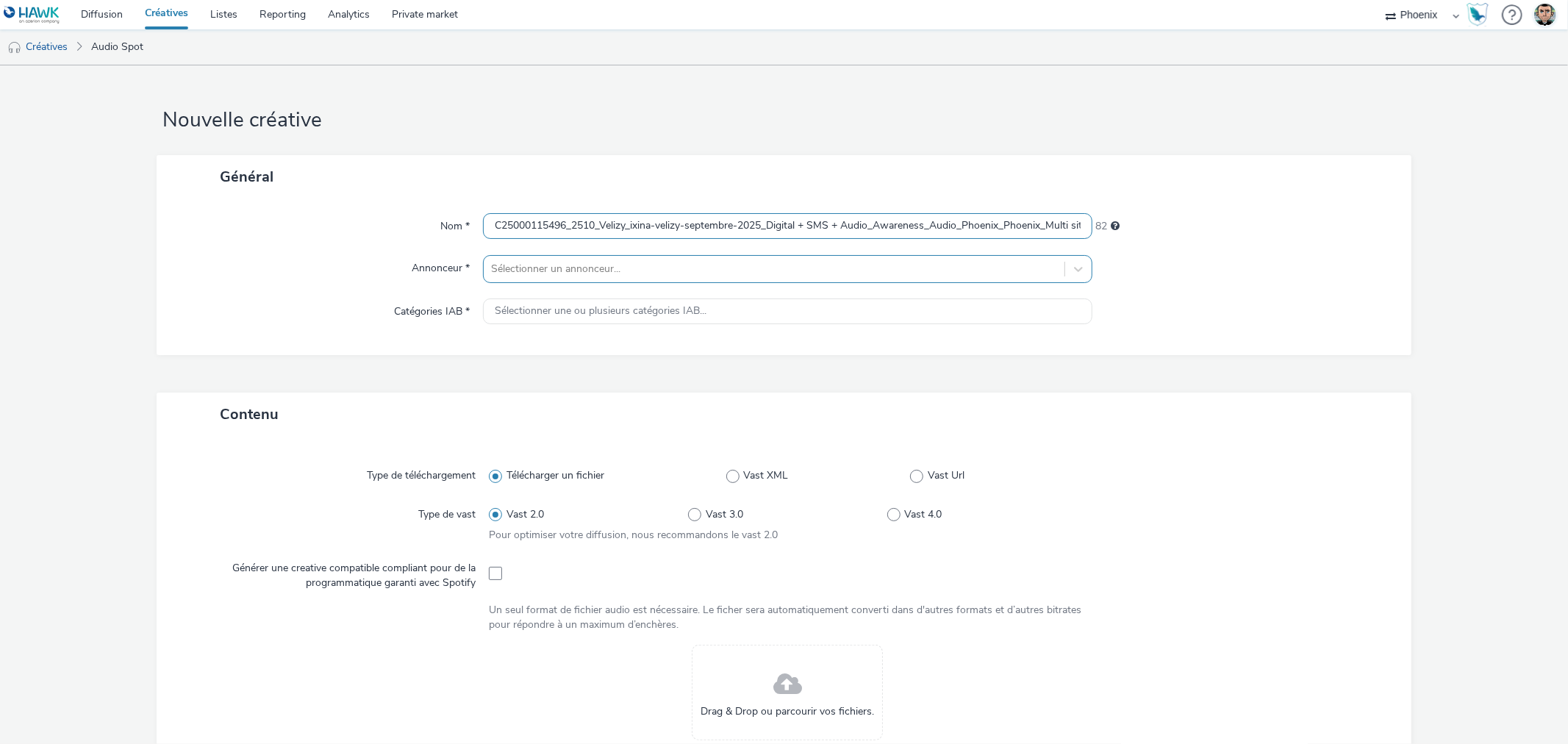
scroll to position [0, 316]
type input "C25000115496_2510_Velizy_ixina-velizy-septembre-2025_Digital + SMS + Audio_Awar…"
click at [583, 271] on div at bounding box center [774, 269] width 566 height 18
type input "IXI"
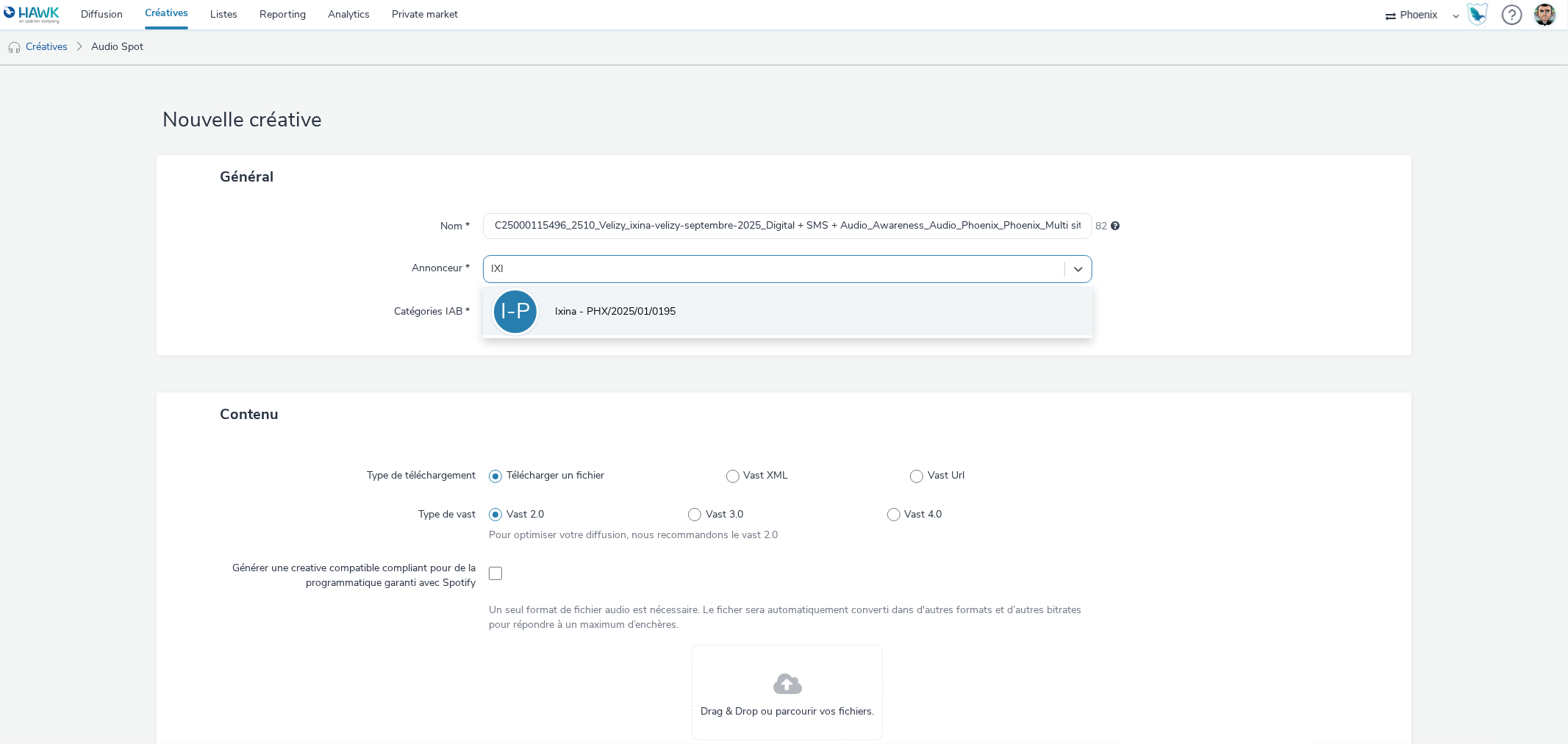
click at [590, 310] on span "Ixina - PHX/2025/01/0195" at bounding box center [615, 312] width 121 height 15
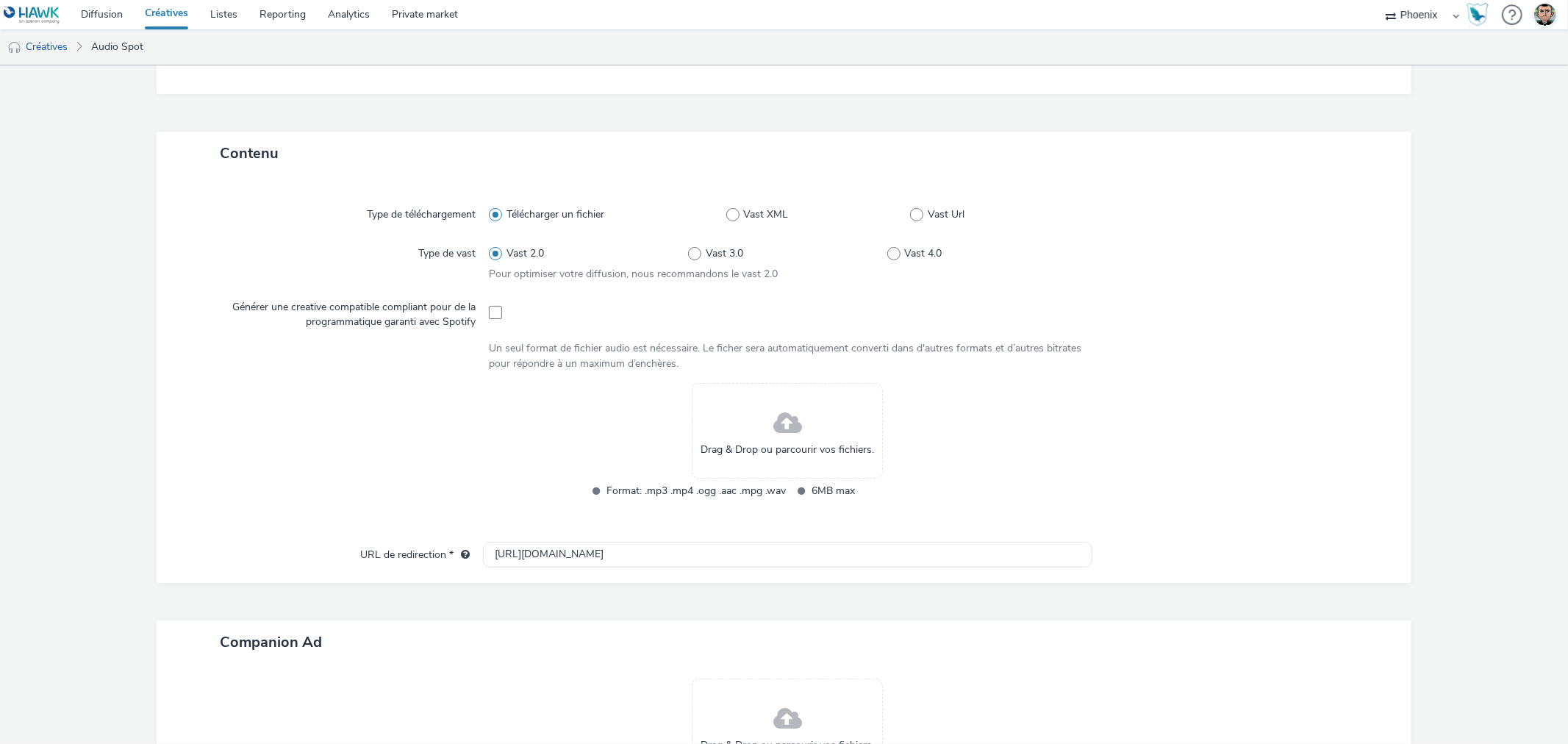
scroll to position [326, 0]
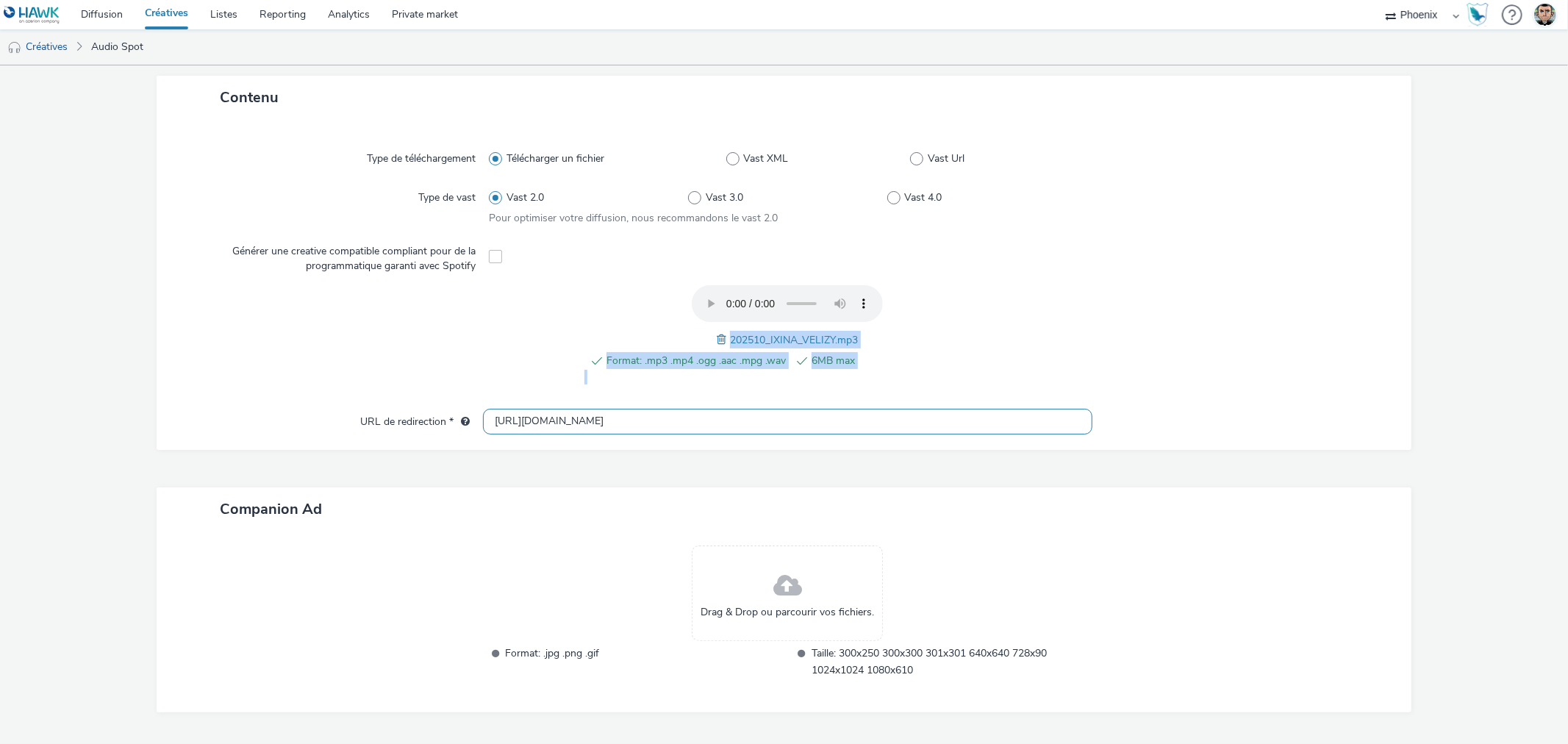
drag, startPoint x: 680, startPoint y: 406, endPoint x: 642, endPoint y: 406, distance: 38.0
click at [642, 406] on div "Type de téléchargement Télécharger un fichier Vast XML Vast Url Type de vast Va…" at bounding box center [784, 284] width 1254 height 331
drag, startPoint x: 555, startPoint y: 419, endPoint x: 410, endPoint y: 422, distance: 145.0
click at [410, 422] on div "URL de redirection * http://ixina.fr" at bounding box center [783, 422] width 1225 height 26
paste input "s://www.ixina.fr/prendre-rendez-vous?store=IXFR7812&utm_medium=local_paid&utm_s…"
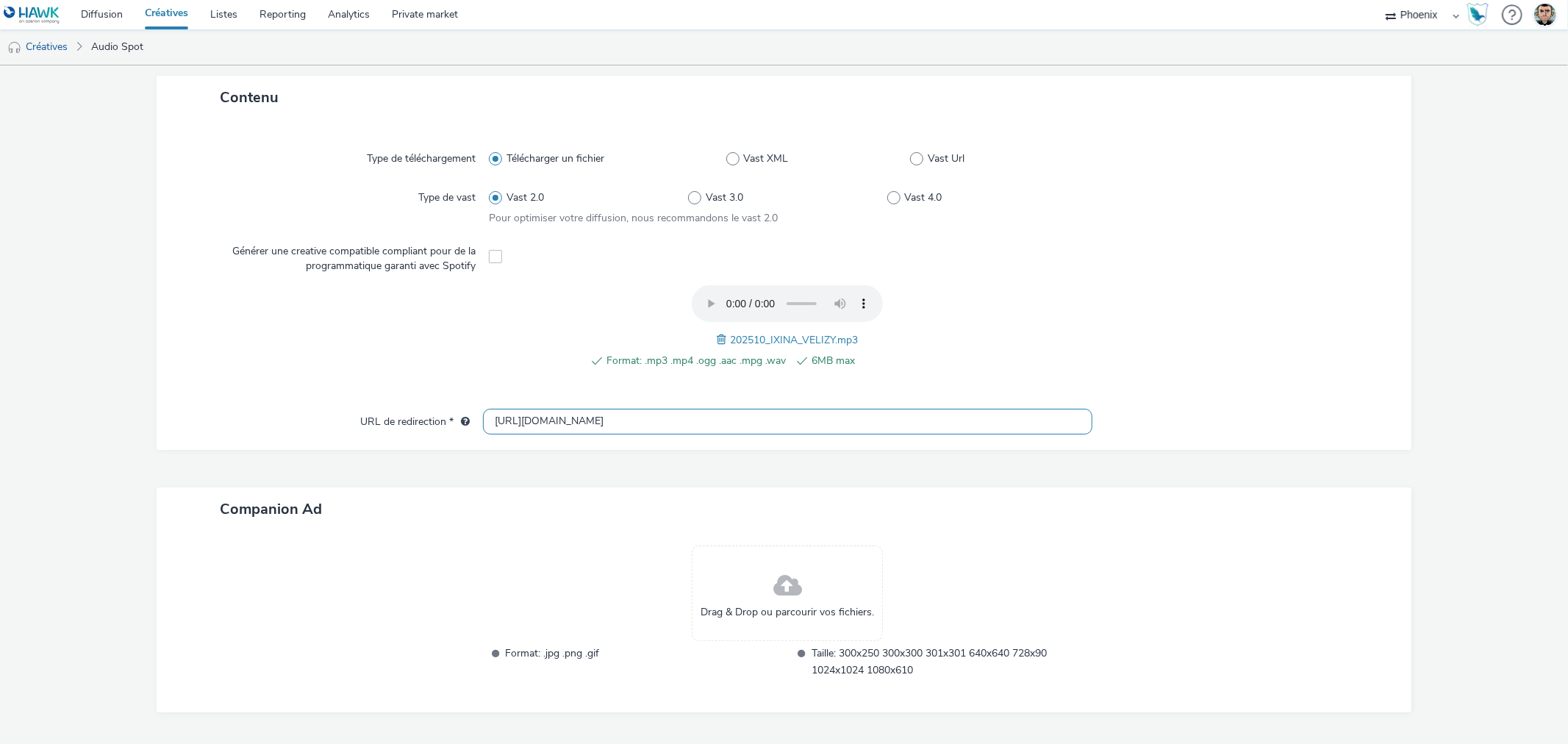
scroll to position [0, 381]
type input "https://www.ixina.fr/prendre-rendez-vous?store=IXFR7812&utm_medium=local_paid&u…"
click at [708, 478] on div "Contenu Type de téléchargement Télécharger un fichier Vast XML Vast Url Type de…" at bounding box center [784, 412] width 1254 height 674
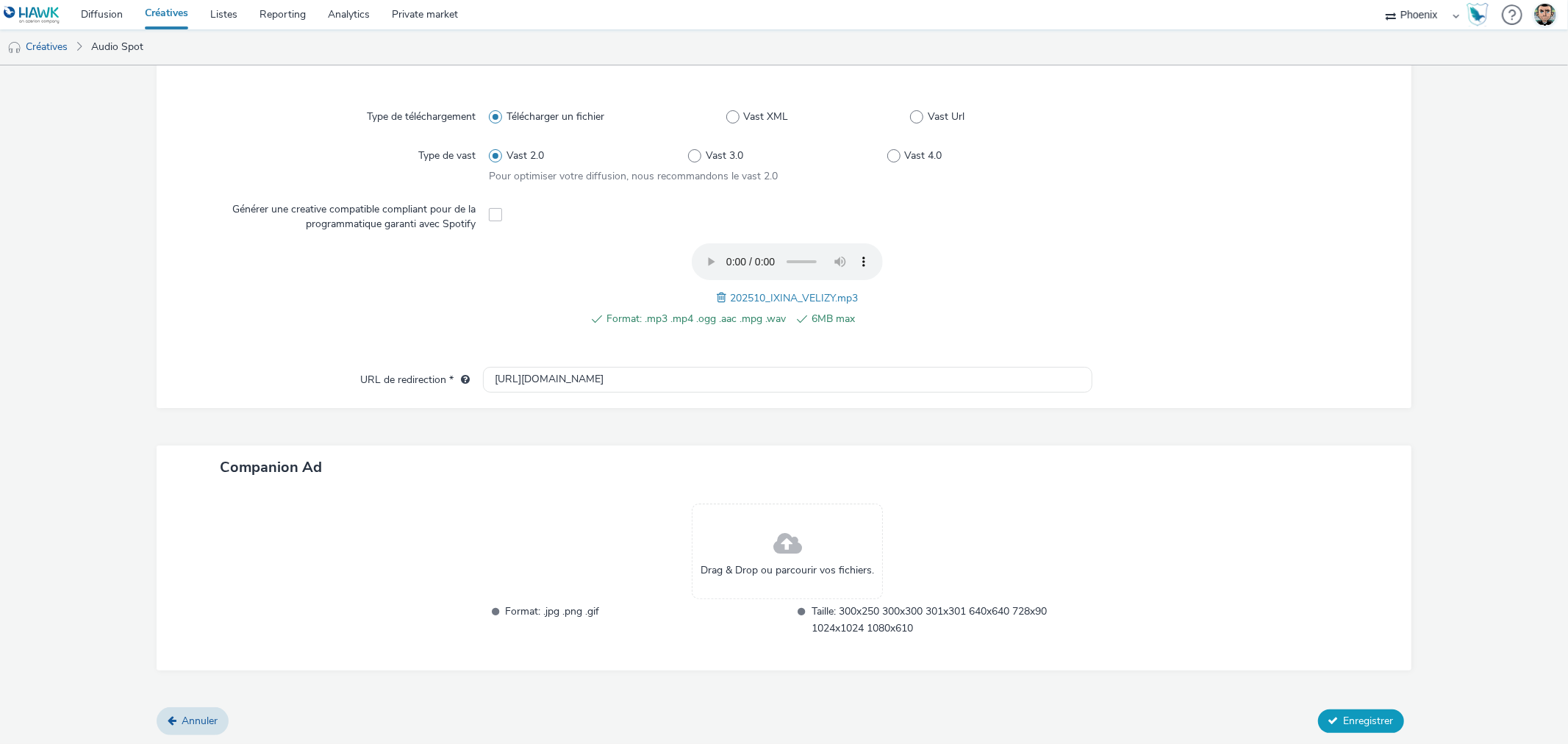
click at [1362, 722] on span "Enregistrer" at bounding box center [1368, 720] width 50 height 14
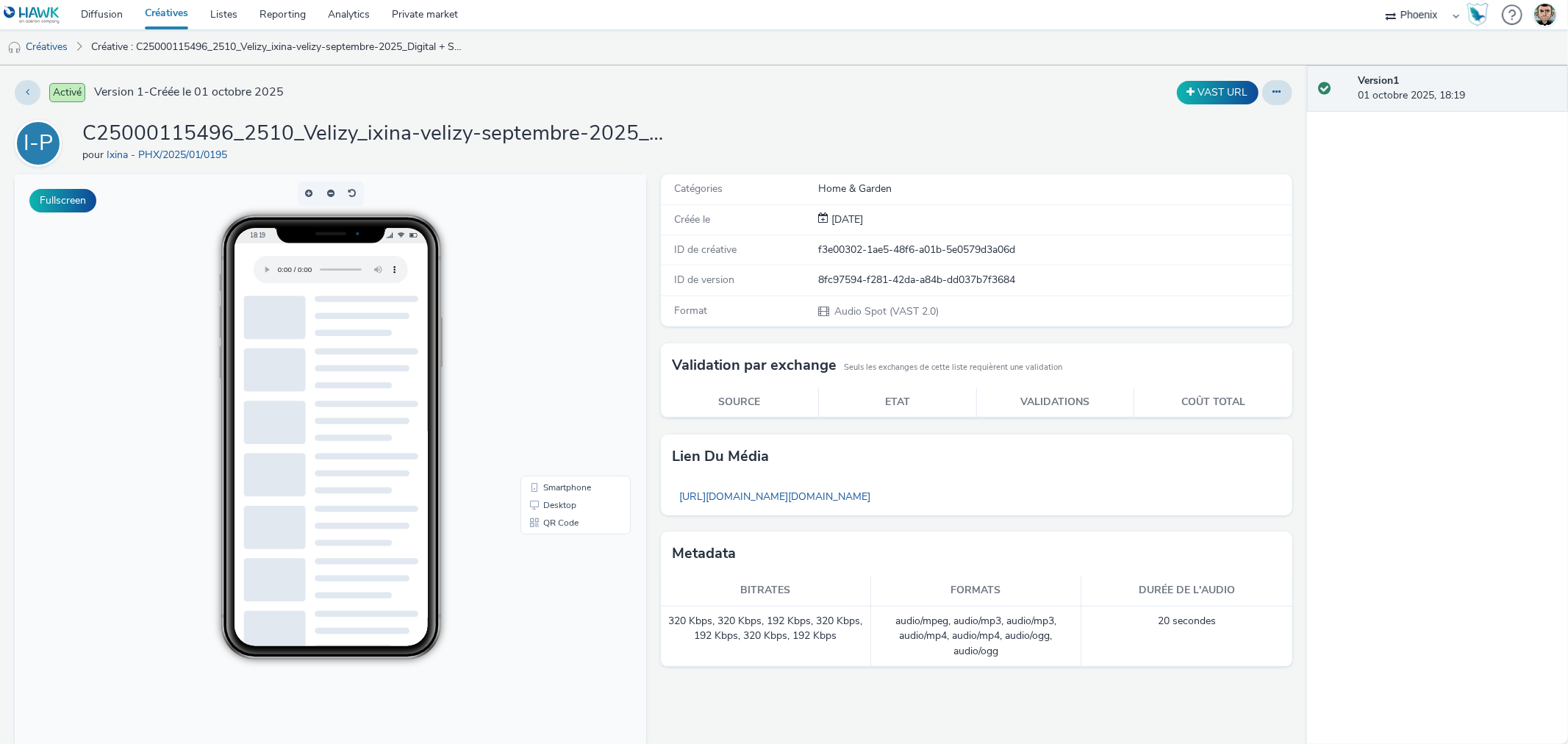
drag, startPoint x: 174, startPoint y: 16, endPoint x: 194, endPoint y: 16, distance: 20.0
click at [173, 16] on link "Créatives" at bounding box center [166, 14] width 65 height 29
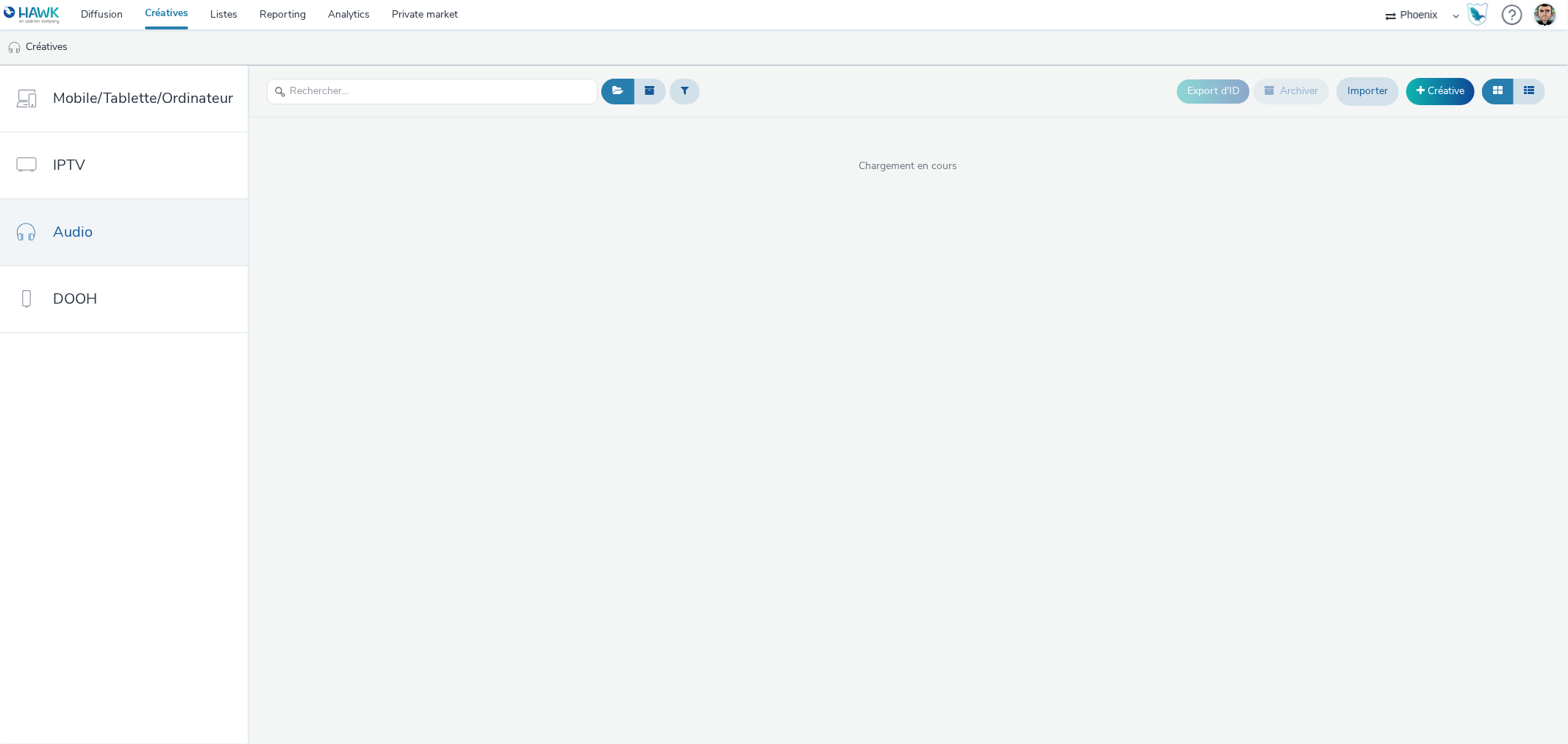
click at [1449, 107] on div "Export d'ID Archiver Importer Créative" at bounding box center [1363, 92] width 372 height 36
click at [1445, 92] on link "Créative" at bounding box center [1440, 91] width 68 height 26
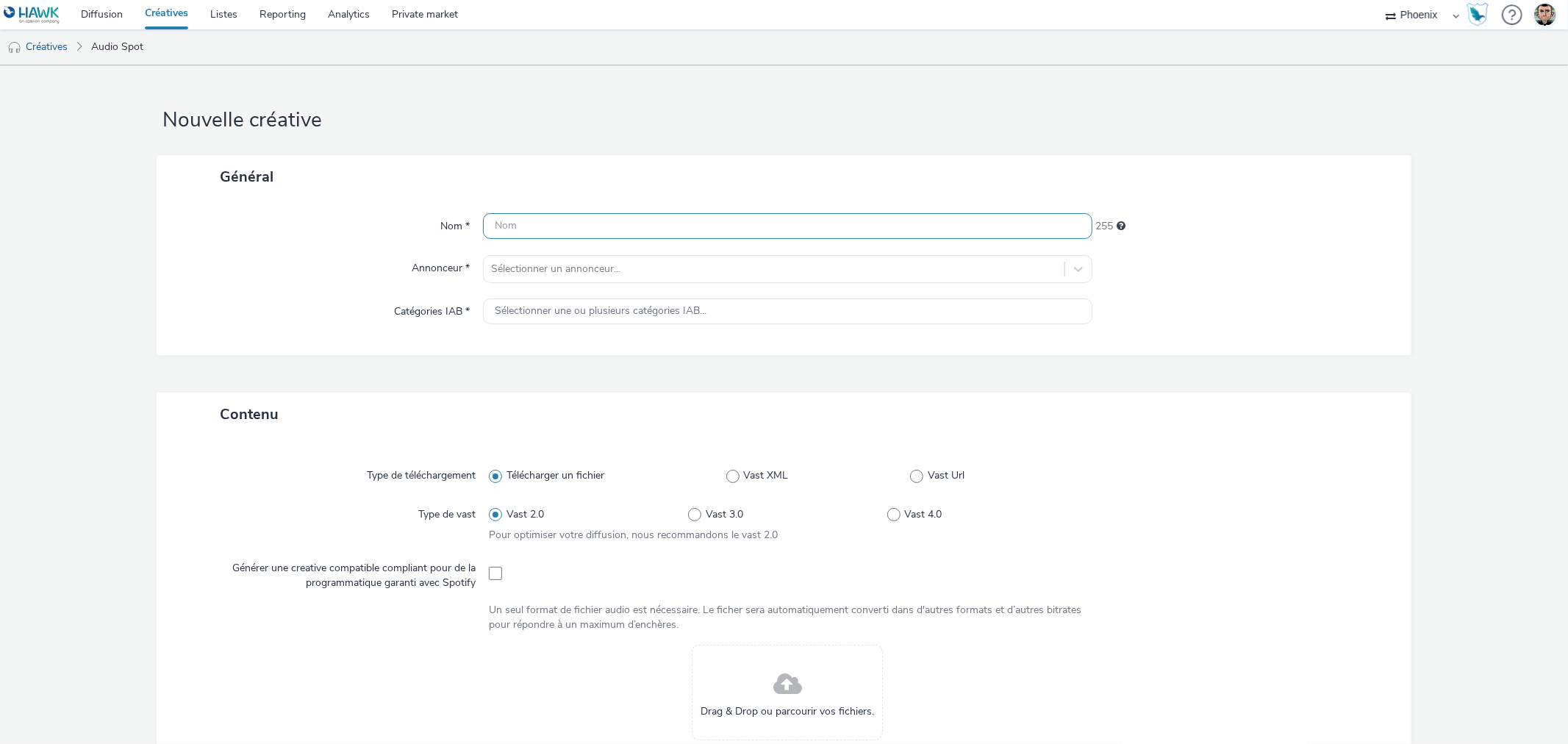
click at [577, 224] on input "text" at bounding box center [787, 226] width 608 height 26
paste input "C25000115495_2510_Melun_ixina-melun-octobre-2025_Digital + SMS + Audio _Awarene…"
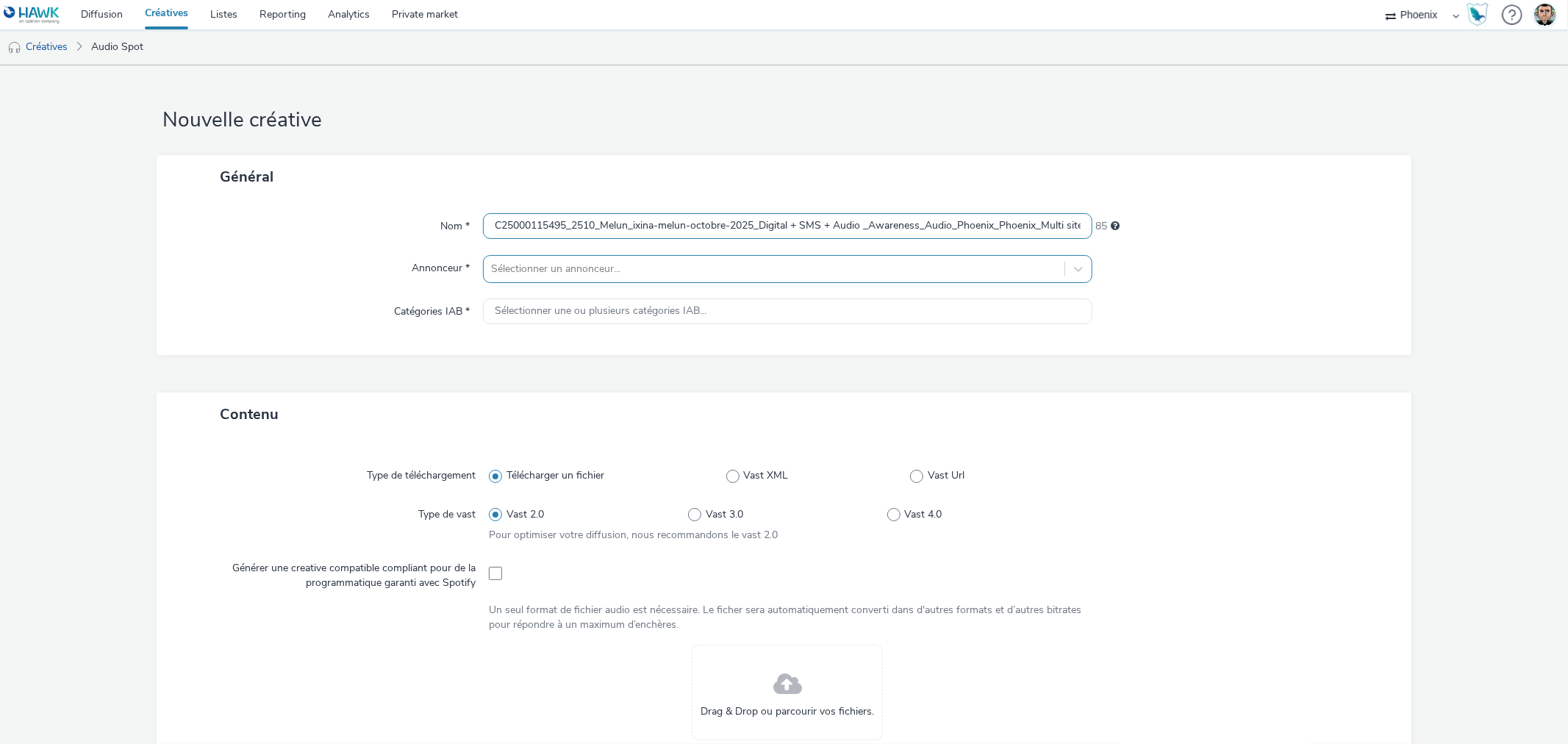
scroll to position [0, 310]
type input "C25000115495_2510_Melun_ixina-melun-octobre-2025_Digital + SMS + Audio _Awarene…"
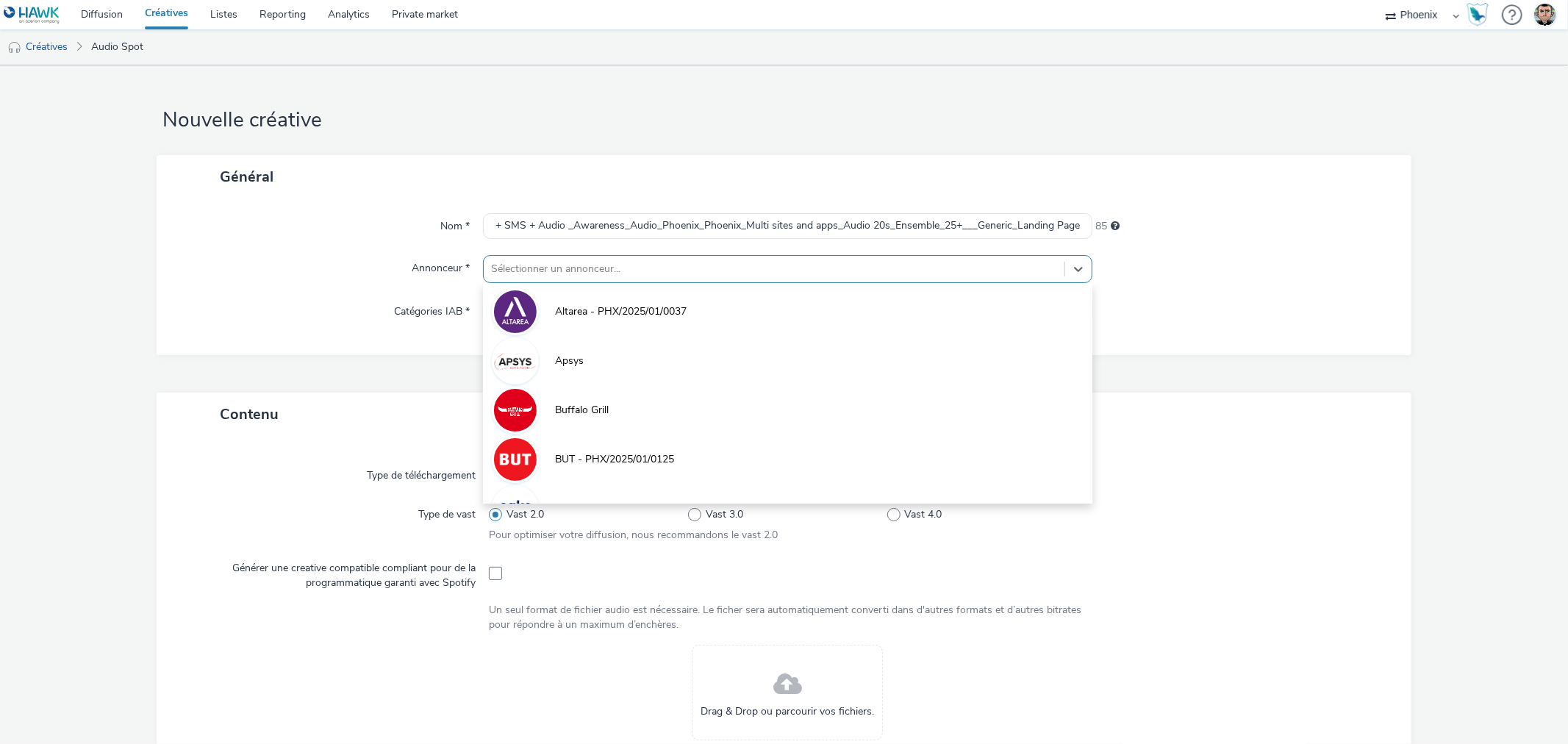
click at [585, 262] on div at bounding box center [774, 269] width 566 height 18
type input "IXI"
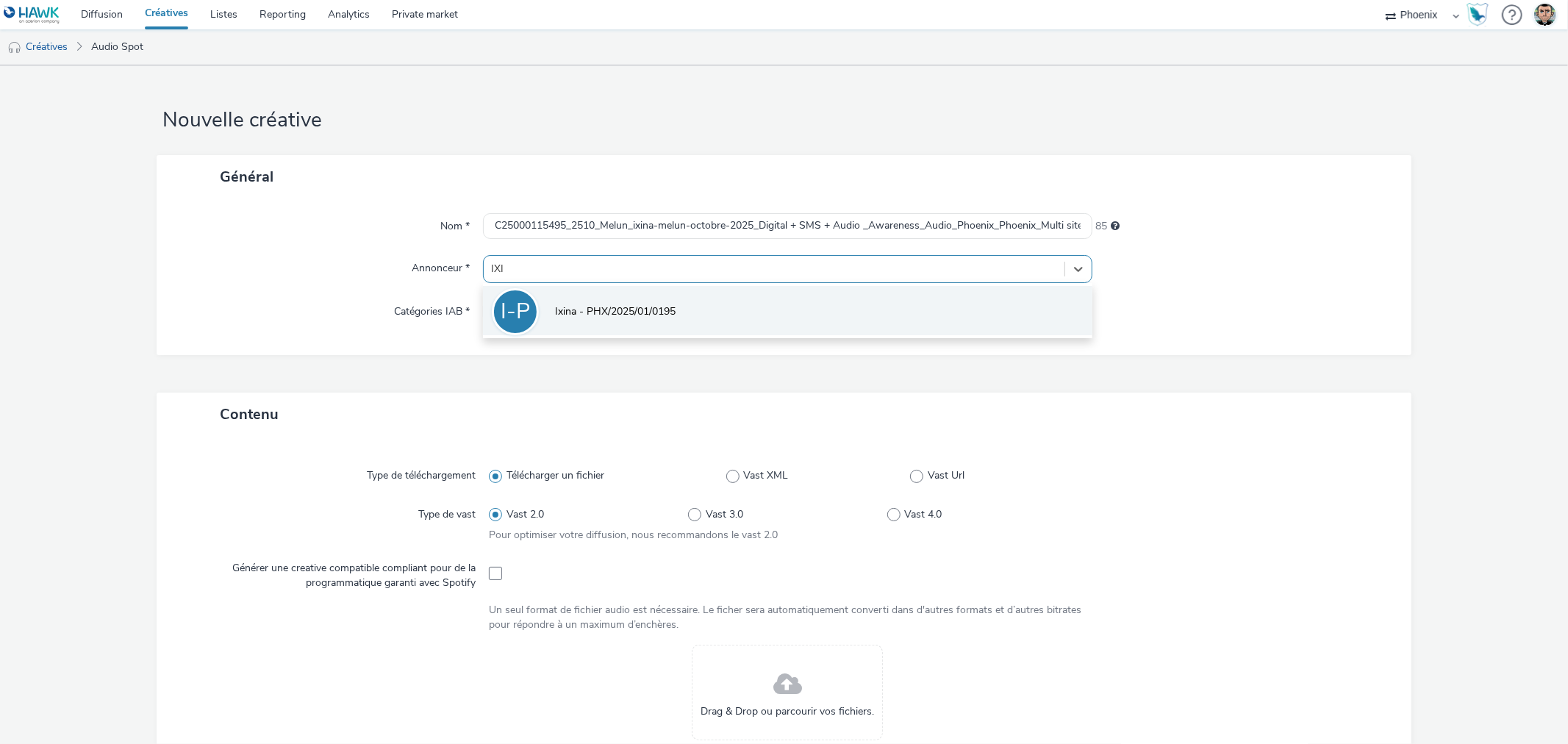
click at [621, 327] on li "I-P Ixina - PHX/2025/01/0195" at bounding box center [787, 310] width 608 height 50
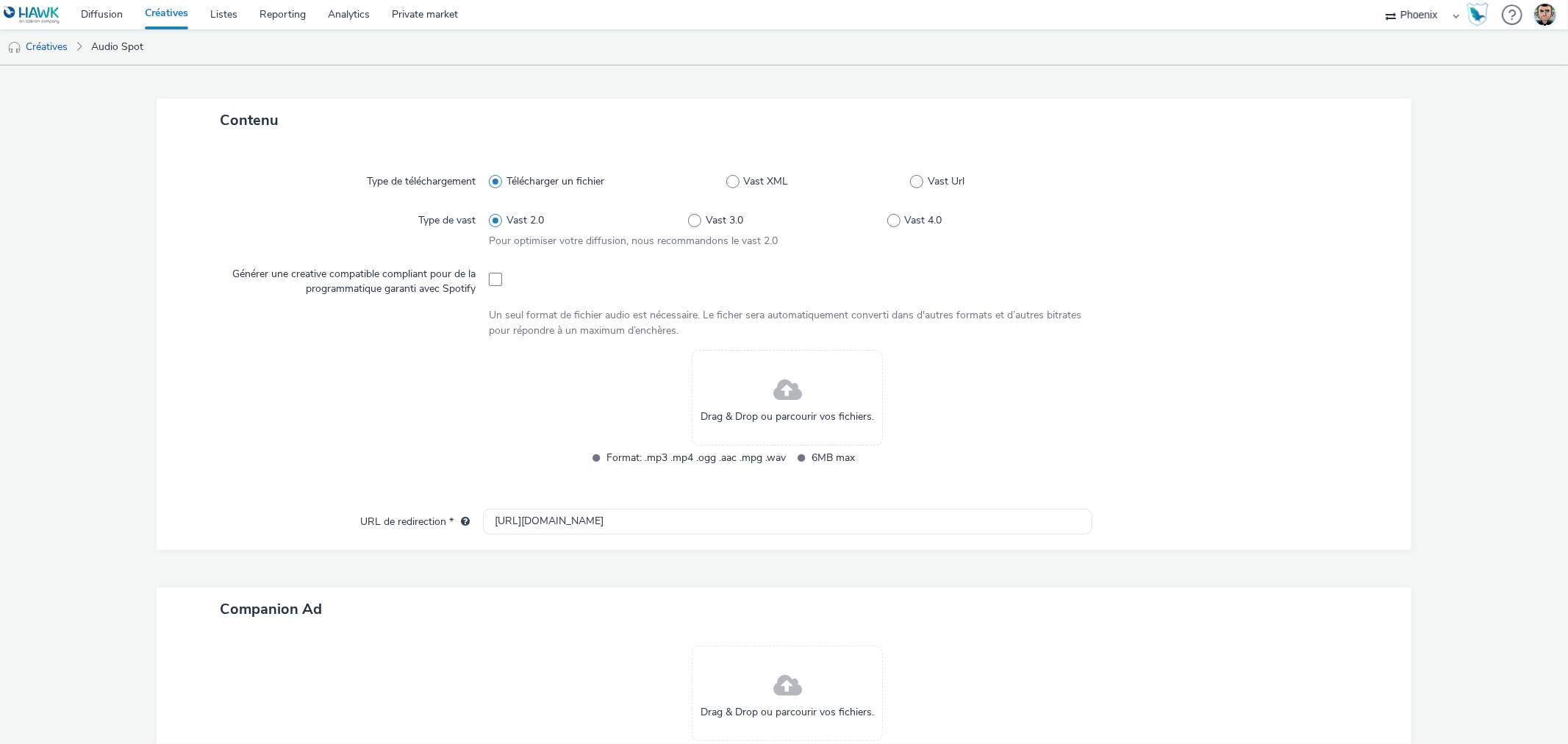
scroll to position [326, 0]
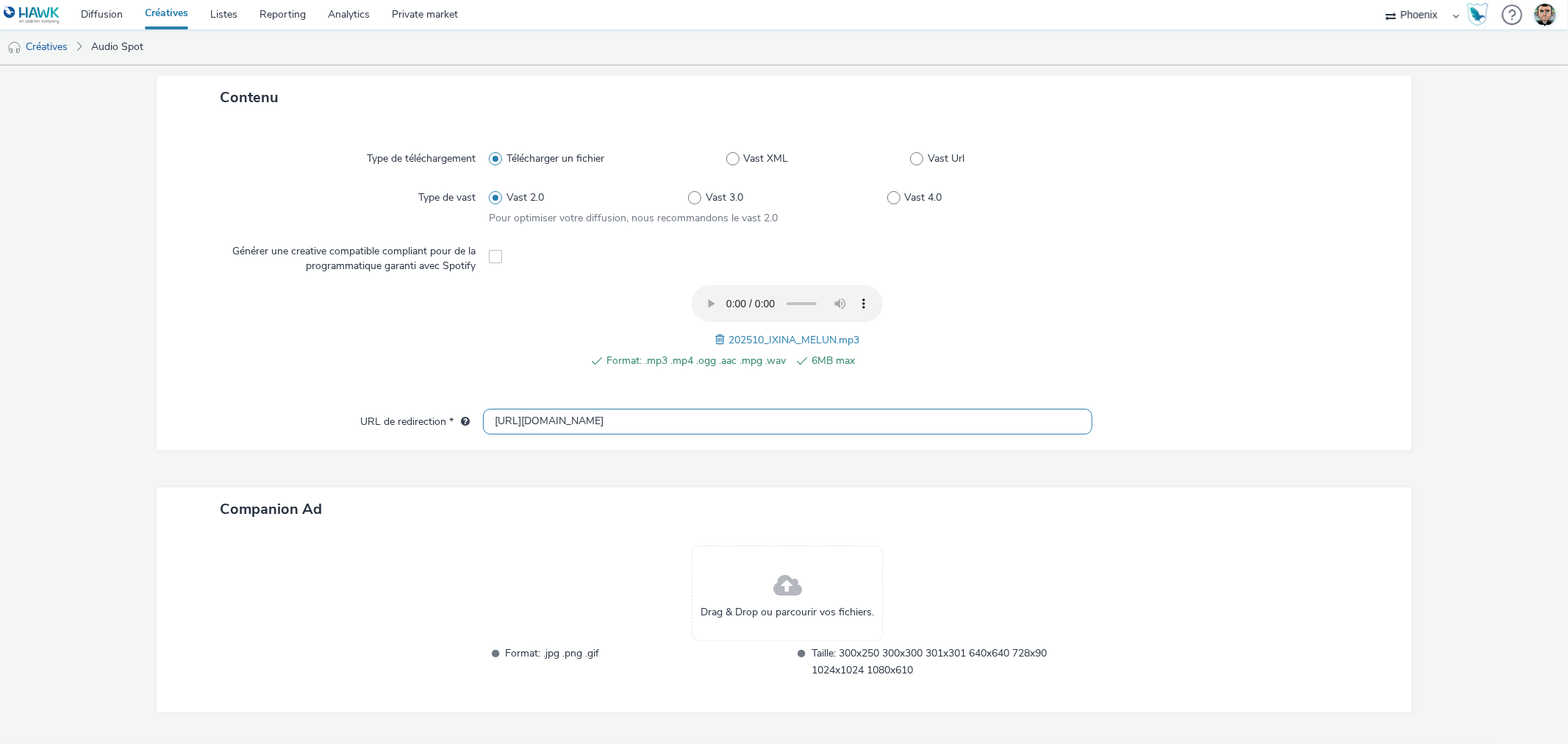
drag, startPoint x: 562, startPoint y: 421, endPoint x: 473, endPoint y: 422, distance: 89.0
click at [473, 422] on div "URL de redirection * http://ixina.fr" at bounding box center [783, 422] width 1225 height 26
paste input "s://www.ixina.fr/prendre-rendez-vous?store=IXFR7703&utm_medium=local_paid&utm_s…"
type input "https://www.ixina.fr/prendre-rendez-vous?store=IXFR7703&utm_medium=local_paid&u…"
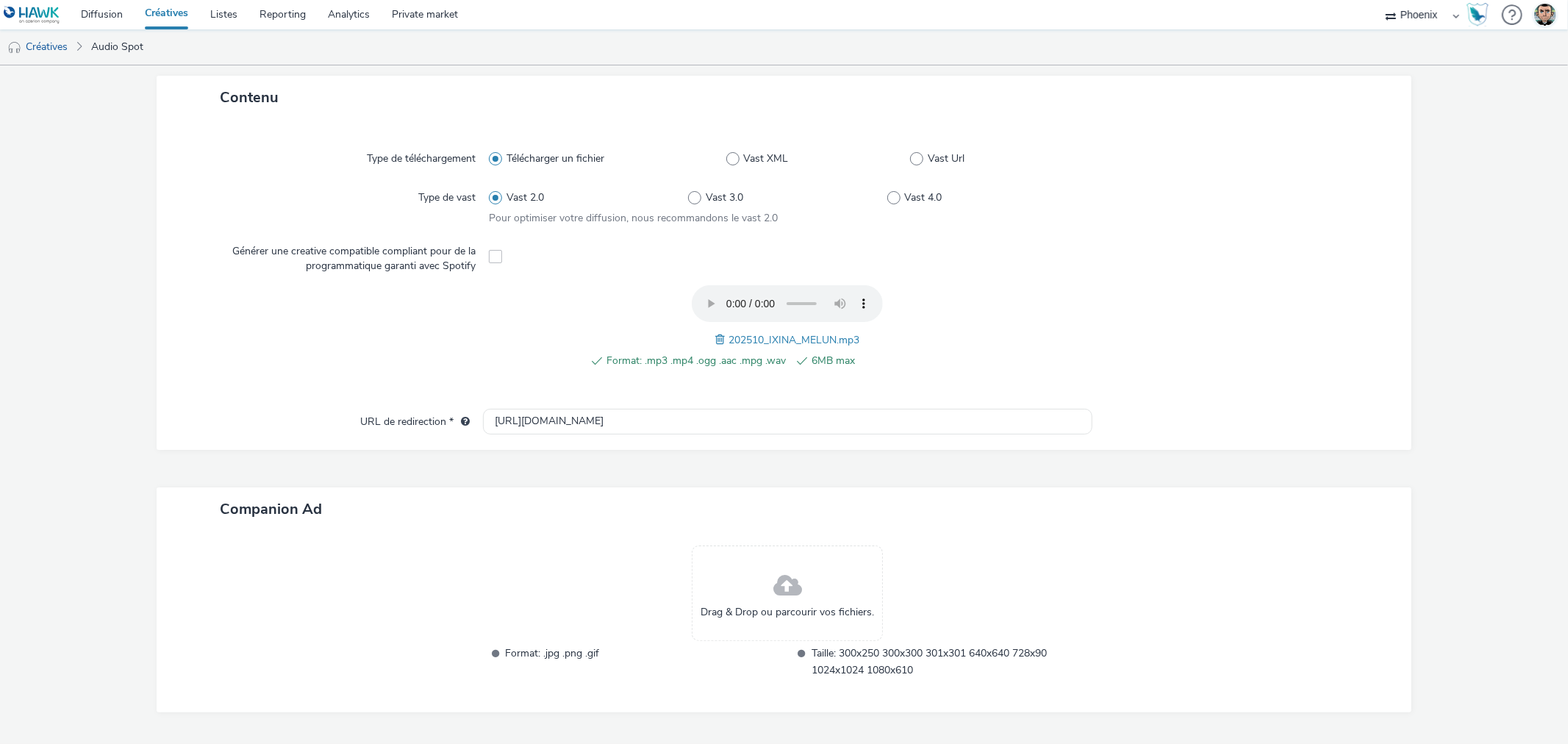
scroll to position [368, 0]
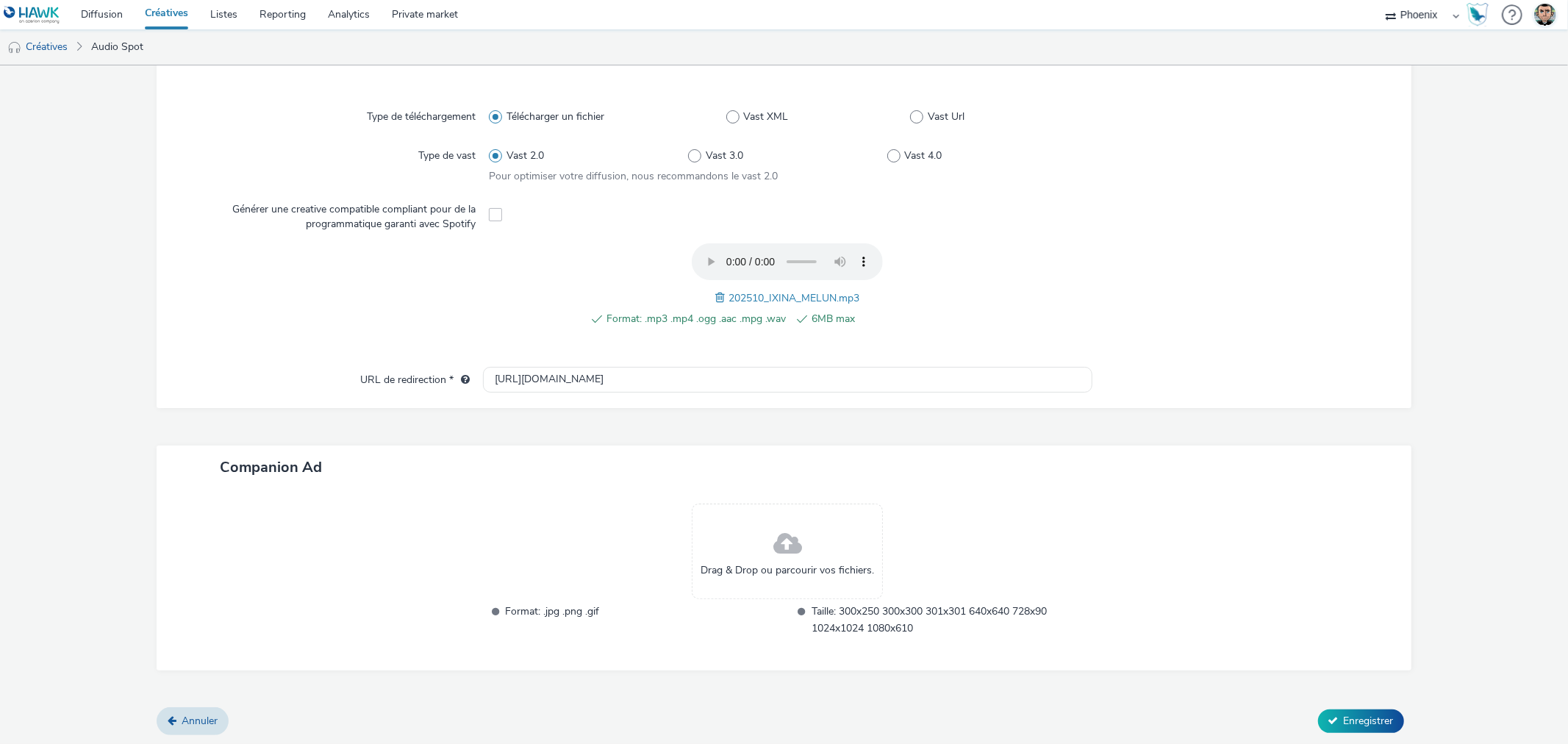
click at [1329, 704] on div "Contenu Type de téléchargement Télécharger un fichier Vast XML Vast Url Type de…" at bounding box center [784, 370] width 1254 height 674
click at [1344, 713] on span "Enregistrer" at bounding box center [1368, 720] width 50 height 14
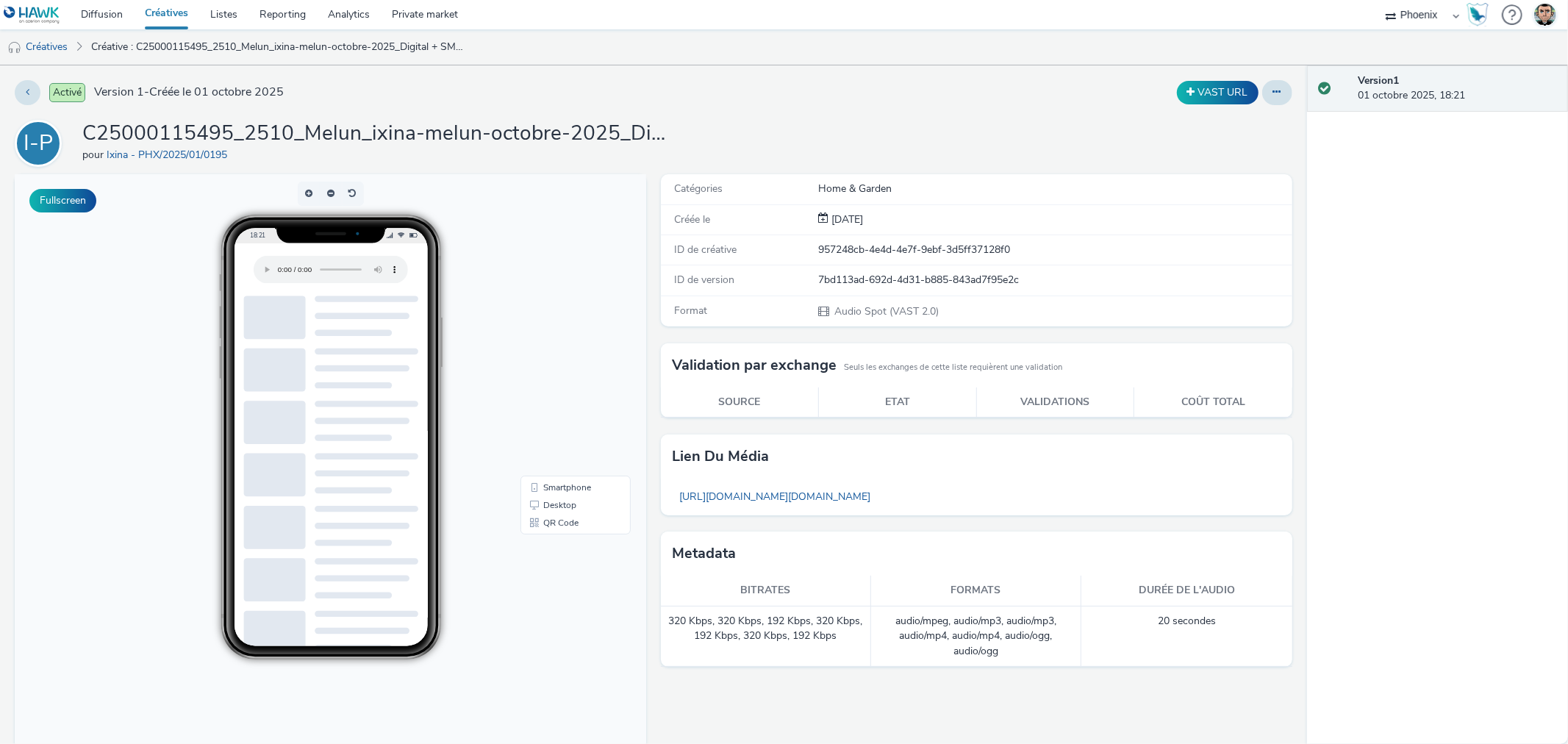
click at [158, 3] on link "Créatives" at bounding box center [166, 14] width 65 height 29
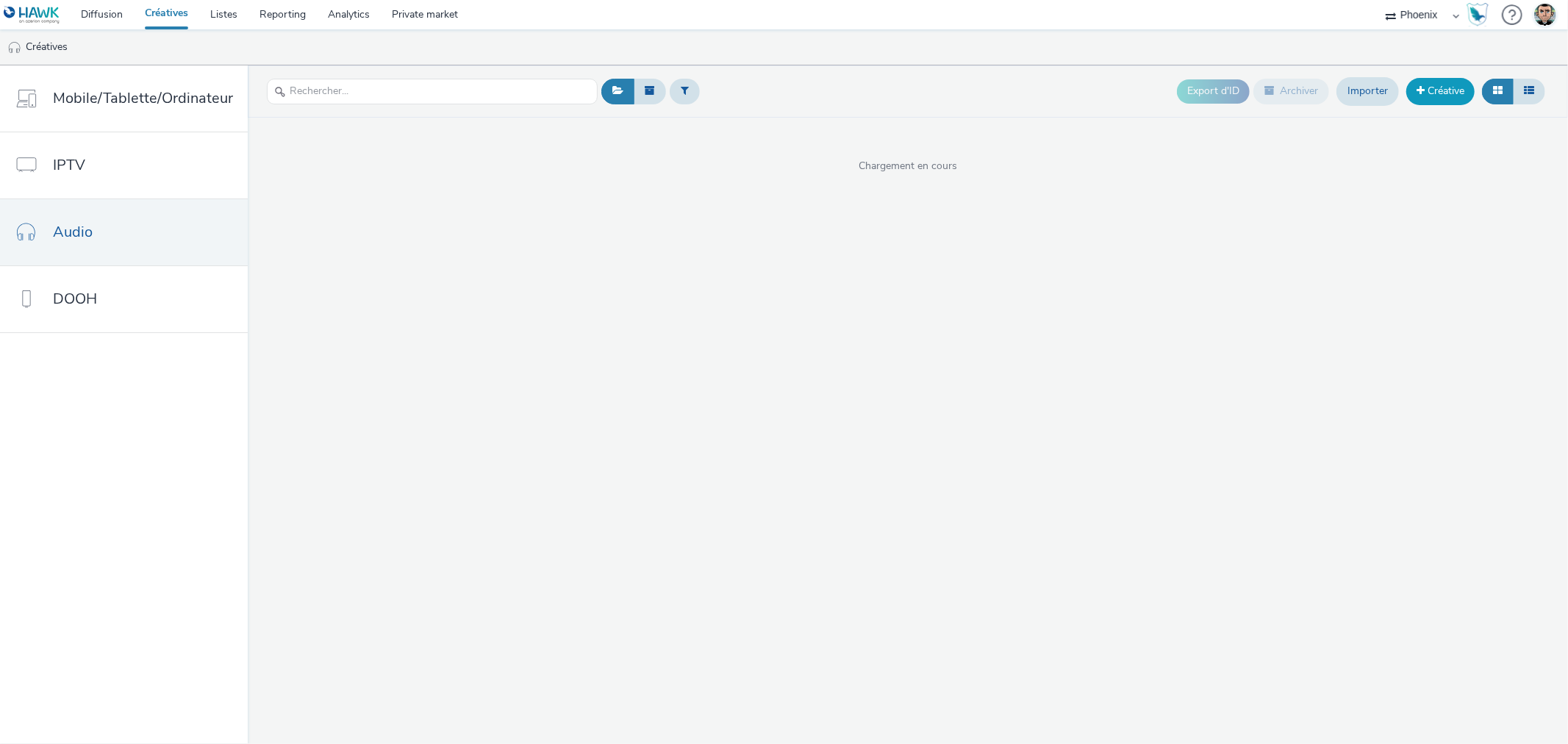
click at [1453, 88] on link "Créative" at bounding box center [1440, 91] width 68 height 26
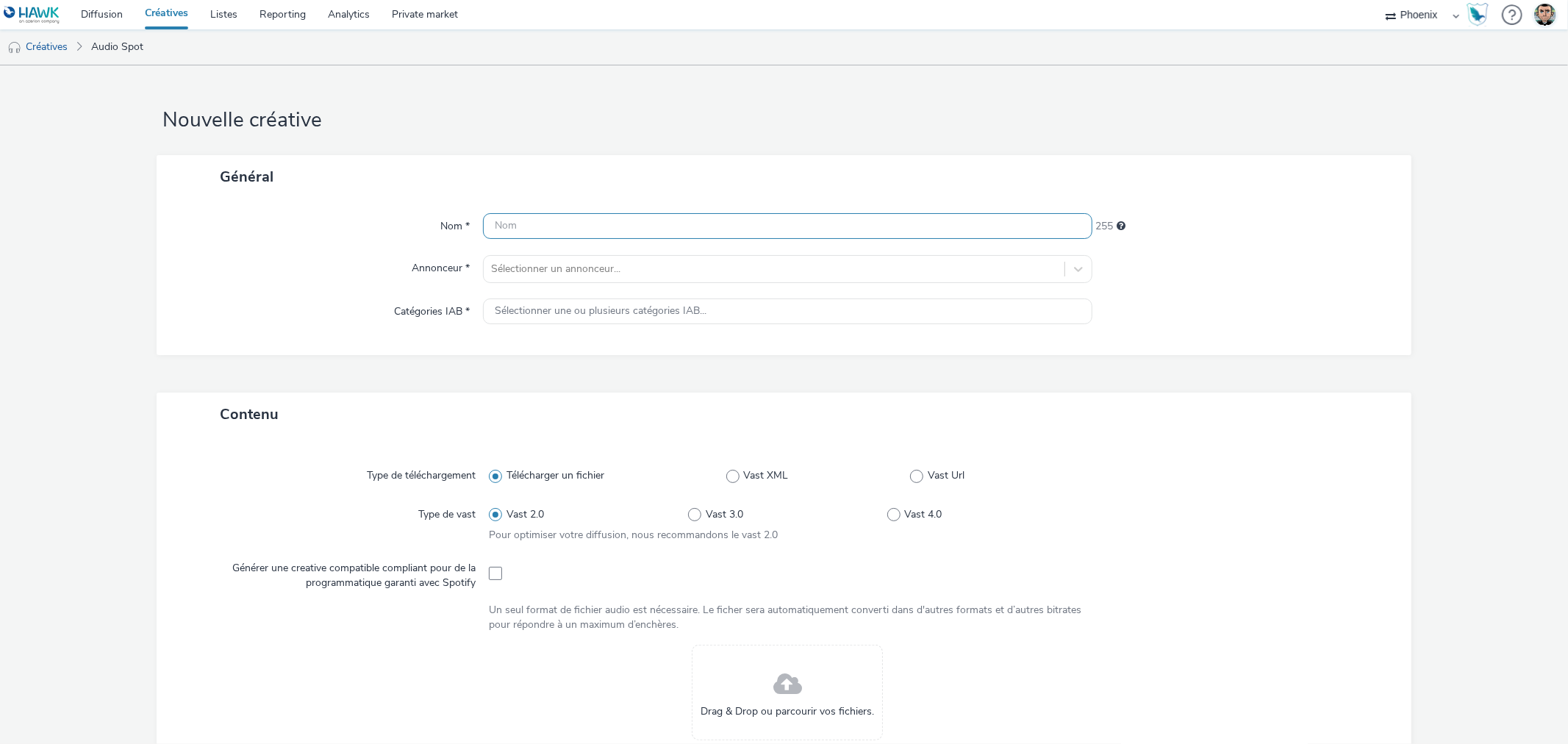
click at [722, 226] on input "text" at bounding box center [787, 226] width 608 height 26
paste input "C25000115499_2510_Tours_ixina-chambray-les-tours-octobre-2025_Digital octobre 2…"
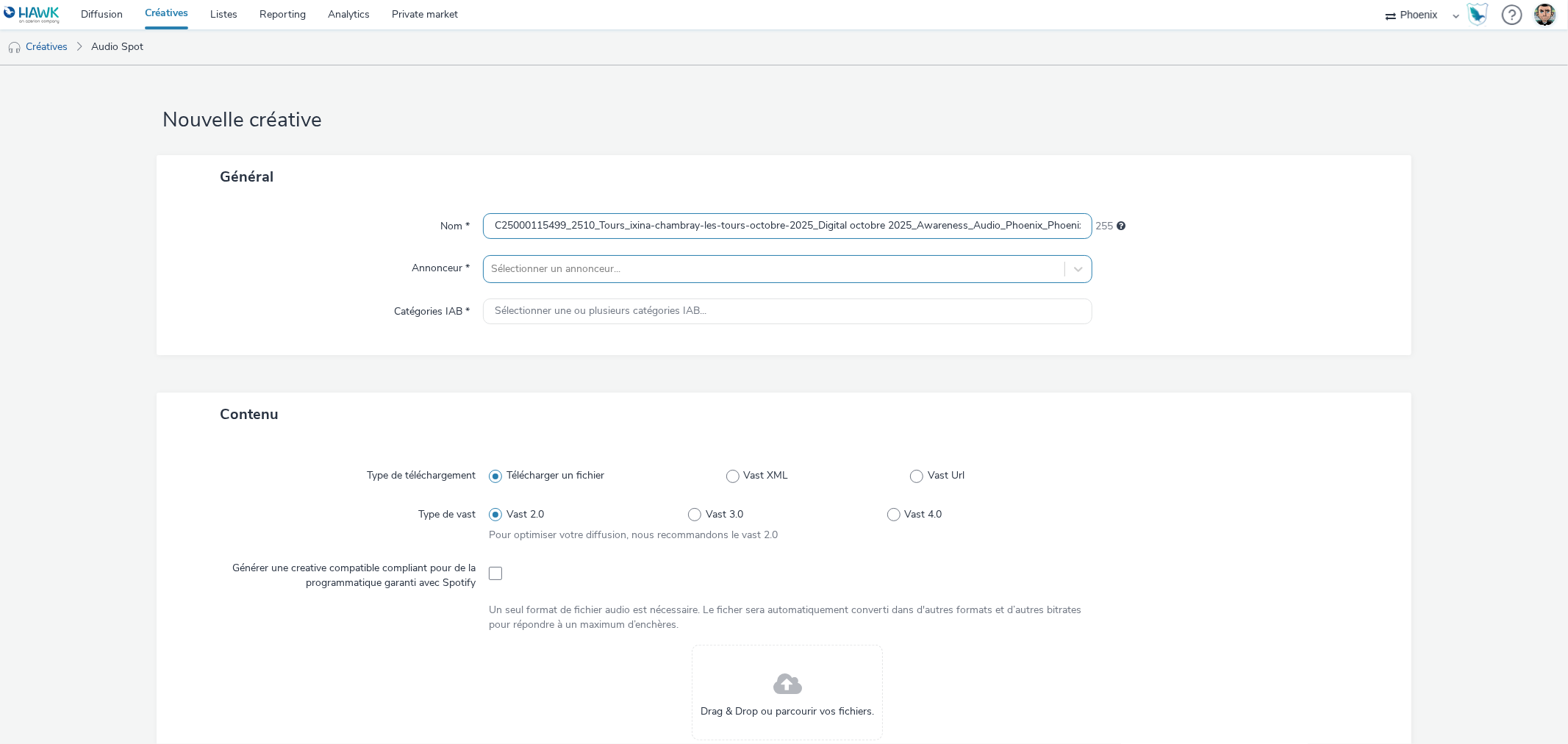
scroll to position [0, 358]
type input "C25000115499_2510_Tours_ixina-chambray-les-tours-octobre-2025_Digital octobre 2…"
click at [577, 263] on div at bounding box center [774, 269] width 566 height 18
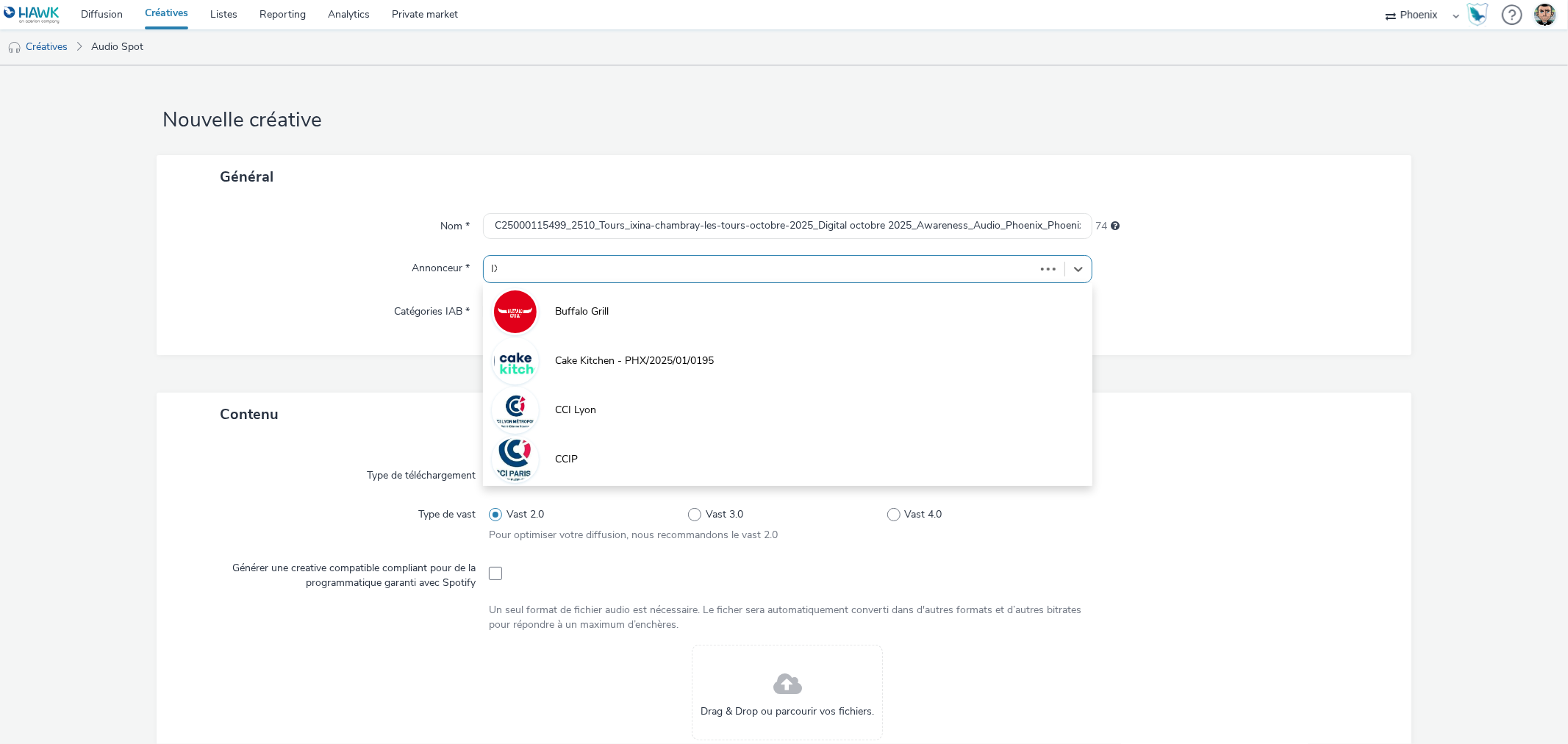
type input "IXI"
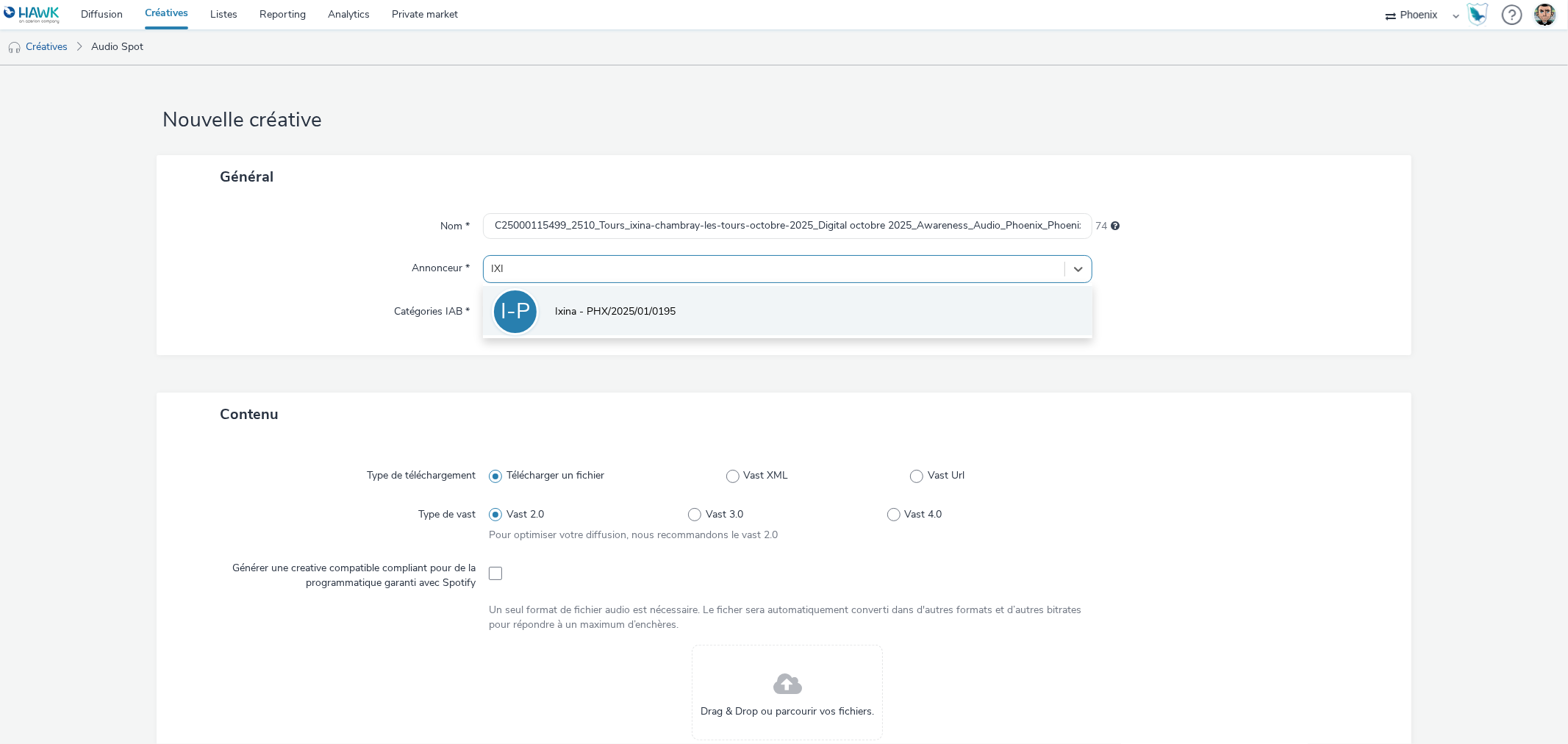
click at [588, 312] on span "Ixina - PHX/2025/01/0195" at bounding box center [615, 312] width 121 height 15
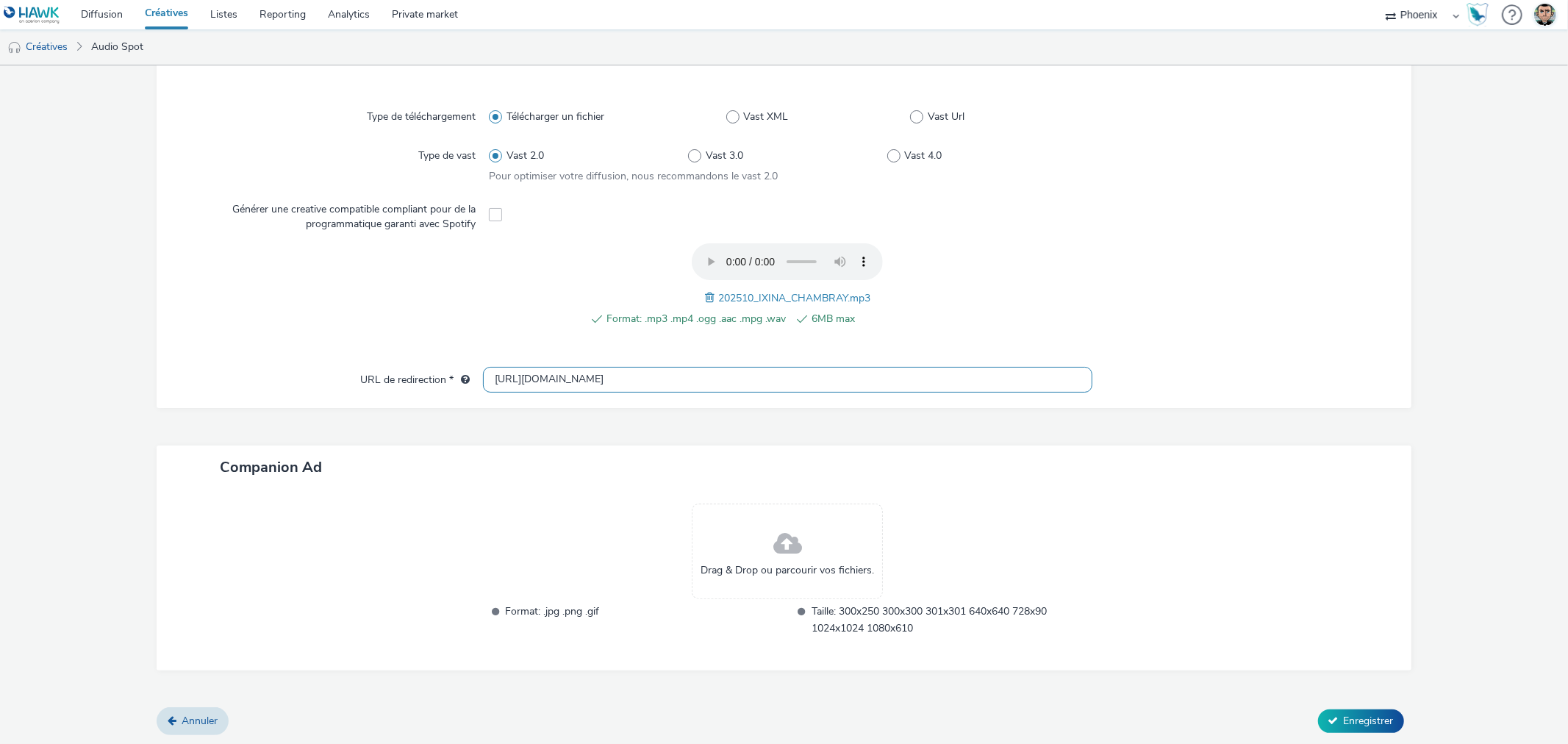
scroll to position [1, 0]
drag, startPoint x: 602, startPoint y: 384, endPoint x: 428, endPoint y: 389, distance: 174.1
click at [428, 389] on div "URL de redirection * http://ixina.fr" at bounding box center [783, 380] width 1225 height 26
paste input "s://www.ixina.fr/prendre-rendez-vous?store=IXFR3701&utm_medium=local_paid&utm_s…"
type input "https://www.ixina.fr/prendre-rendez-vous?store=IXFR3701&utm_medium=local_paid&u…"
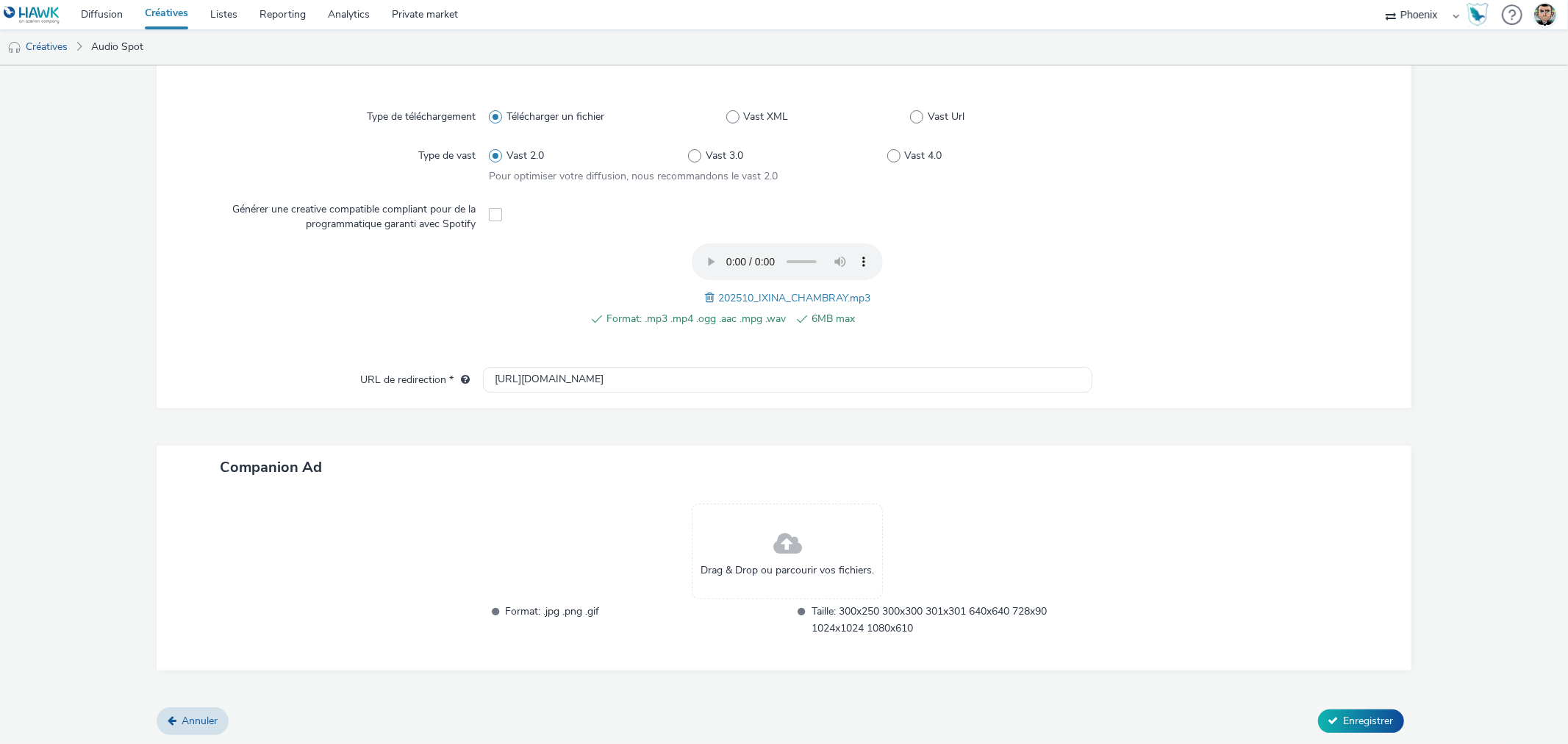
click at [758, 412] on div "Contenu Type de téléchargement Télécharger un fichier Vast XML Vast Url Type de…" at bounding box center [784, 370] width 1254 height 674
click at [1364, 715] on span "Enregistrer" at bounding box center [1368, 720] width 50 height 14
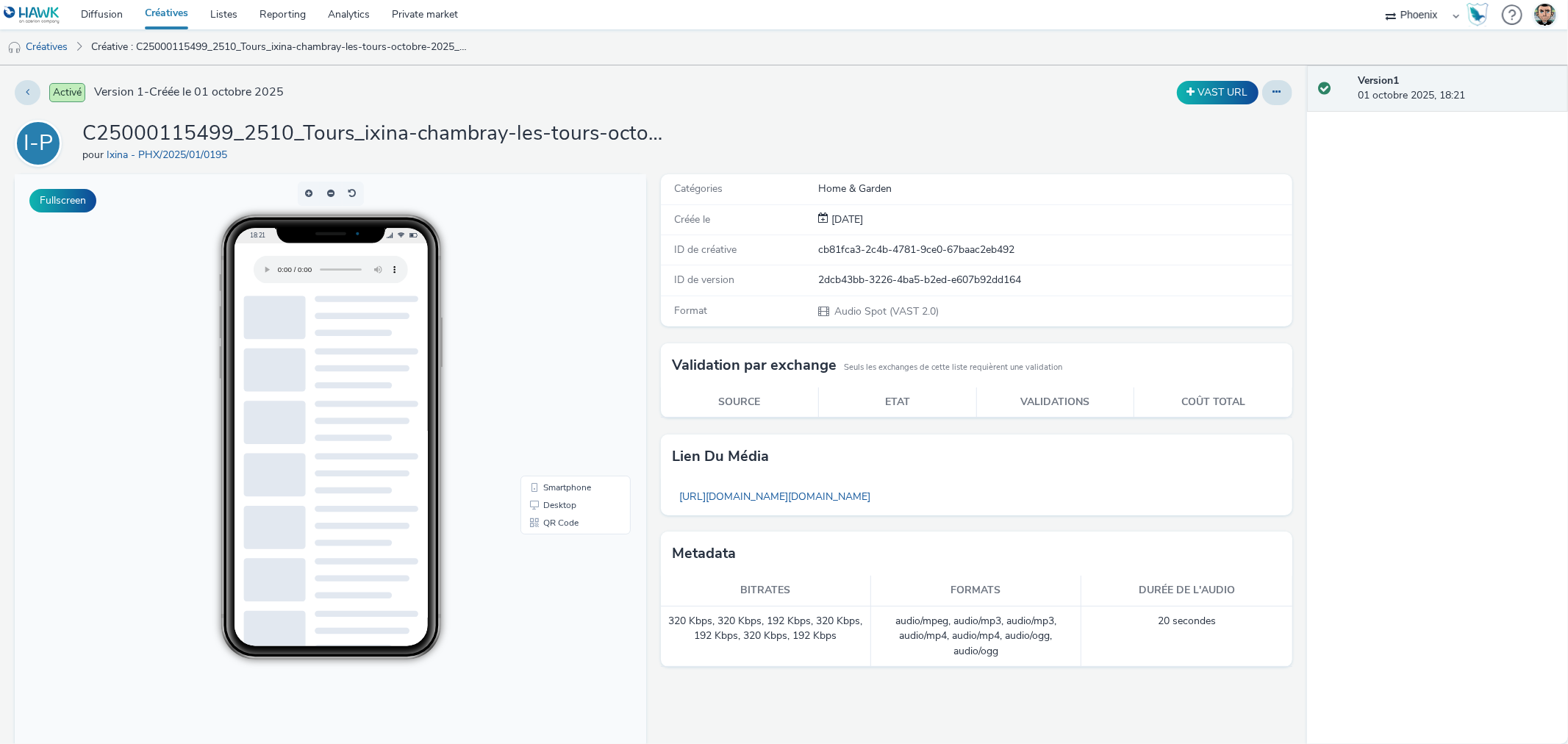
click at [182, 16] on link "Créatives" at bounding box center [166, 14] width 65 height 29
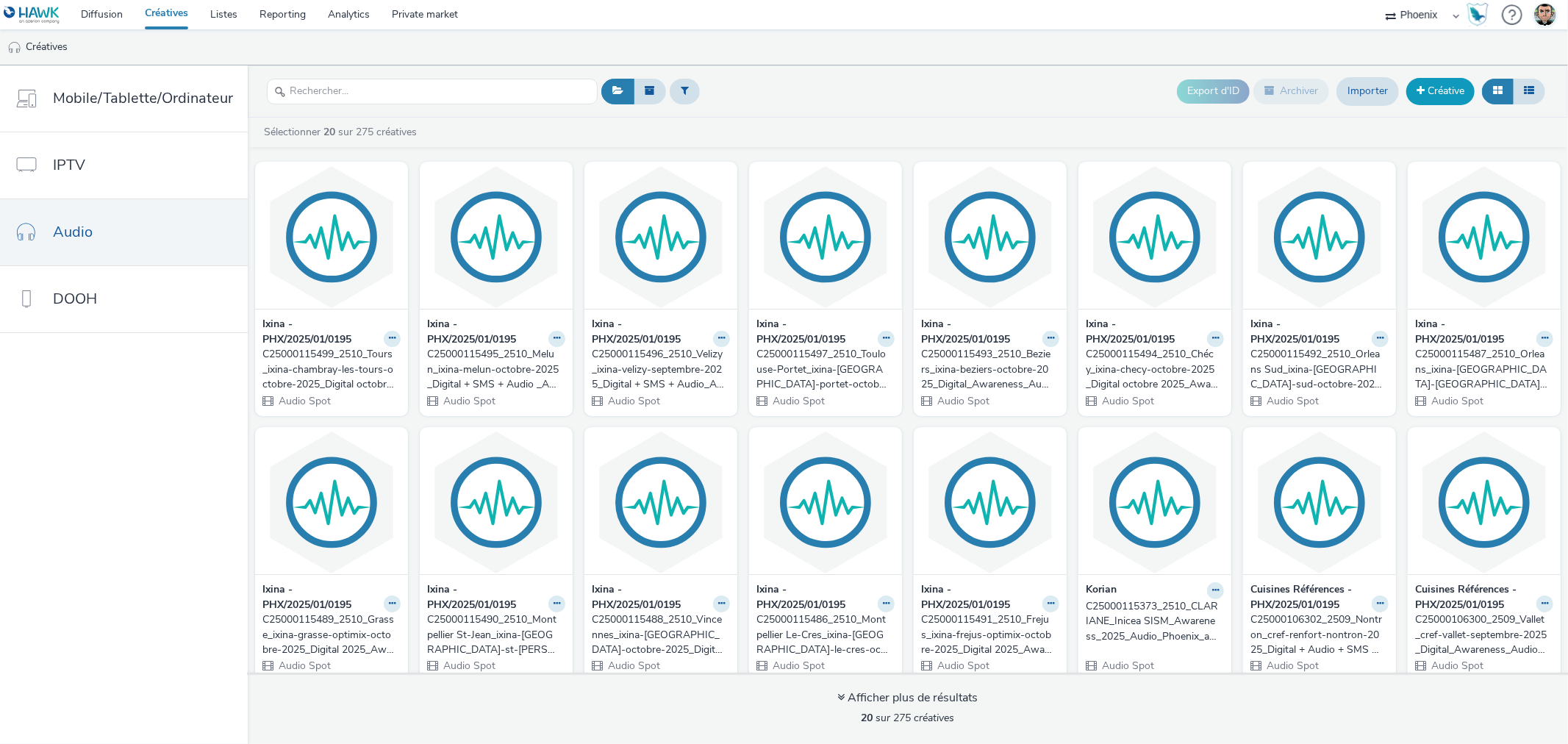
click at [1453, 92] on link "Créative" at bounding box center [1440, 91] width 68 height 26
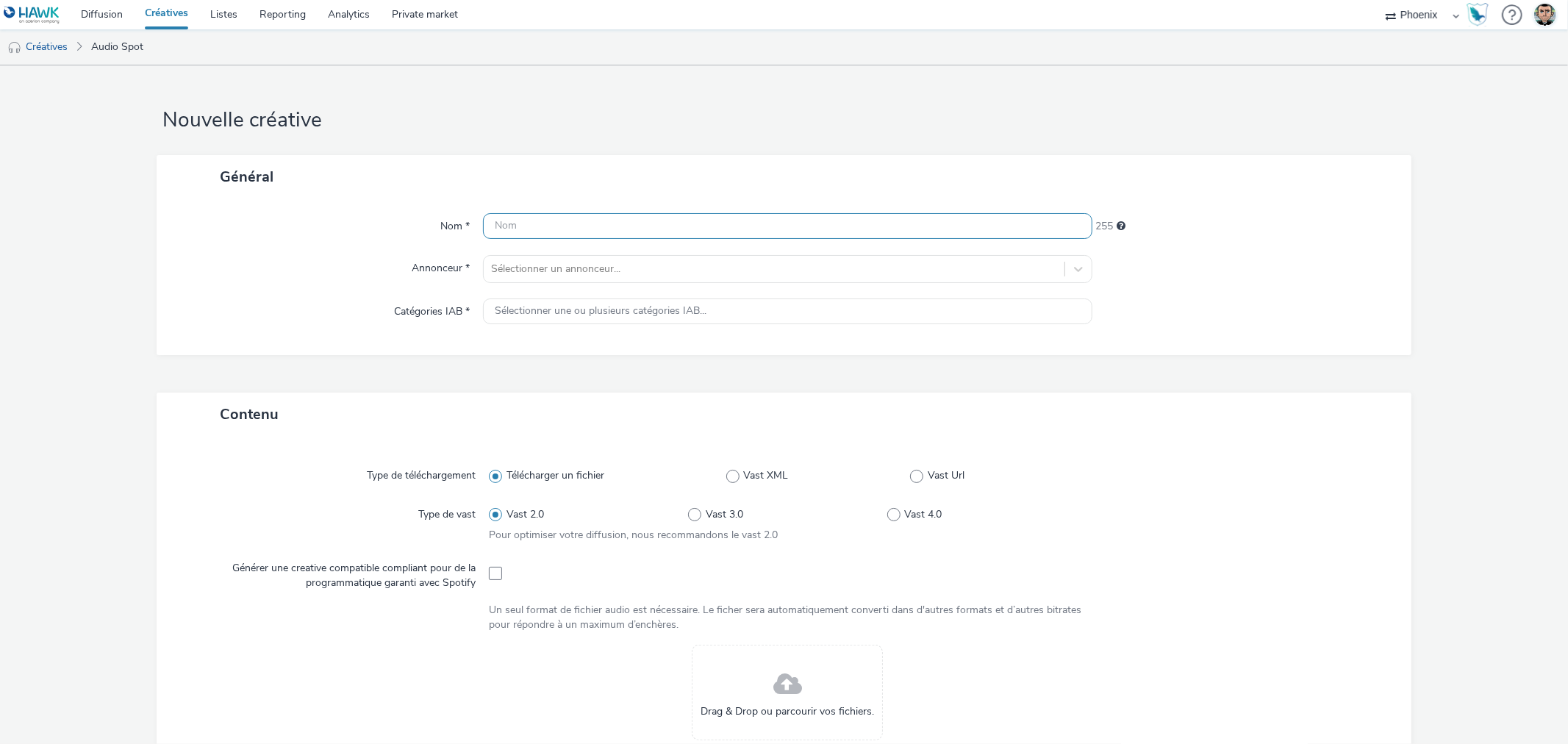
click at [536, 224] on input "text" at bounding box center [787, 226] width 608 height 26
paste input "C25000115498_2510_Rambouillet_ixina-rambouillet-octobre_Digital OCTOBRE_Awarene…"
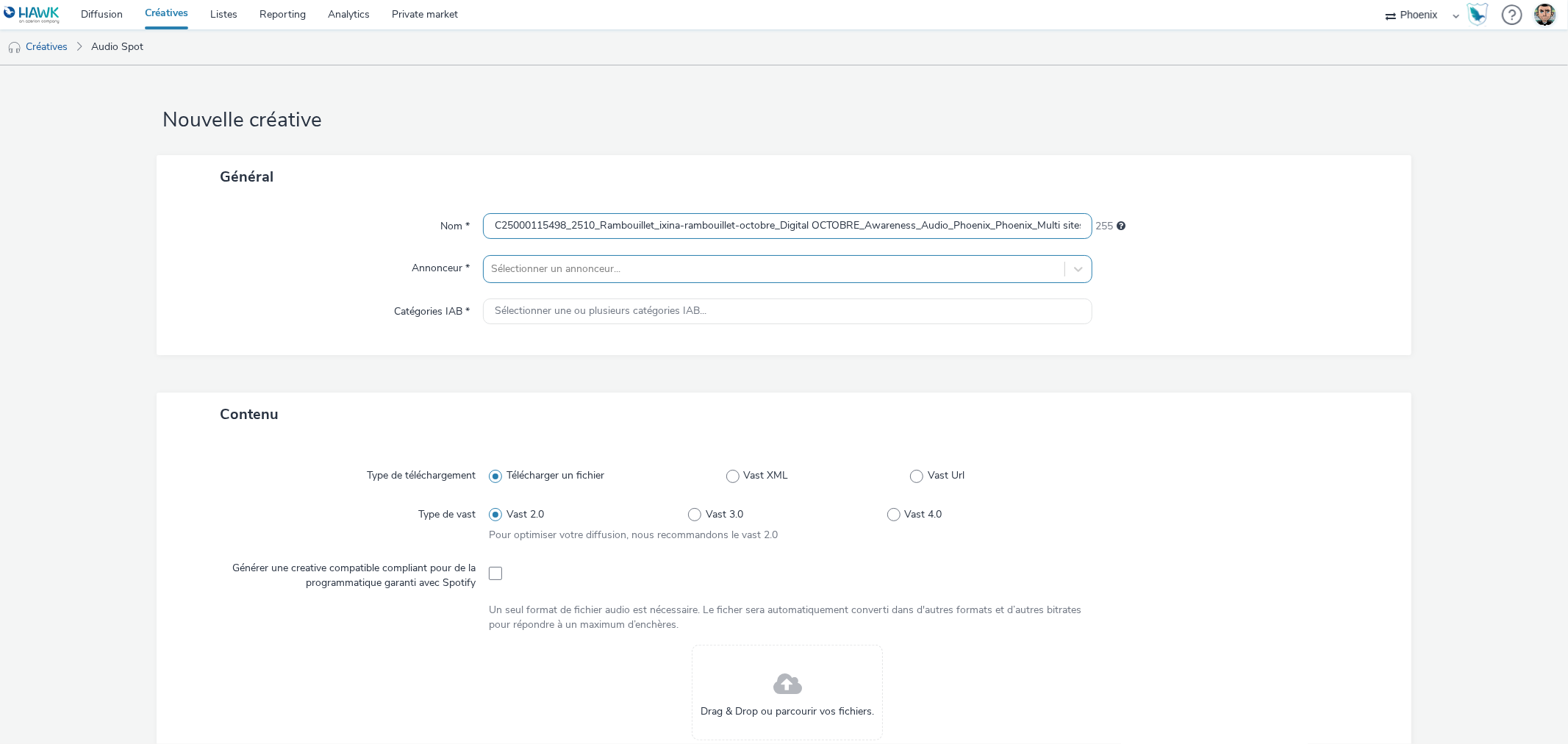
scroll to position [0, 307]
type input "C25000115498_2510_Rambouillet_ixina-rambouillet-octobre_Digital OCTOBRE_Awarene…"
click at [539, 271] on div at bounding box center [774, 269] width 566 height 18
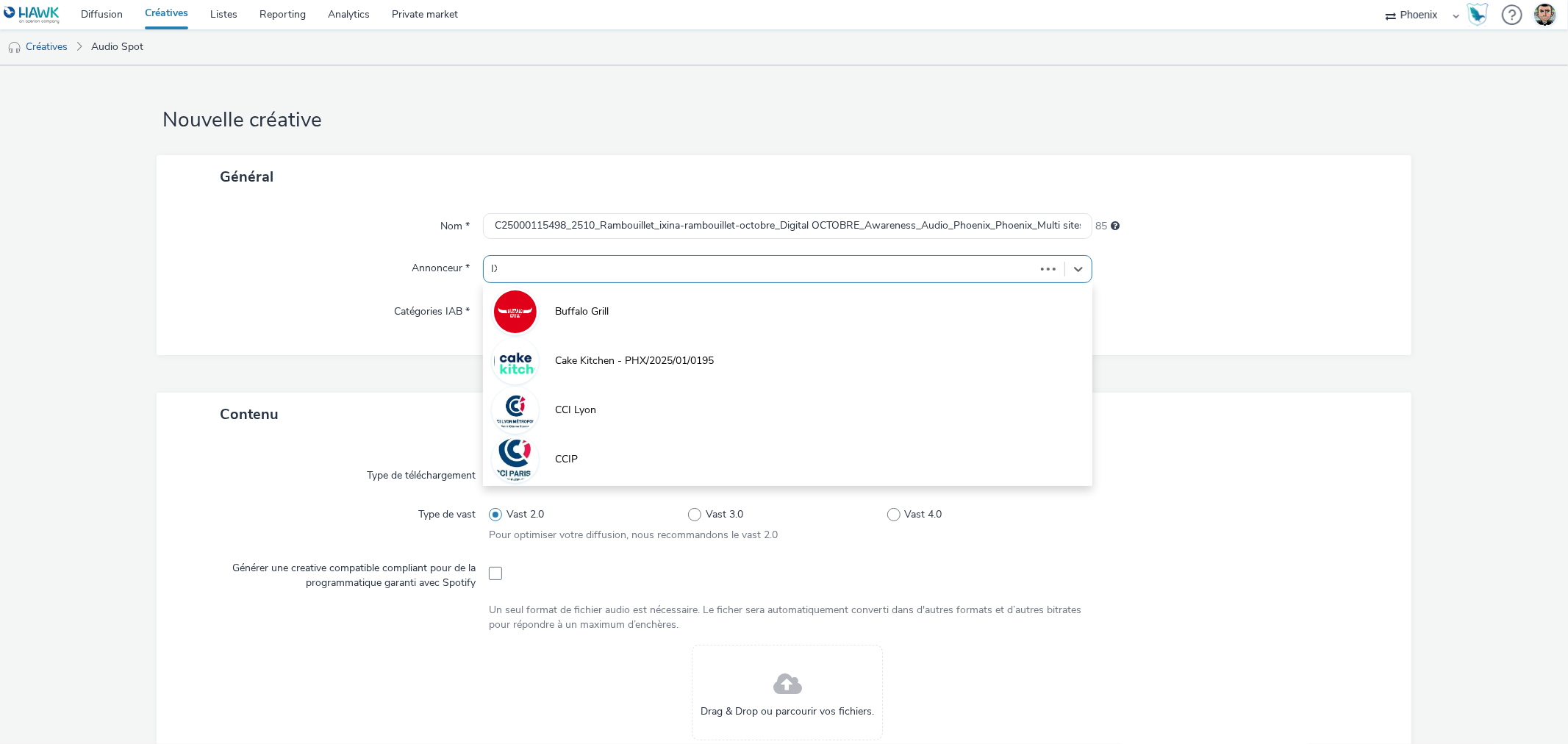
type input "IXI"
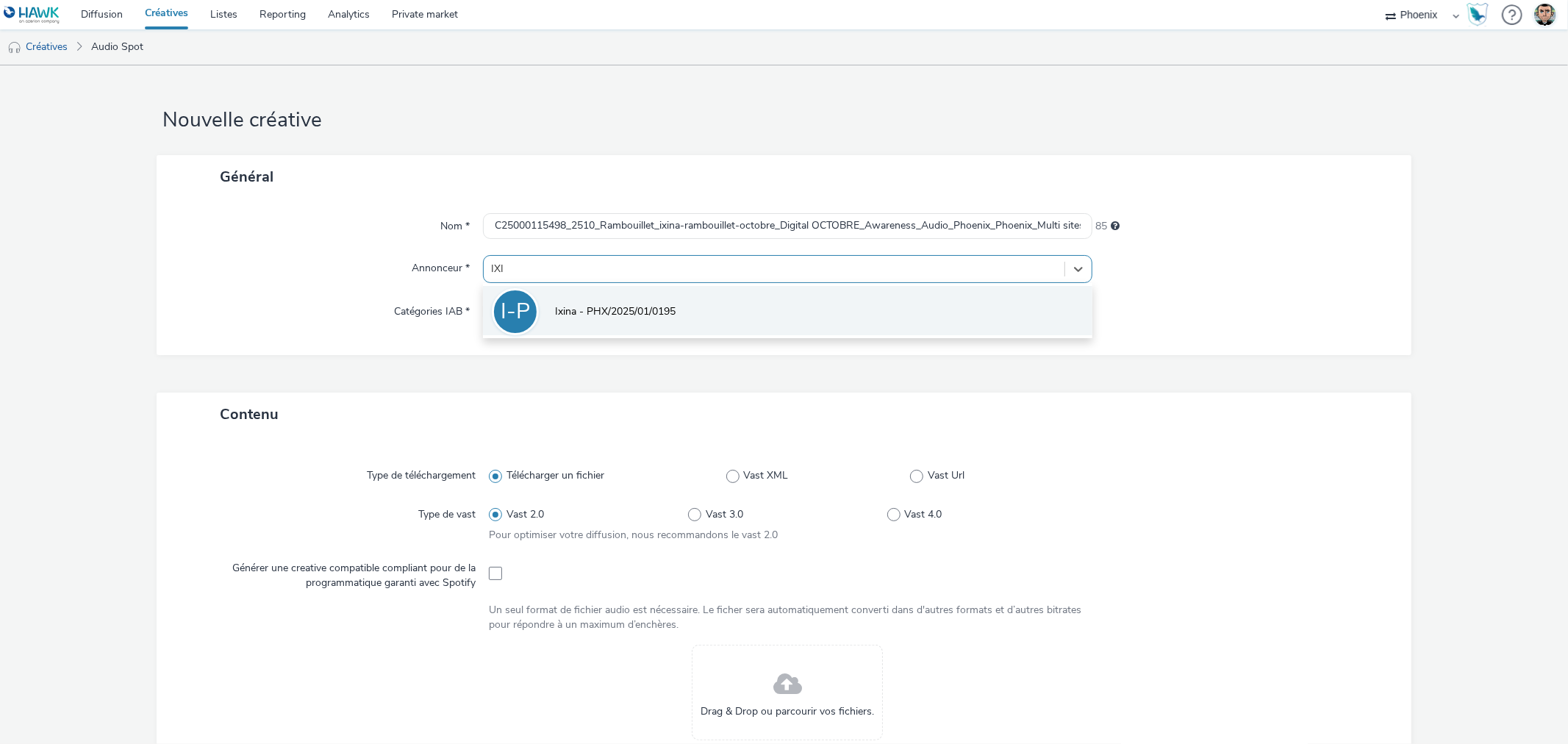
click at [564, 314] on span "Ixina - PHX/2025/01/0195" at bounding box center [615, 312] width 121 height 15
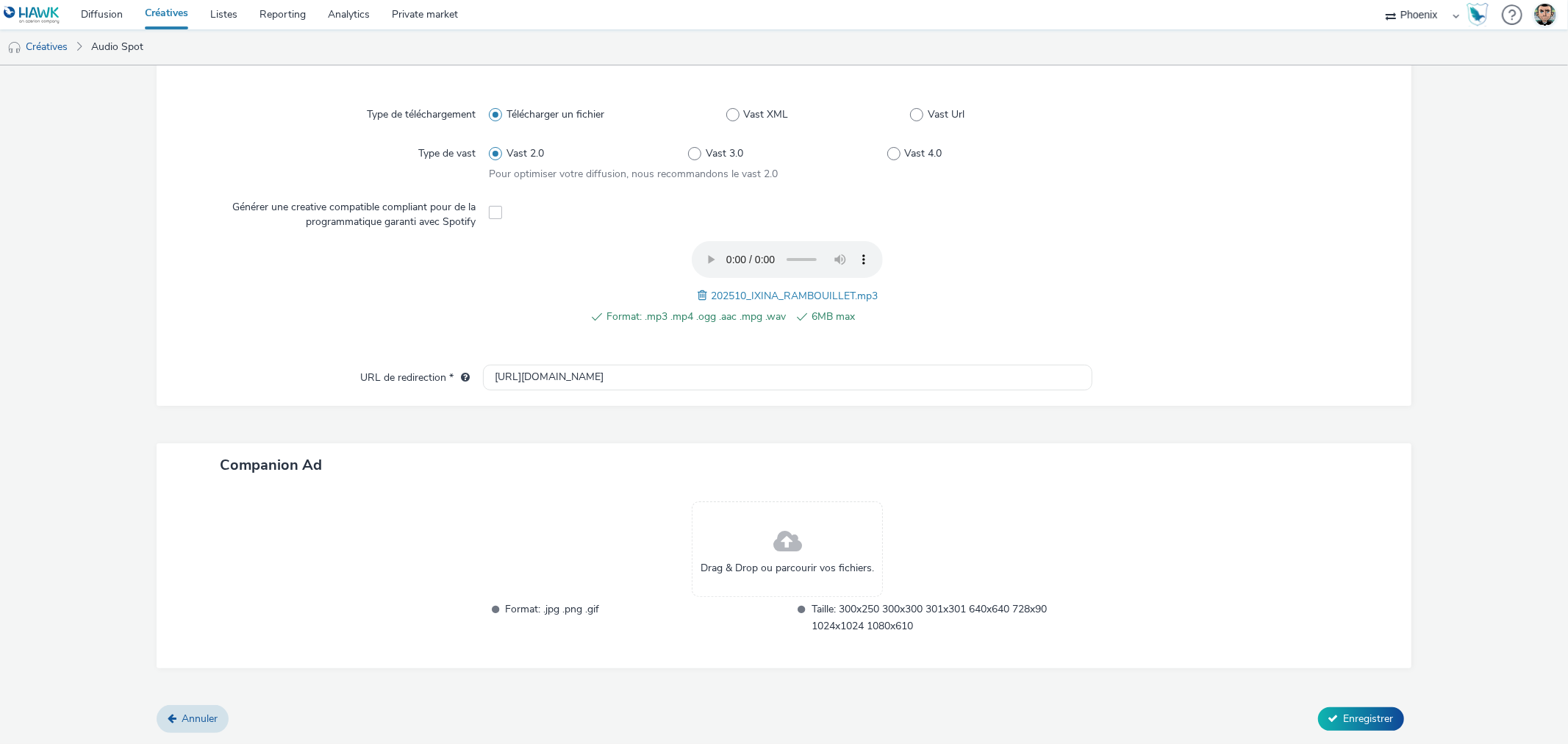
scroll to position [368, 0]
drag, startPoint x: 590, startPoint y: 372, endPoint x: 414, endPoint y: 371, distance: 176.0
click at [414, 371] on div "URL de redirection * http://ixina.fr" at bounding box center [783, 380] width 1225 height 26
paste input "s://www.ixina.fr/prendre-rendez-vous?store=IXFR7810&utm_medium=local_paid&utm_s…"
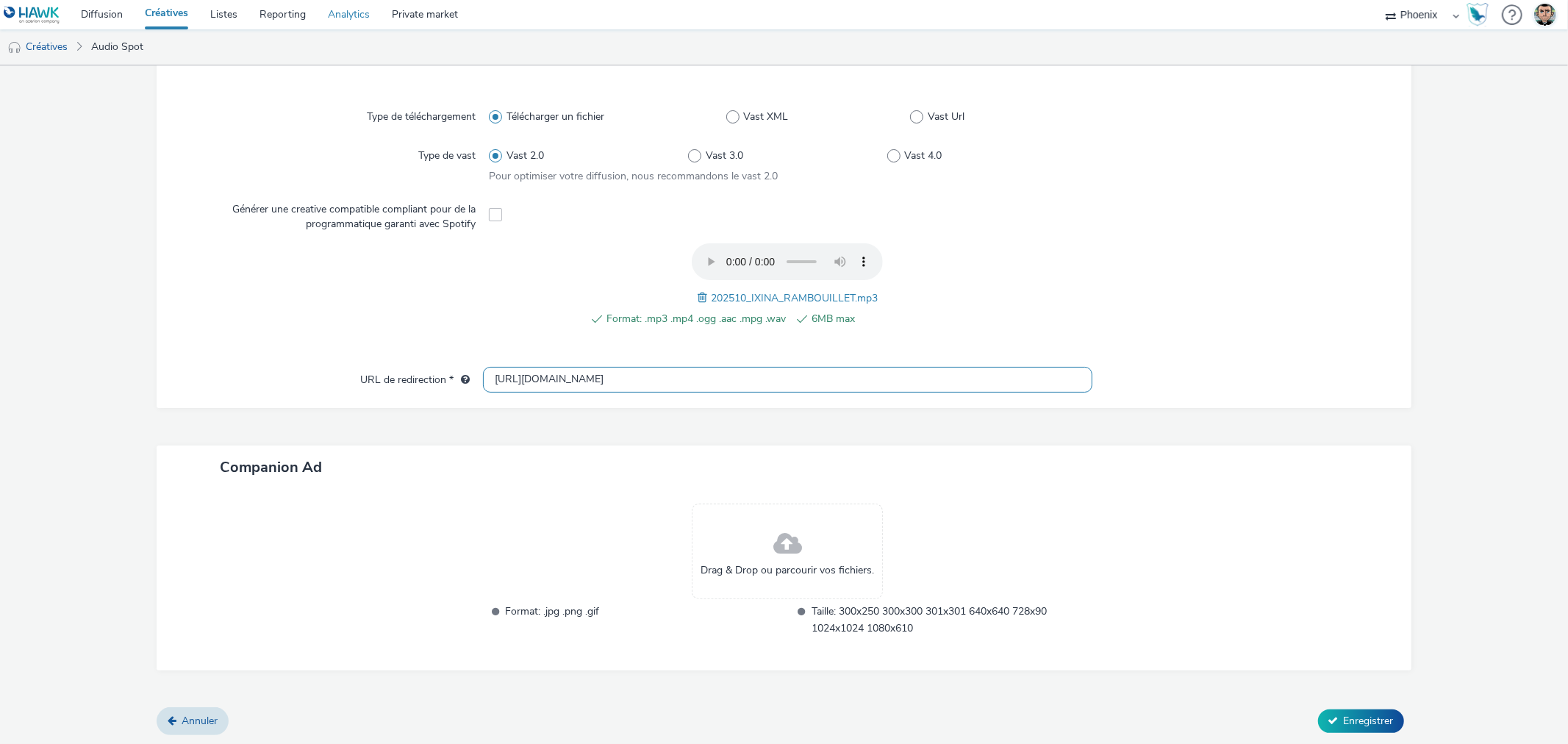
type input "https://www.ixina.fr/prendre-rendez-vous?store=IXFR7810&utm_medium=local_paid&u…"
click at [1346, 713] on span "Enregistrer" at bounding box center [1368, 720] width 50 height 14
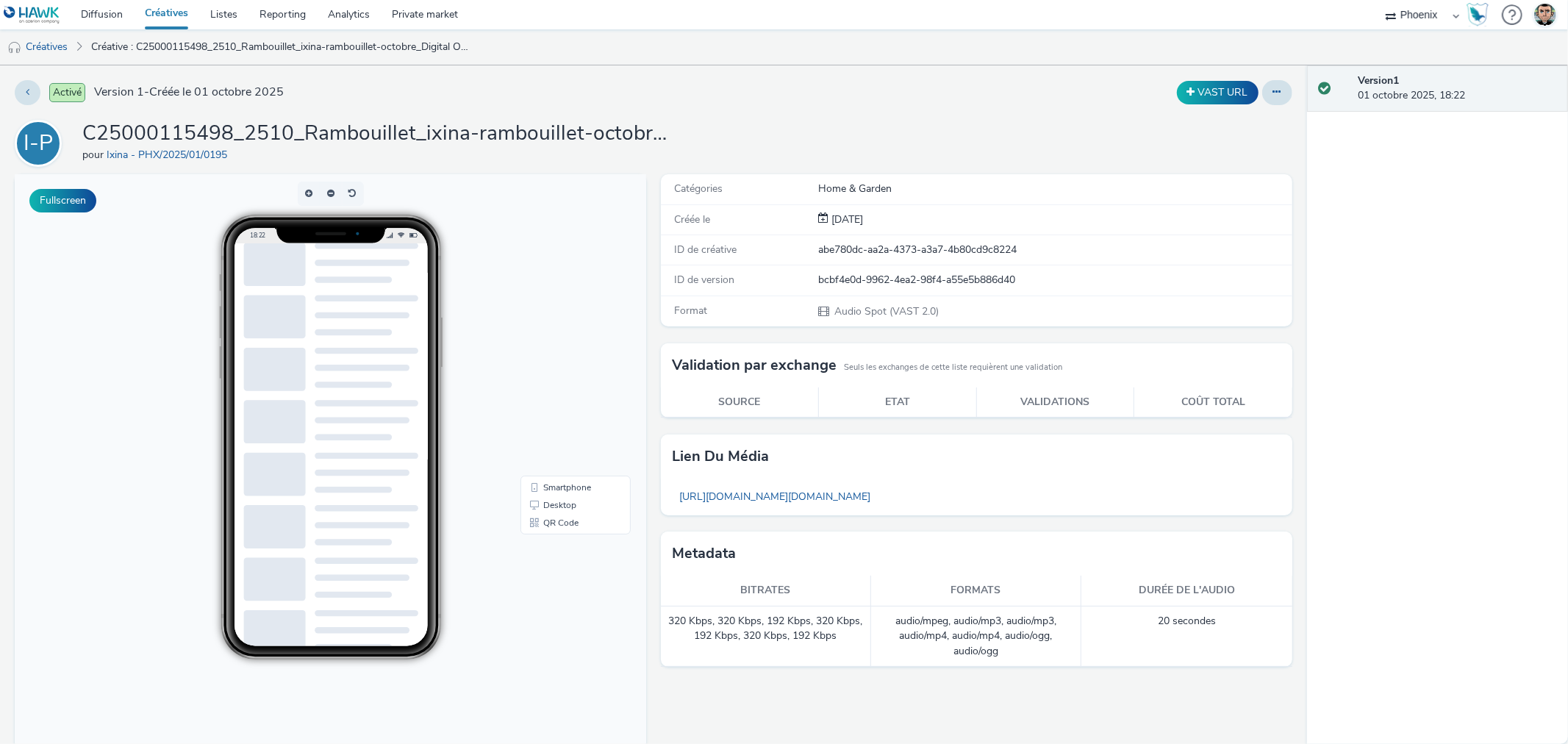
click at [178, 18] on link "Créatives" at bounding box center [166, 14] width 65 height 29
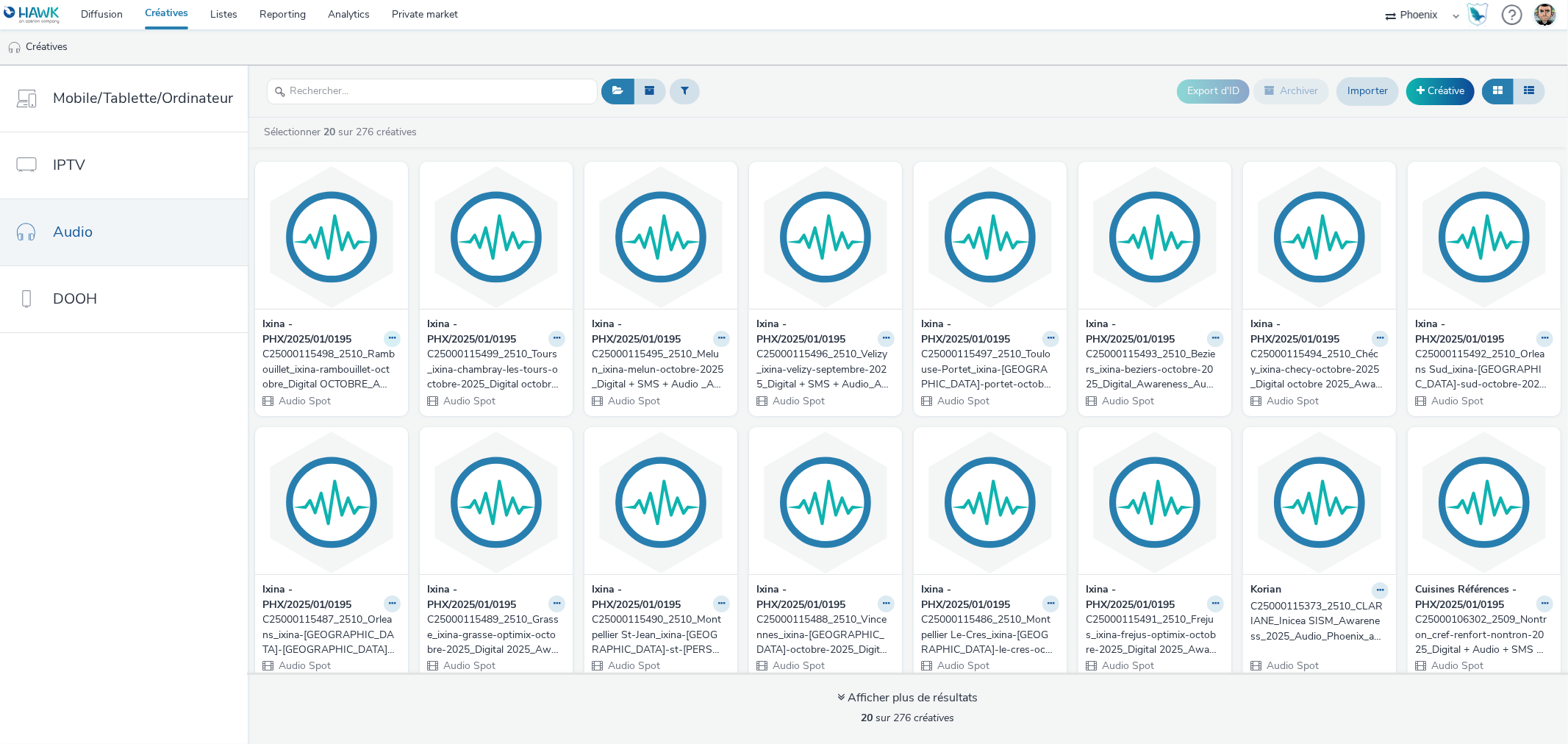
click at [384, 340] on button at bounding box center [392, 339] width 17 height 17
click at [463, 4] on link "Private market" at bounding box center [425, 14] width 89 height 29
